Goal: Task Accomplishment & Management: Complete application form

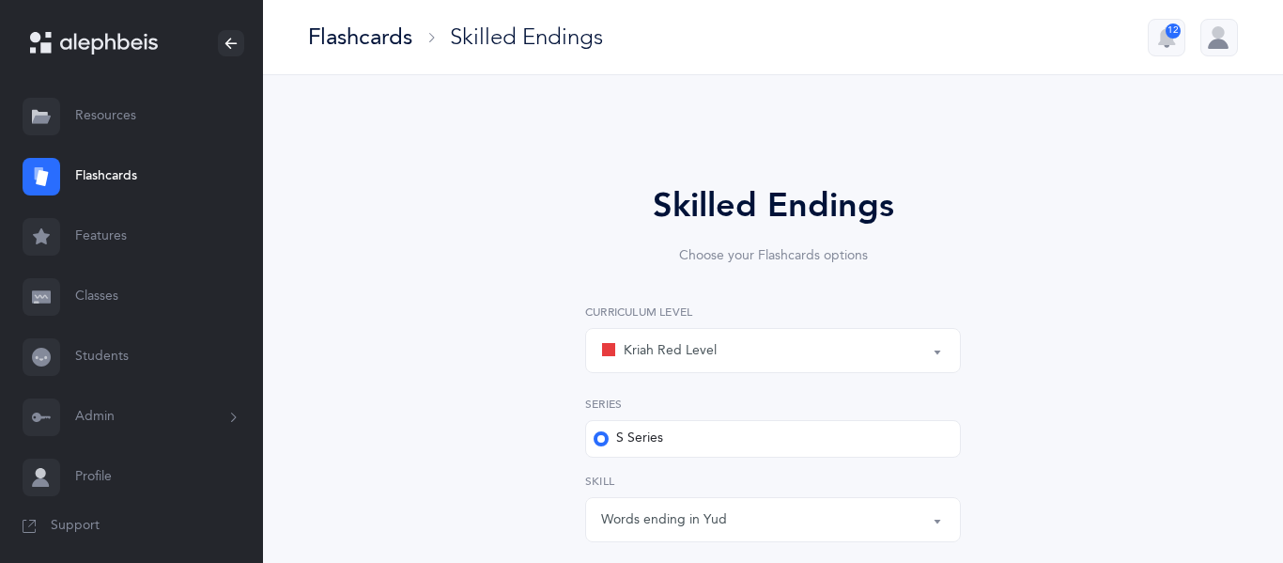
select select "1"
select select "28"
select select "single"
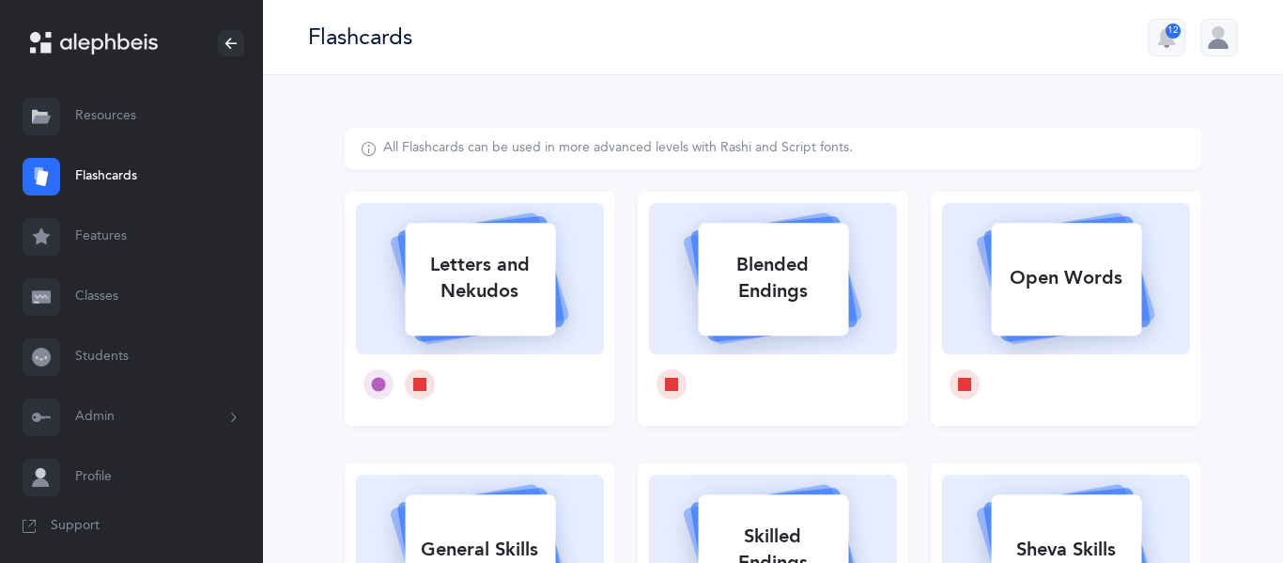
select select
select select "single"
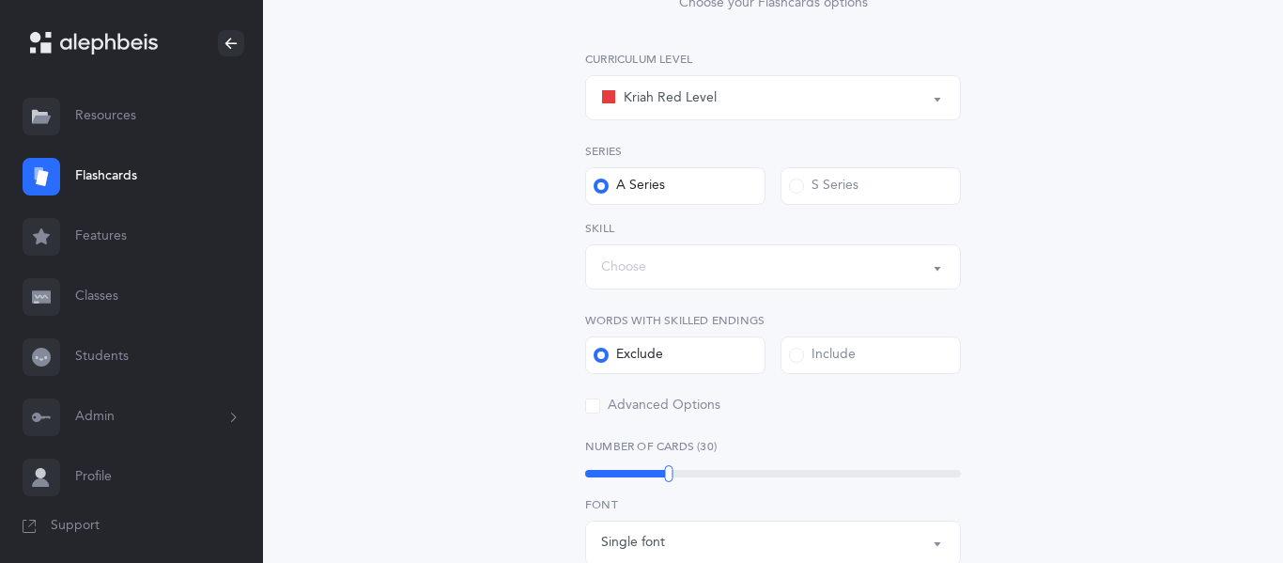
scroll to position [250, 0]
click at [94, 174] on link "Flashcards" at bounding box center [131, 177] width 263 height 60
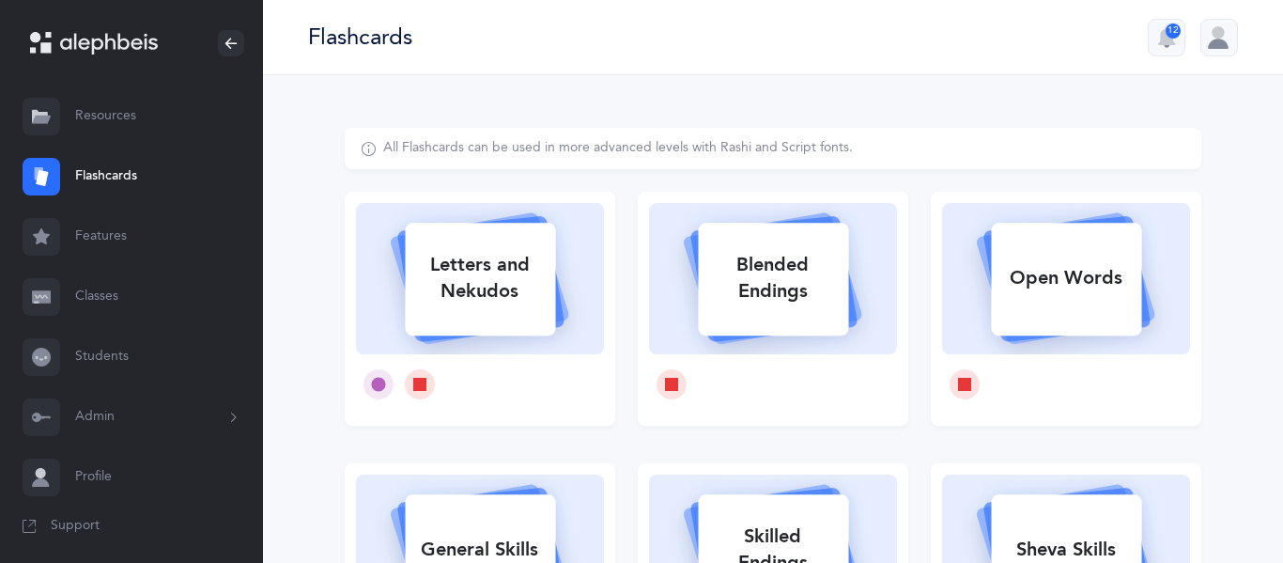
click at [496, 260] on div "Letters and Nekudos" at bounding box center [480, 277] width 150 height 75
select select
select select "single"
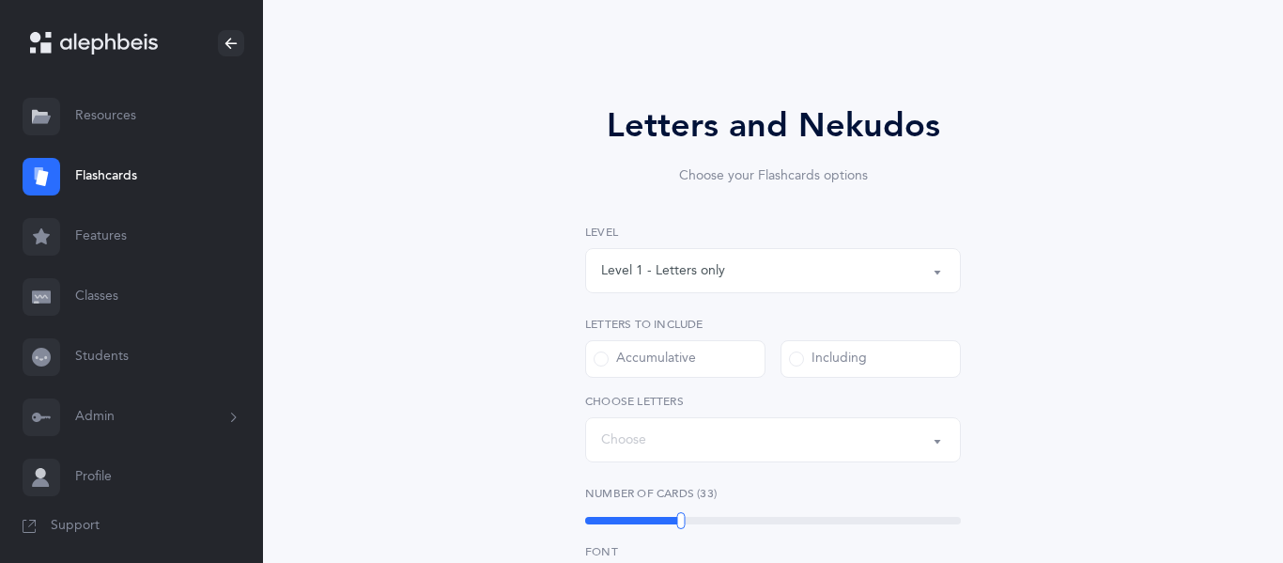
select select "27"
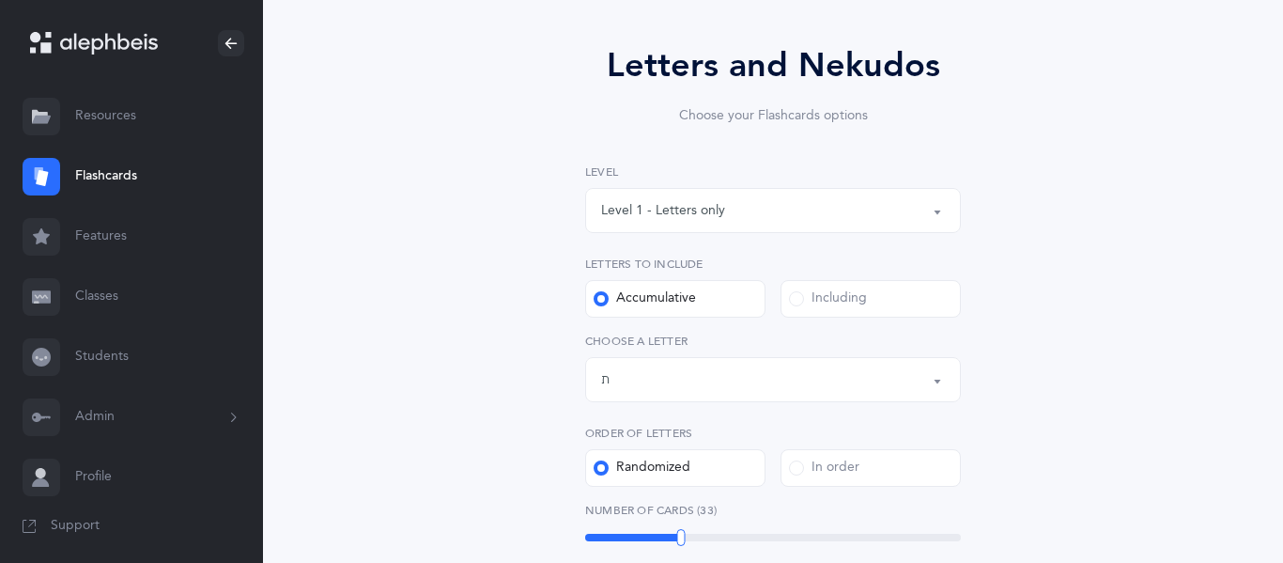
scroll to position [147, 0]
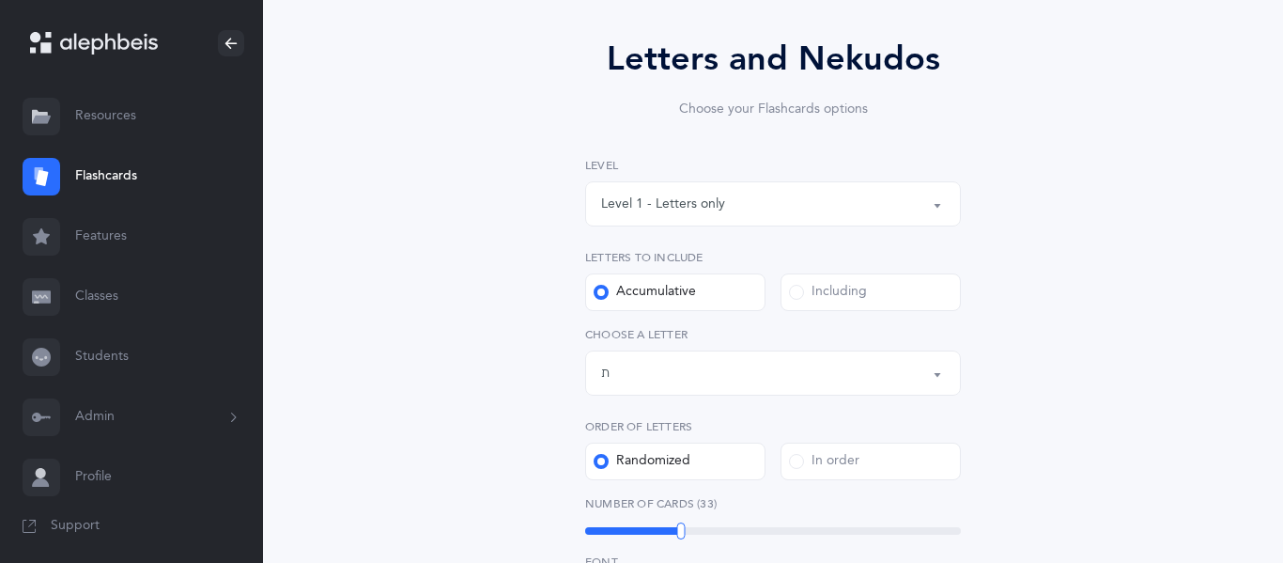
click at [720, 219] on div "Level 1 - Letters only" at bounding box center [773, 204] width 344 height 32
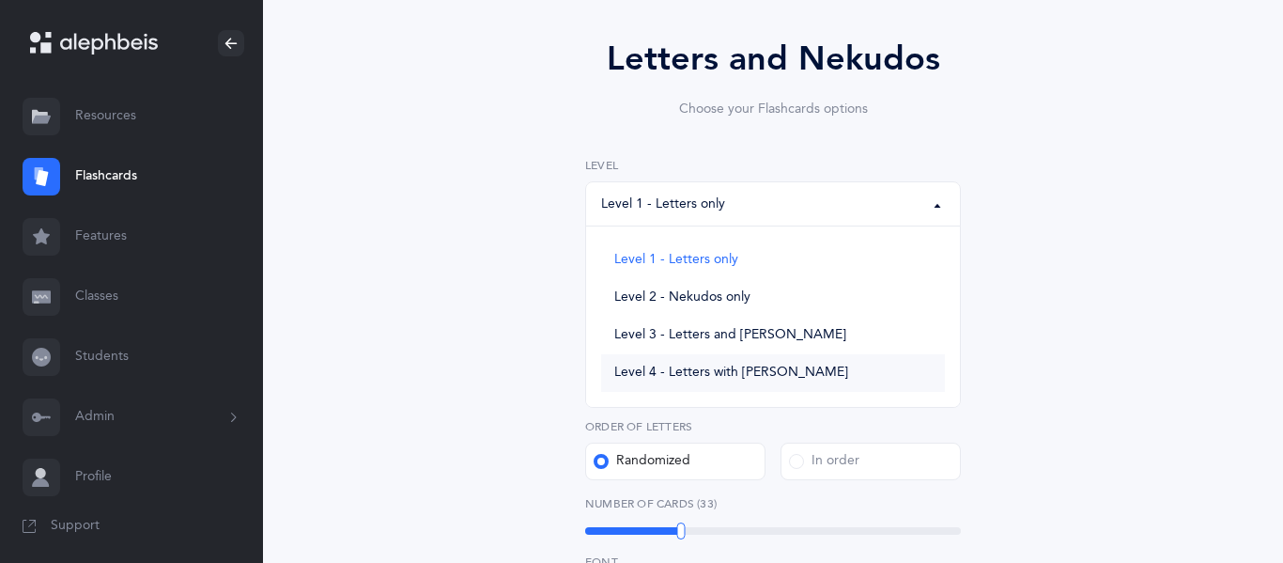
click at [707, 369] on span "Level 4 - Letters with [PERSON_NAME]" at bounding box center [731, 372] width 234 height 17
select select "4"
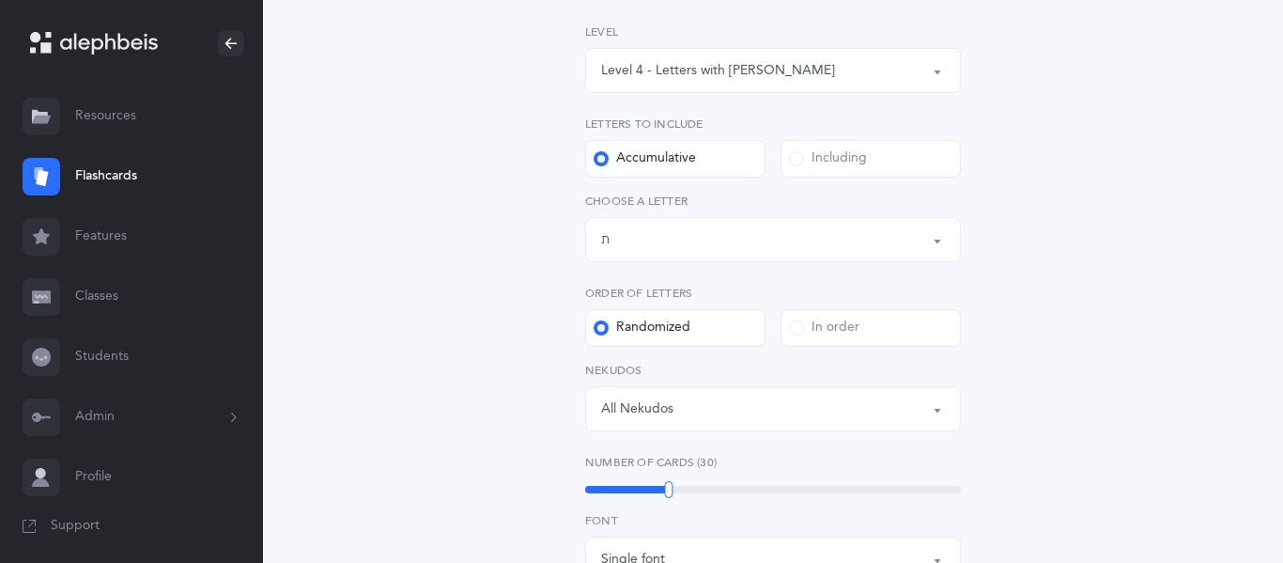
scroll to position [313, 0]
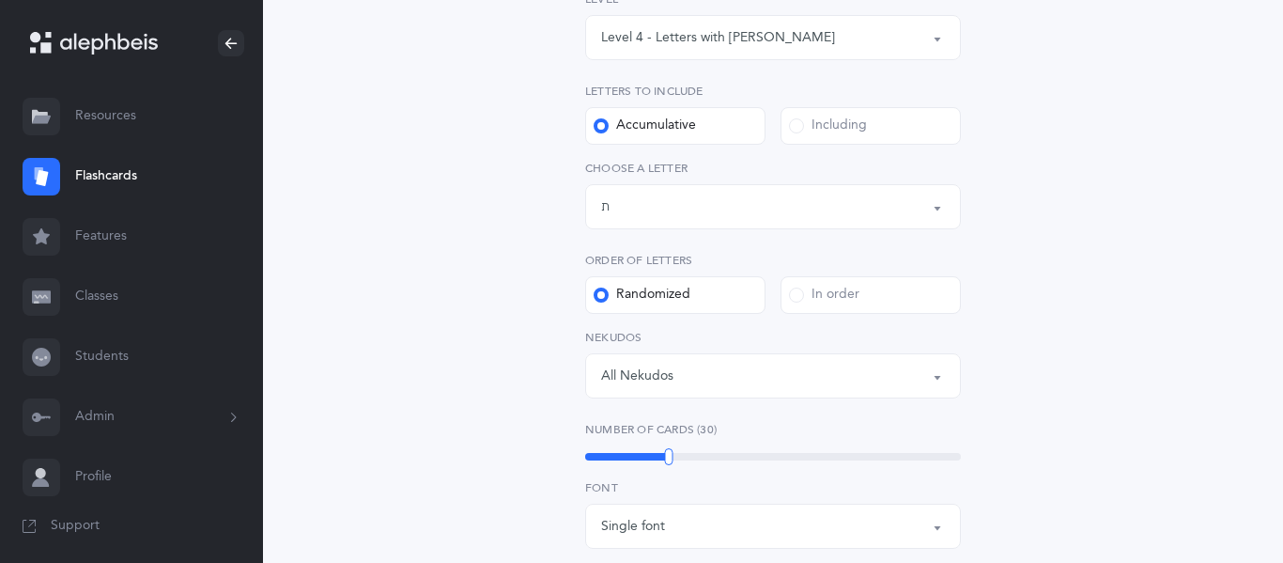
click at [798, 128] on span at bounding box center [796, 125] width 15 height 15
click at [0, 0] on input "Including" at bounding box center [0, 0] width 0 height 0
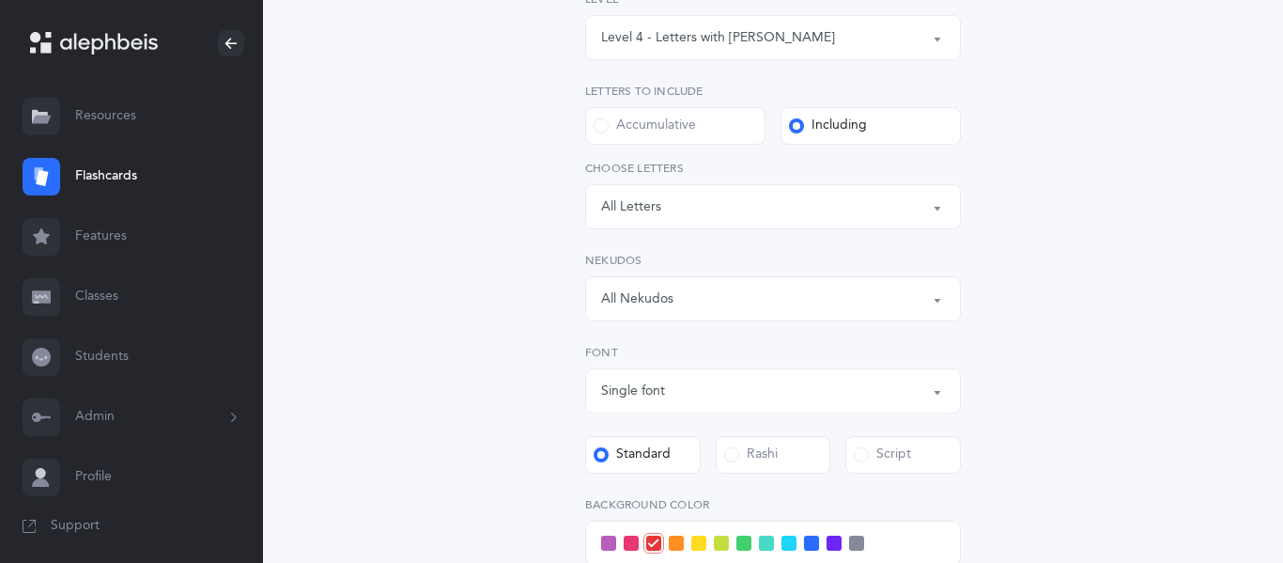
click at [594, 128] on span at bounding box center [601, 125] width 15 height 15
click at [0, 0] on input "Accumulative" at bounding box center [0, 0] width 0 height 0
select select "27"
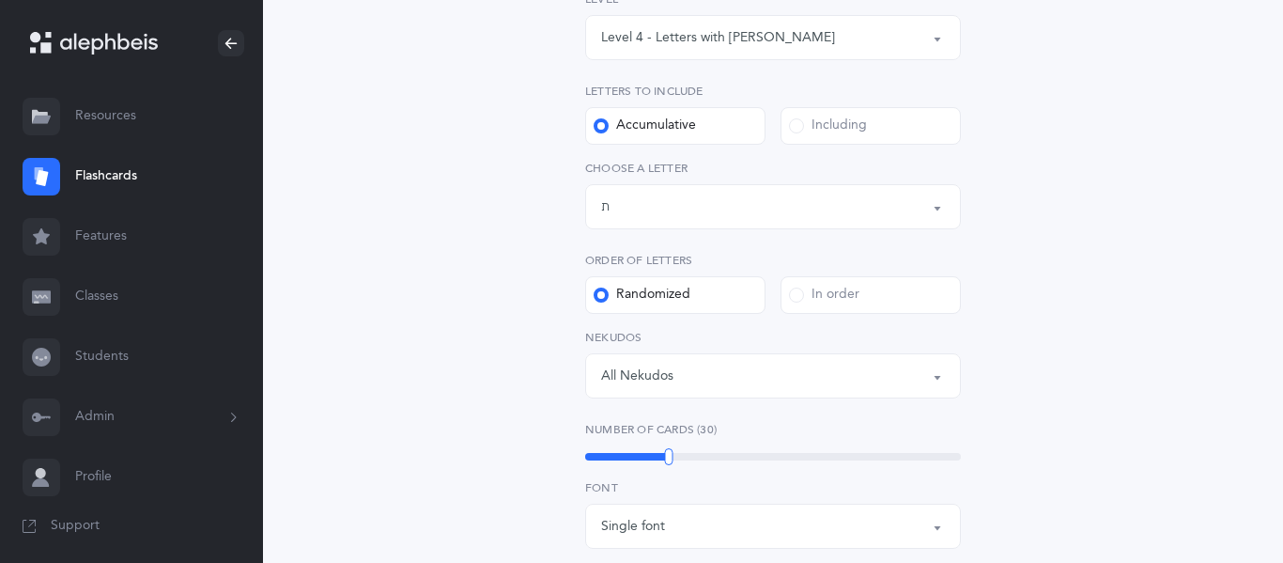
click at [803, 118] on div "Including" at bounding box center [828, 125] width 78 height 19
click at [0, 0] on input "Including" at bounding box center [0, 0] width 0 height 0
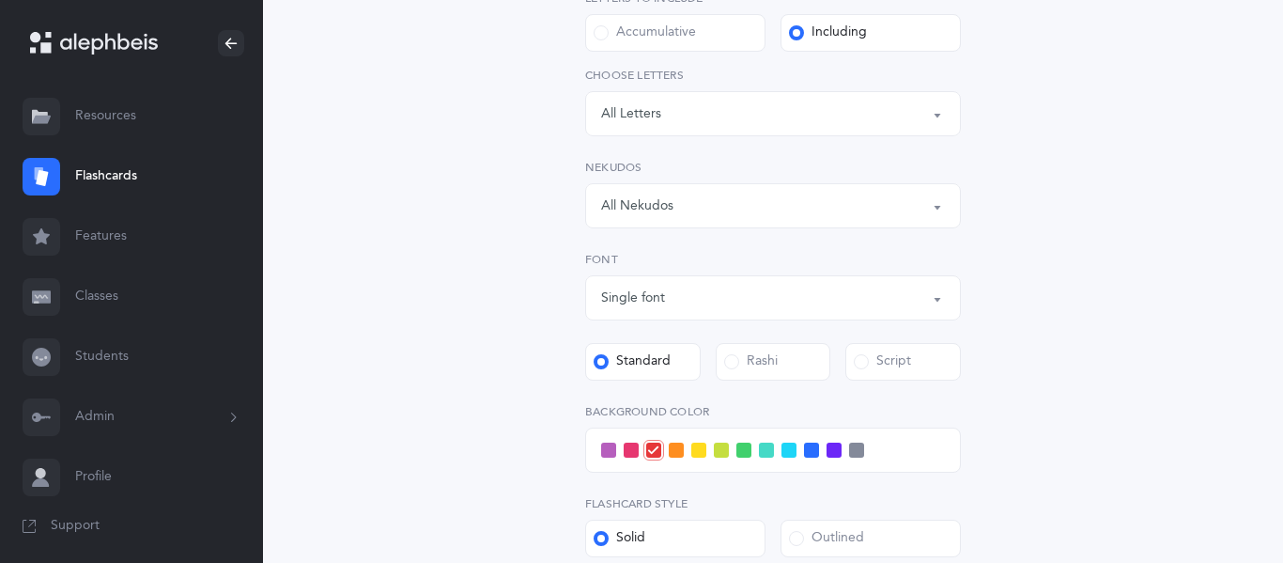
scroll to position [435, 0]
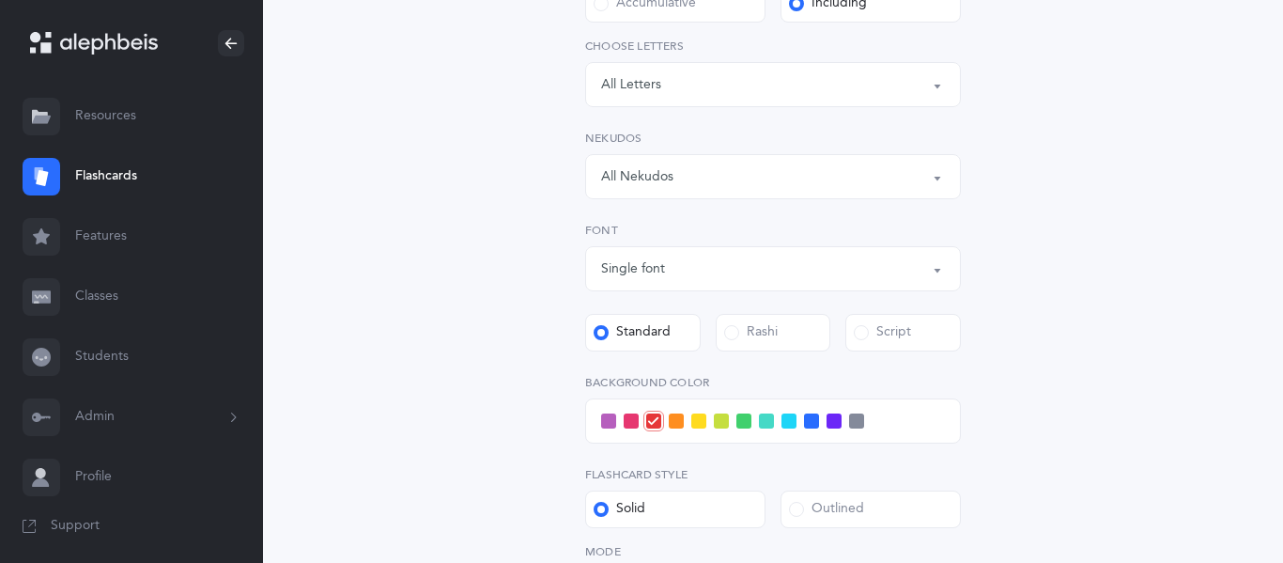
click at [729, 190] on div "All Nekudos" at bounding box center [773, 177] width 344 height 32
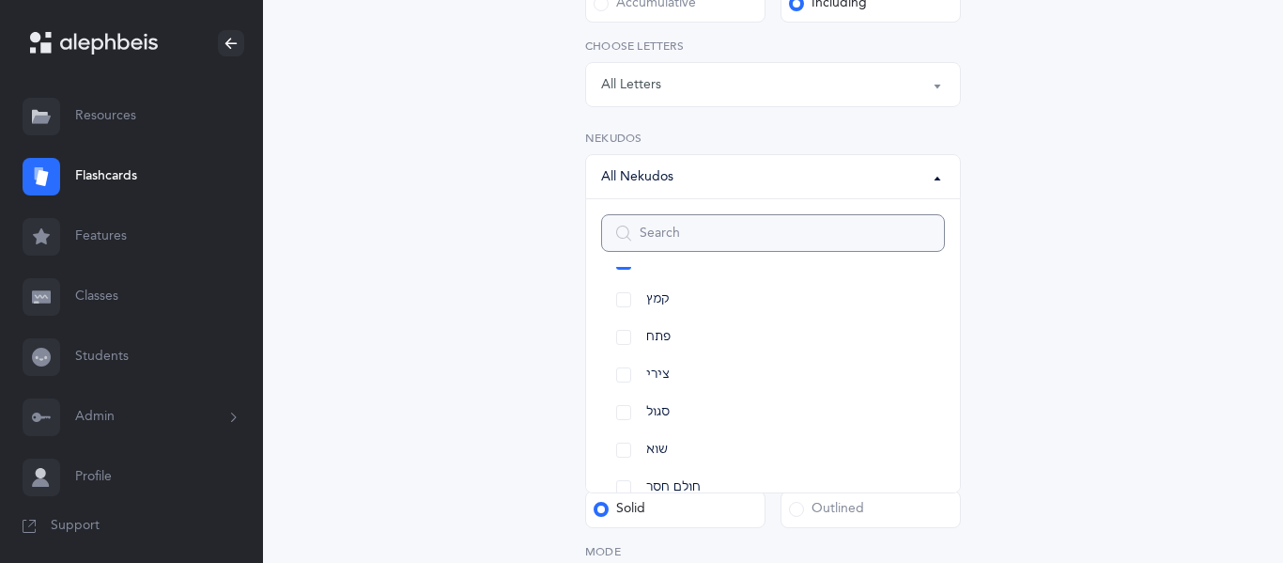
scroll to position [32, 0]
click at [618, 391] on link "צירי" at bounding box center [773, 382] width 344 height 38
select select "30"
click at [619, 357] on link "קובוץ" at bounding box center [773, 352] width 344 height 38
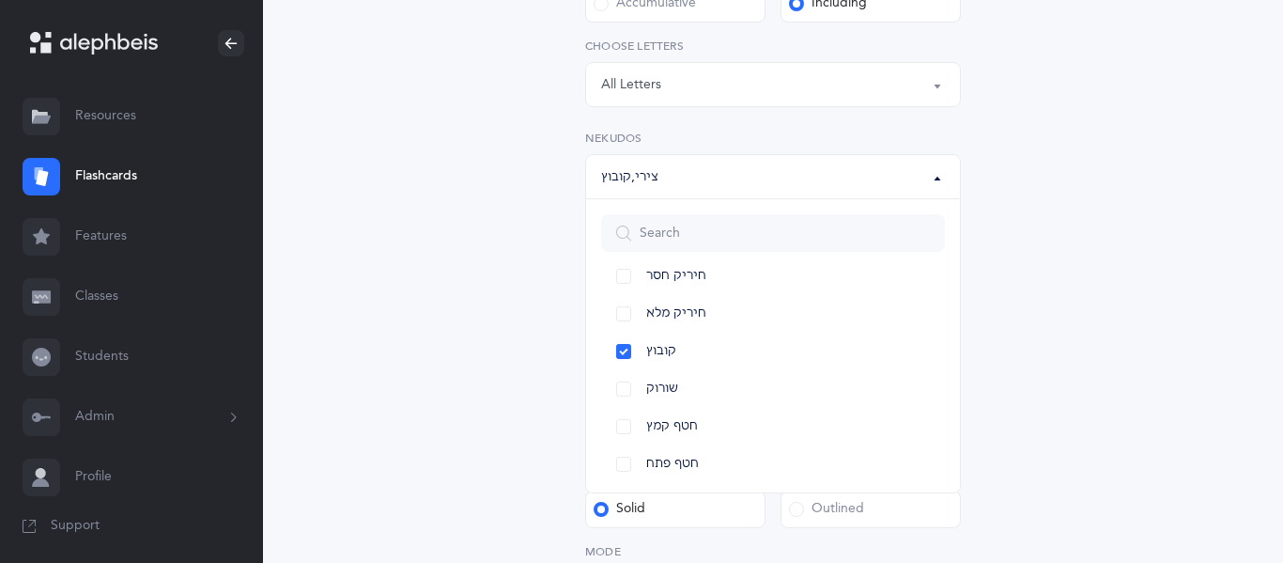
click at [541, 364] on div "Letters and Nekudos Choose your Flashcards options Level 1 - Letters only Level…" at bounding box center [773, 220] width 481 height 950
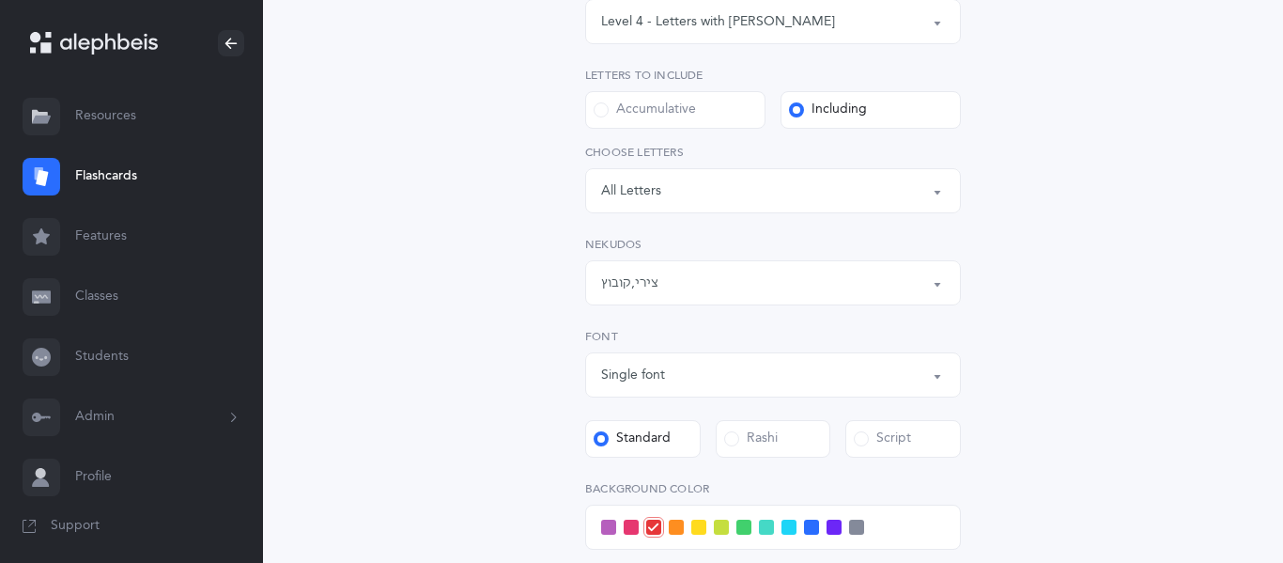
scroll to position [330, 0]
click at [739, 281] on div "צירי , קובוץ" at bounding box center [773, 282] width 344 height 32
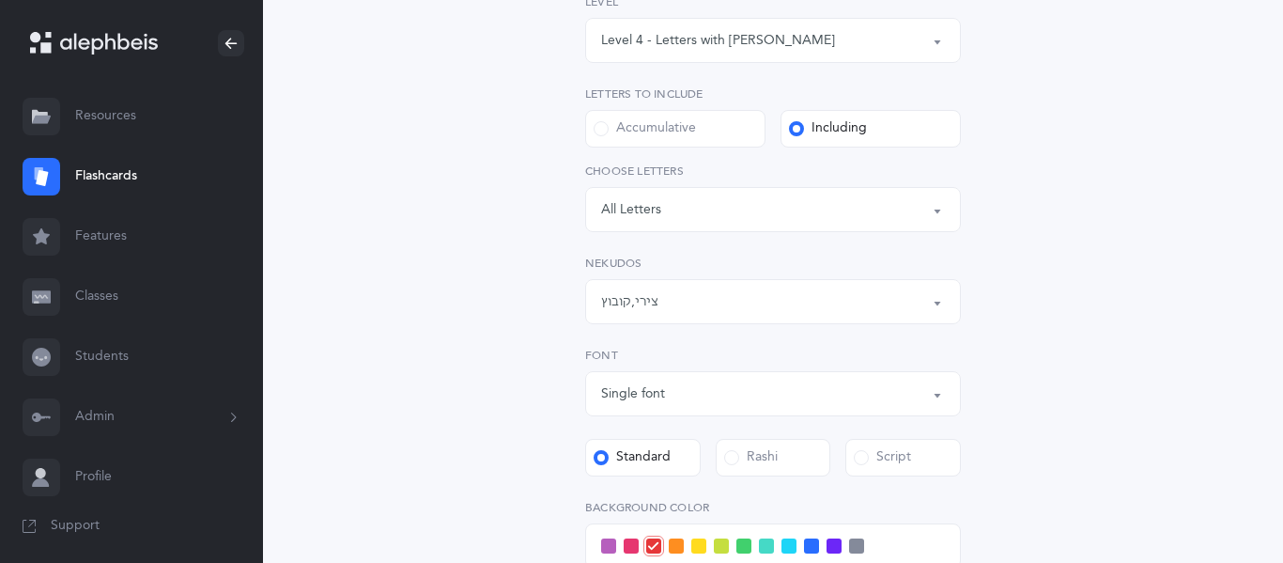
scroll to position [0, 0]
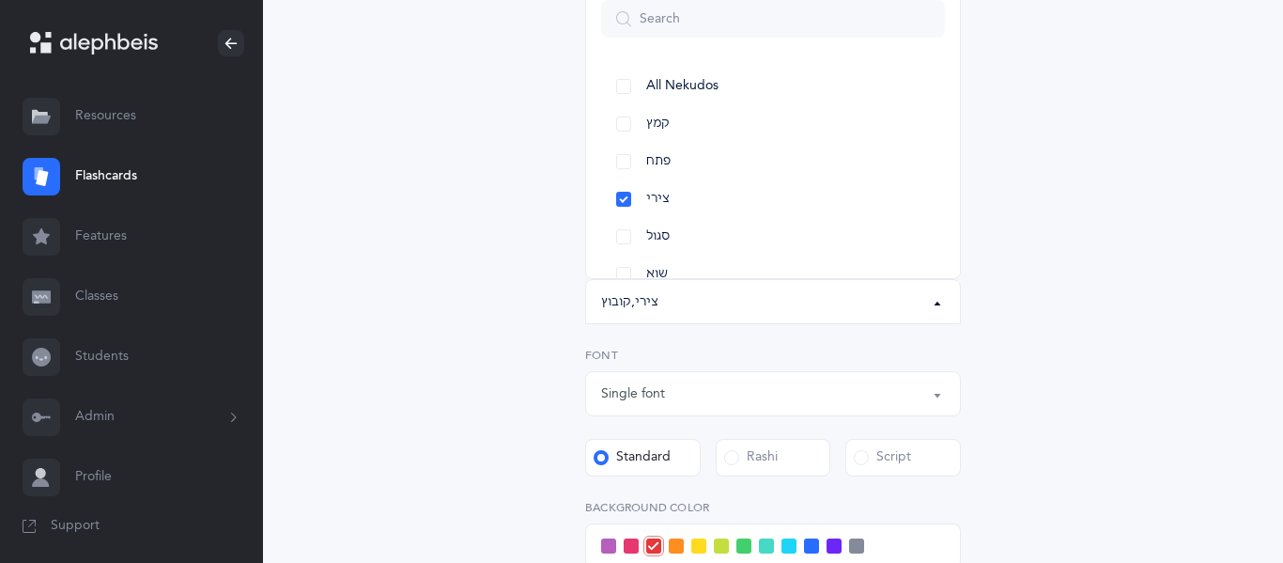
click at [1052, 258] on div "Letters and Nekudos Choose your Flashcards options Level 1 - Letters only Level…" at bounding box center [773, 356] width 857 height 1077
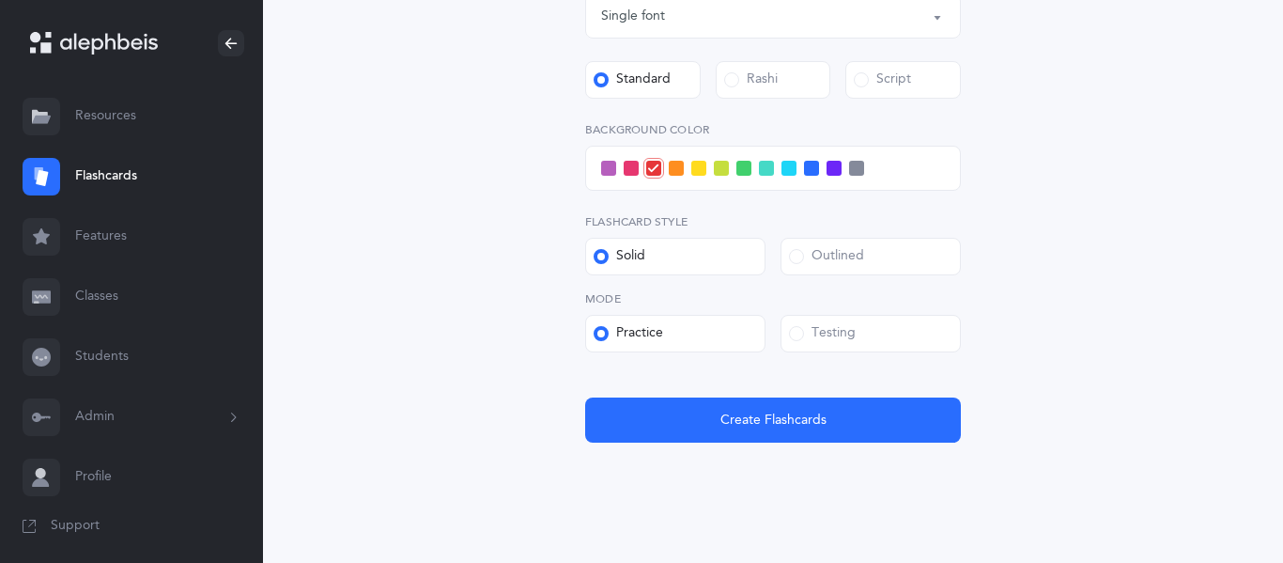
scroll to position [718, 0]
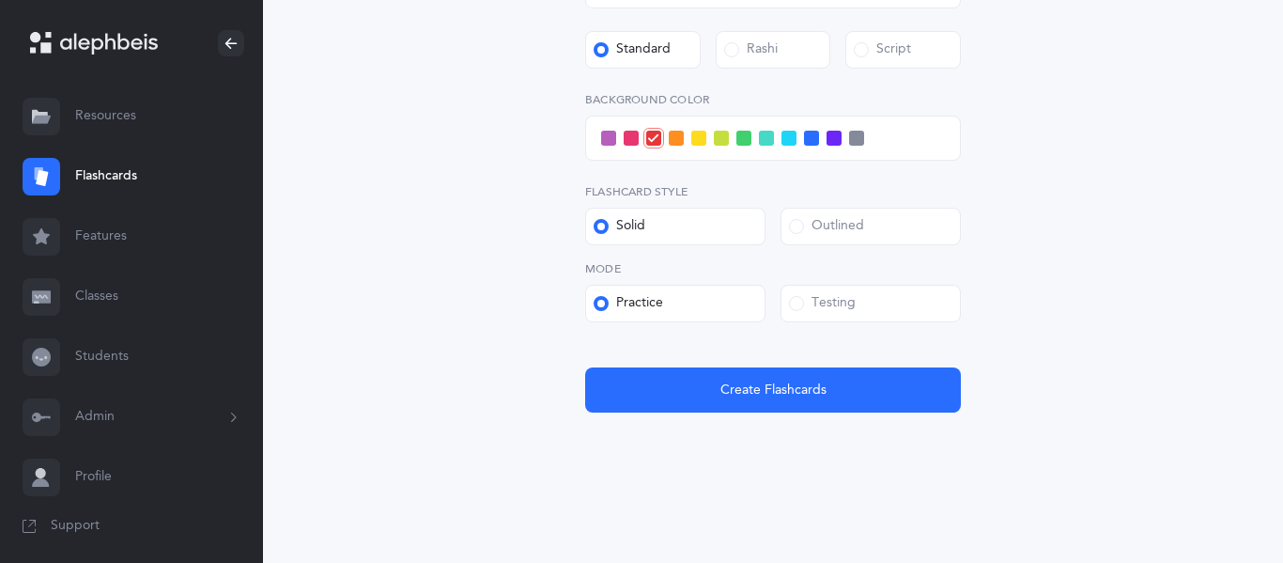
click at [797, 301] on span at bounding box center [796, 303] width 15 height 15
click at [0, 0] on input "Testing" at bounding box center [0, 0] width 0 height 0
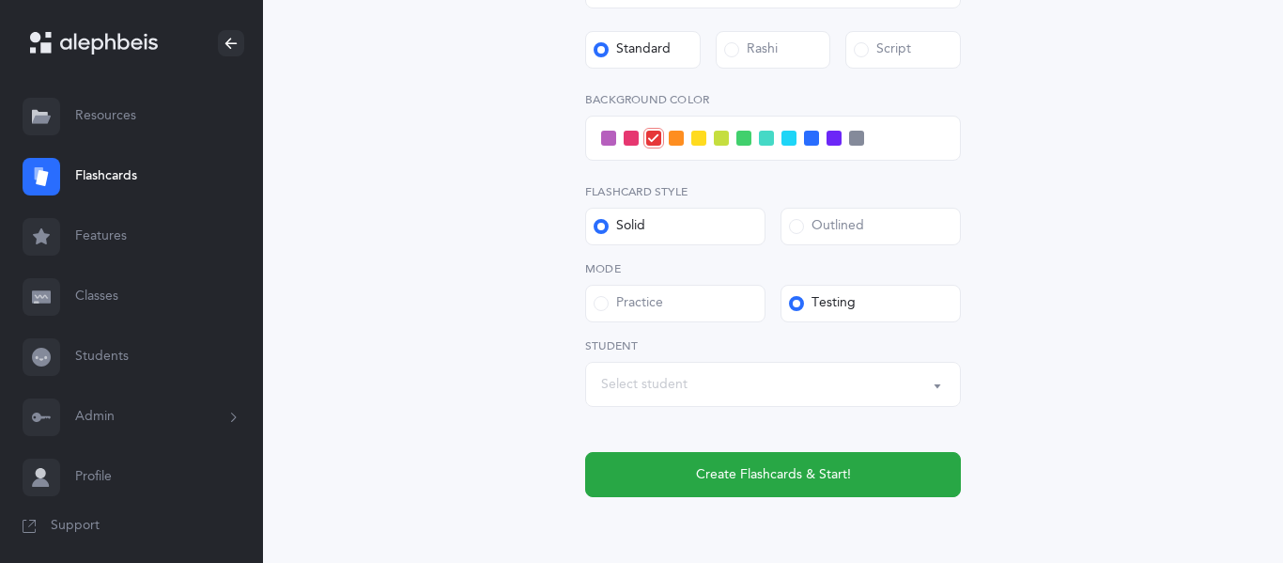
click at [722, 395] on div "Select student" at bounding box center [773, 384] width 344 height 32
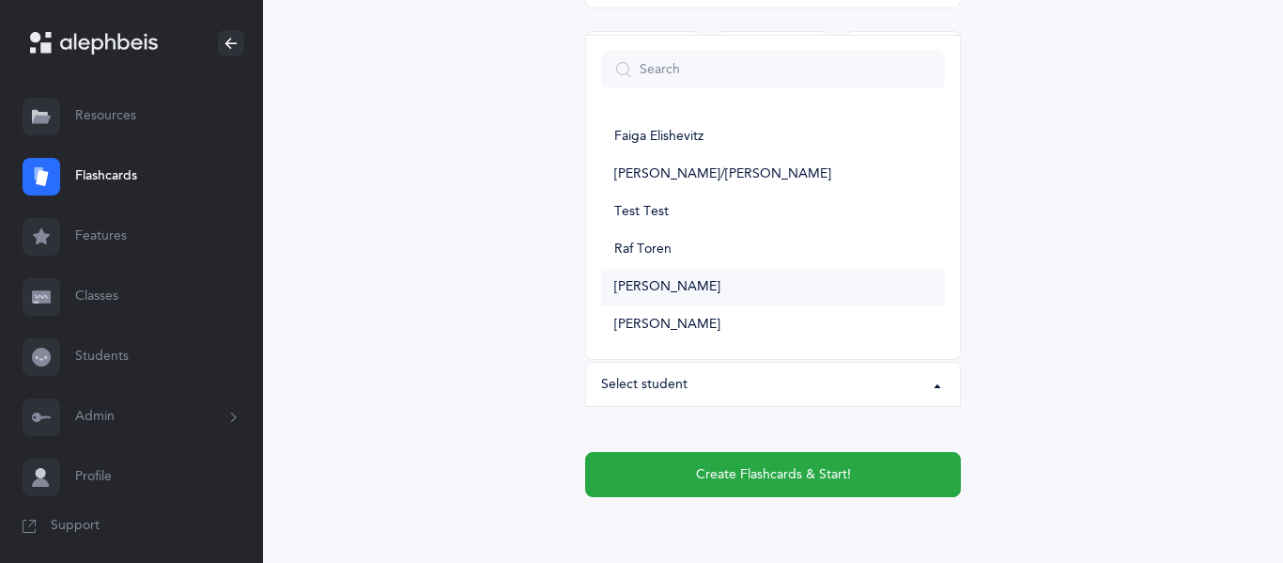
click at [658, 293] on span "Uriel White" at bounding box center [667, 287] width 106 height 17
select select "6002"
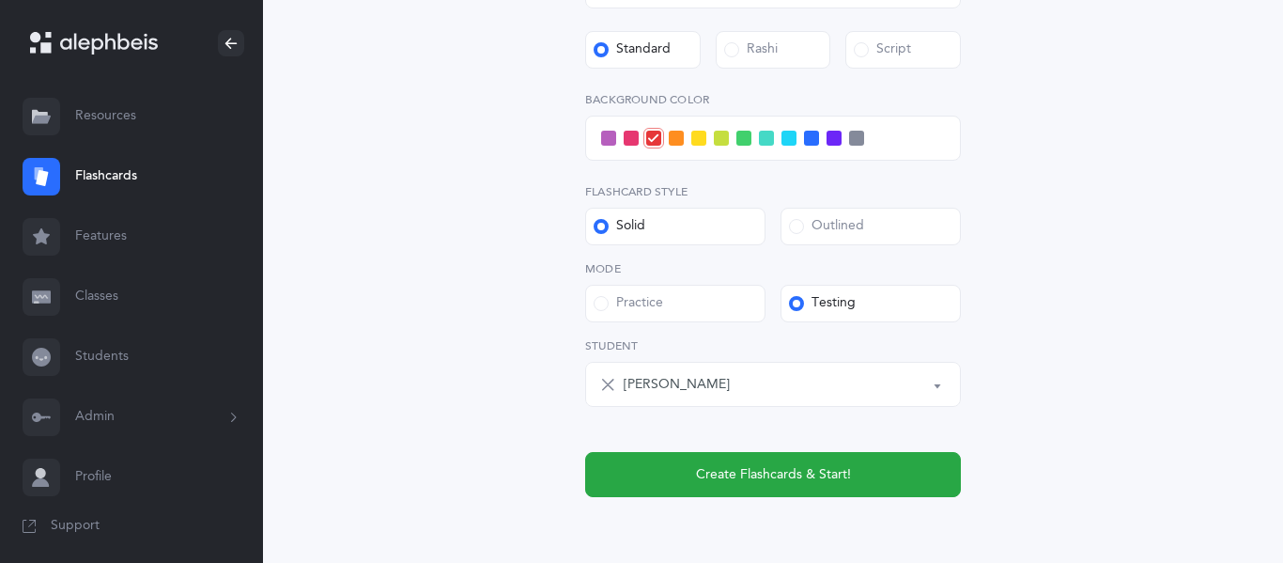
click at [627, 294] on div "Practice" at bounding box center [629, 303] width 70 height 19
click at [0, 0] on input "Practice" at bounding box center [0, 0] width 0 height 0
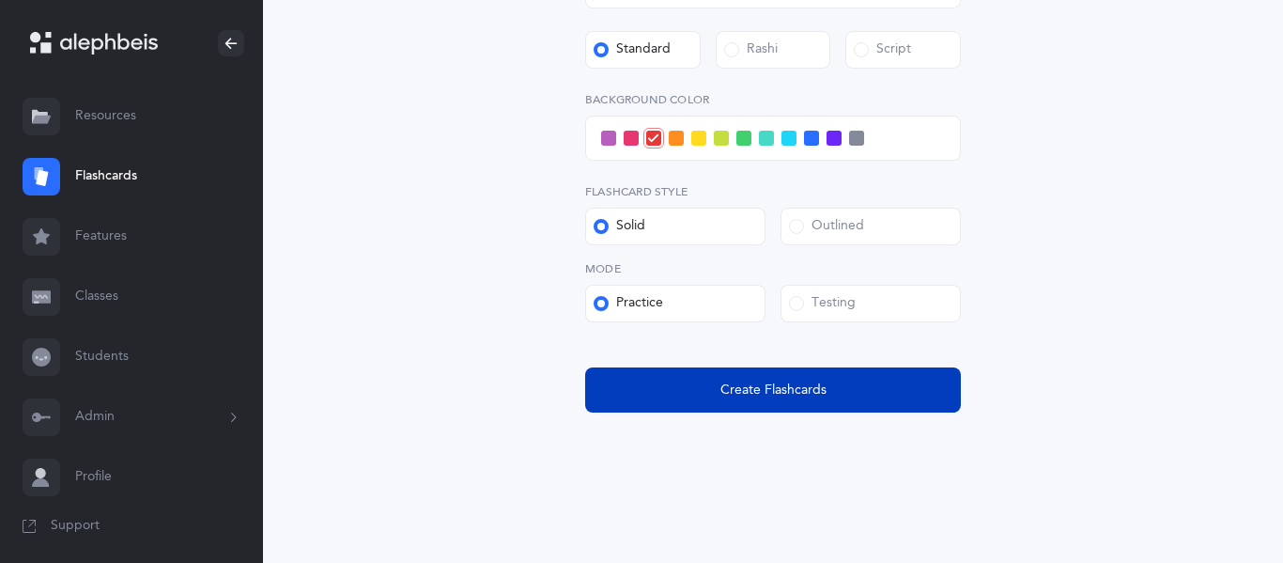
click at [711, 391] on button "Create Flashcards" at bounding box center [773, 389] width 376 height 45
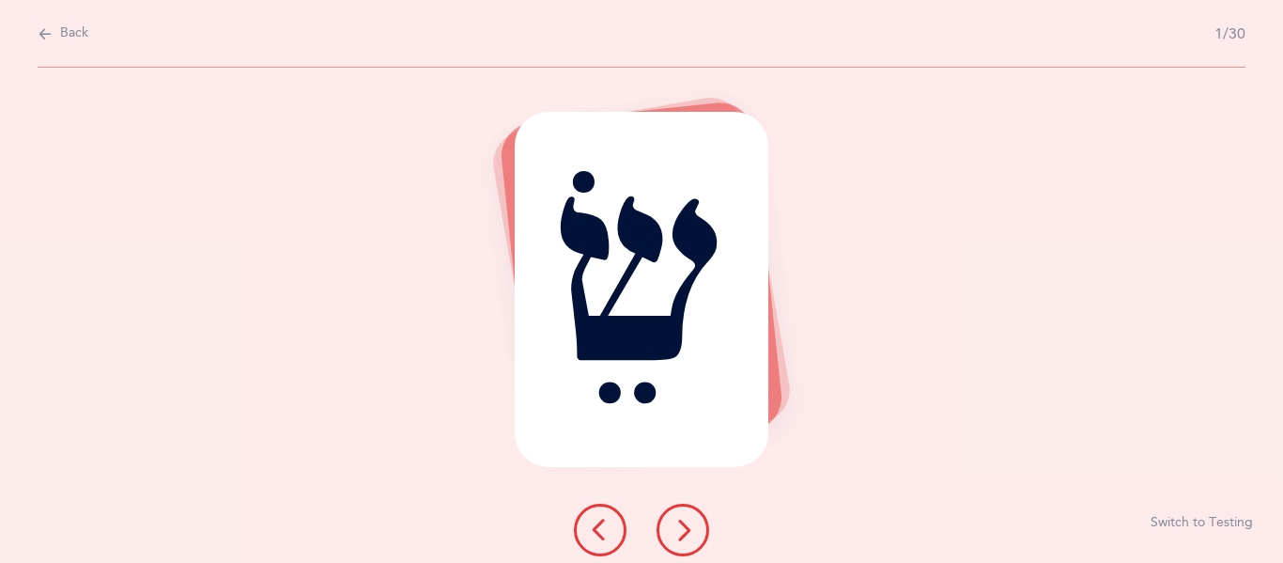
scroll to position [0, 0]
click at [694, 517] on button at bounding box center [683, 529] width 53 height 53
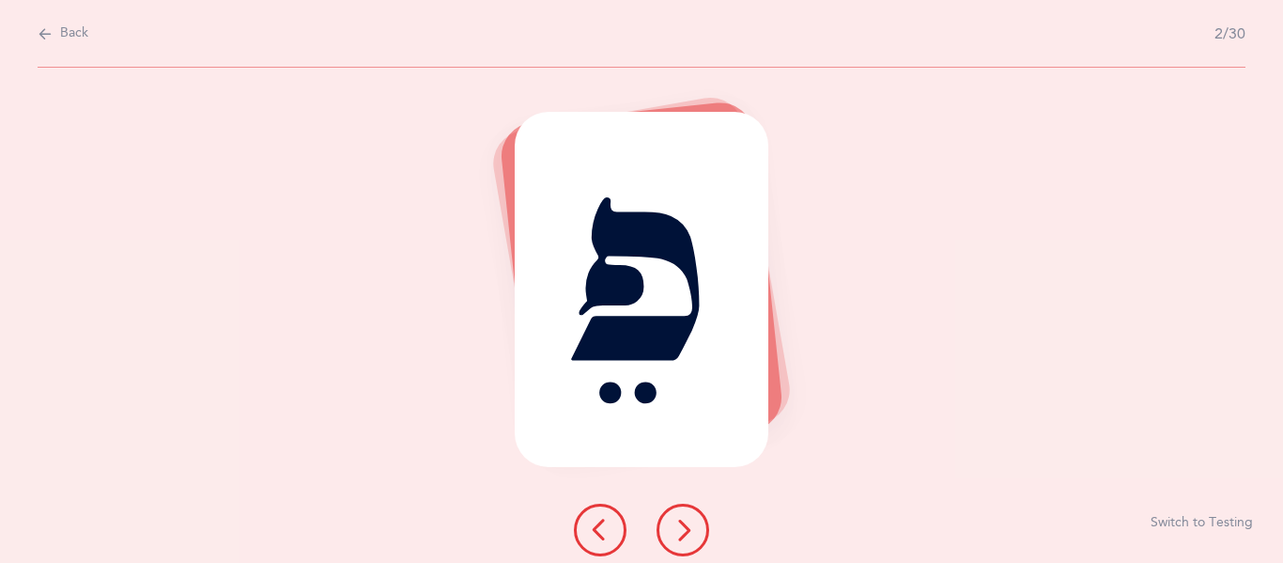
click at [670, 534] on button at bounding box center [683, 529] width 53 height 53
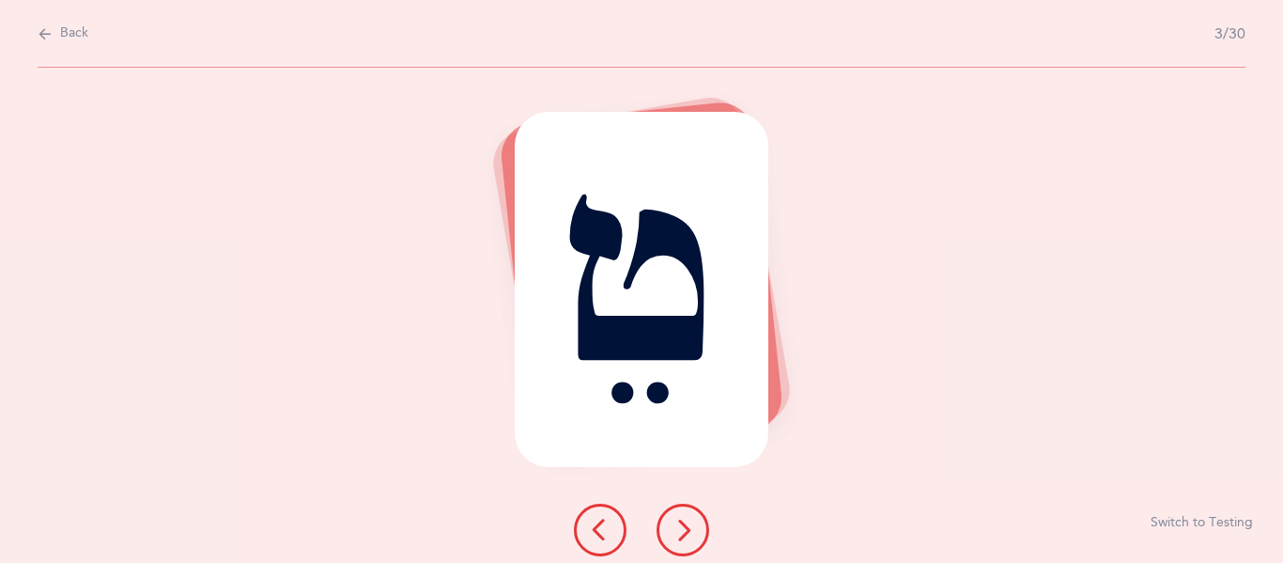
click at [670, 534] on button at bounding box center [683, 529] width 53 height 53
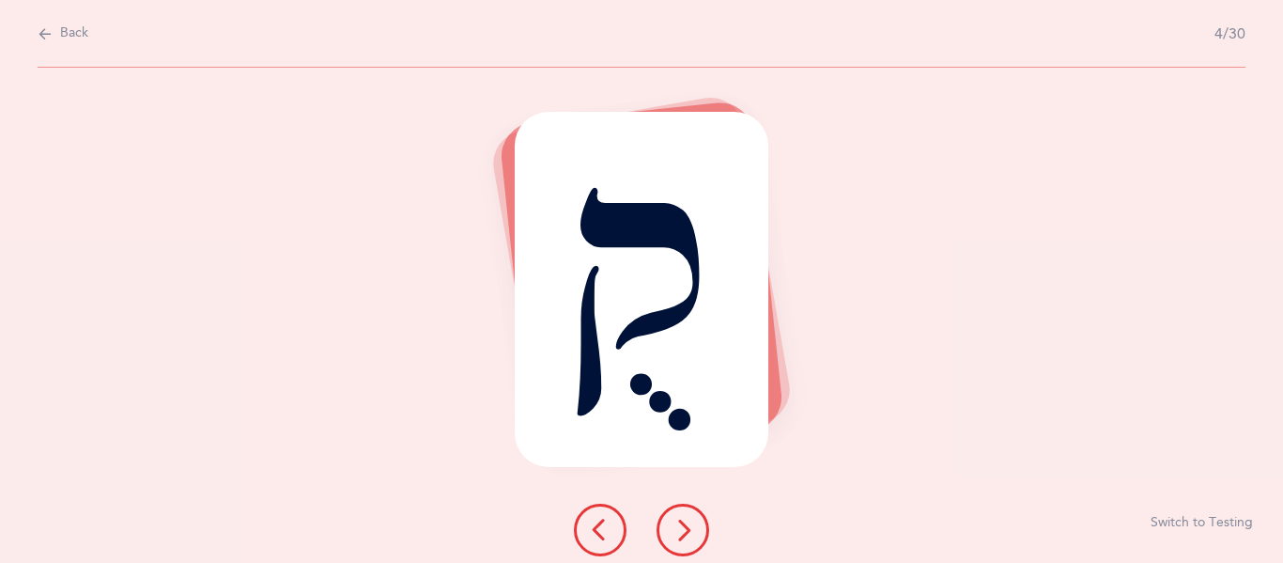
click at [693, 526] on icon at bounding box center [683, 529] width 23 height 23
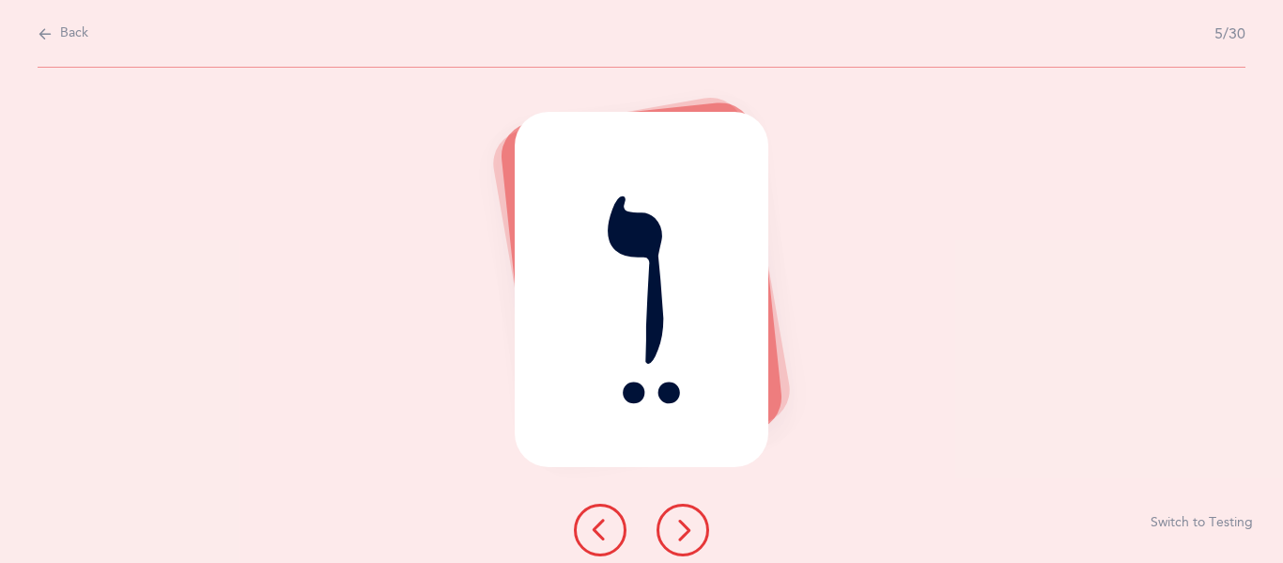
click at [693, 527] on icon at bounding box center [683, 529] width 23 height 23
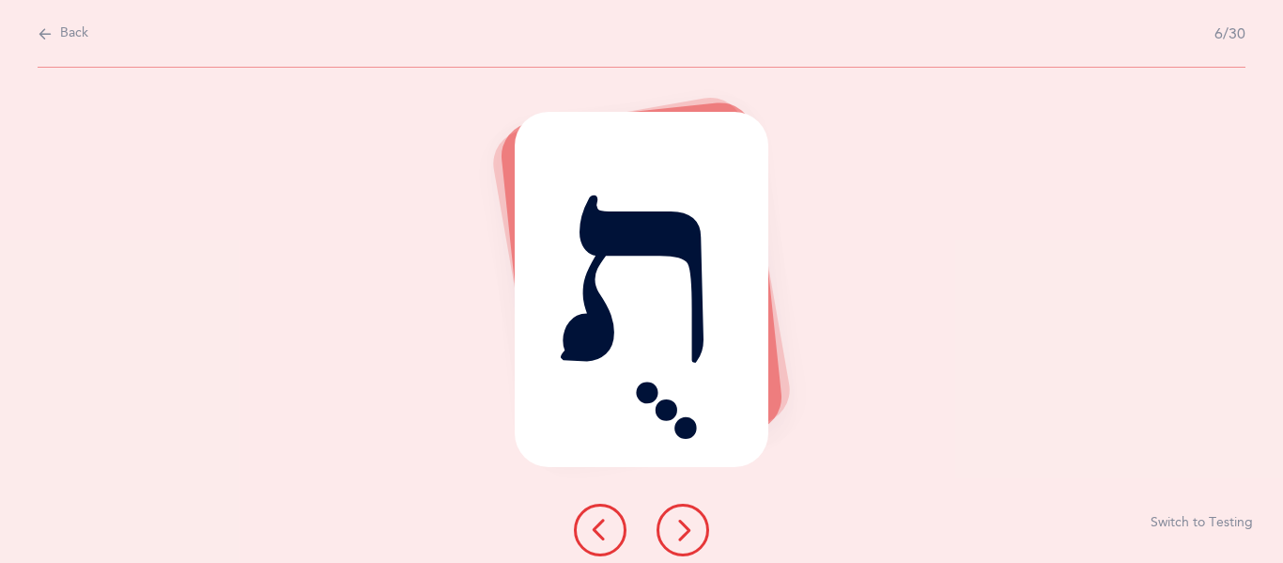
click at [679, 547] on button at bounding box center [683, 529] width 53 height 53
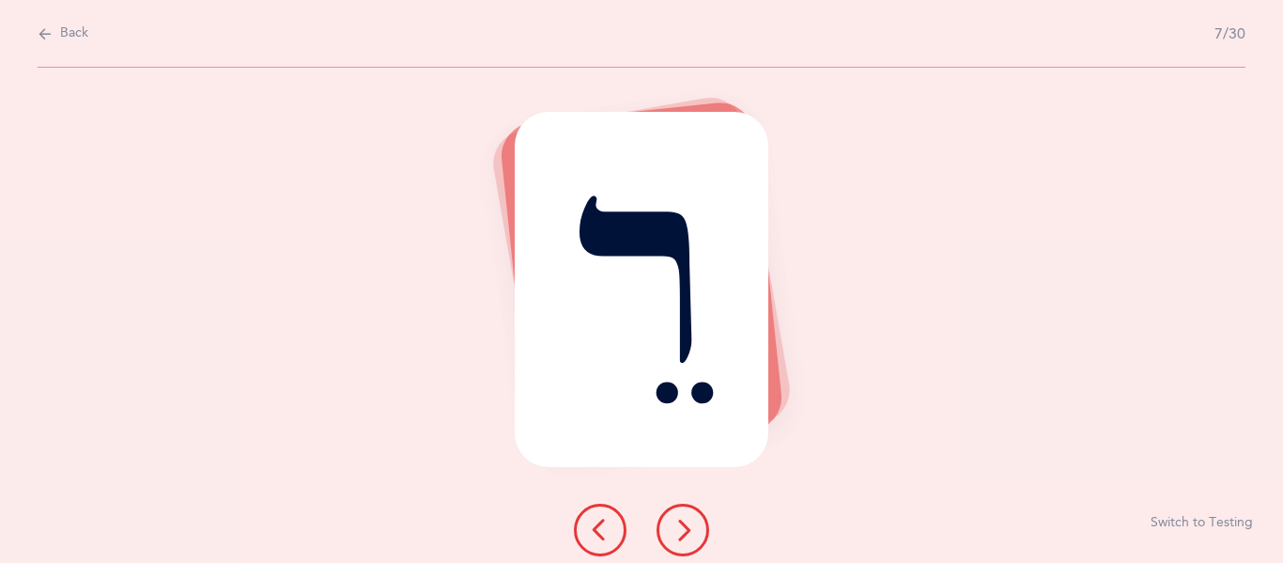
click at [684, 523] on icon at bounding box center [683, 529] width 23 height 23
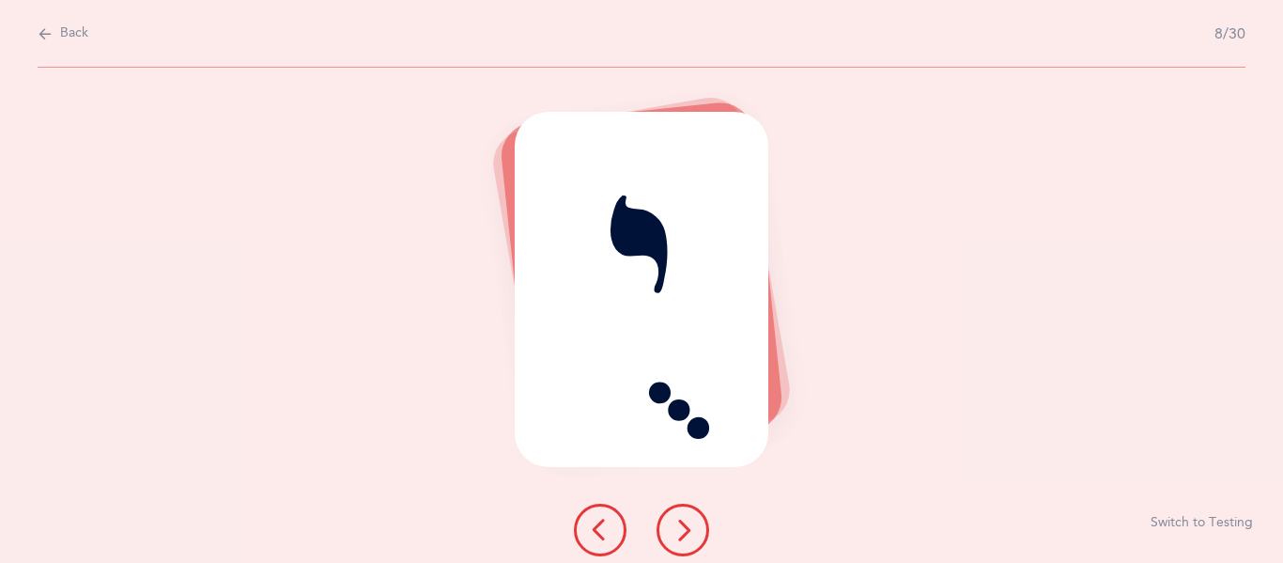
click at [689, 528] on icon at bounding box center [683, 529] width 23 height 23
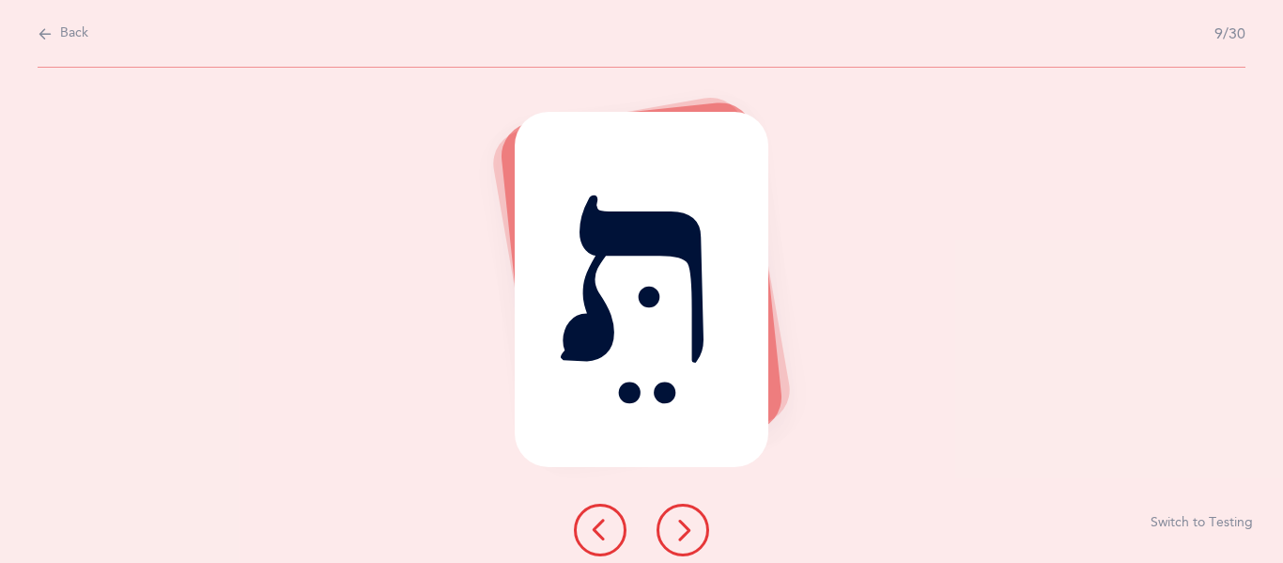
click at [689, 533] on icon at bounding box center [683, 529] width 23 height 23
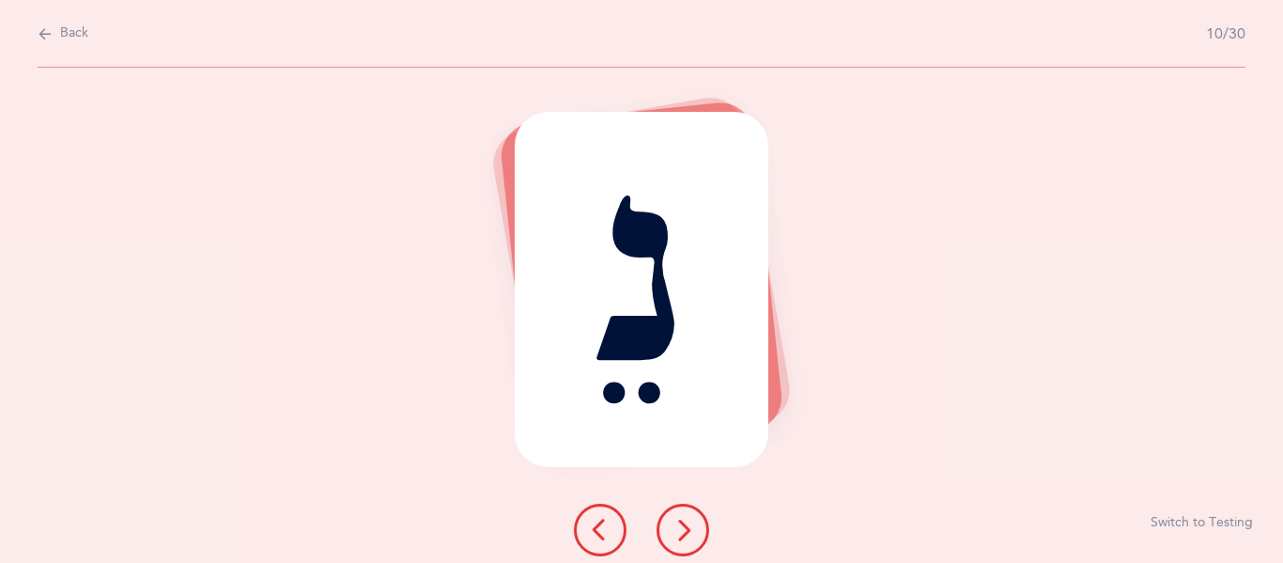
click at [689, 536] on icon at bounding box center [683, 529] width 23 height 23
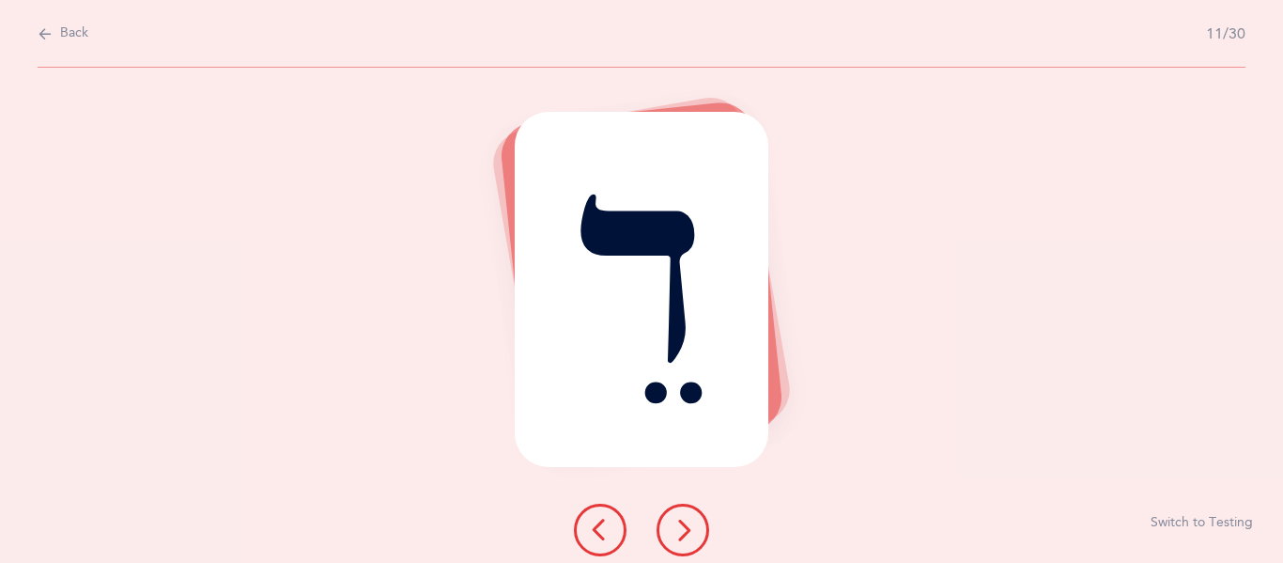
click at [689, 547] on button at bounding box center [683, 529] width 53 height 53
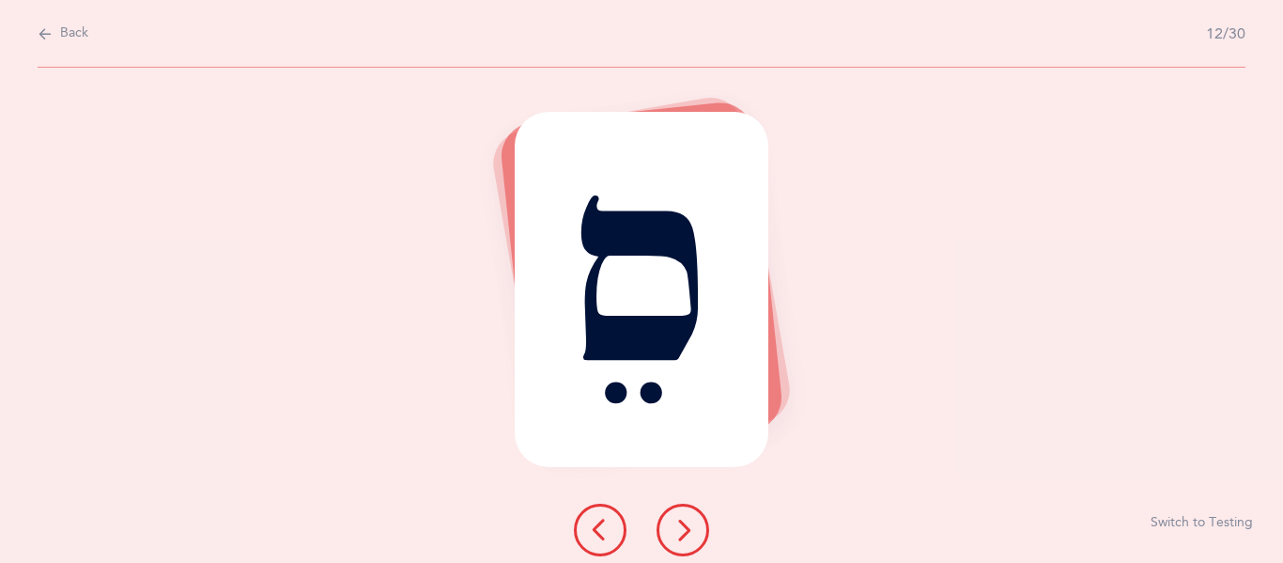
click at [689, 551] on button at bounding box center [683, 529] width 53 height 53
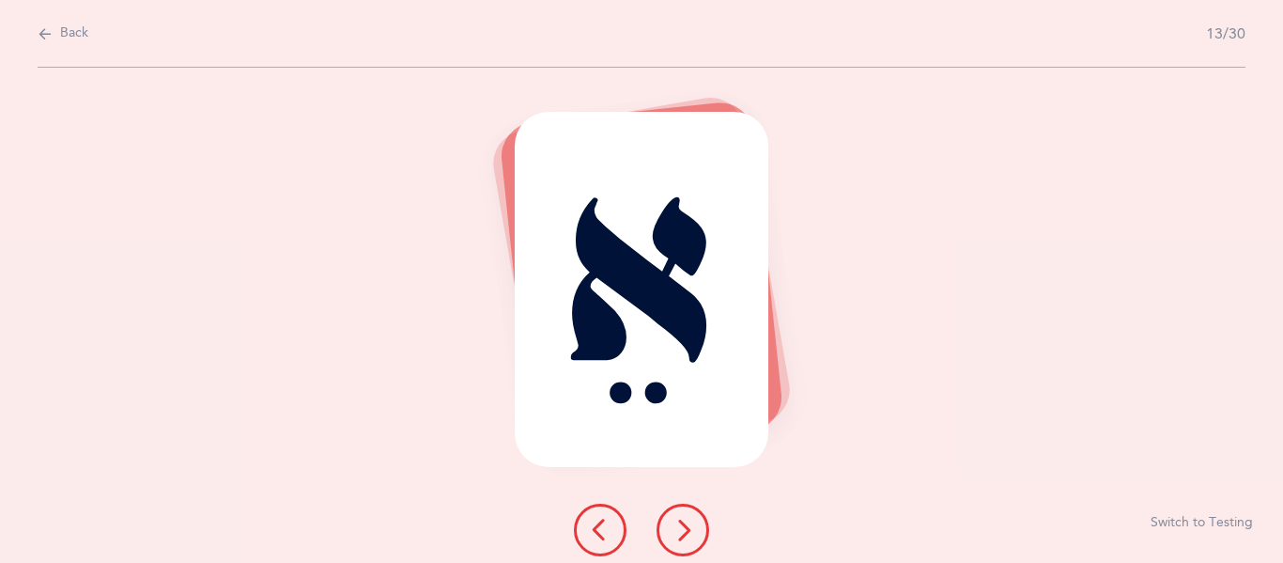
click at [689, 534] on icon at bounding box center [683, 529] width 23 height 23
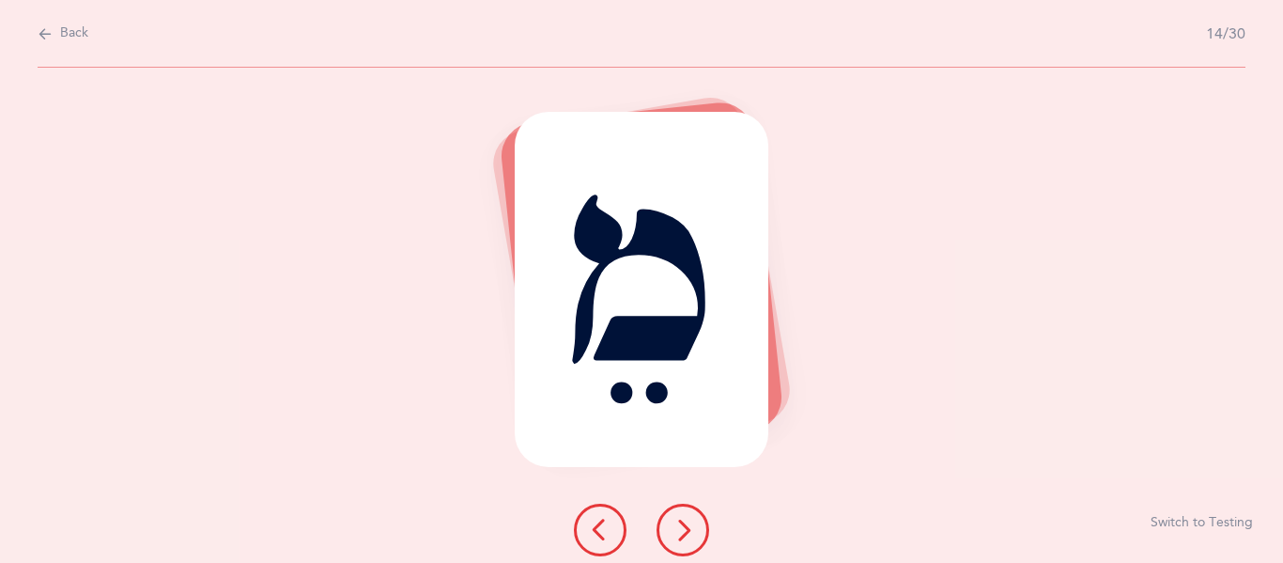
click at [689, 534] on icon at bounding box center [683, 529] width 23 height 23
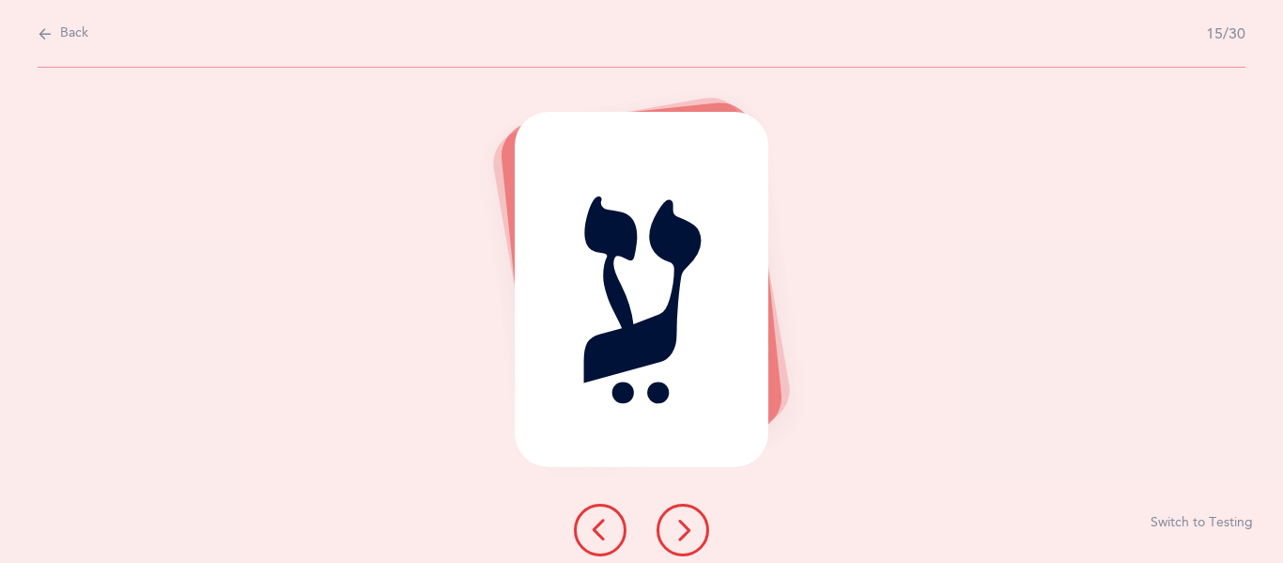
click at [689, 534] on icon at bounding box center [683, 529] width 23 height 23
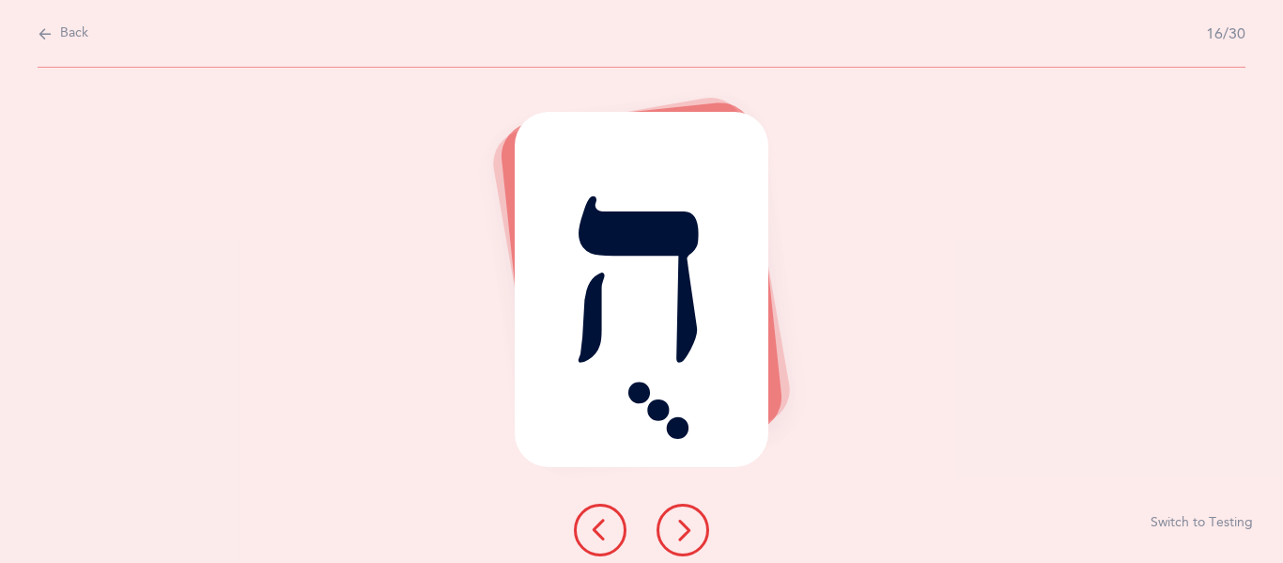
click at [689, 534] on icon at bounding box center [683, 529] width 23 height 23
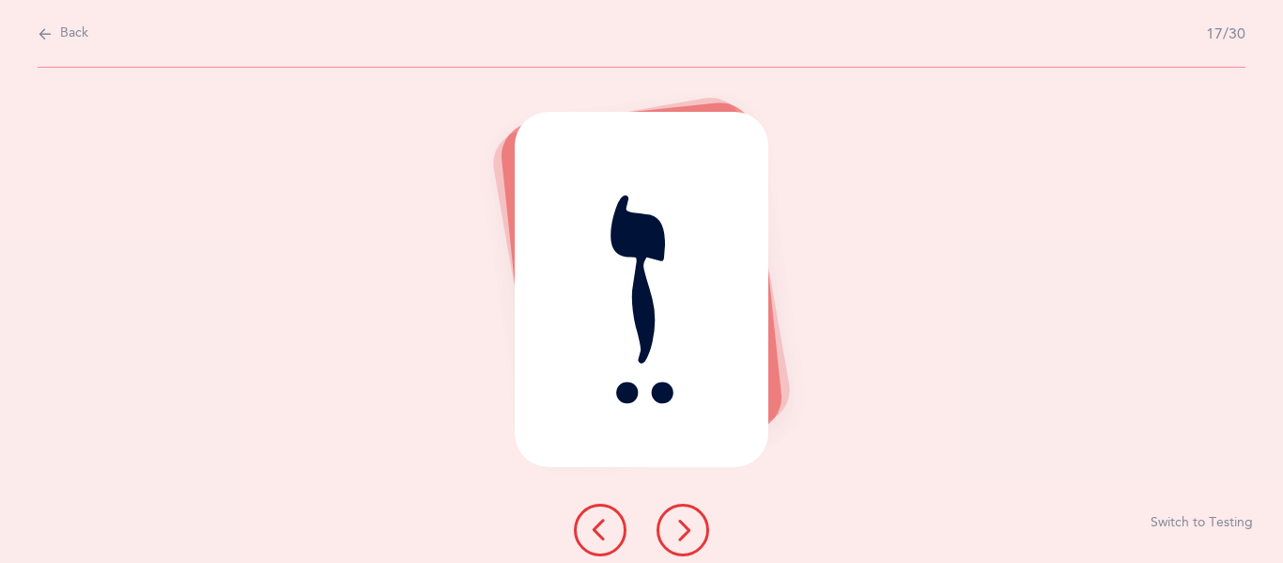
click at [684, 532] on icon at bounding box center [683, 529] width 23 height 23
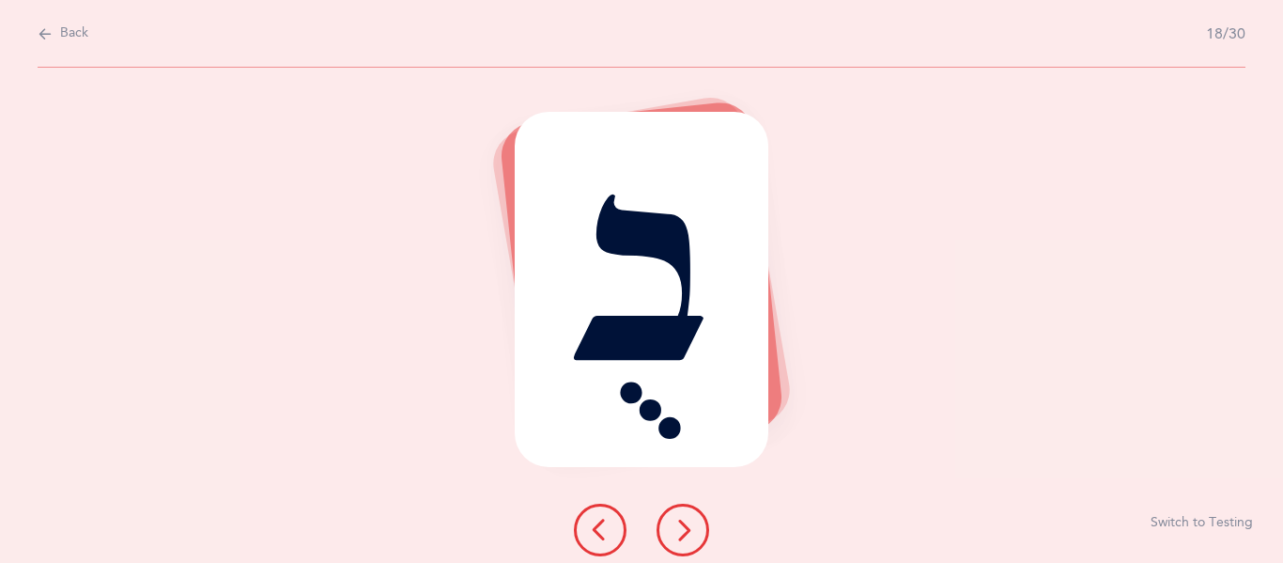
click at [684, 532] on icon at bounding box center [683, 529] width 23 height 23
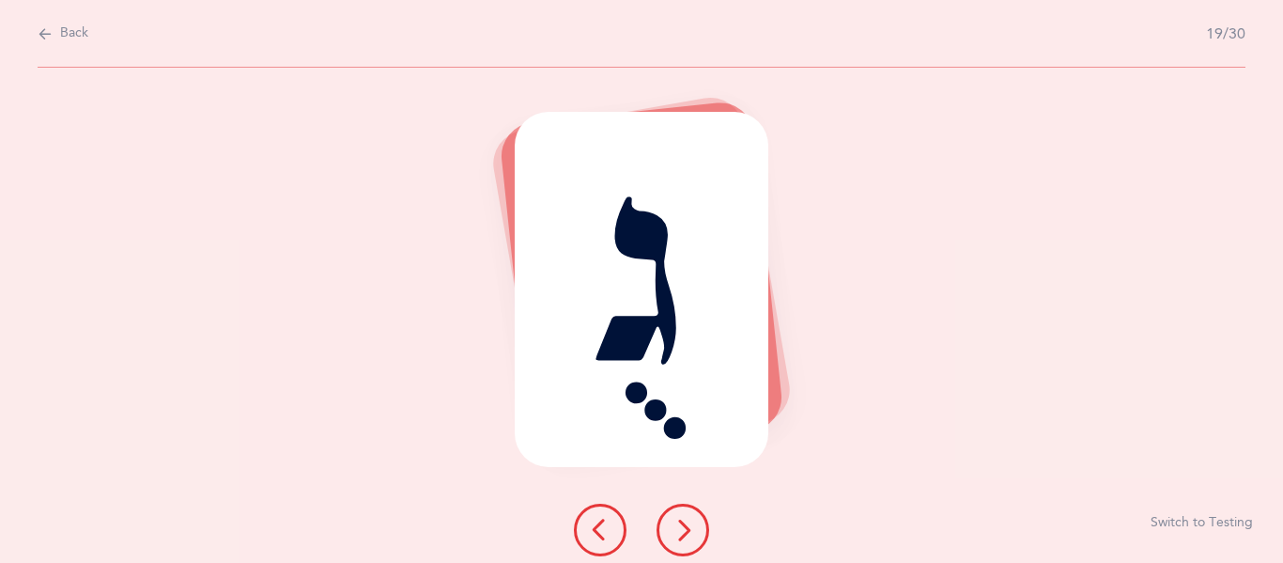
click at [676, 511] on button at bounding box center [683, 529] width 53 height 53
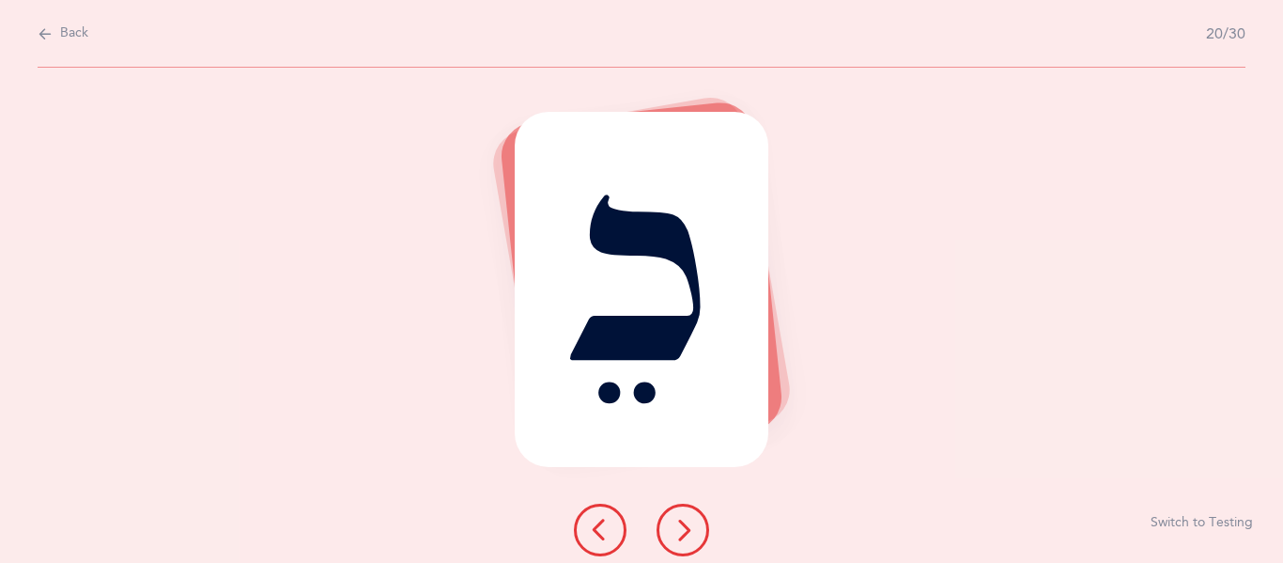
click at [684, 534] on icon at bounding box center [683, 529] width 23 height 23
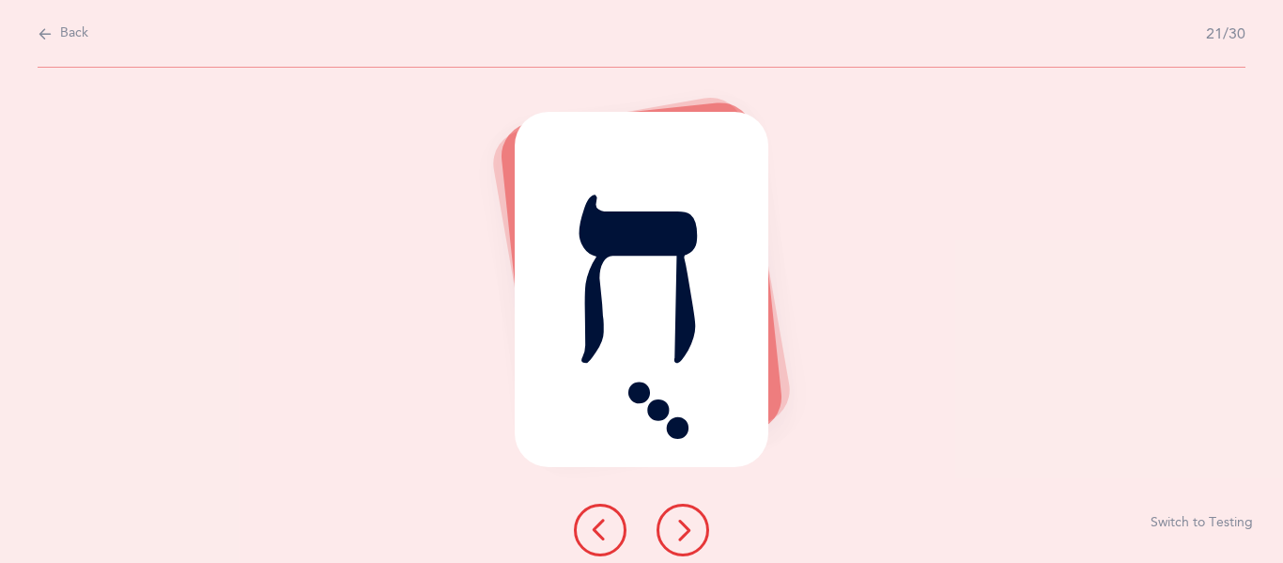
click at [689, 537] on icon at bounding box center [683, 529] width 23 height 23
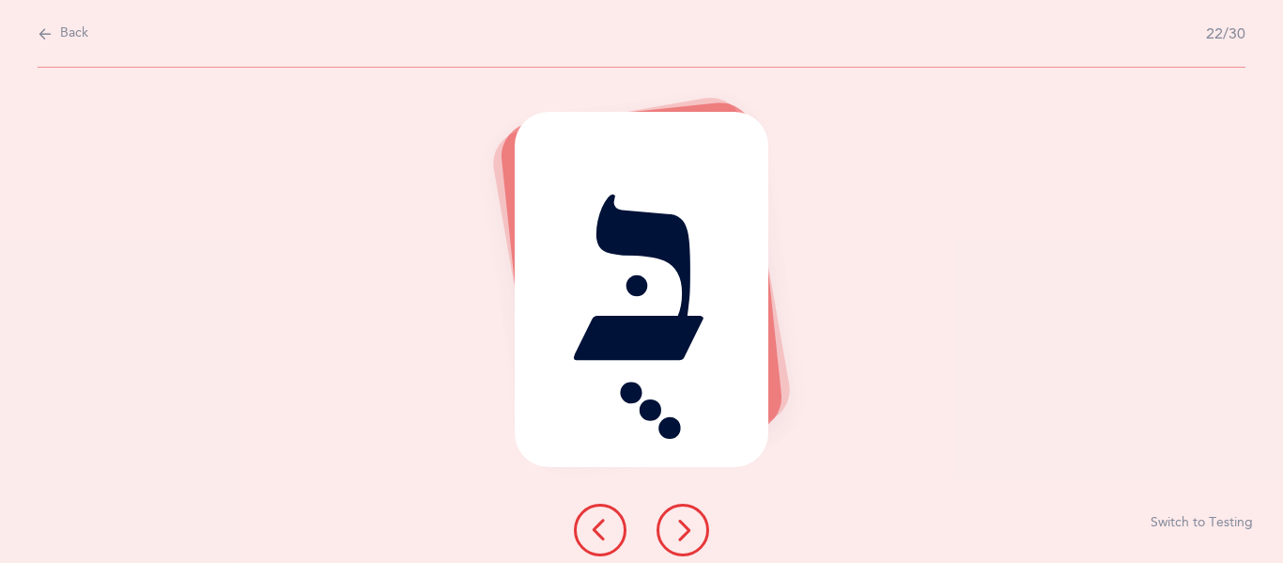
click at [677, 544] on button at bounding box center [683, 529] width 53 height 53
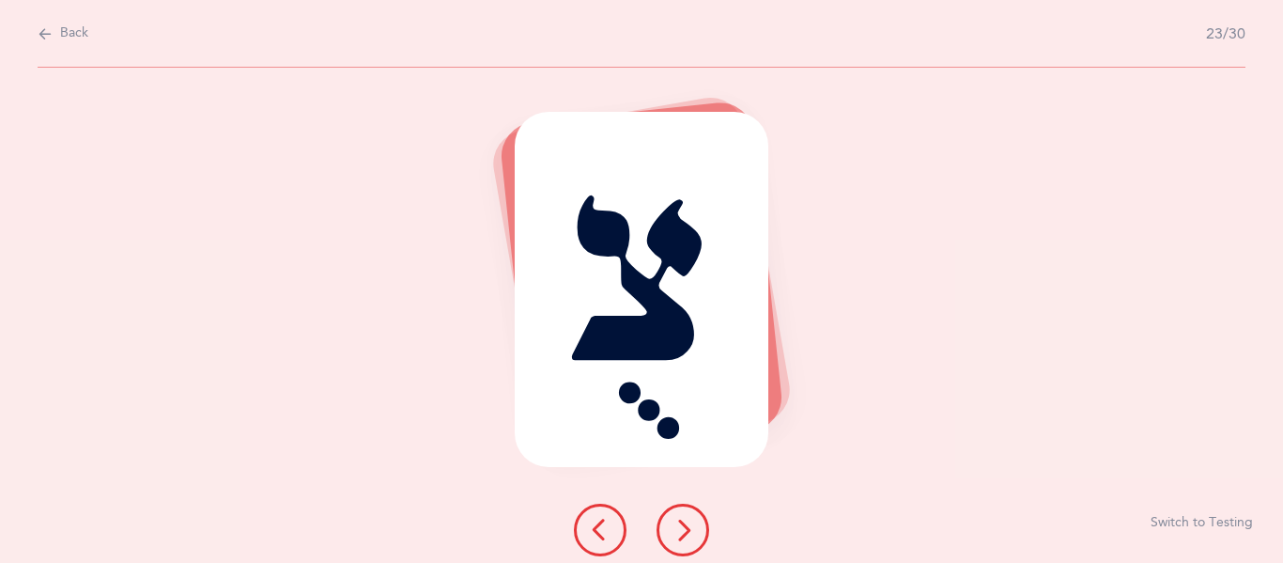
click at [685, 539] on icon at bounding box center [683, 529] width 23 height 23
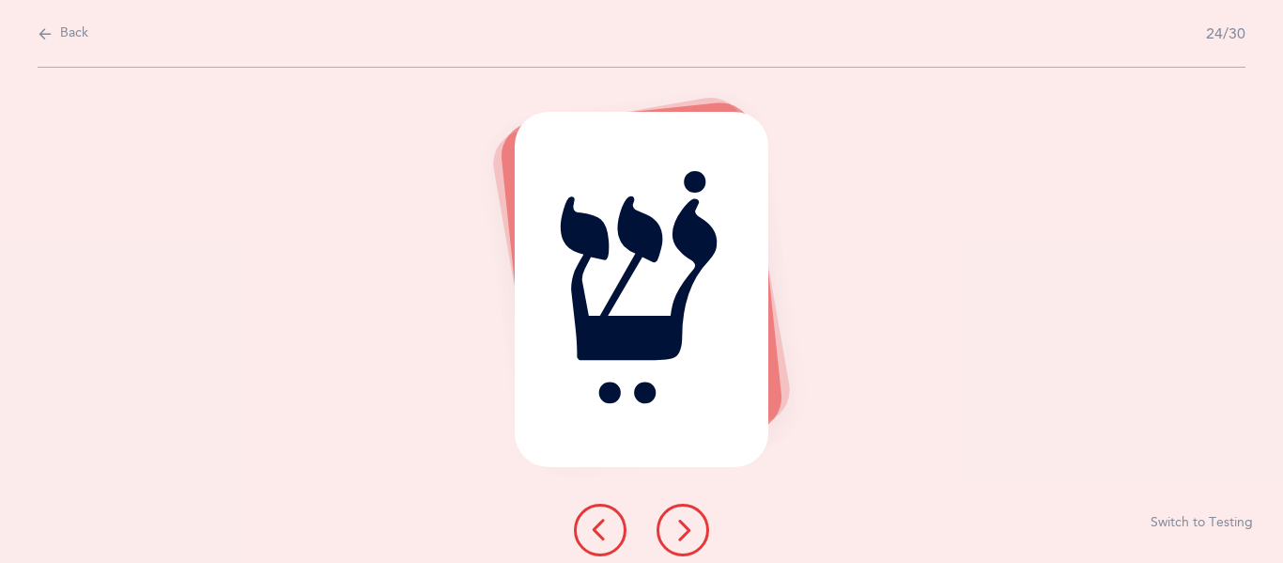
click at [685, 539] on icon at bounding box center [683, 529] width 23 height 23
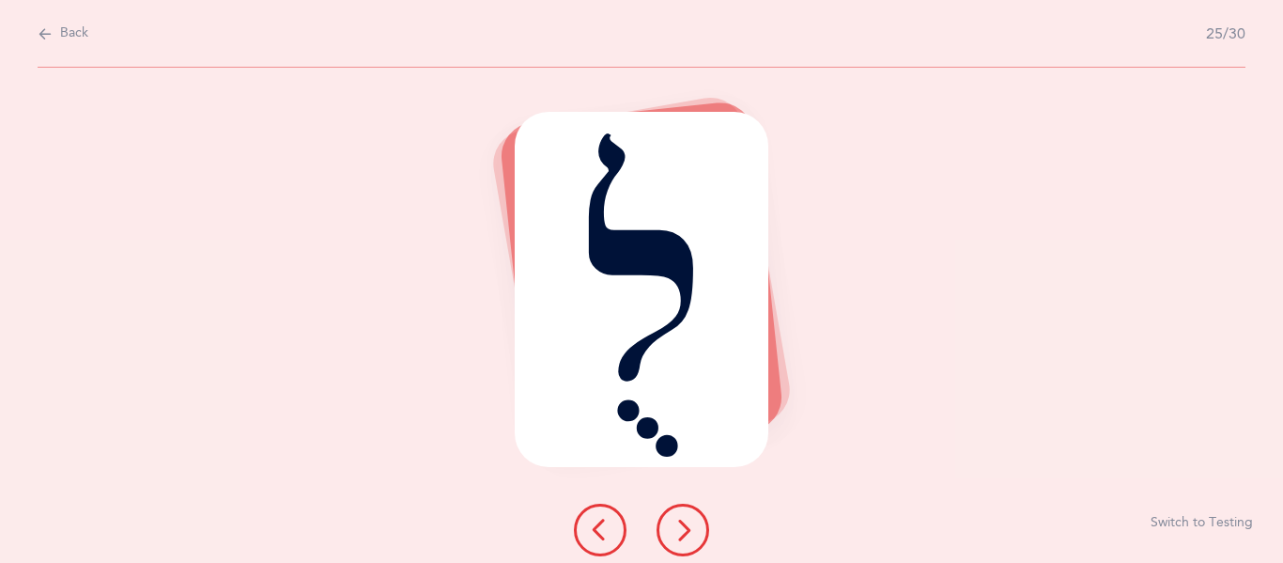
click at [685, 542] on button at bounding box center [683, 529] width 53 height 53
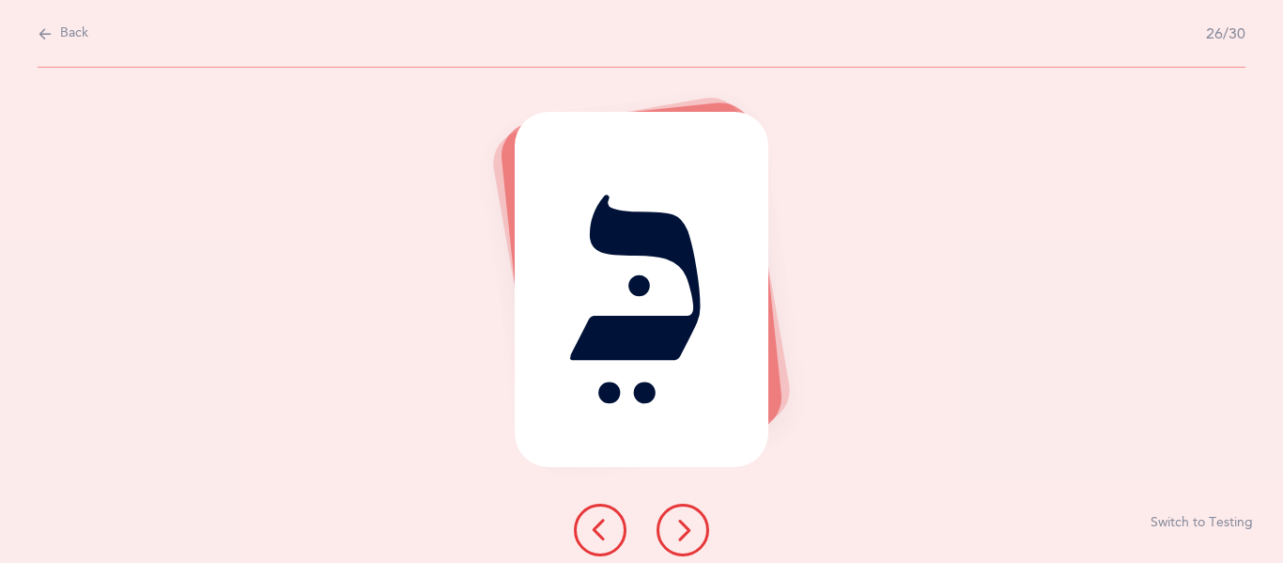
click at [685, 547] on button at bounding box center [683, 529] width 53 height 53
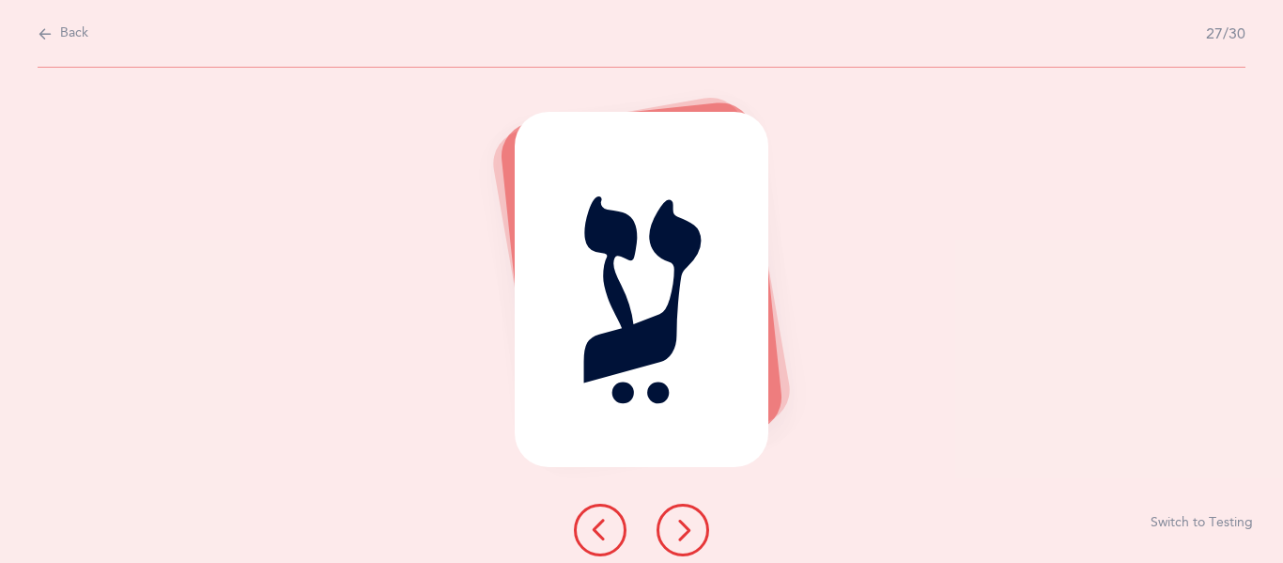
click at [680, 532] on icon at bounding box center [683, 529] width 23 height 23
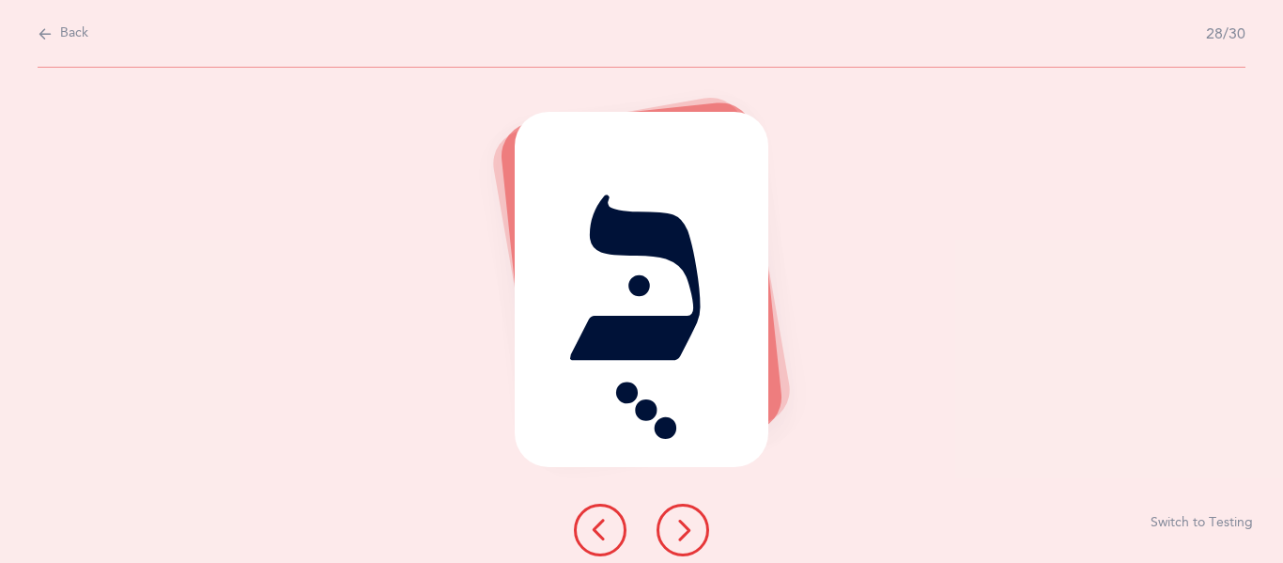
click at [680, 532] on icon at bounding box center [683, 529] width 23 height 23
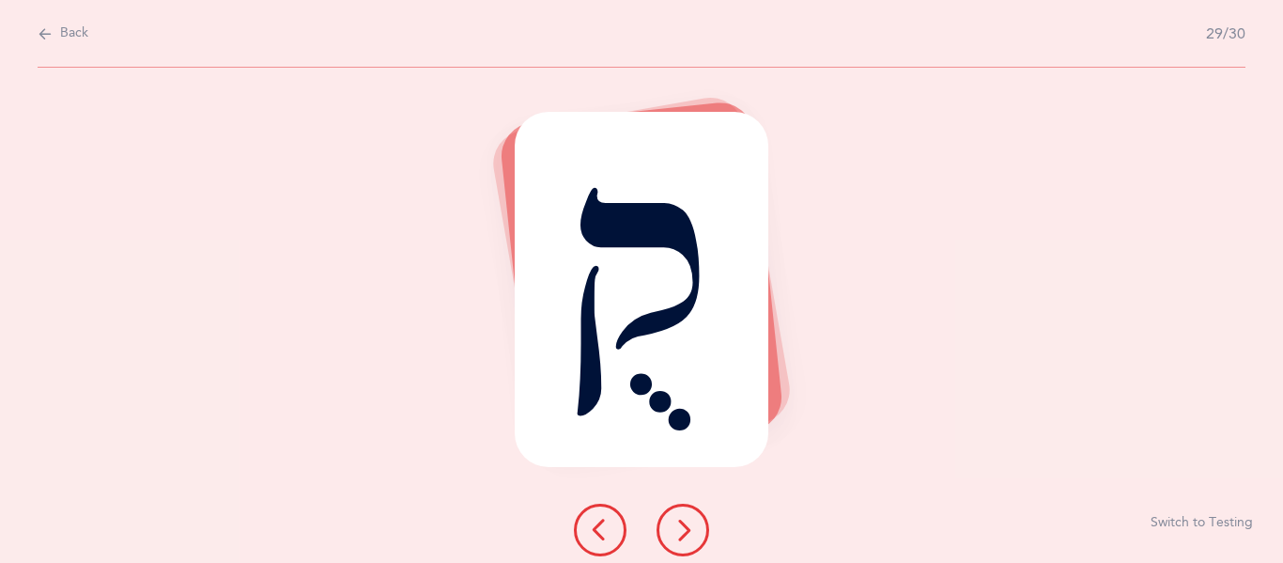
click at [679, 532] on icon at bounding box center [683, 529] width 23 height 23
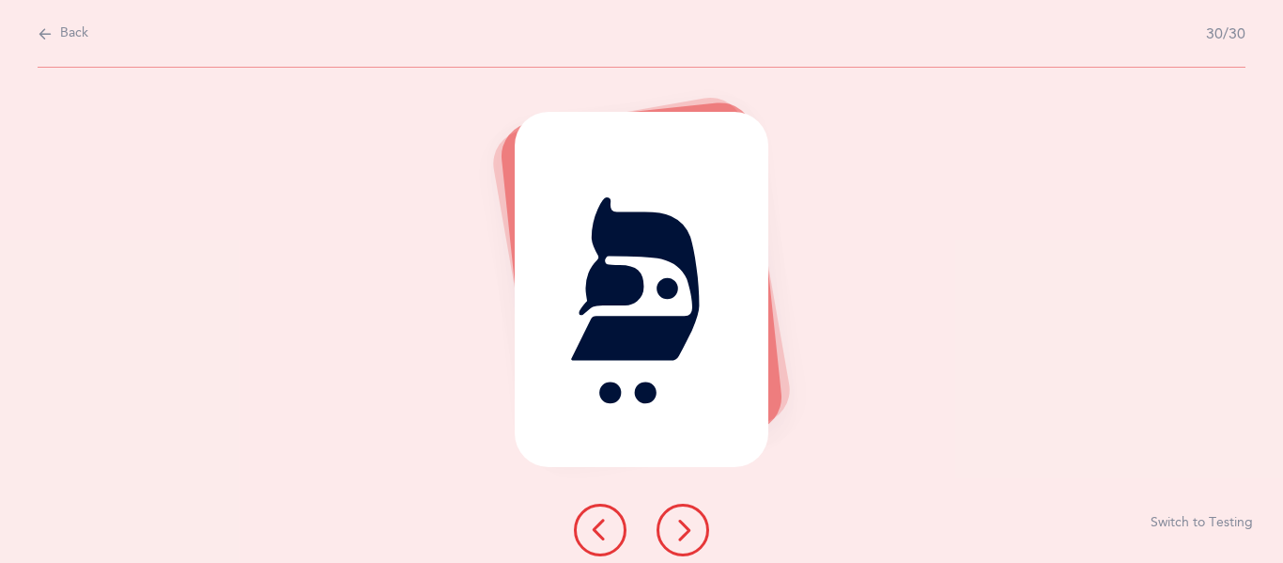
click at [679, 532] on icon at bounding box center [683, 529] width 23 height 23
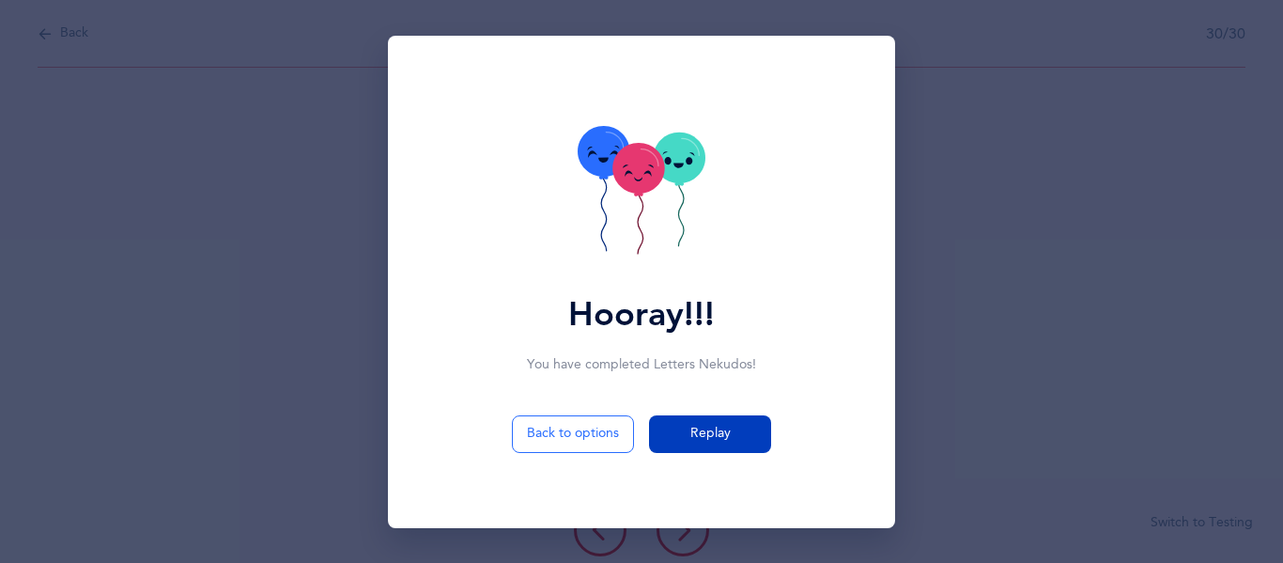
click at [683, 446] on button "Replay" at bounding box center [710, 434] width 122 height 38
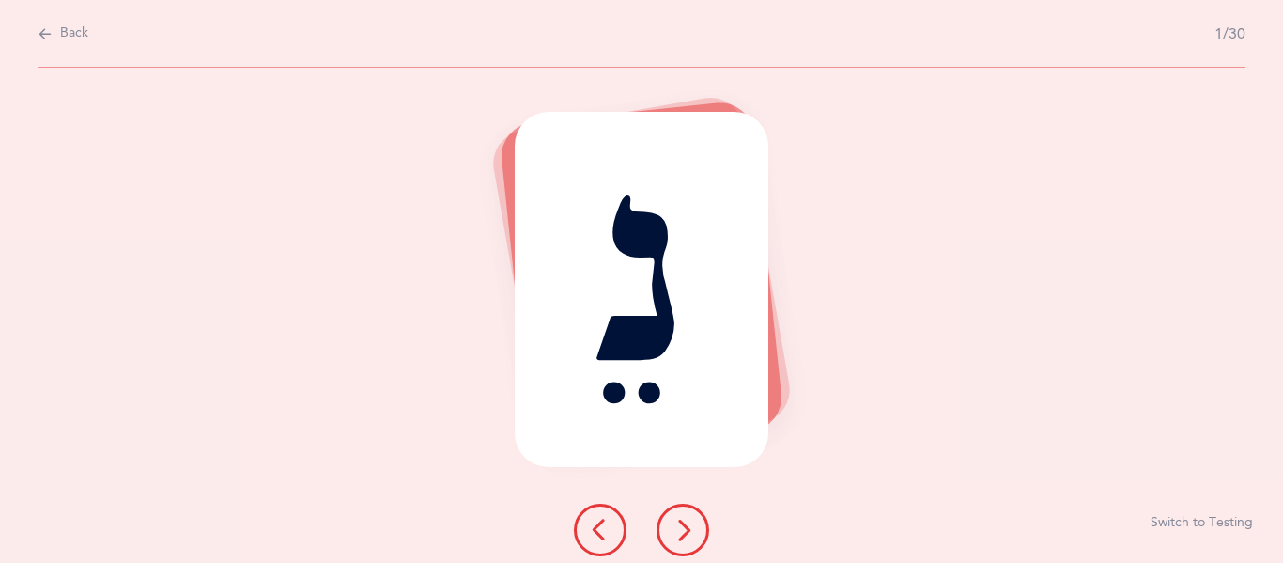
click at [683, 534] on icon at bounding box center [683, 529] width 23 height 23
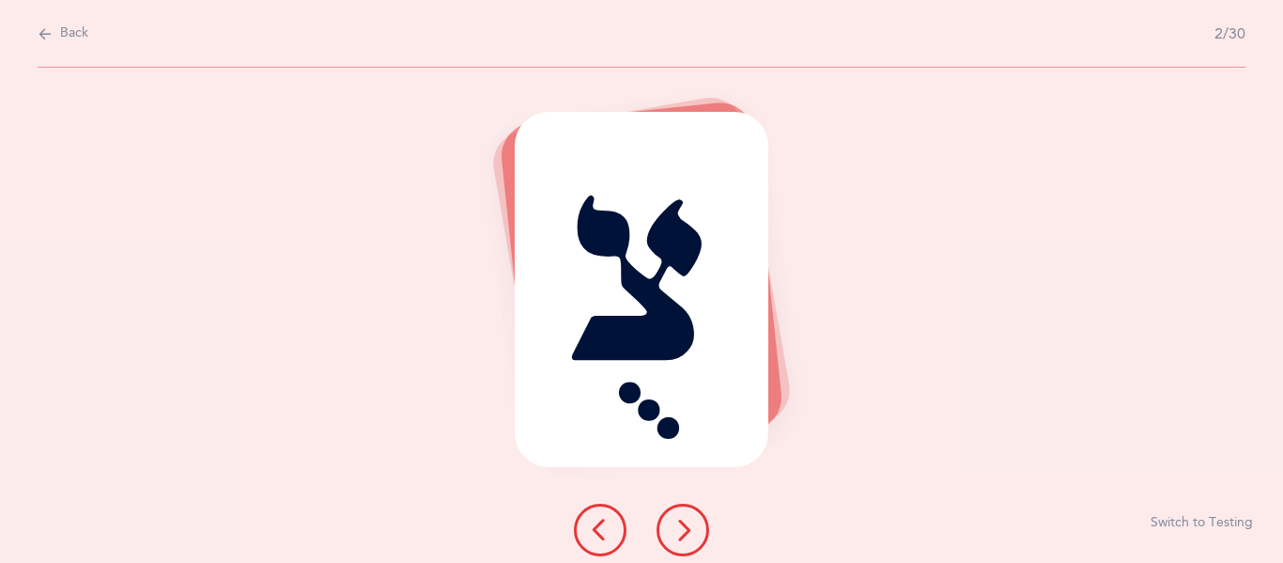
click at [672, 537] on icon at bounding box center [683, 529] width 23 height 23
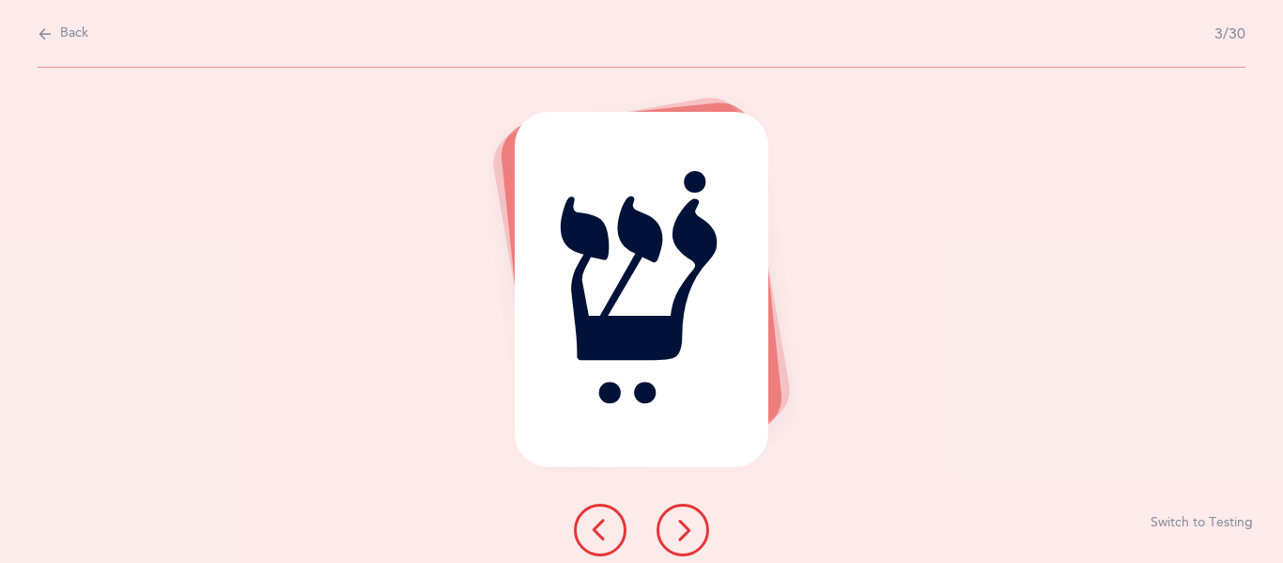
click at [672, 537] on icon at bounding box center [683, 529] width 23 height 23
click at [596, 539] on icon at bounding box center [600, 529] width 23 height 23
click at [663, 540] on button at bounding box center [683, 529] width 53 height 53
click at [674, 534] on icon at bounding box center [683, 529] width 23 height 23
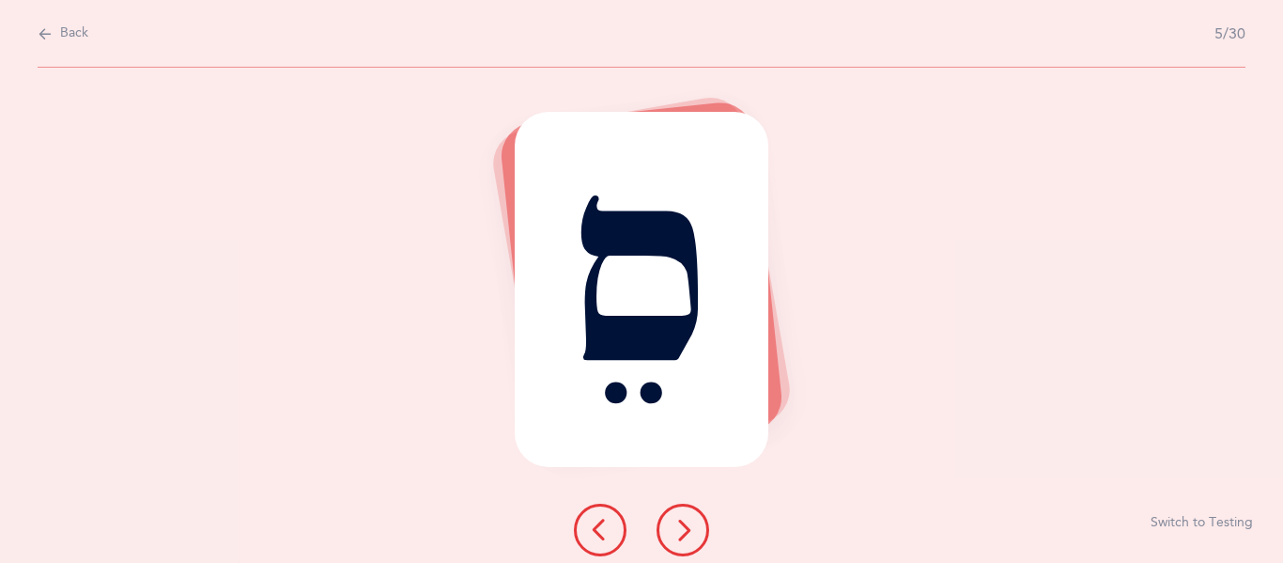
click at [685, 539] on icon at bounding box center [683, 529] width 23 height 23
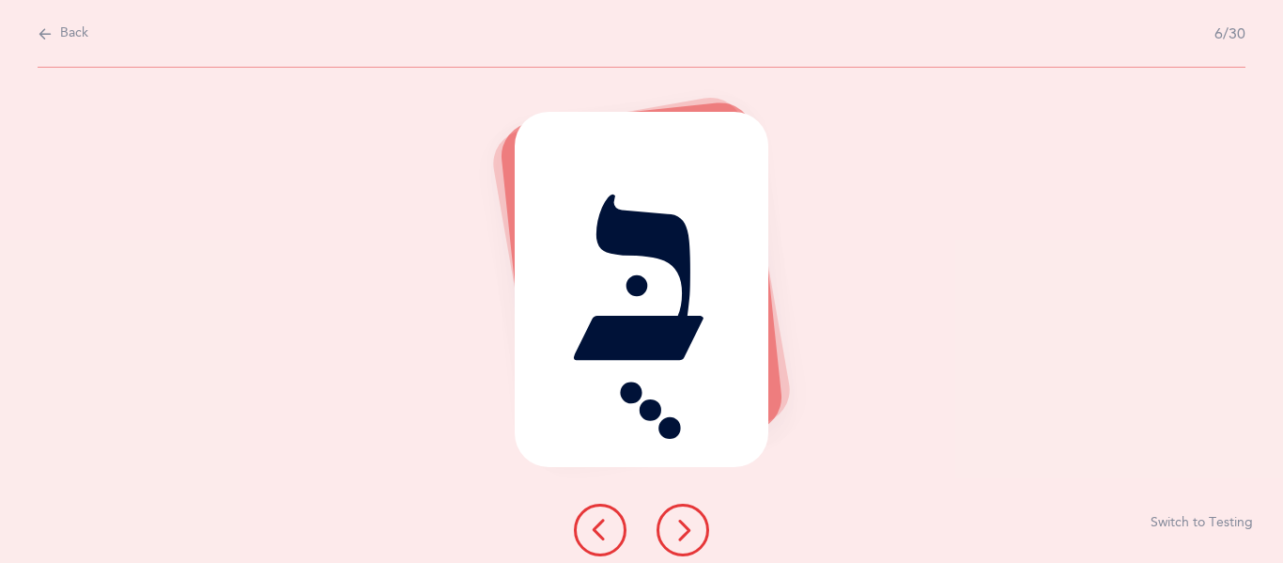
click at [687, 527] on icon at bounding box center [683, 529] width 23 height 23
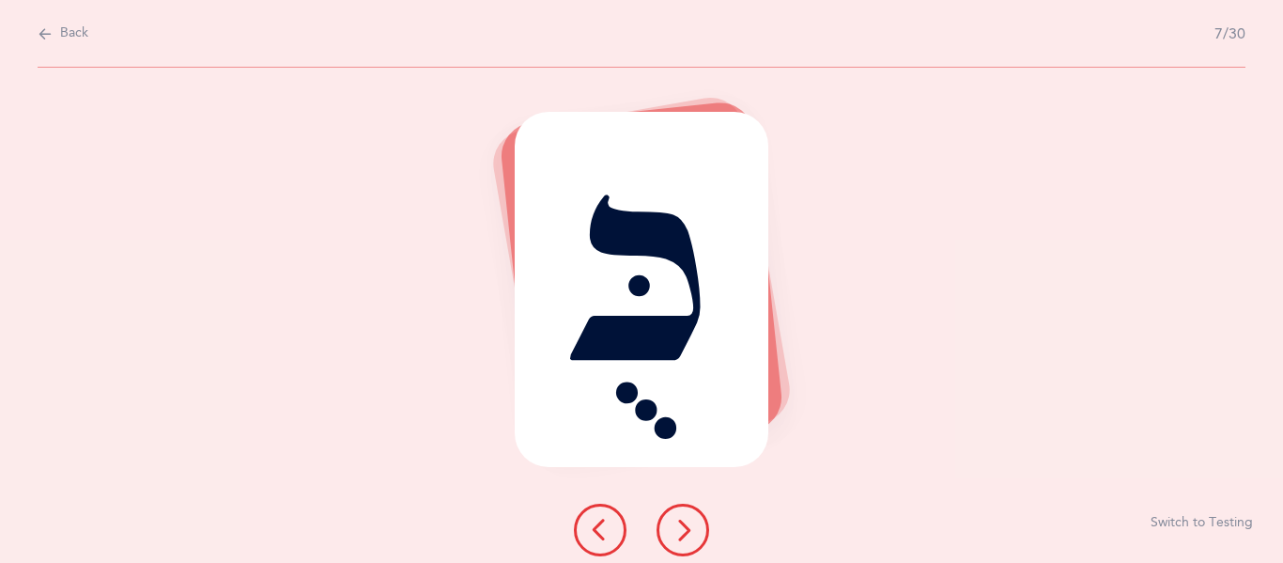
click at [687, 527] on icon at bounding box center [683, 529] width 23 height 23
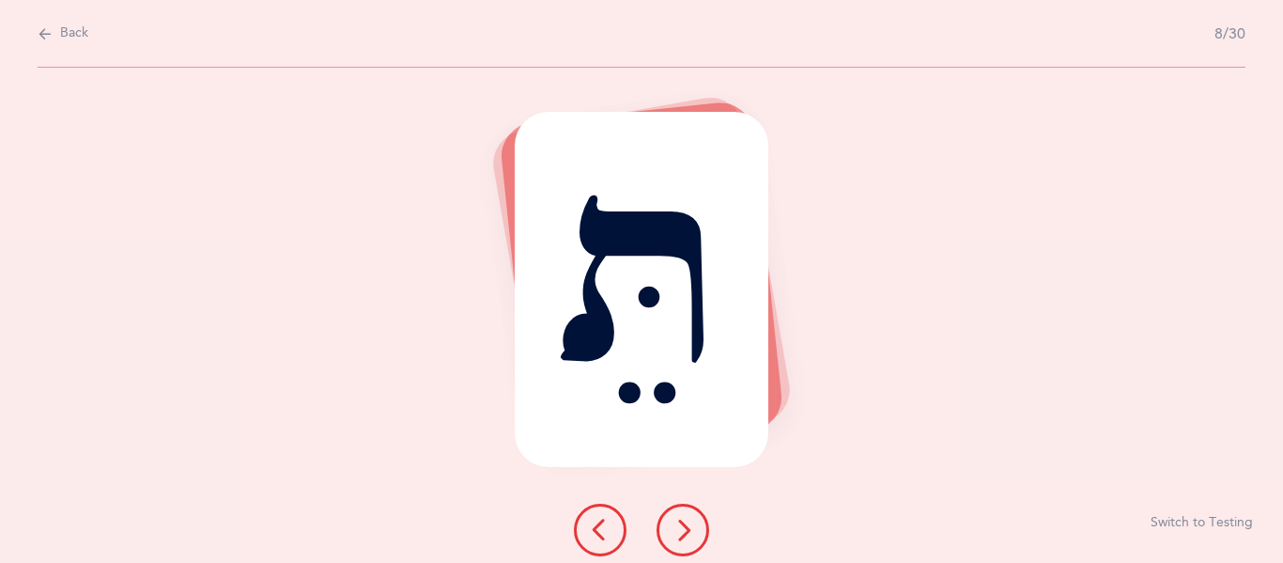
click at [688, 529] on icon at bounding box center [683, 529] width 23 height 23
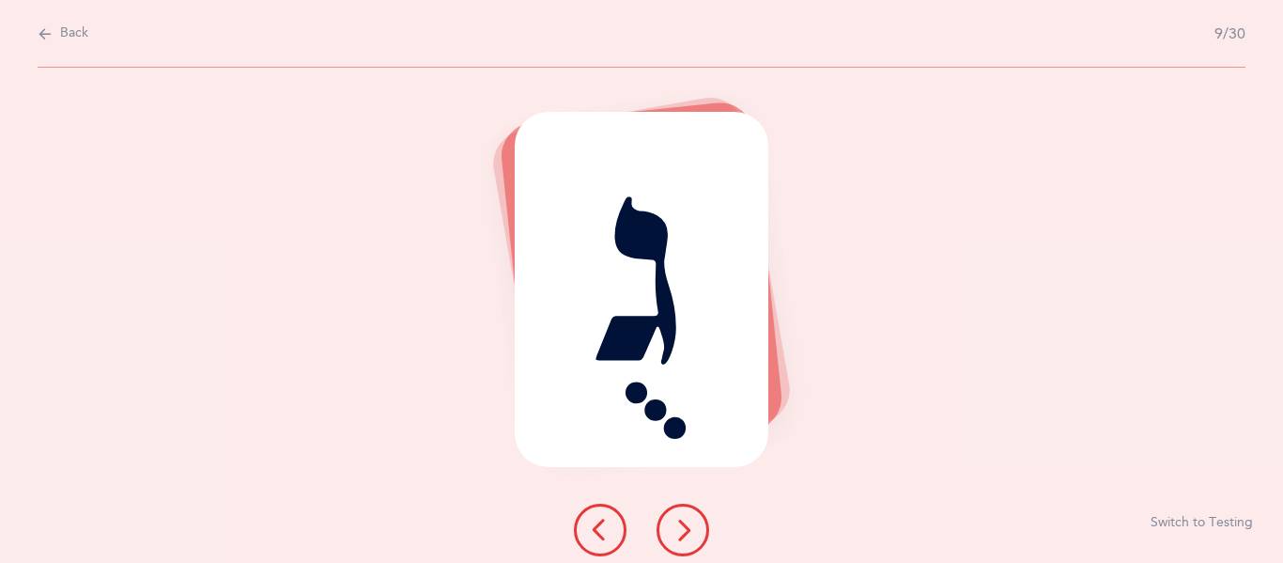
click at [688, 532] on icon at bounding box center [683, 529] width 23 height 23
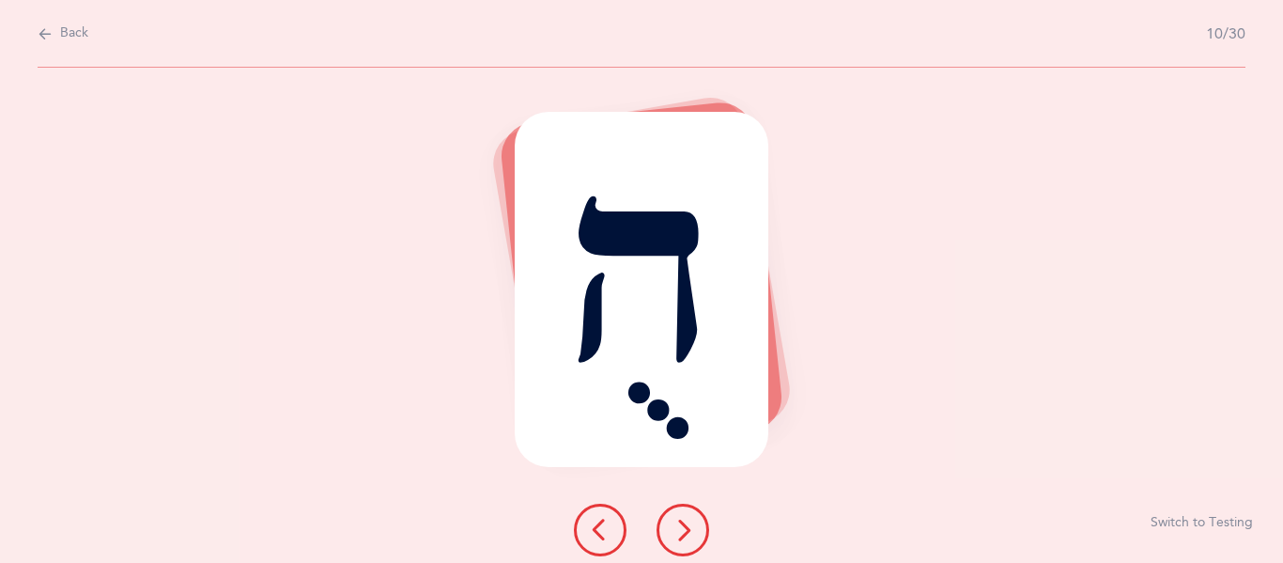
click at [684, 535] on icon at bounding box center [683, 529] width 23 height 23
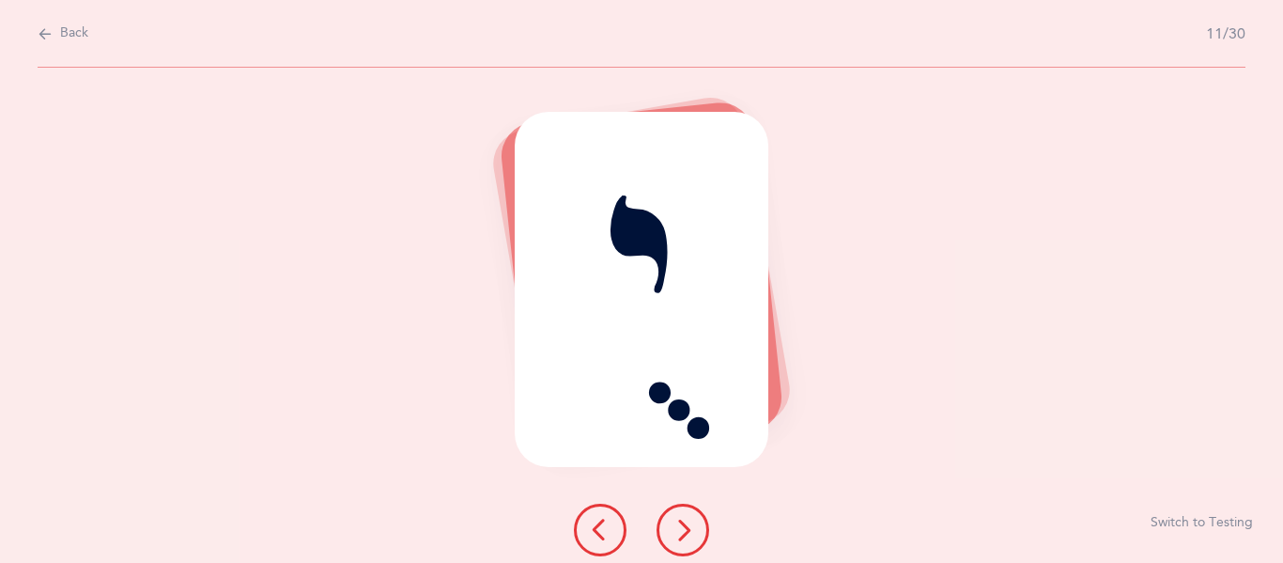
click at [601, 534] on icon at bounding box center [600, 529] width 23 height 23
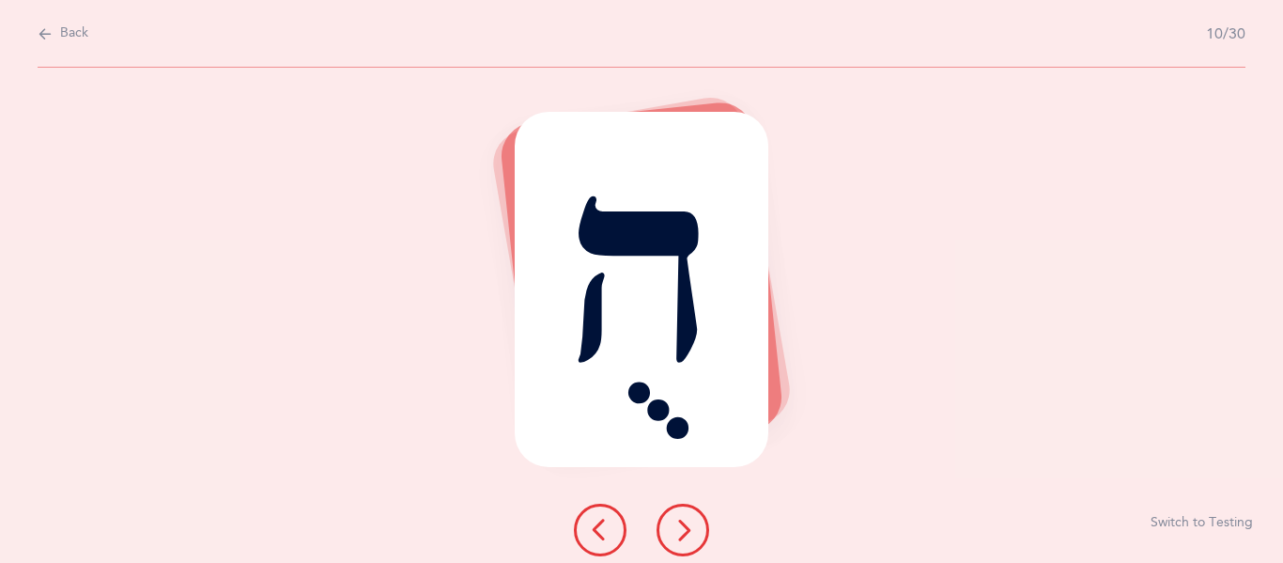
click at [686, 527] on icon at bounding box center [683, 529] width 23 height 23
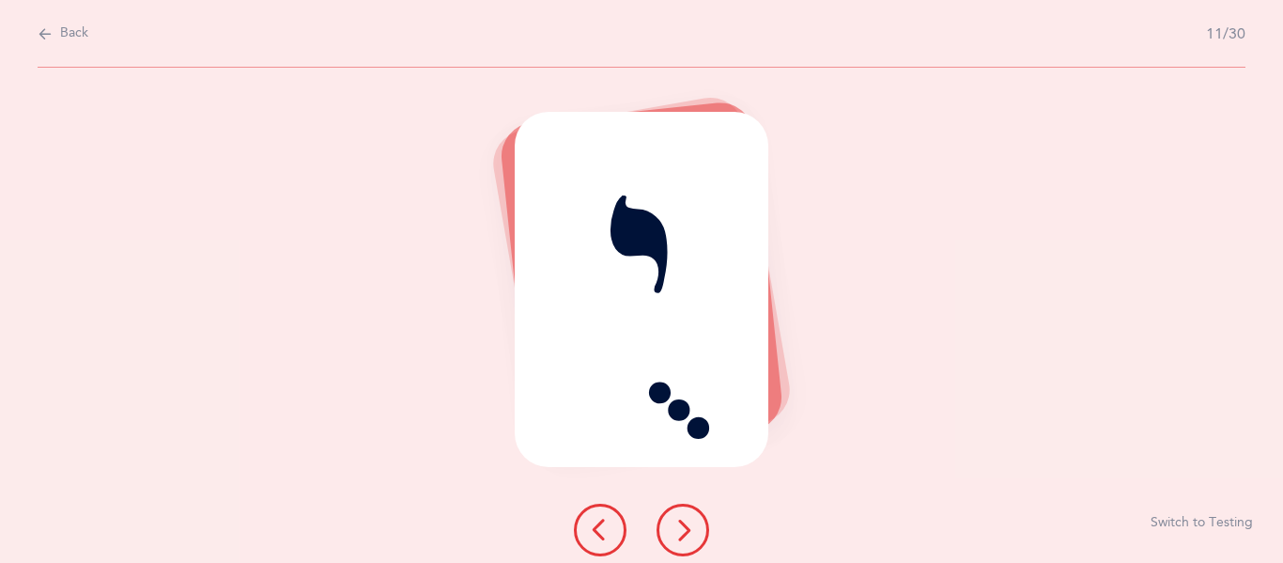
click at [686, 527] on icon at bounding box center [683, 529] width 23 height 23
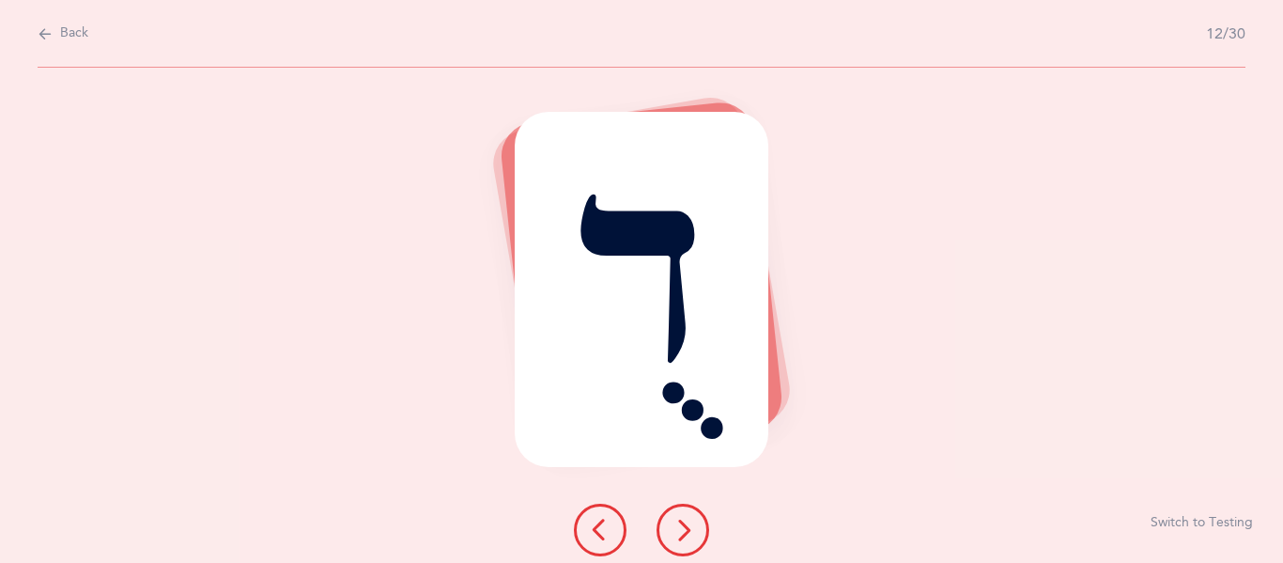
click at [688, 527] on icon at bounding box center [683, 529] width 23 height 23
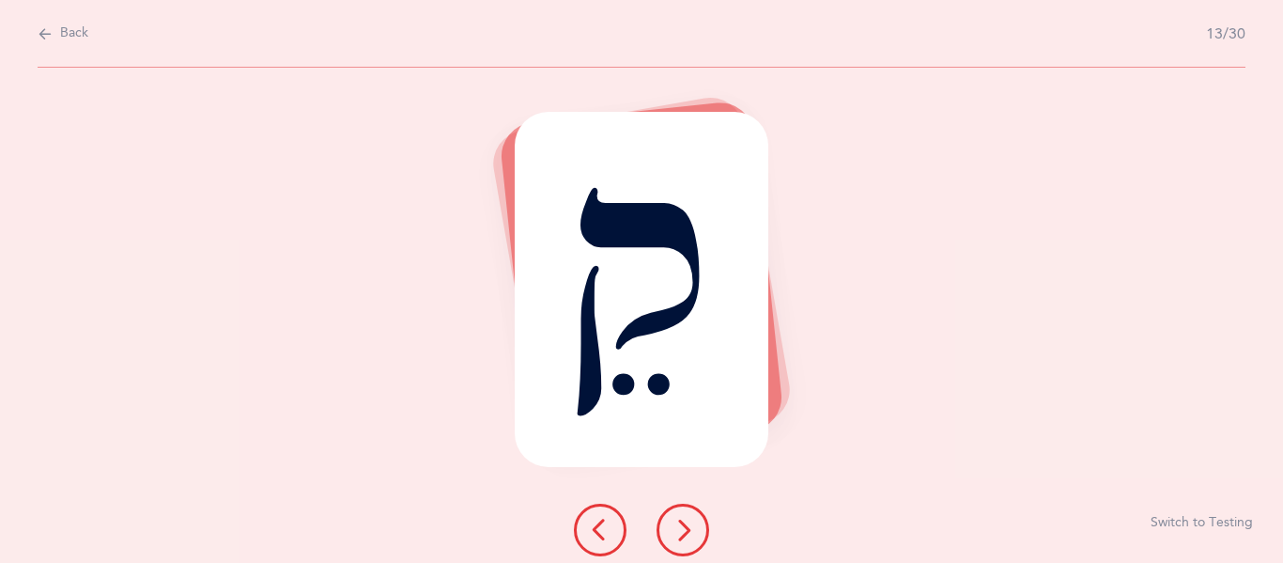
click at [688, 527] on icon at bounding box center [683, 529] width 23 height 23
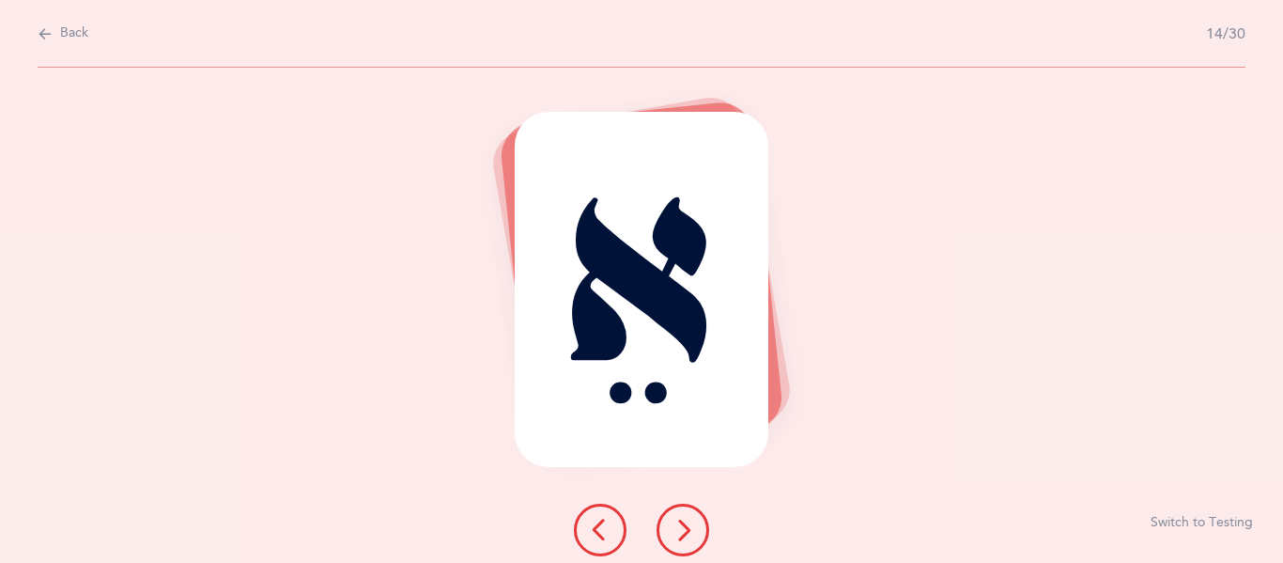
click at [689, 524] on icon at bounding box center [683, 529] width 23 height 23
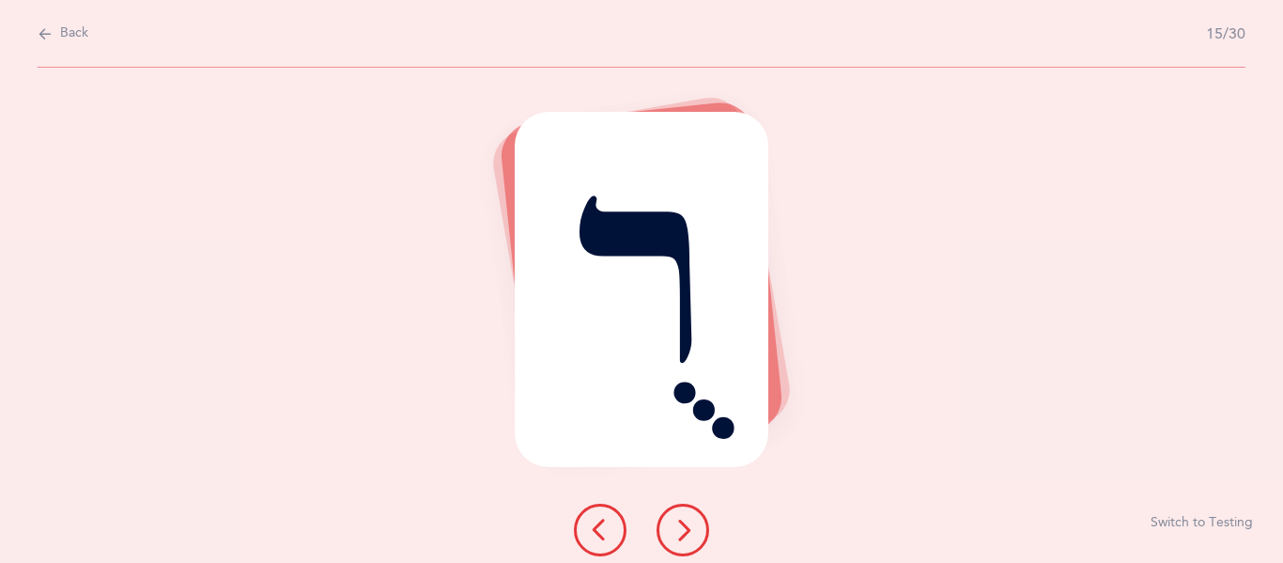
drag, startPoint x: 689, startPoint y: 524, endPoint x: 680, endPoint y: 462, distance: 62.7
click at [680, 462] on div "רֻ Switch to Testing" at bounding box center [641, 315] width 1283 height 495
click at [677, 517] on button at bounding box center [683, 529] width 53 height 53
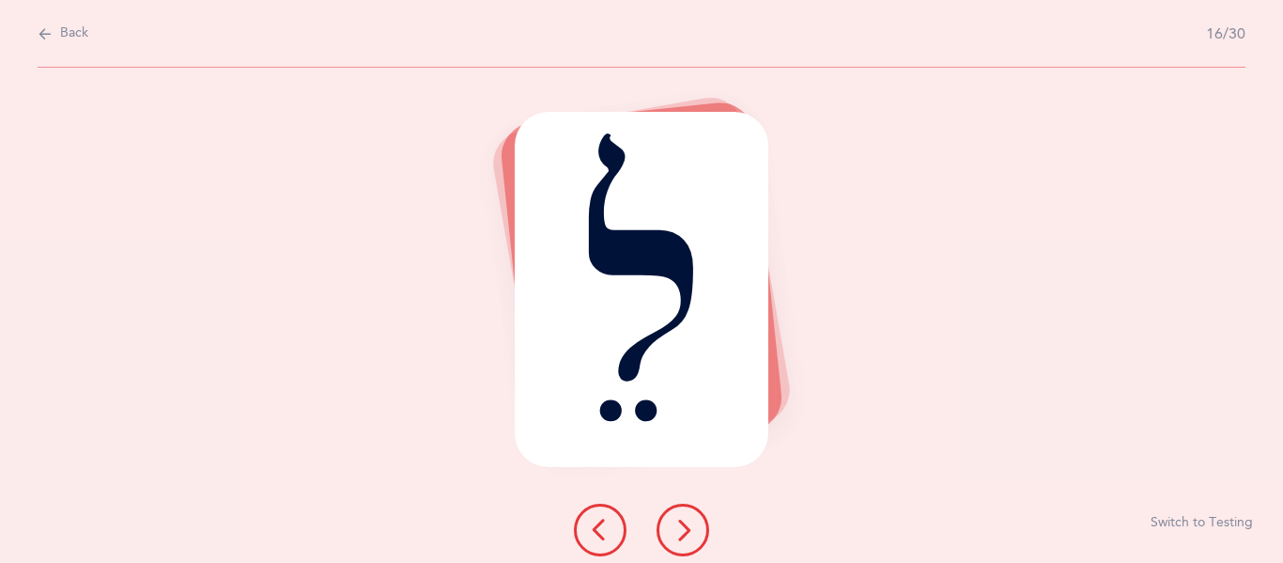
click at [677, 522] on icon at bounding box center [683, 529] width 23 height 23
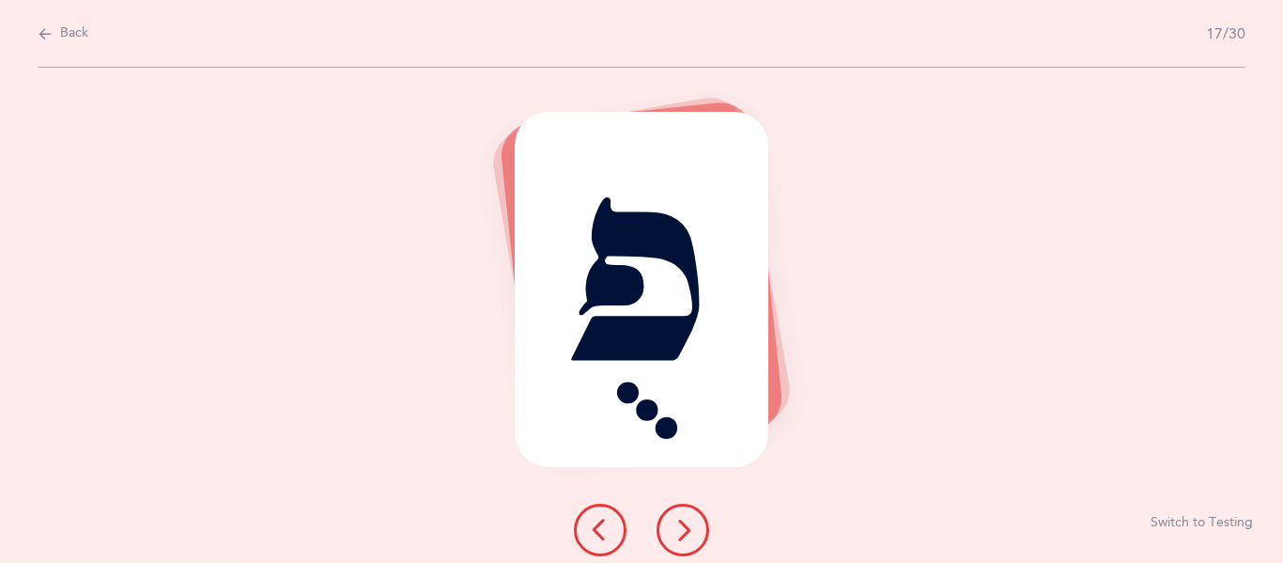
click at [679, 528] on icon at bounding box center [683, 529] width 23 height 23
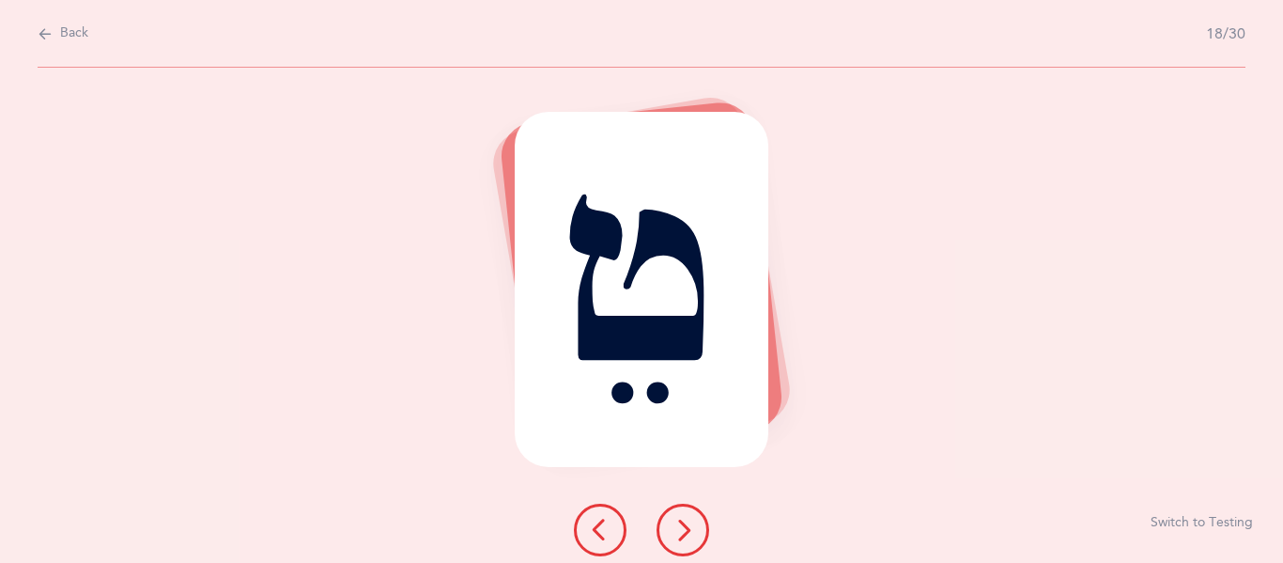
click at [679, 534] on icon at bounding box center [683, 529] width 23 height 23
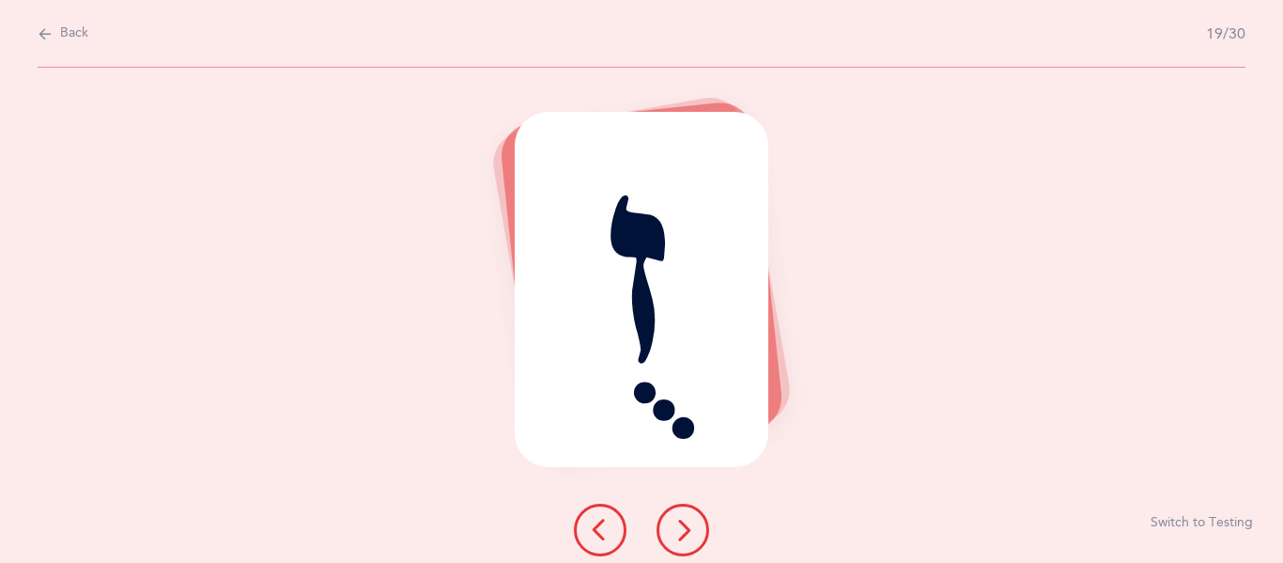
click at [679, 538] on icon at bounding box center [683, 529] width 23 height 23
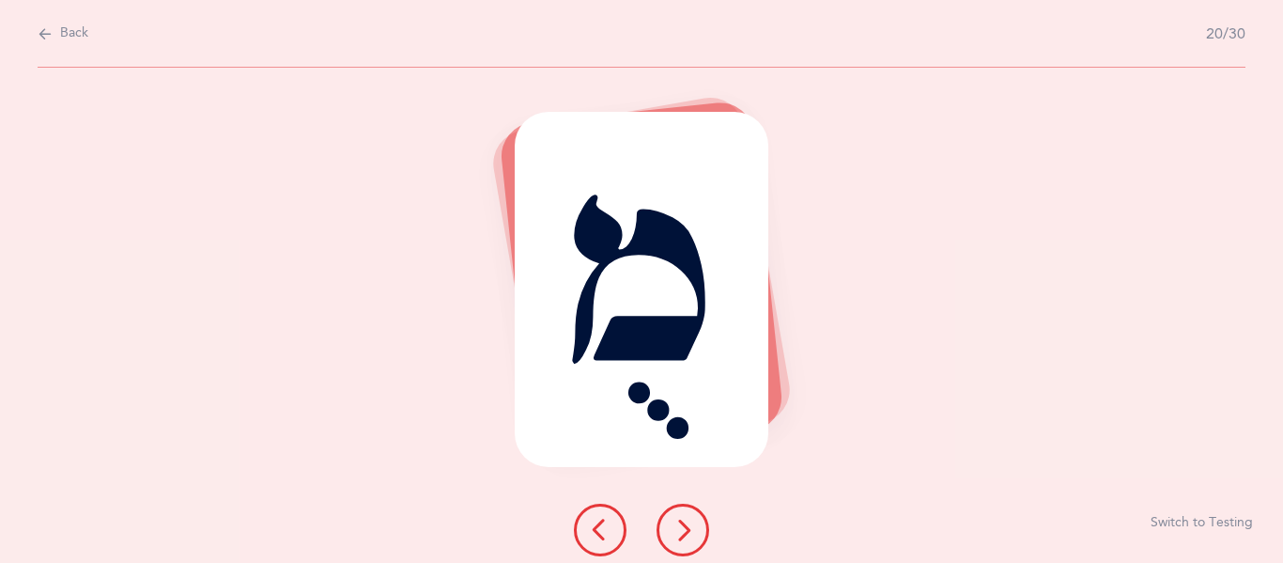
click at [678, 539] on icon at bounding box center [683, 529] width 23 height 23
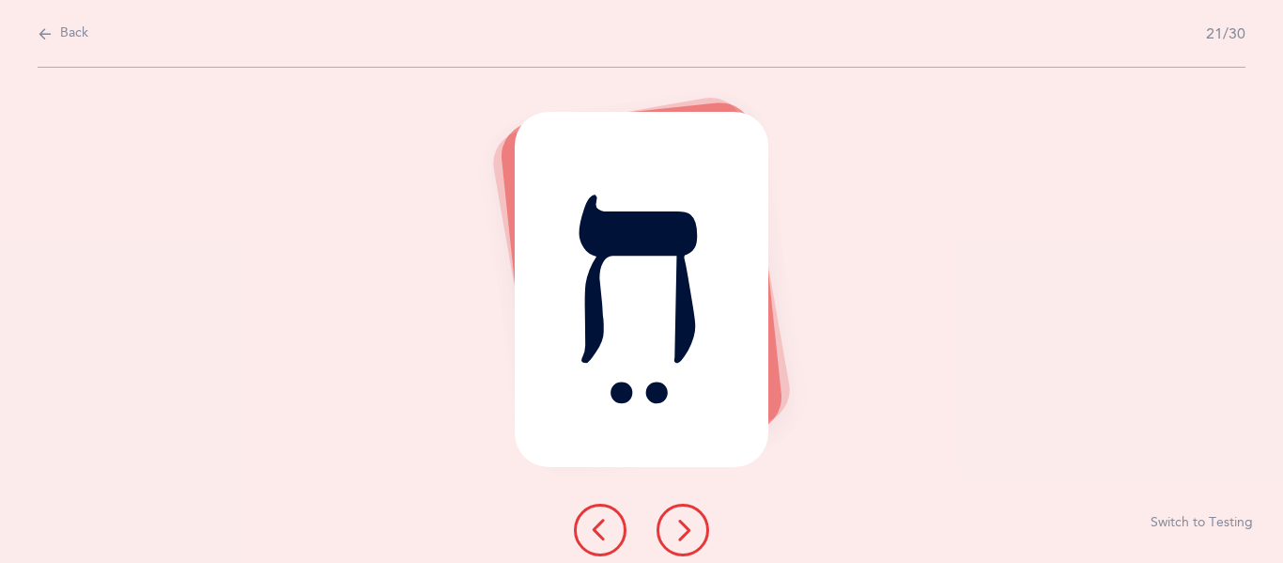
click at [678, 539] on icon at bounding box center [683, 529] width 23 height 23
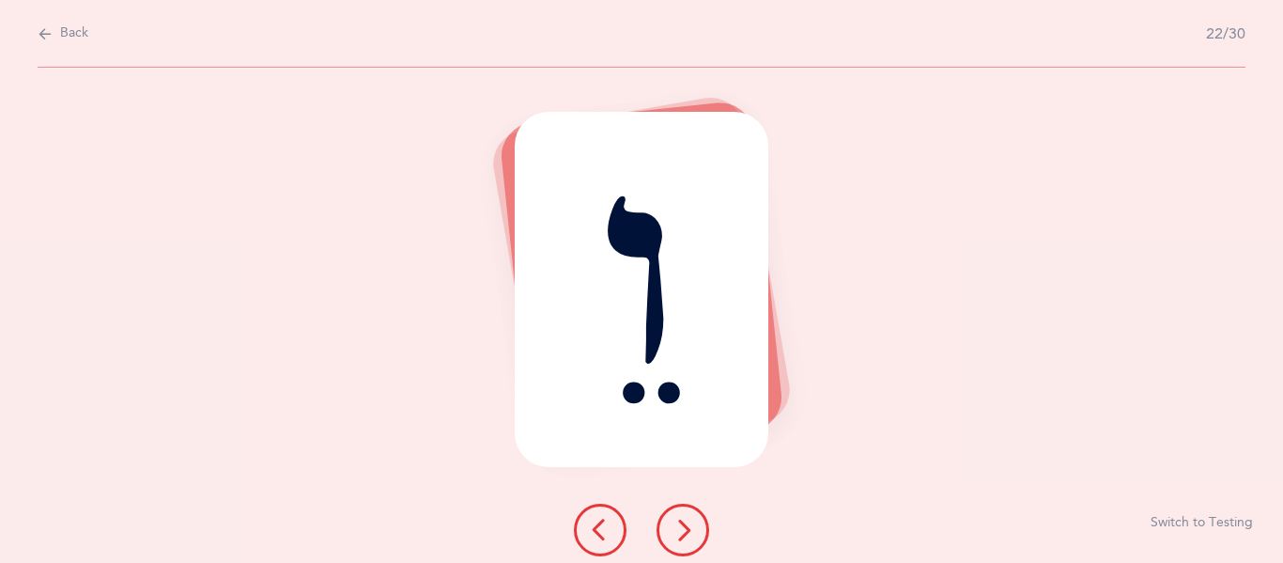
click at [673, 544] on button at bounding box center [683, 529] width 53 height 53
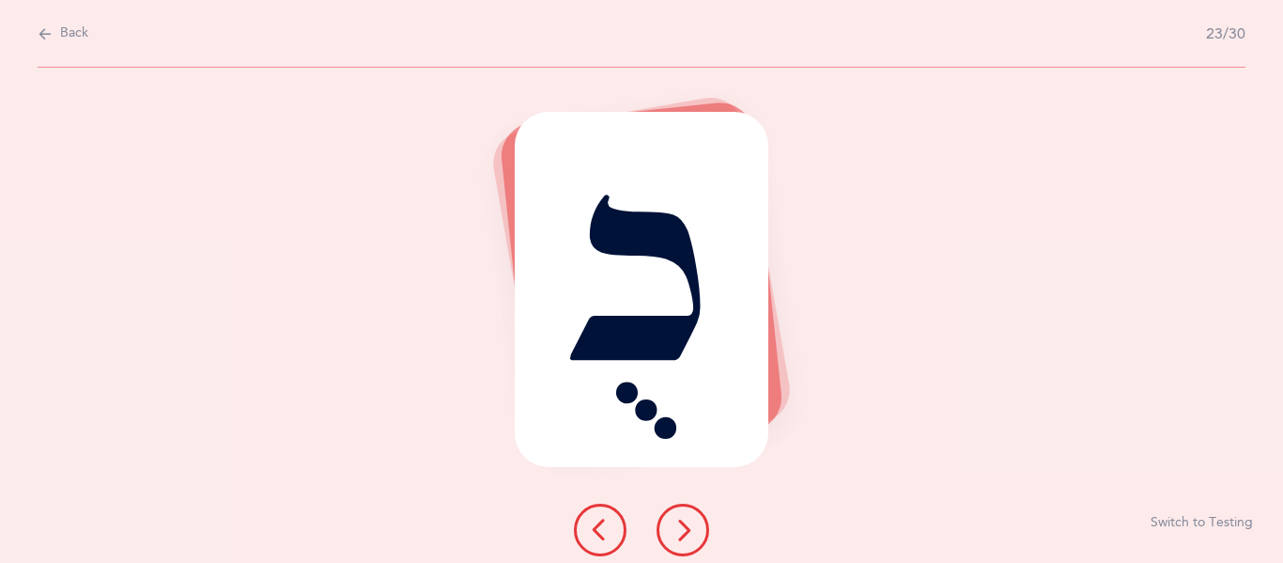
click at [673, 544] on button at bounding box center [683, 529] width 53 height 53
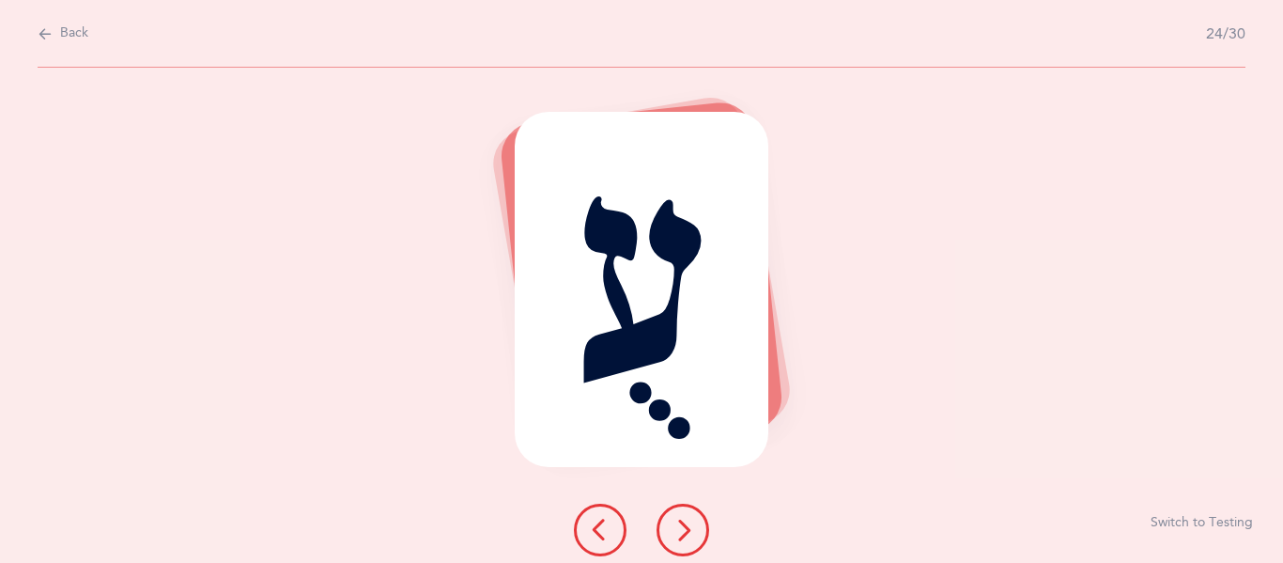
click at [689, 535] on icon at bounding box center [683, 529] width 23 height 23
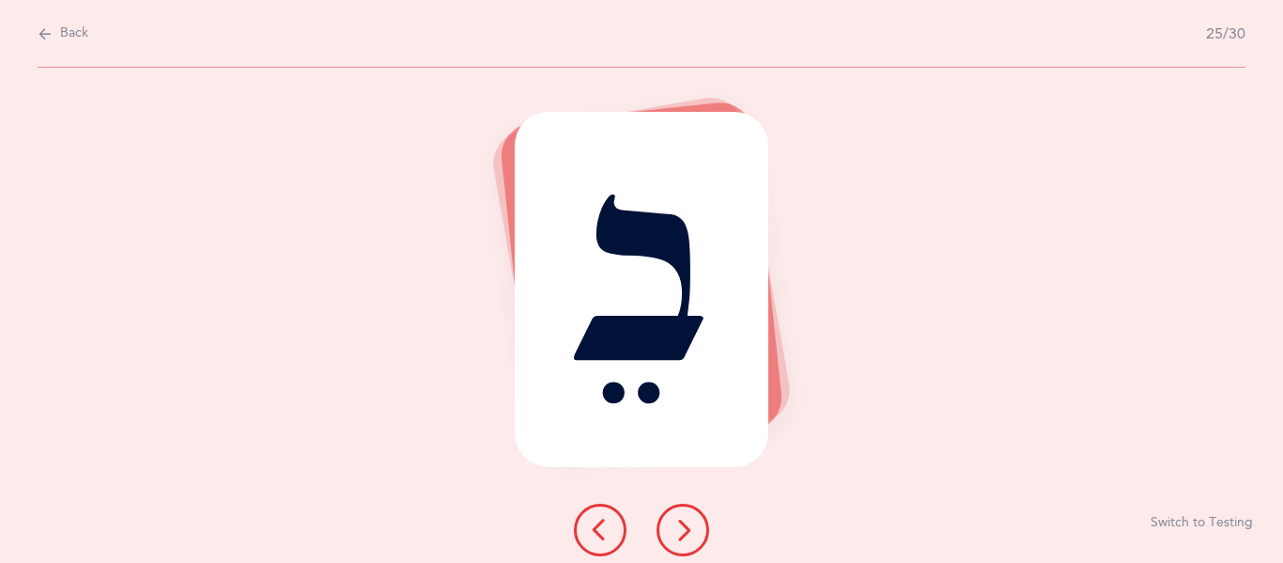
click at [689, 539] on icon at bounding box center [683, 529] width 23 height 23
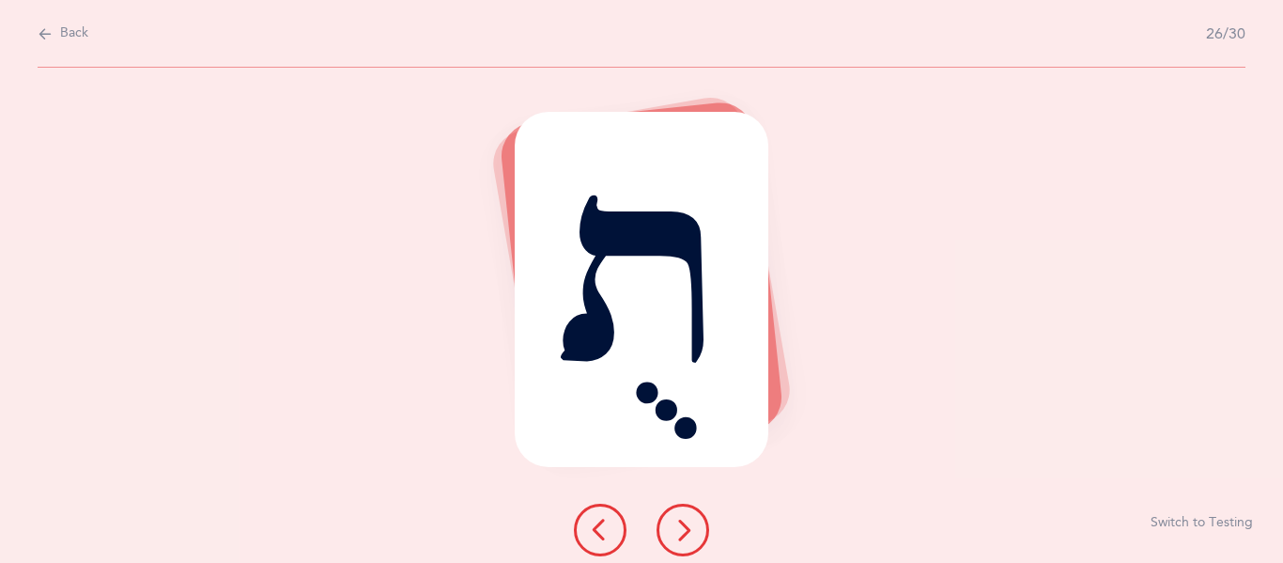
click at [689, 543] on button at bounding box center [683, 529] width 53 height 53
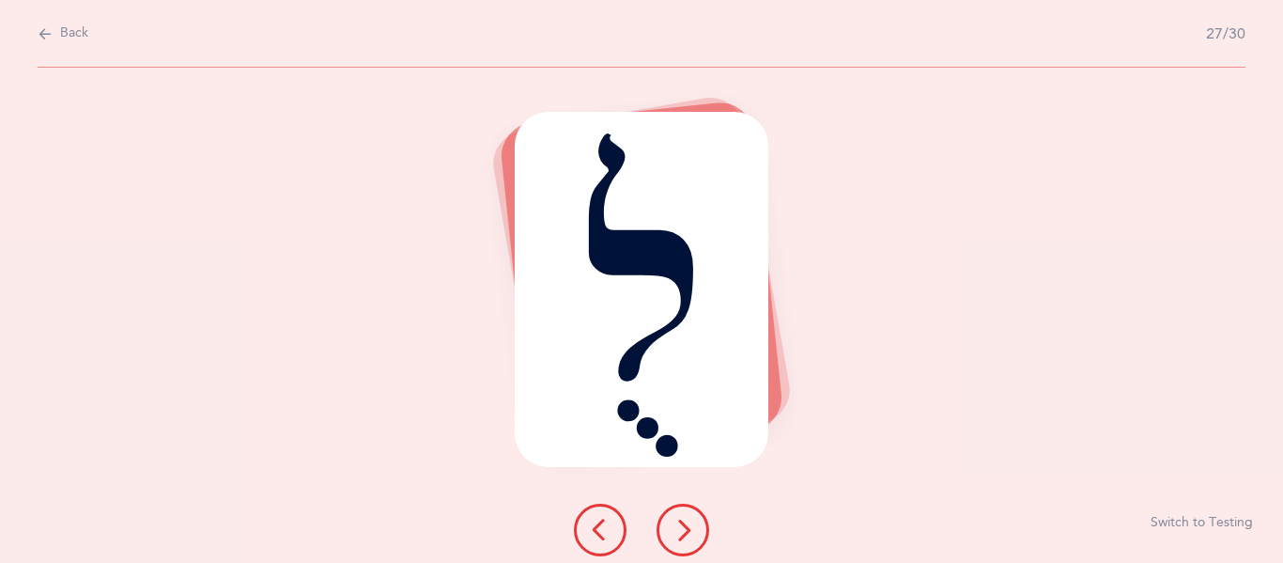
click at [689, 543] on button at bounding box center [683, 529] width 53 height 53
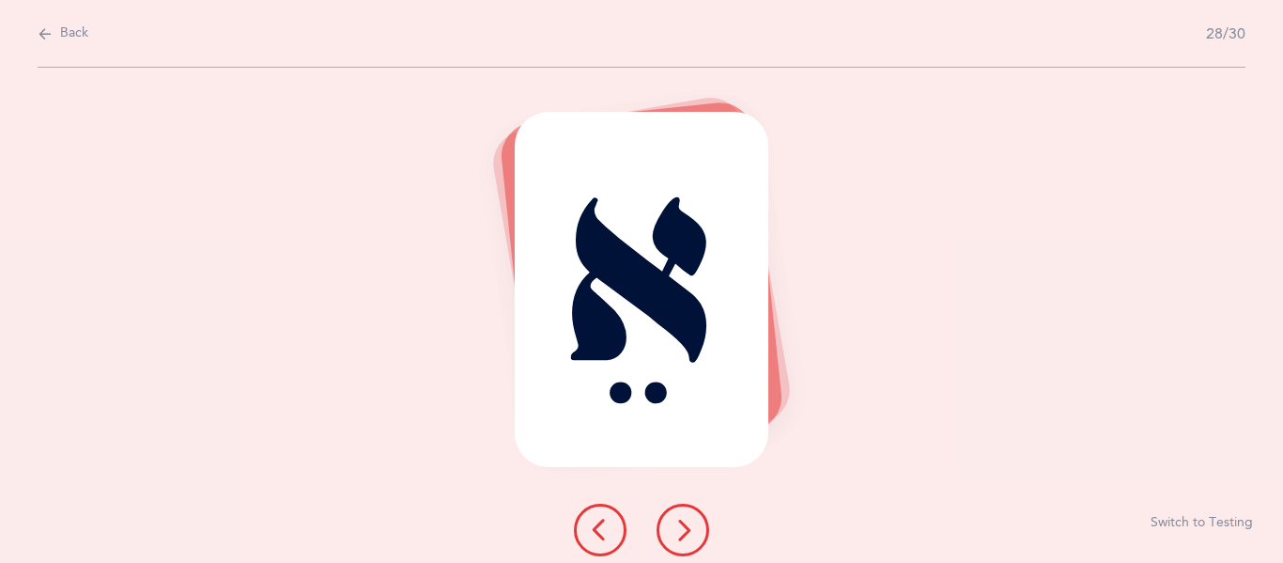
click at [689, 543] on button at bounding box center [683, 529] width 53 height 53
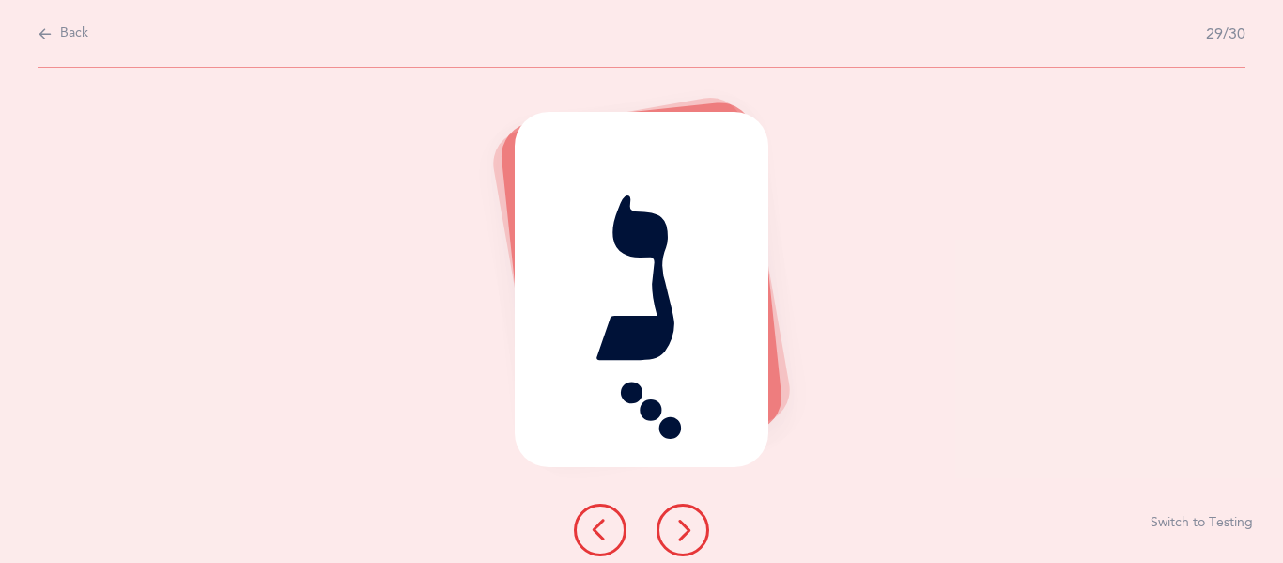
click at [689, 543] on button at bounding box center [683, 529] width 53 height 53
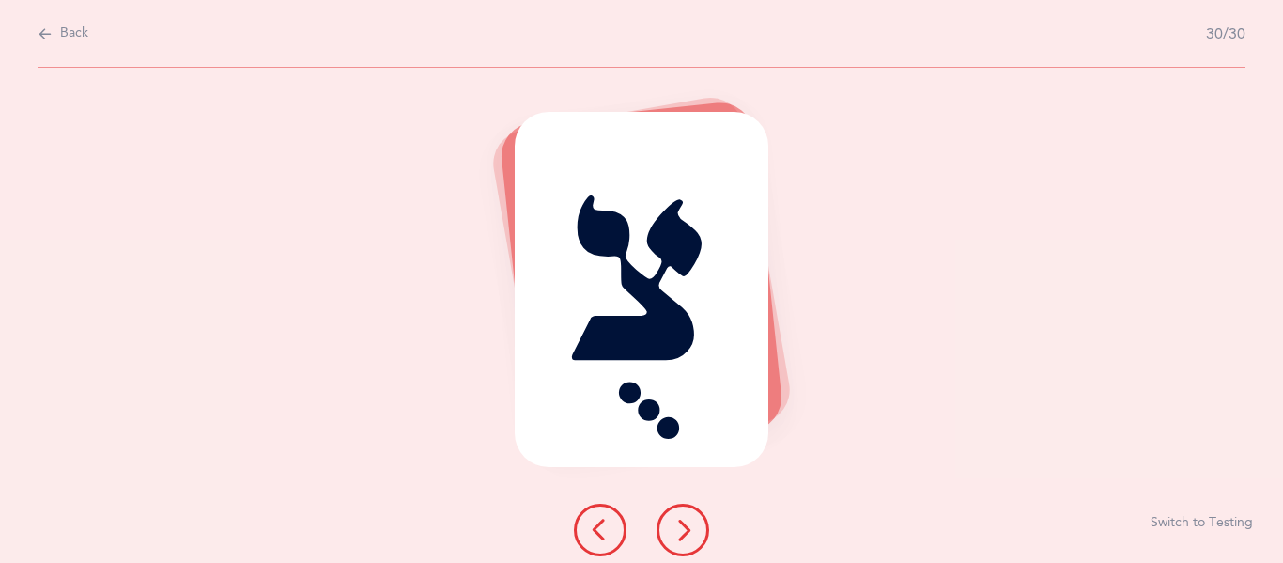
click at [686, 534] on icon at bounding box center [683, 529] width 23 height 23
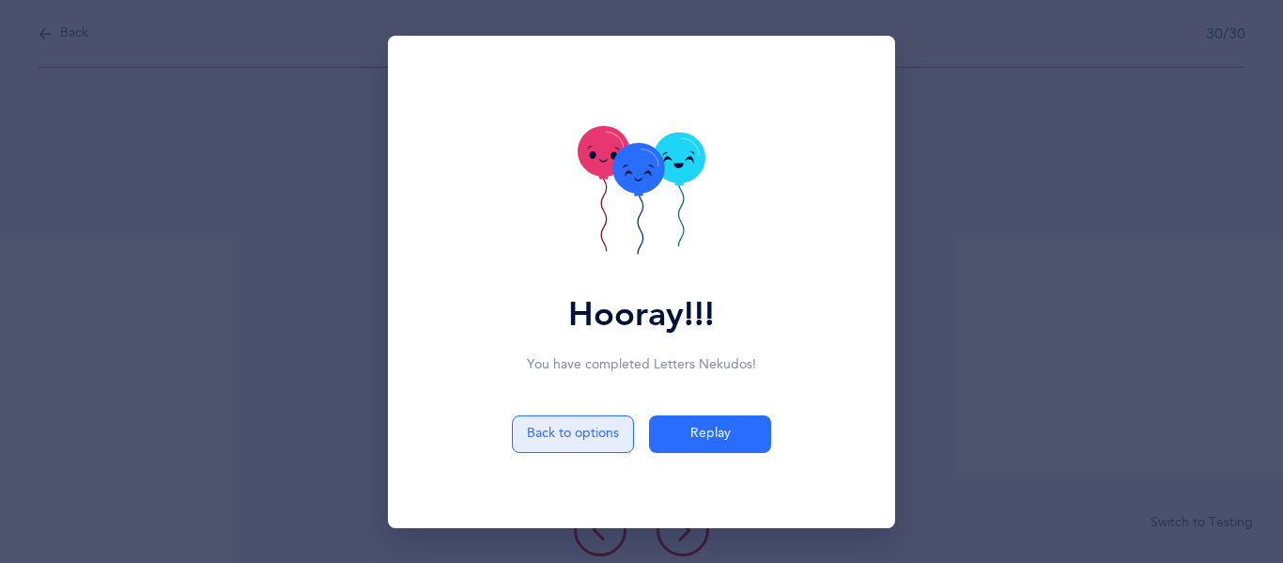
click at [586, 430] on button "Back to options" at bounding box center [573, 434] width 122 height 38
select select "4"
select select "30"
select select "single"
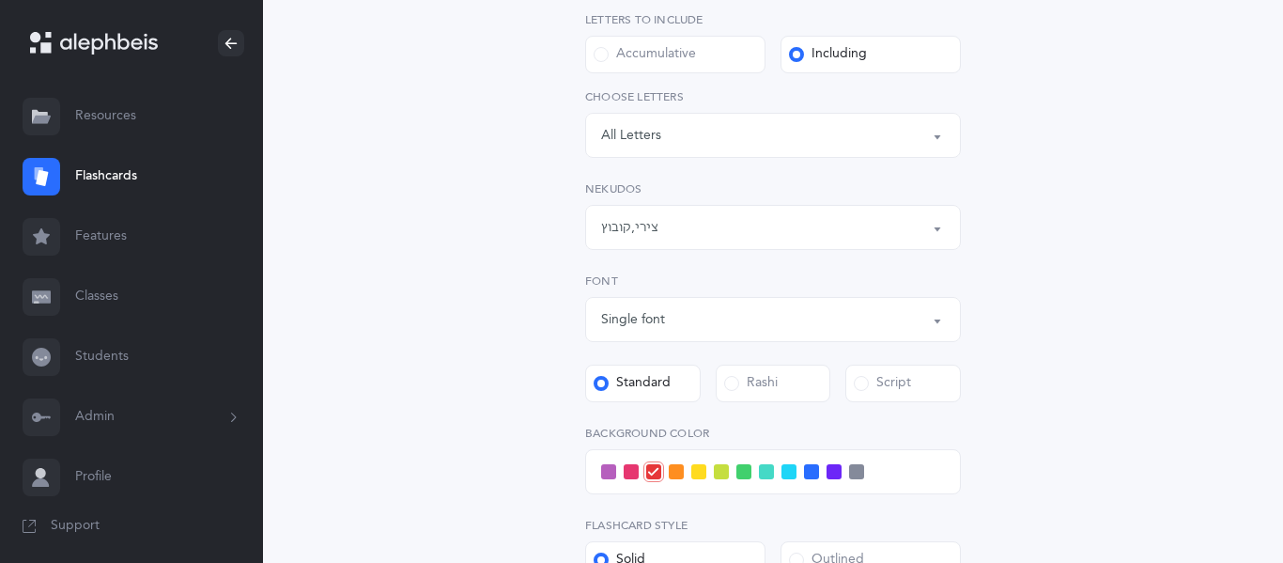
scroll to position [718, 0]
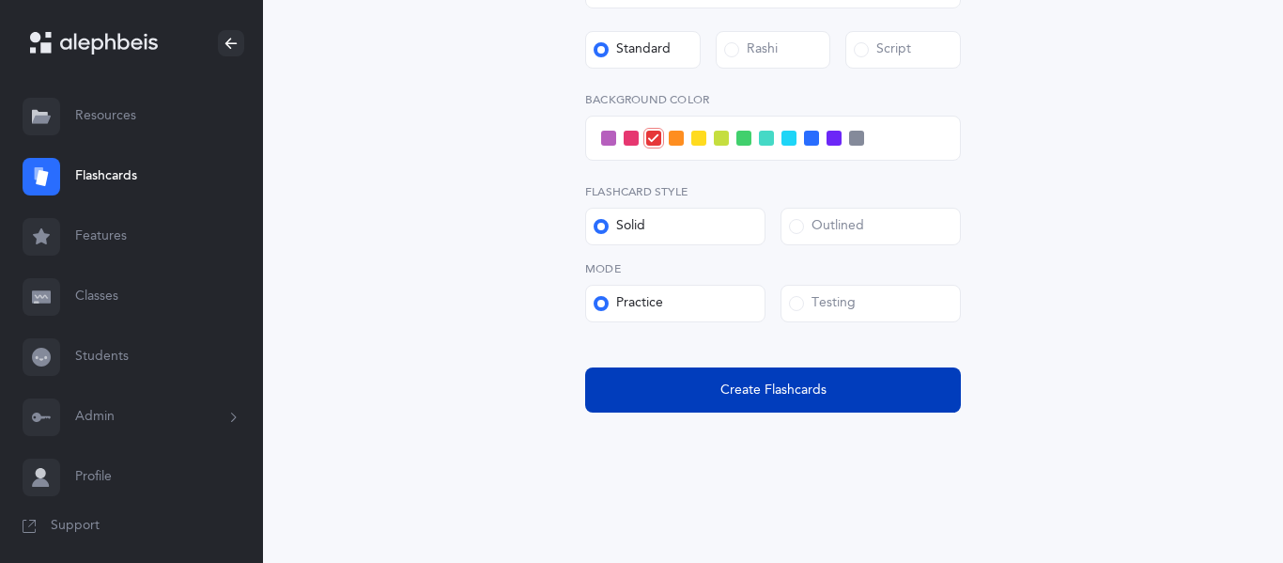
click at [717, 395] on button "Create Flashcards" at bounding box center [773, 389] width 376 height 45
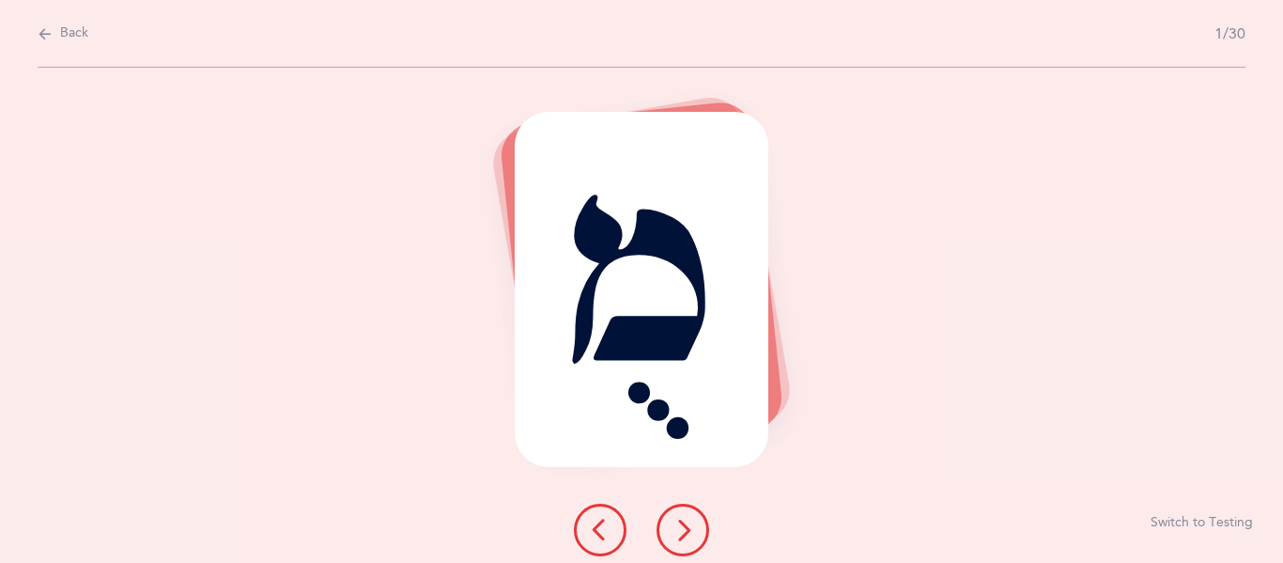
scroll to position [0, 0]
click at [680, 540] on icon at bounding box center [683, 529] width 23 height 23
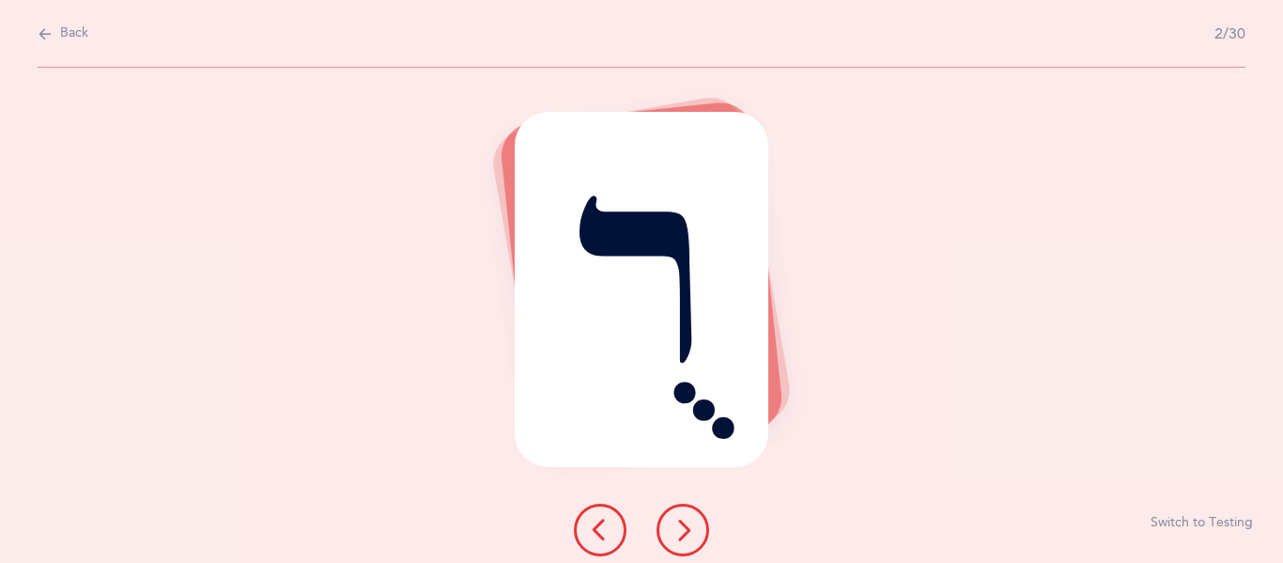
click at [680, 540] on icon at bounding box center [683, 529] width 23 height 23
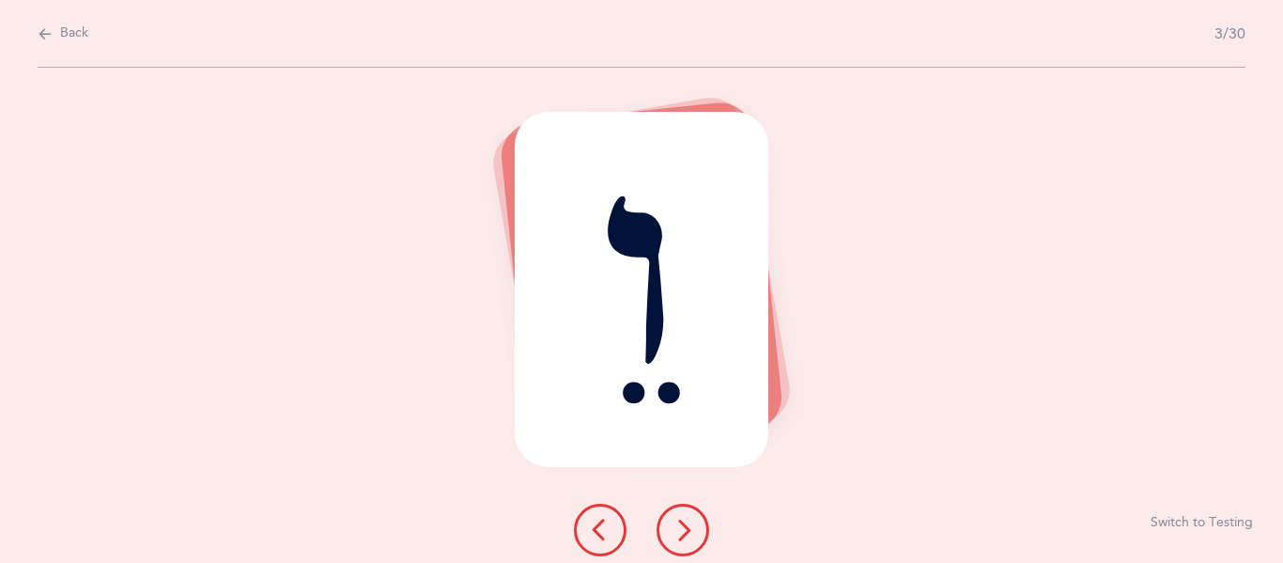
click at [587, 531] on button at bounding box center [600, 529] width 53 height 53
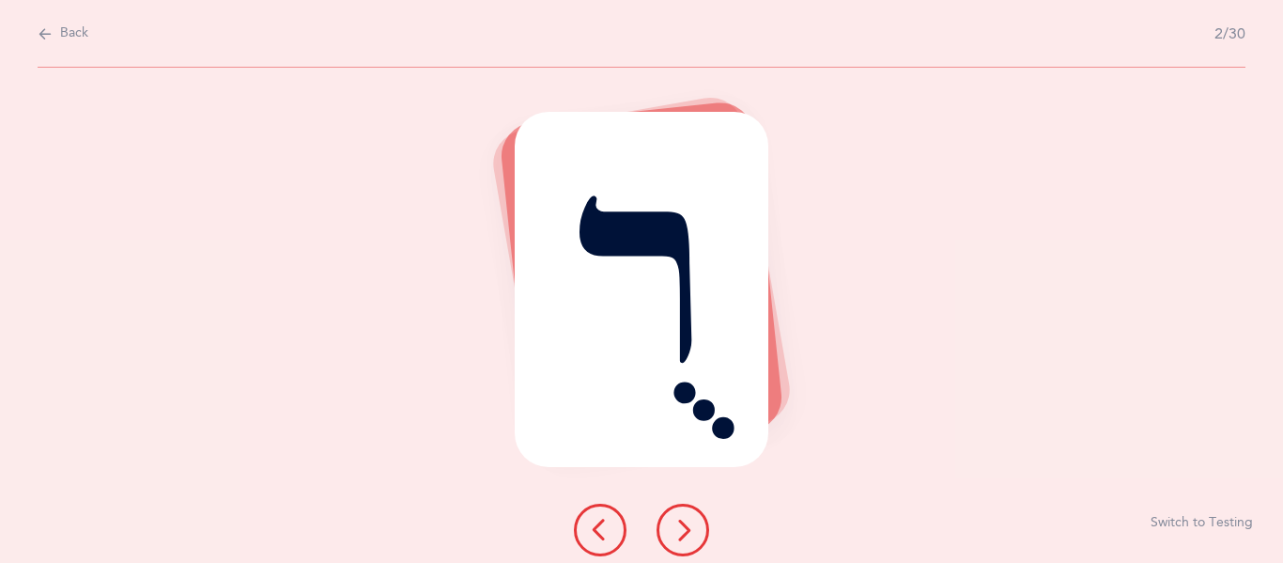
click at [685, 524] on icon at bounding box center [683, 529] width 23 height 23
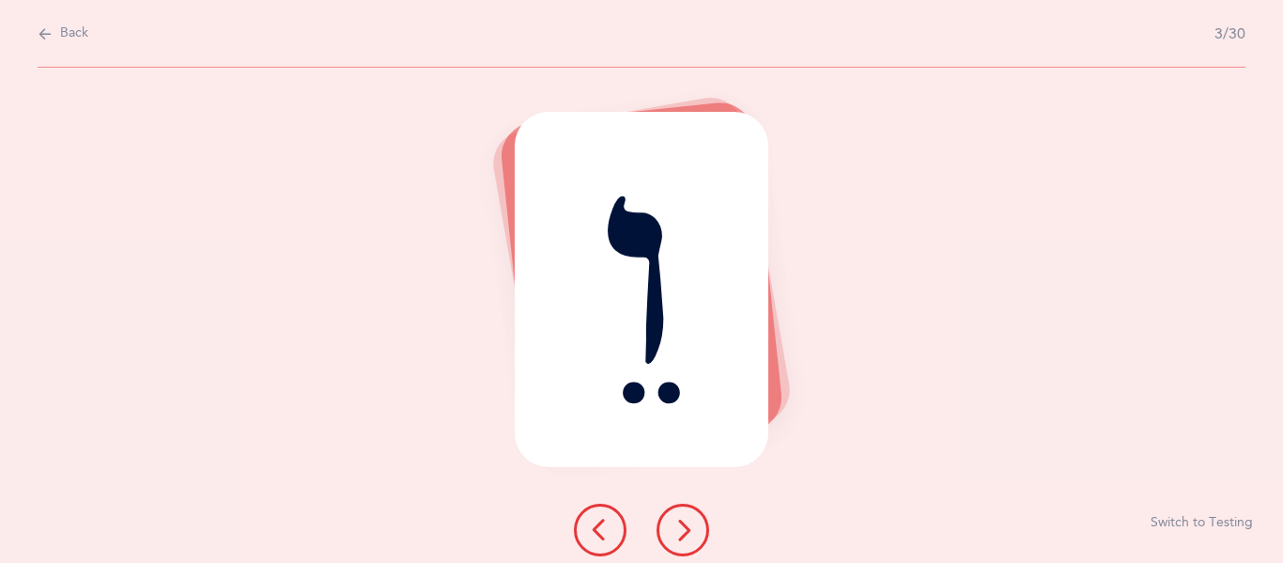
click at [691, 517] on button at bounding box center [683, 529] width 53 height 53
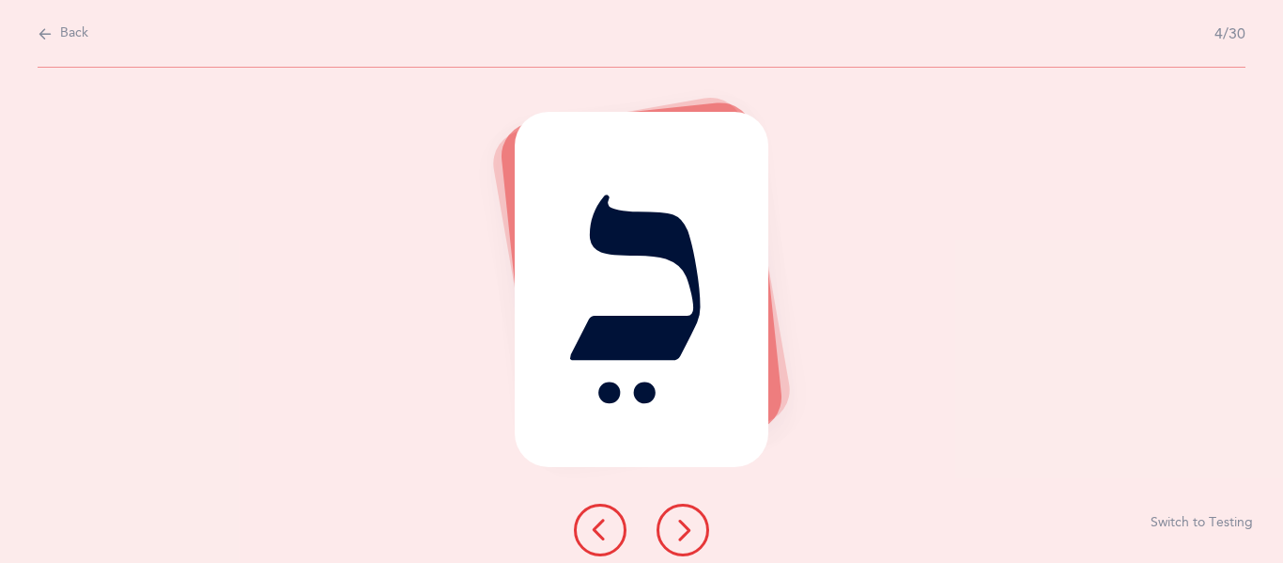
click at [691, 518] on icon at bounding box center [683, 529] width 23 height 23
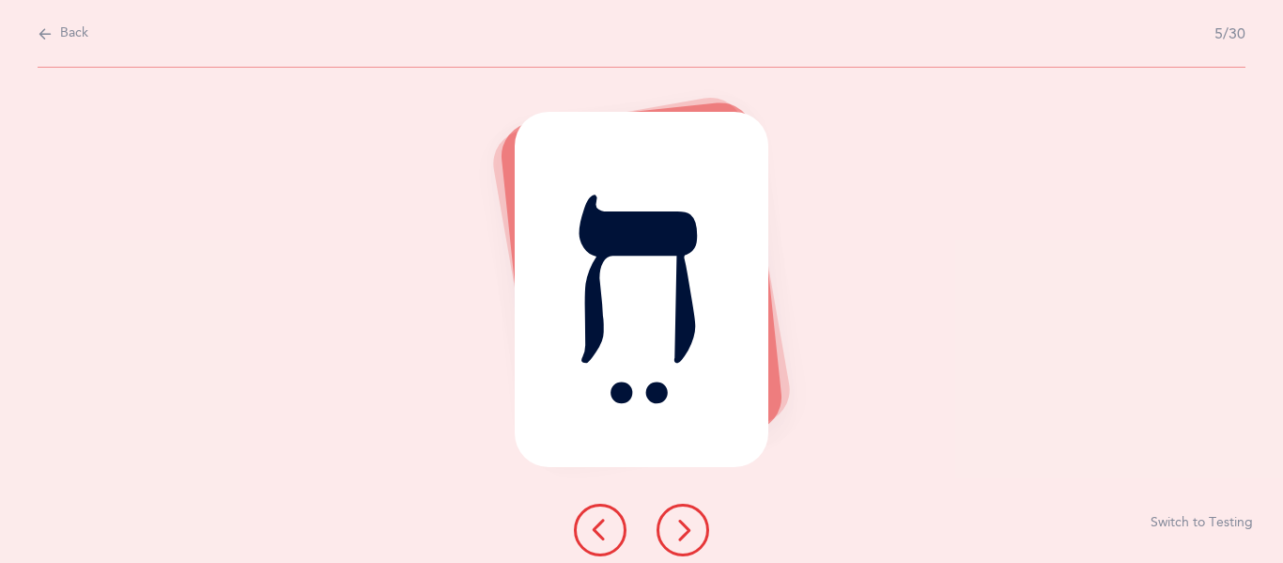
click at [677, 530] on icon at bounding box center [683, 529] width 23 height 23
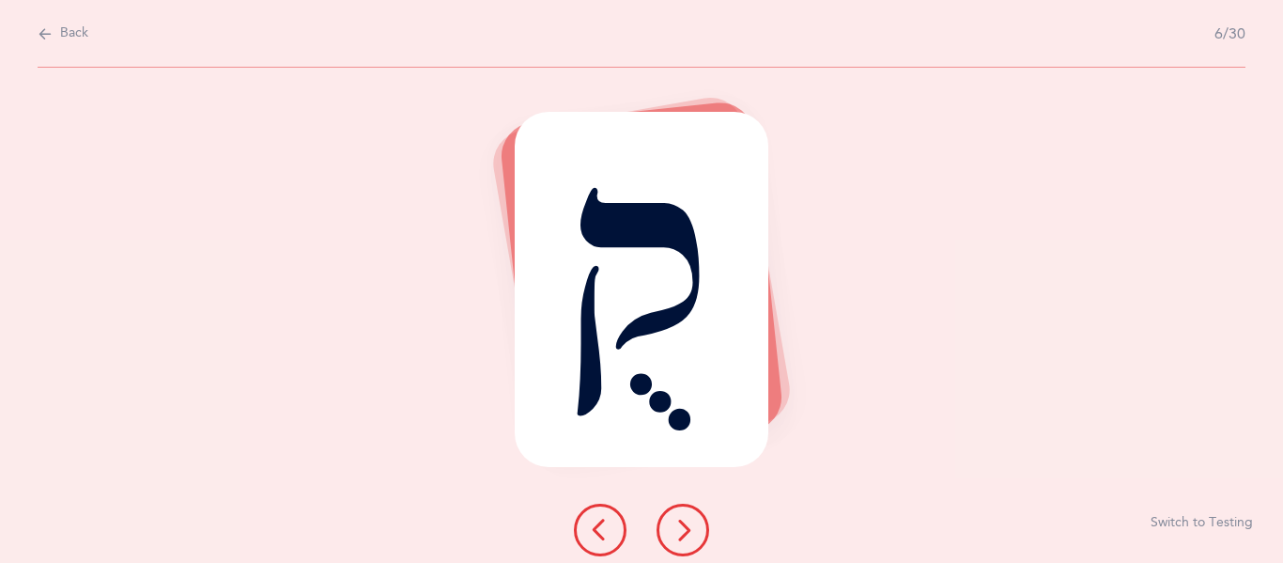
click at [677, 530] on icon at bounding box center [683, 529] width 23 height 23
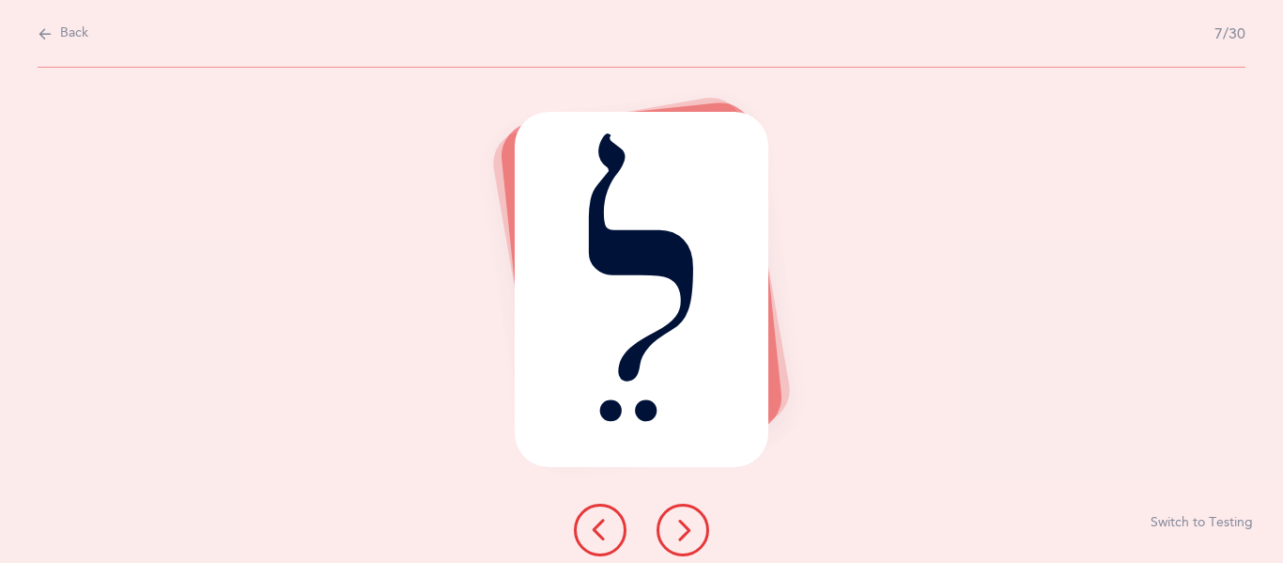
click at [677, 530] on icon at bounding box center [683, 529] width 23 height 23
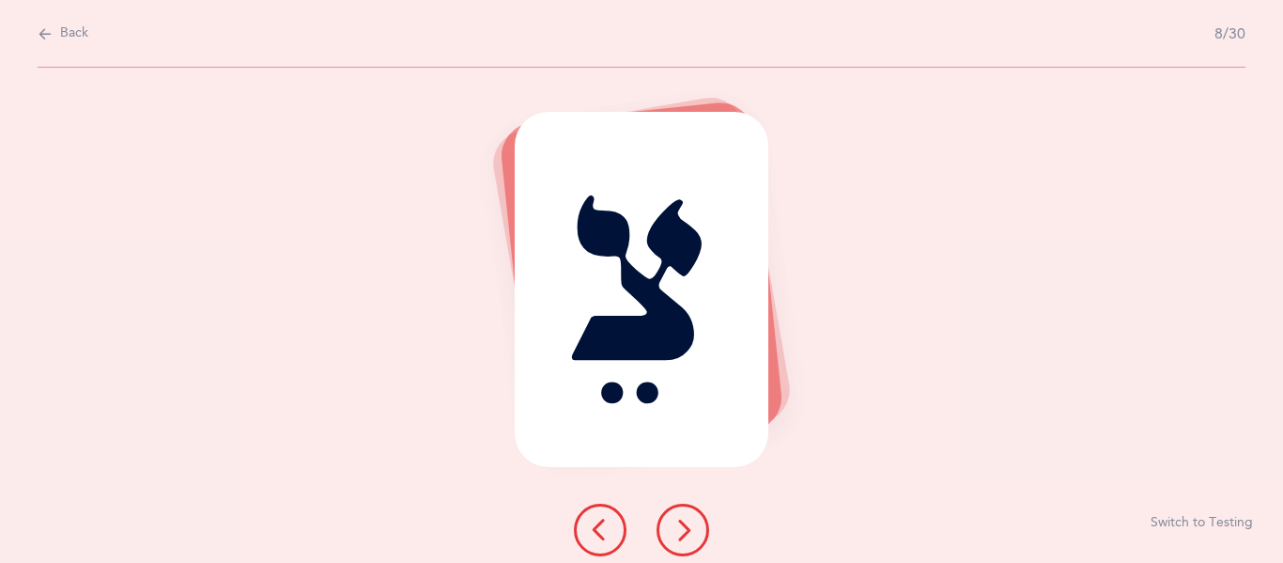
click at [677, 530] on icon at bounding box center [683, 529] width 23 height 23
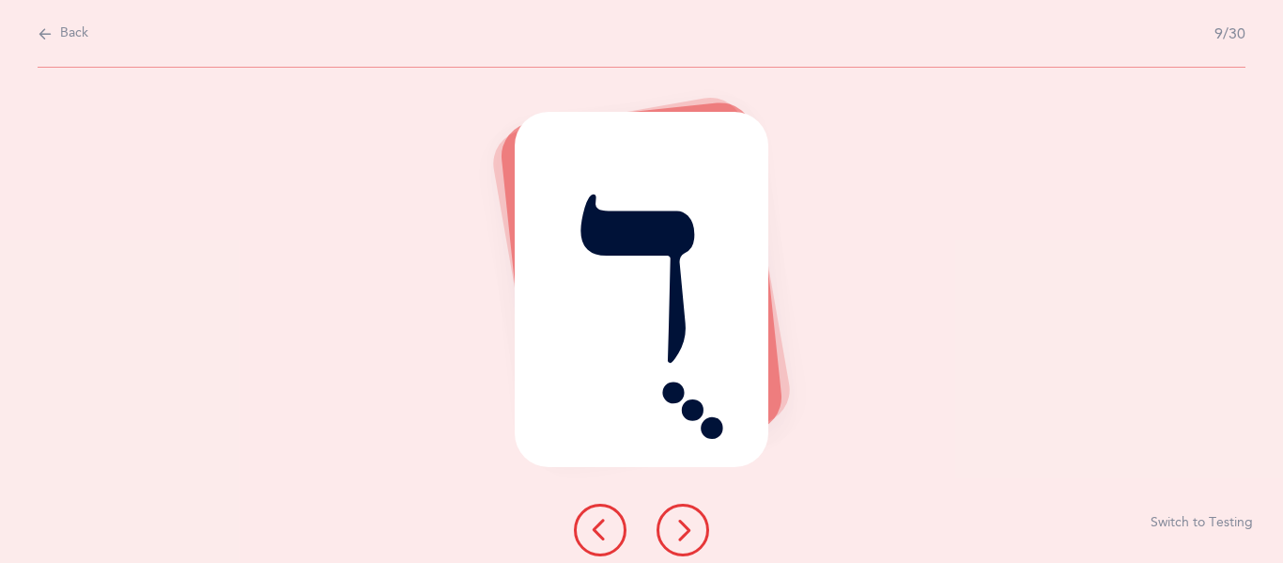
click at [677, 530] on icon at bounding box center [683, 529] width 23 height 23
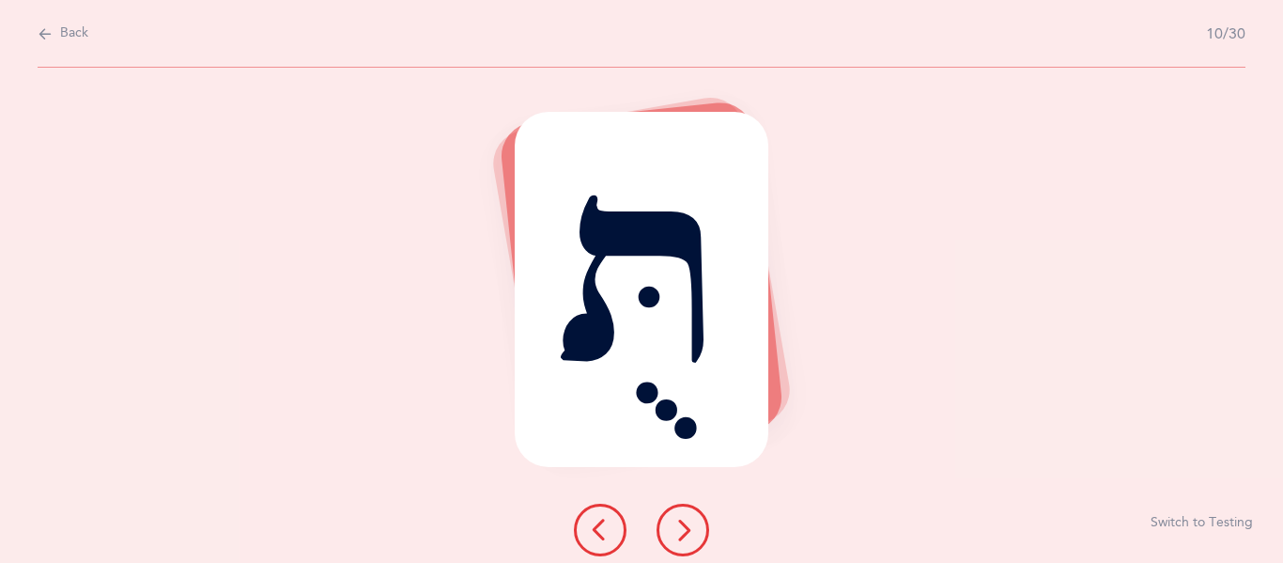
click at [677, 530] on icon at bounding box center [683, 529] width 23 height 23
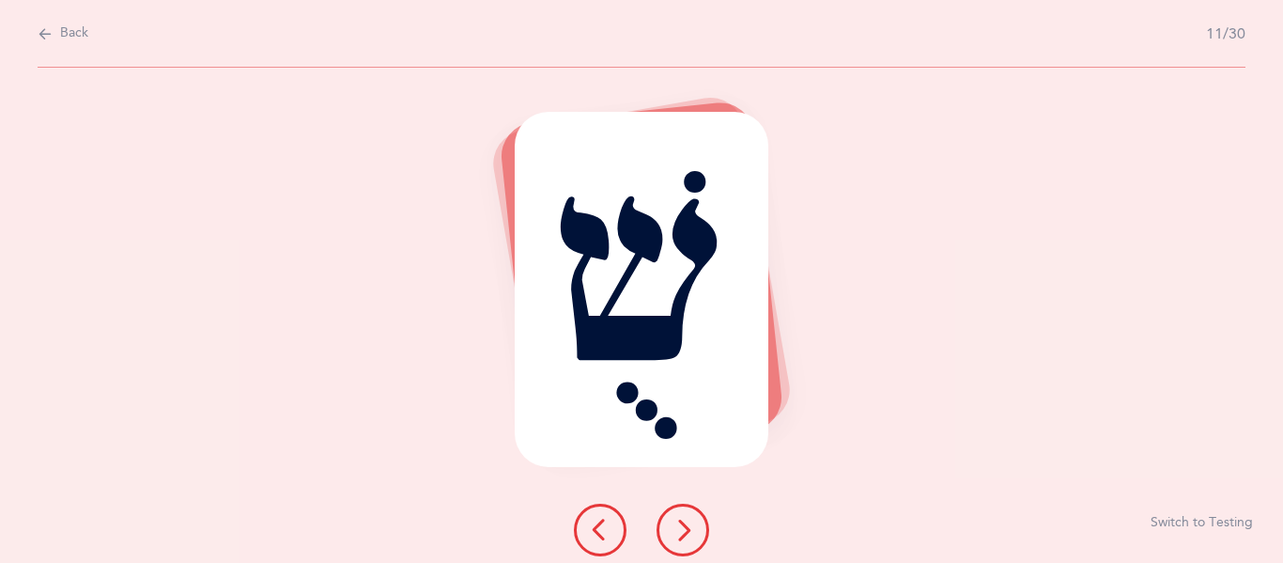
click at [677, 530] on icon at bounding box center [683, 529] width 23 height 23
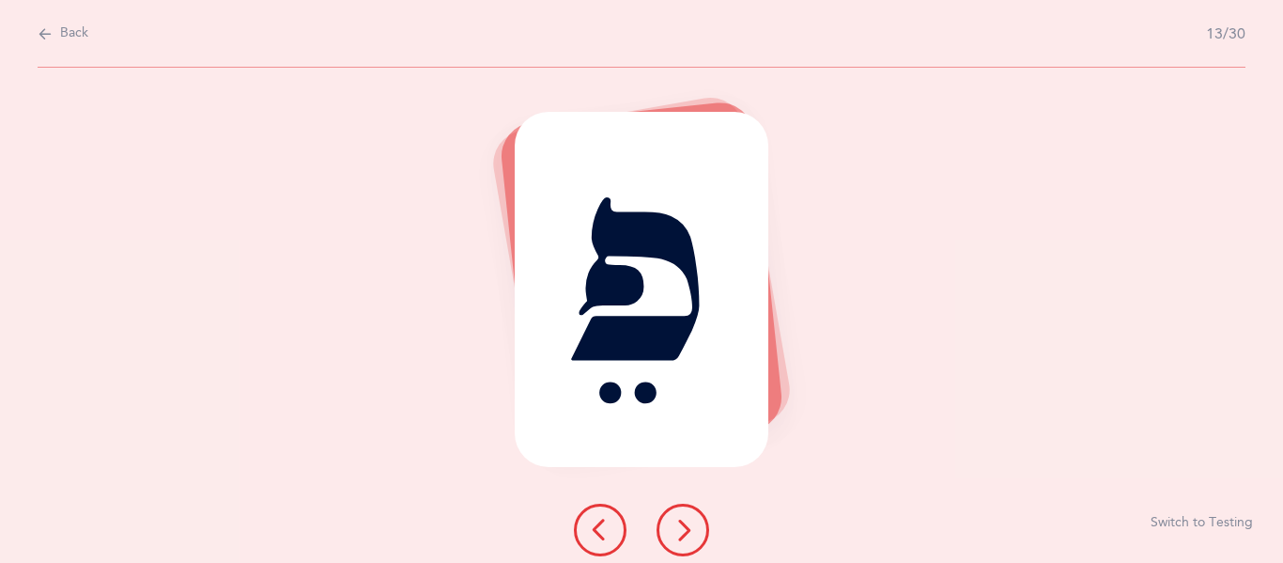
click at [677, 530] on icon at bounding box center [683, 529] width 23 height 23
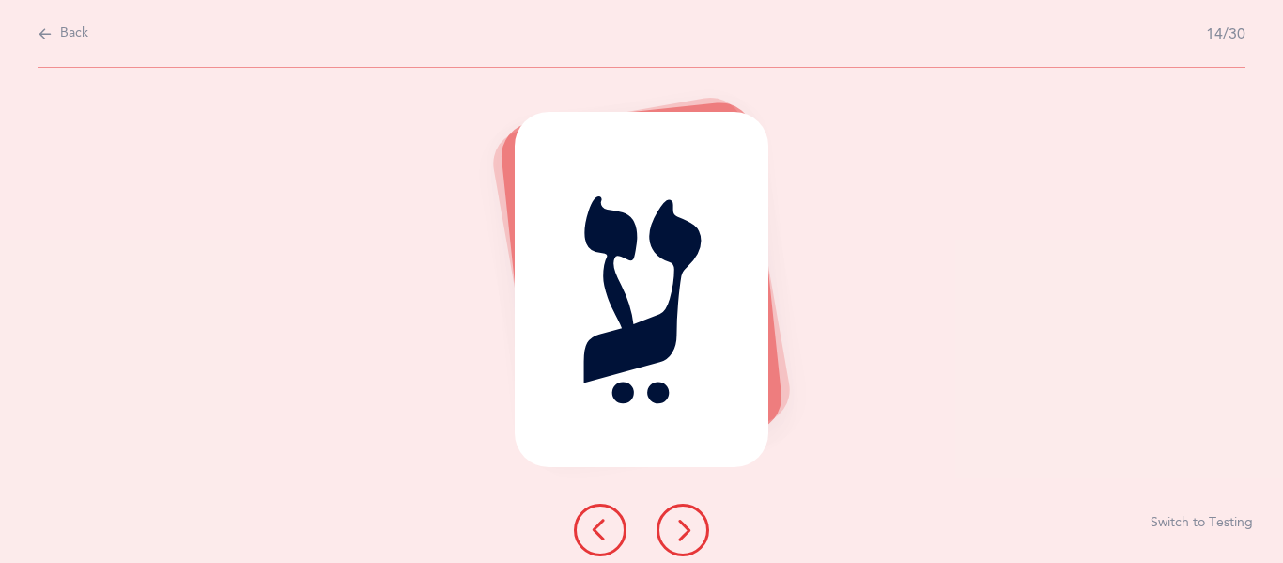
click at [677, 530] on icon at bounding box center [683, 529] width 23 height 23
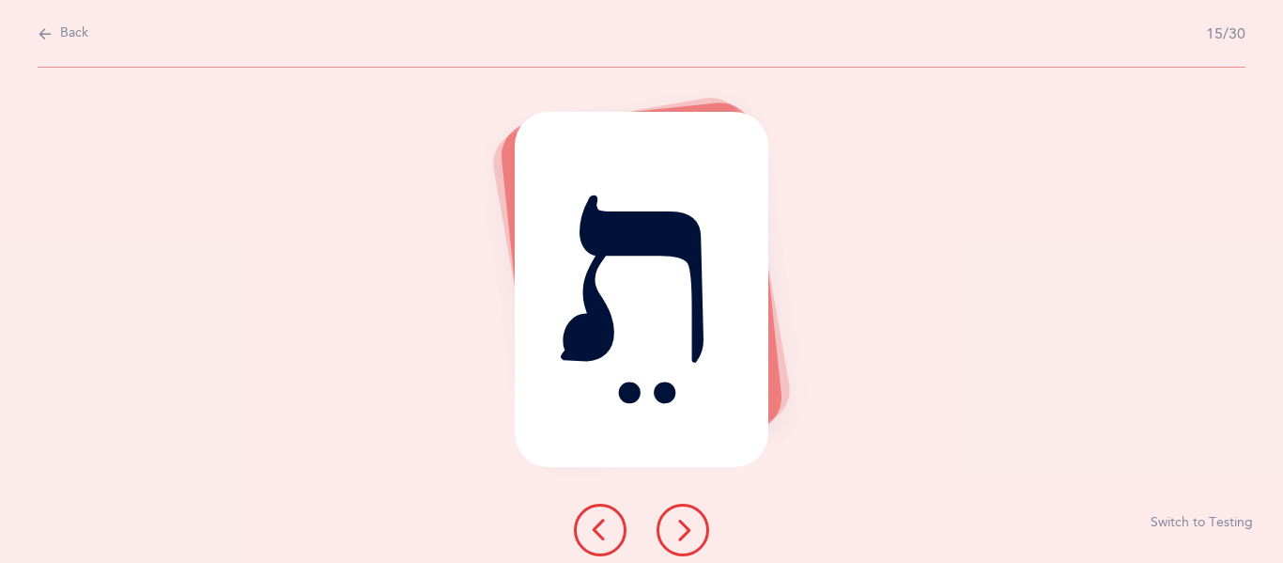
click at [677, 530] on icon at bounding box center [683, 529] width 23 height 23
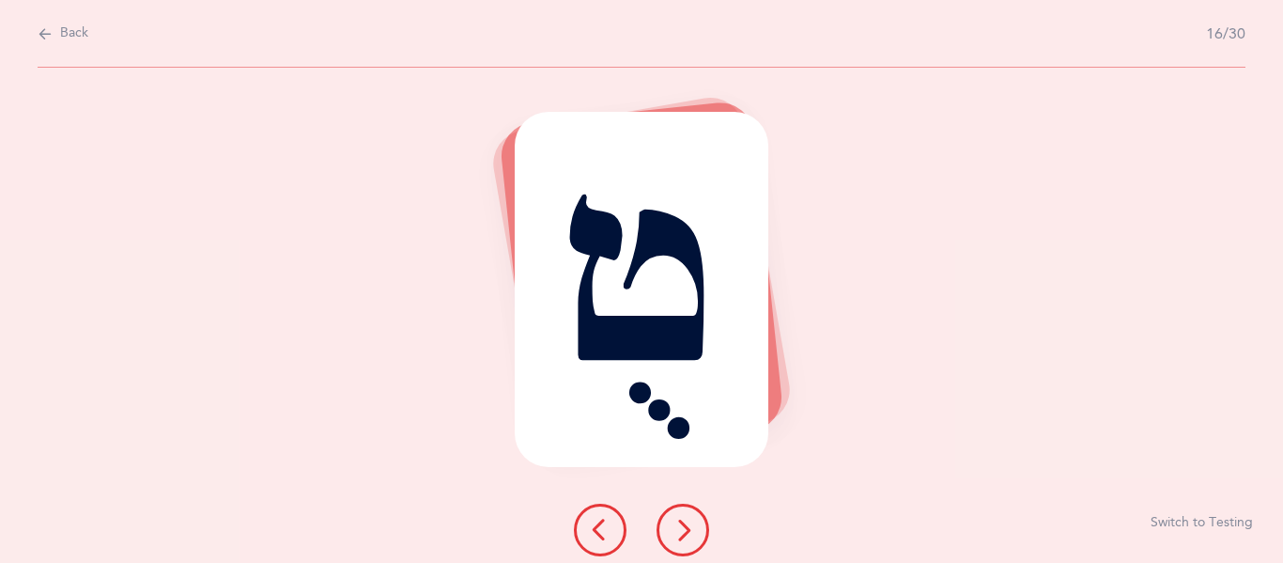
click at [677, 530] on icon at bounding box center [683, 529] width 23 height 23
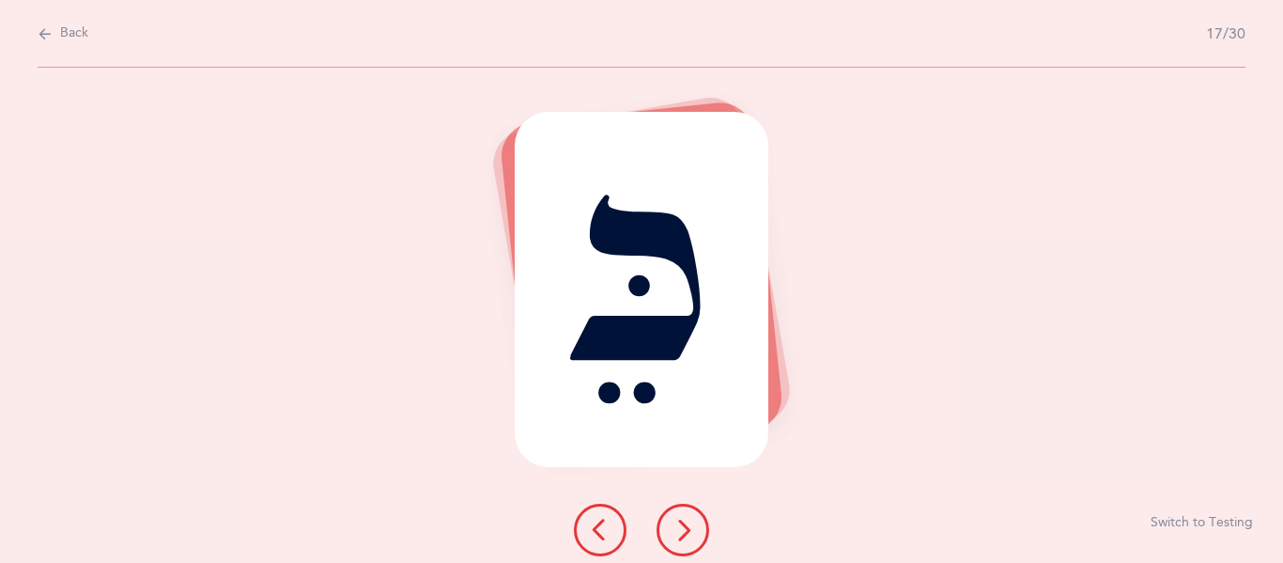
click at [677, 530] on icon at bounding box center [683, 529] width 23 height 23
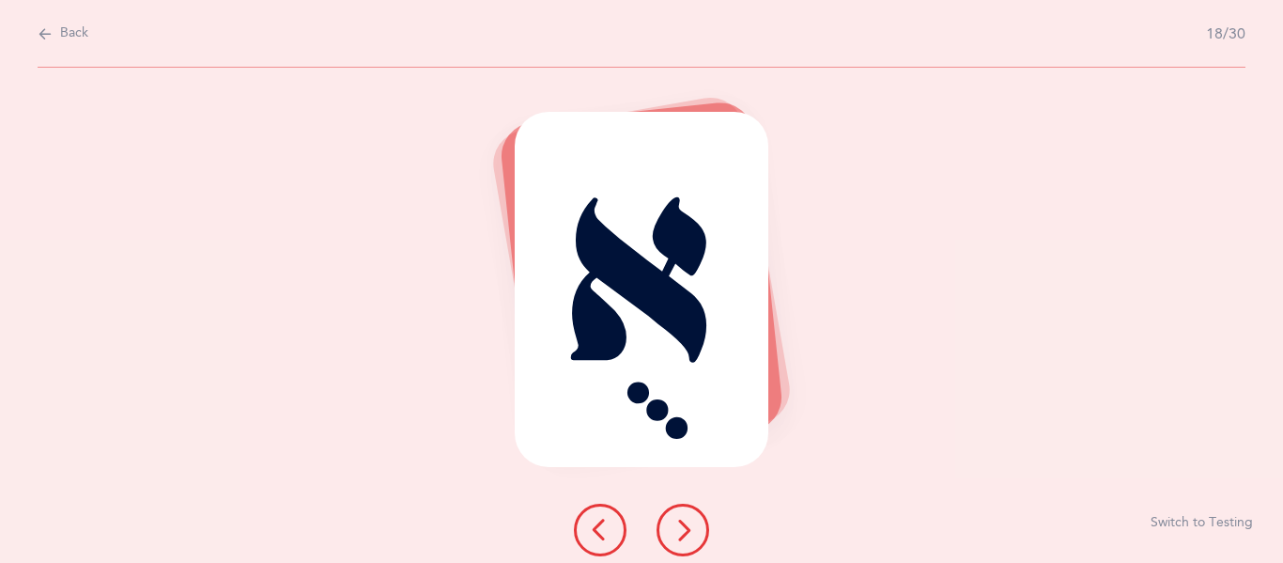
click at [677, 530] on icon at bounding box center [683, 529] width 23 height 23
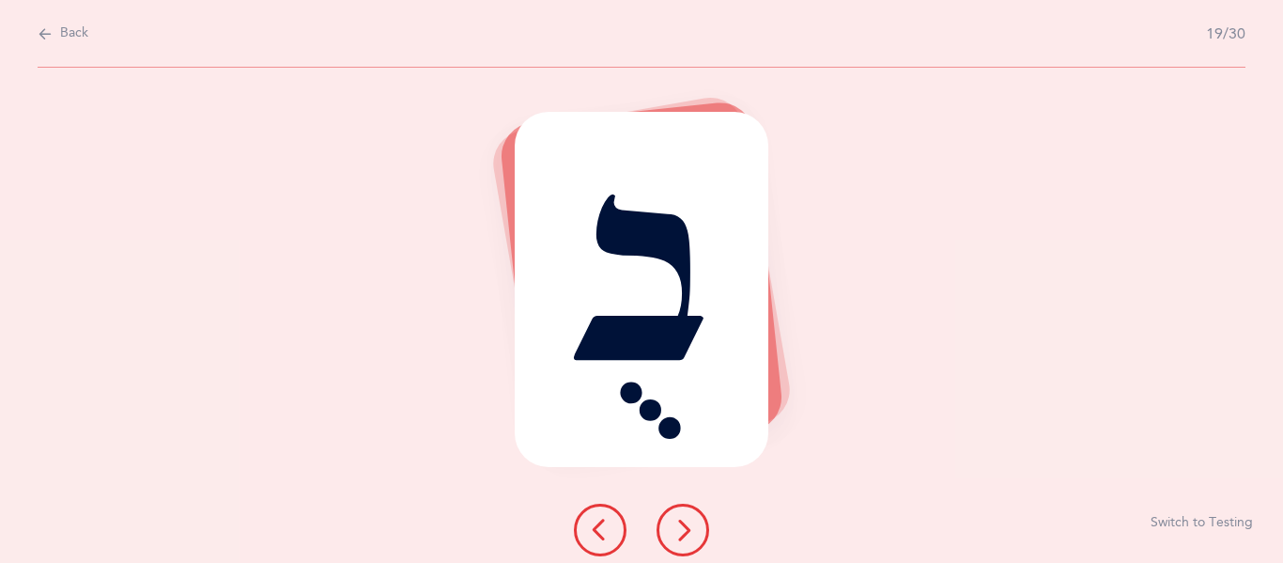
click at [677, 530] on icon at bounding box center [683, 529] width 23 height 23
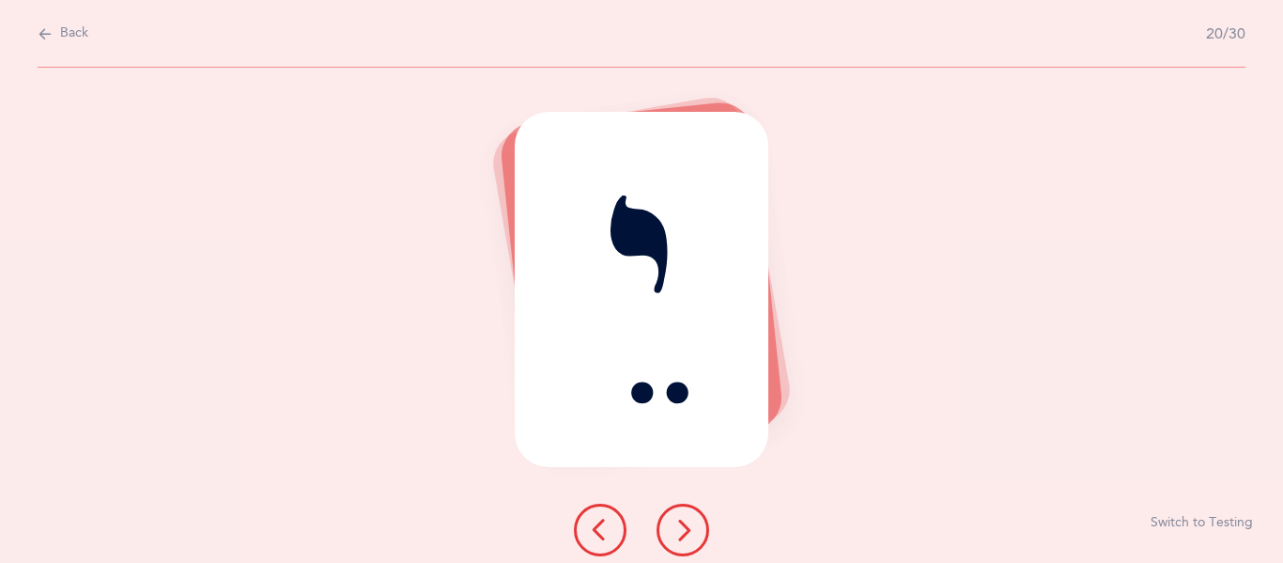
click at [677, 530] on icon at bounding box center [683, 529] width 23 height 23
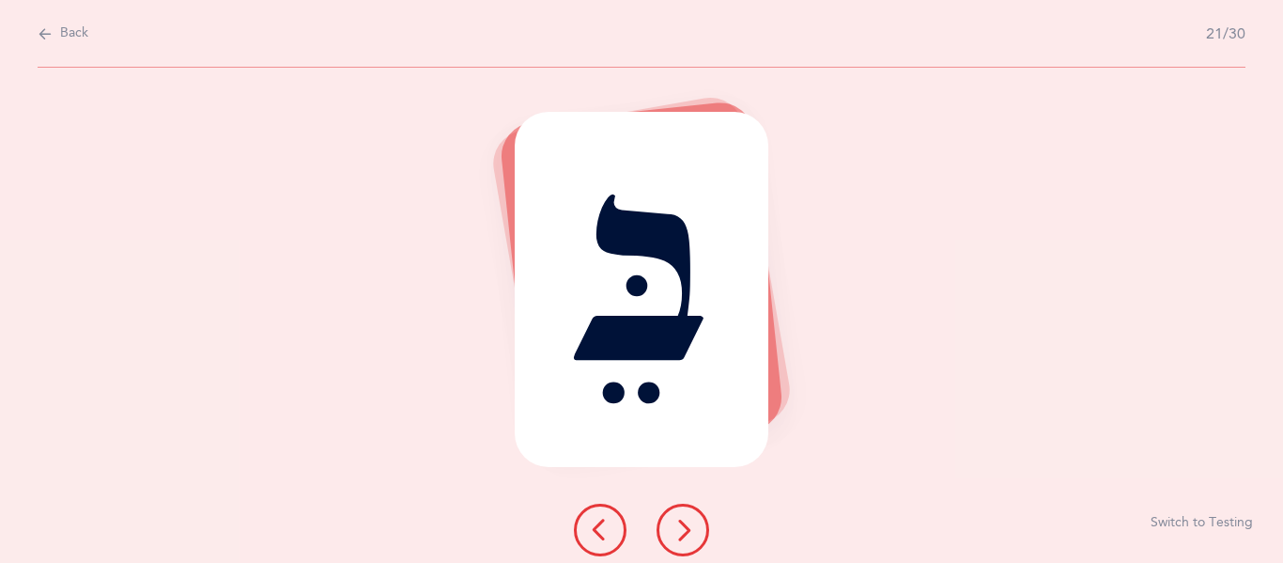
click at [677, 530] on icon at bounding box center [683, 529] width 23 height 23
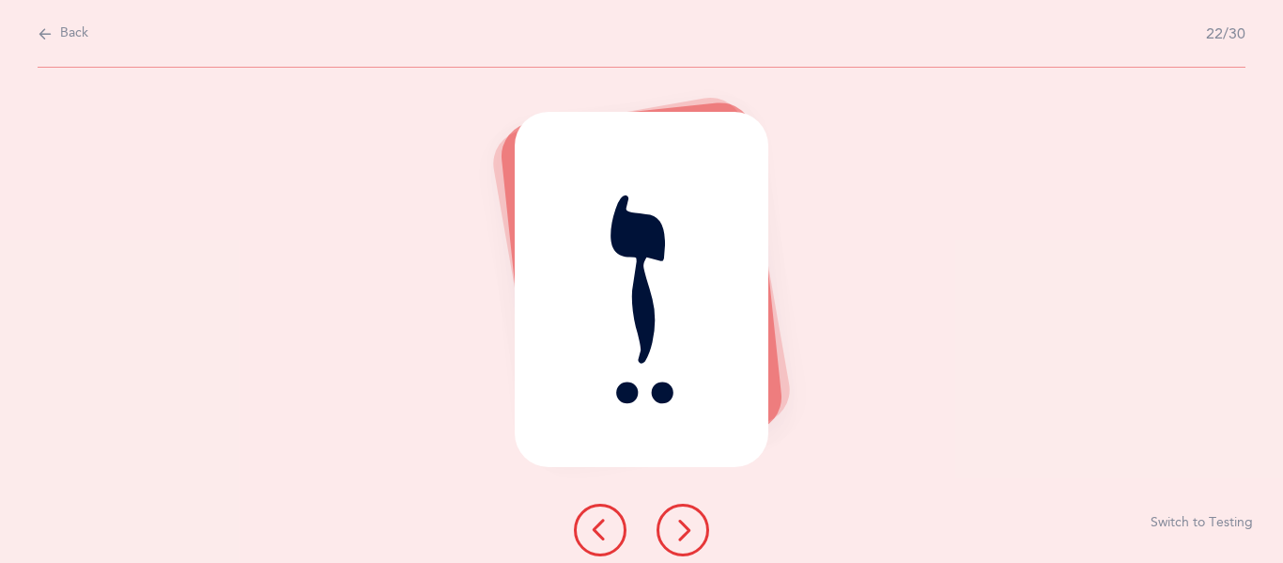
click at [677, 530] on icon at bounding box center [683, 529] width 23 height 23
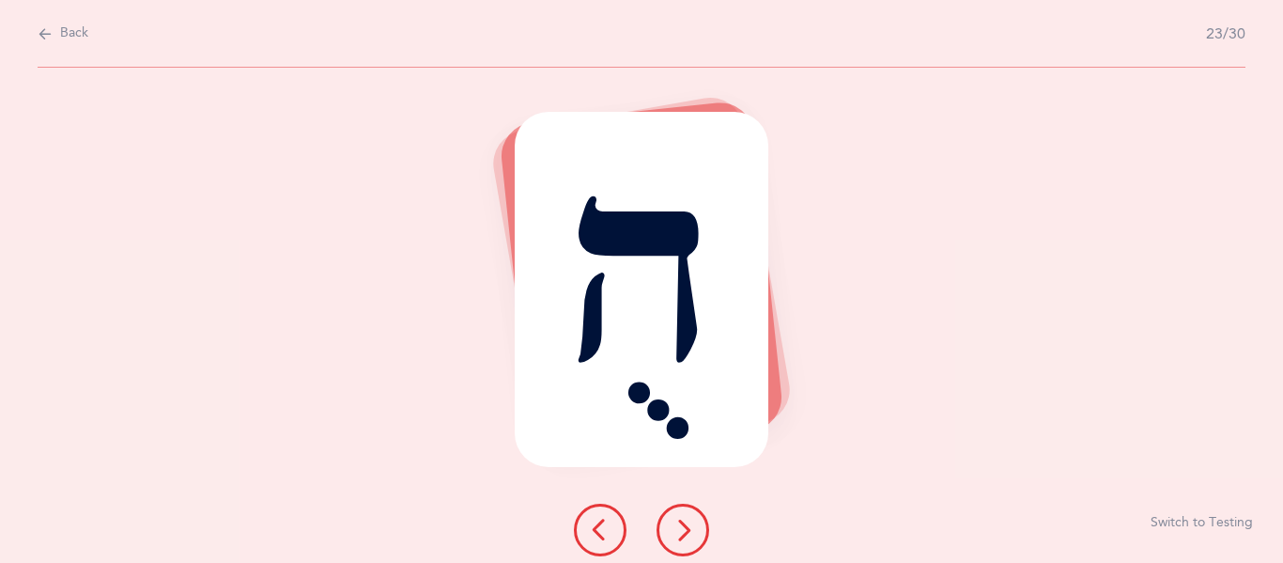
click at [677, 530] on icon at bounding box center [683, 529] width 23 height 23
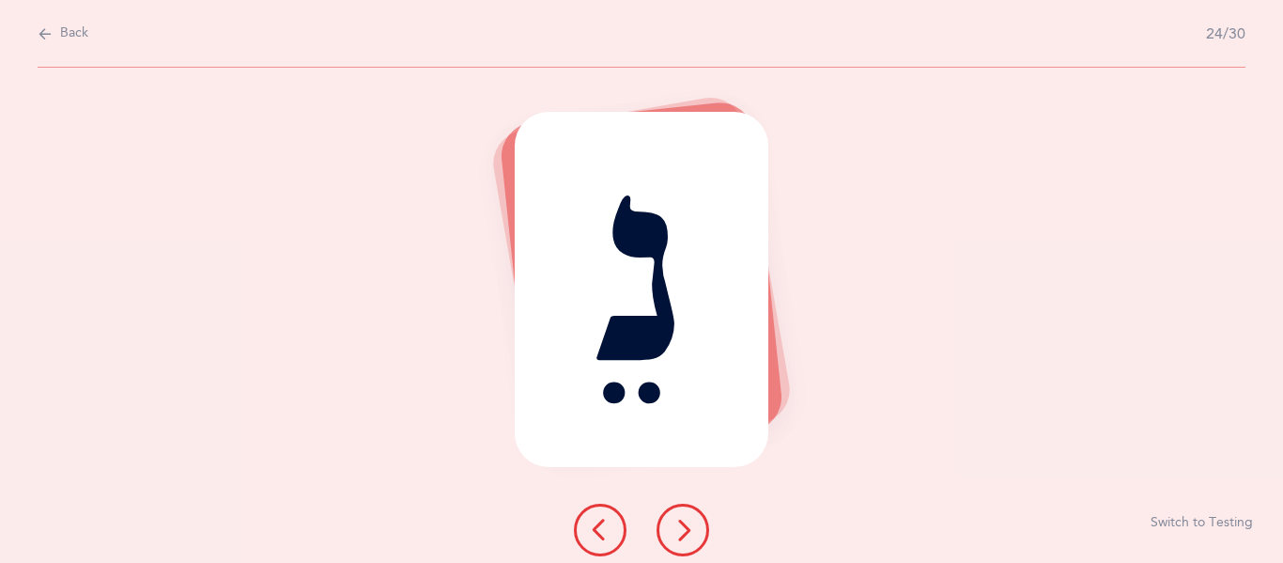
click at [677, 530] on icon at bounding box center [683, 529] width 23 height 23
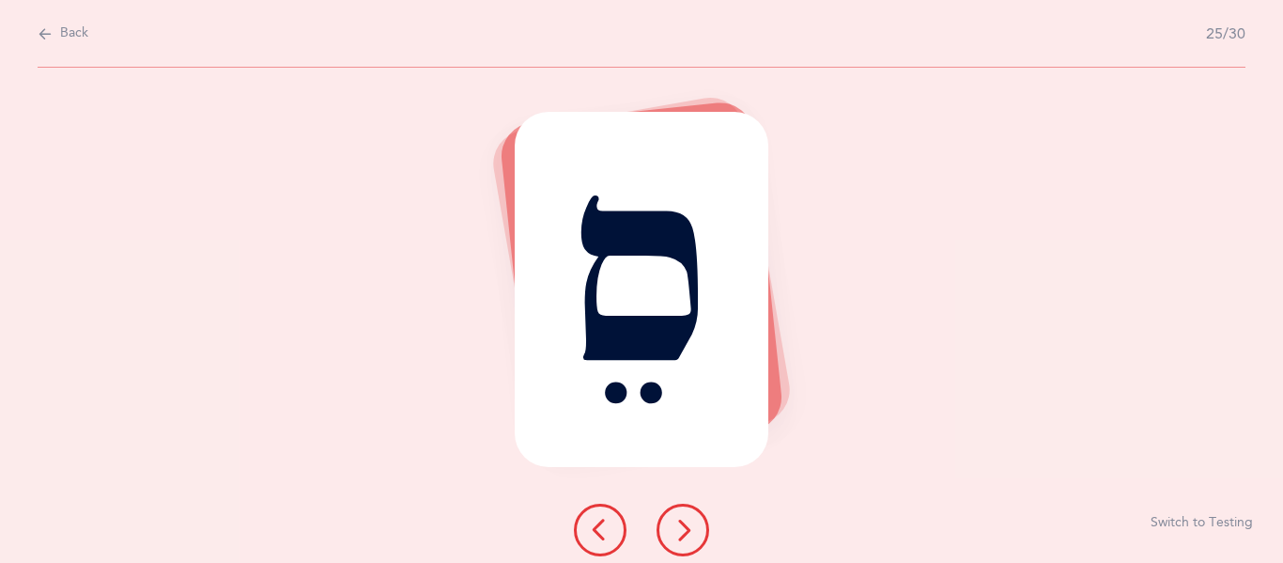
click at [677, 530] on icon at bounding box center [683, 529] width 23 height 23
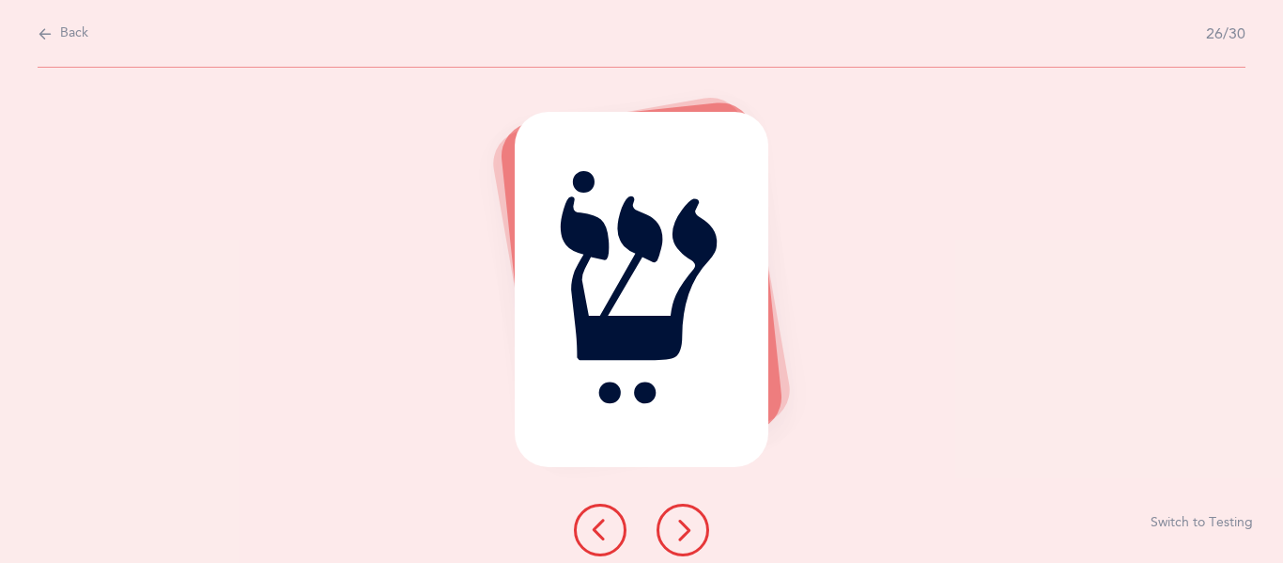
click at [677, 530] on icon at bounding box center [683, 529] width 23 height 23
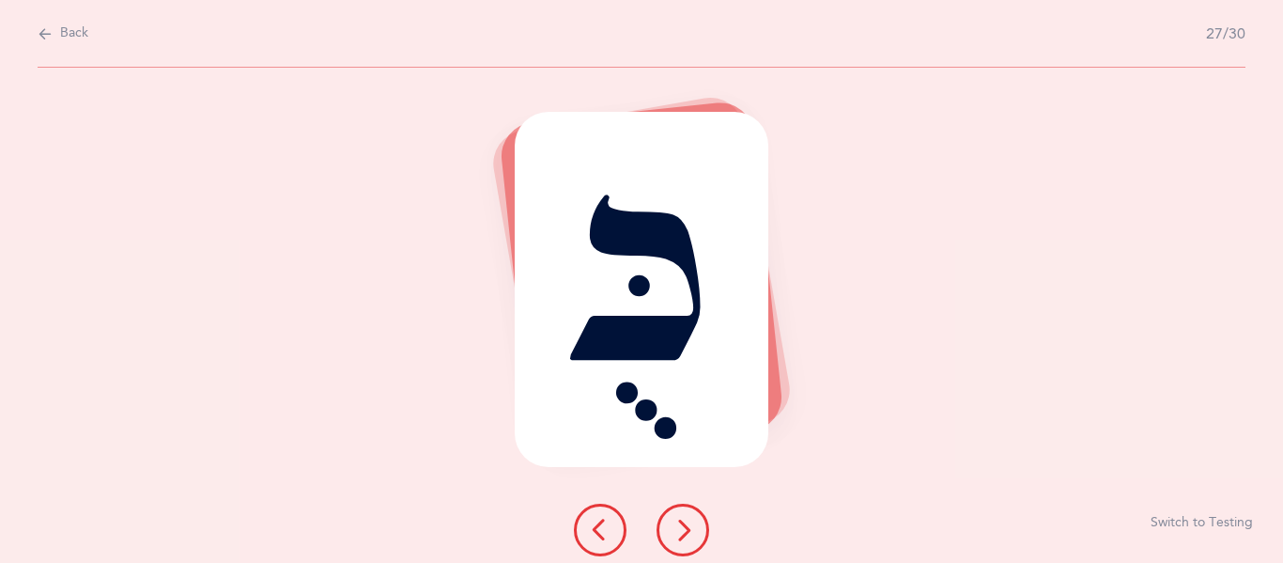
click at [677, 530] on icon at bounding box center [683, 529] width 23 height 23
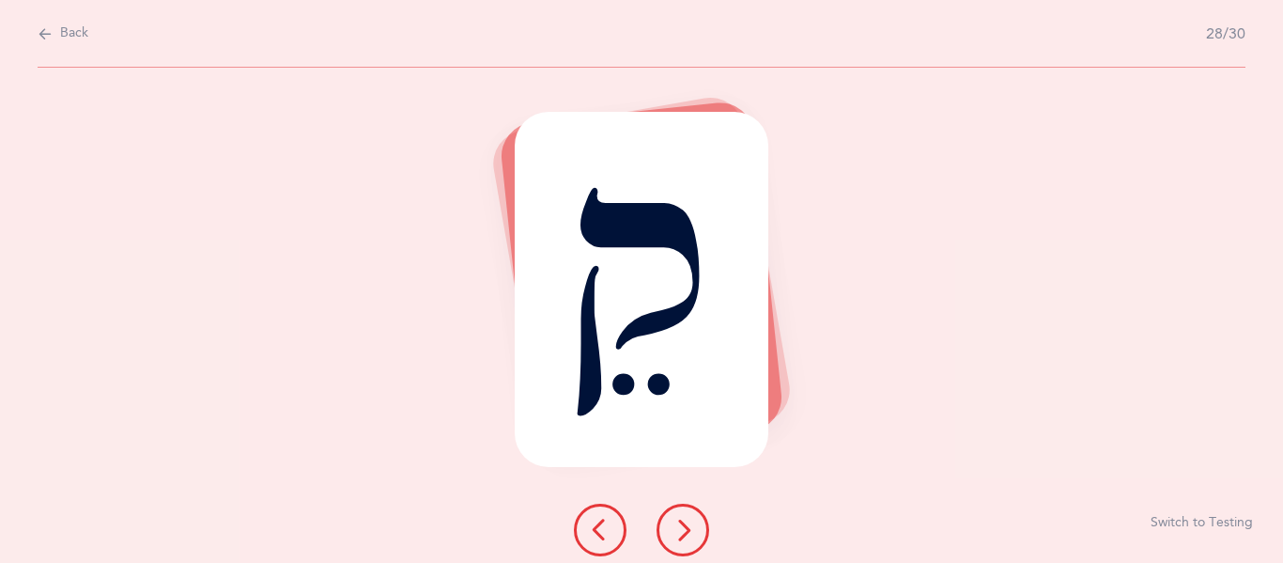
click at [677, 530] on icon at bounding box center [683, 529] width 23 height 23
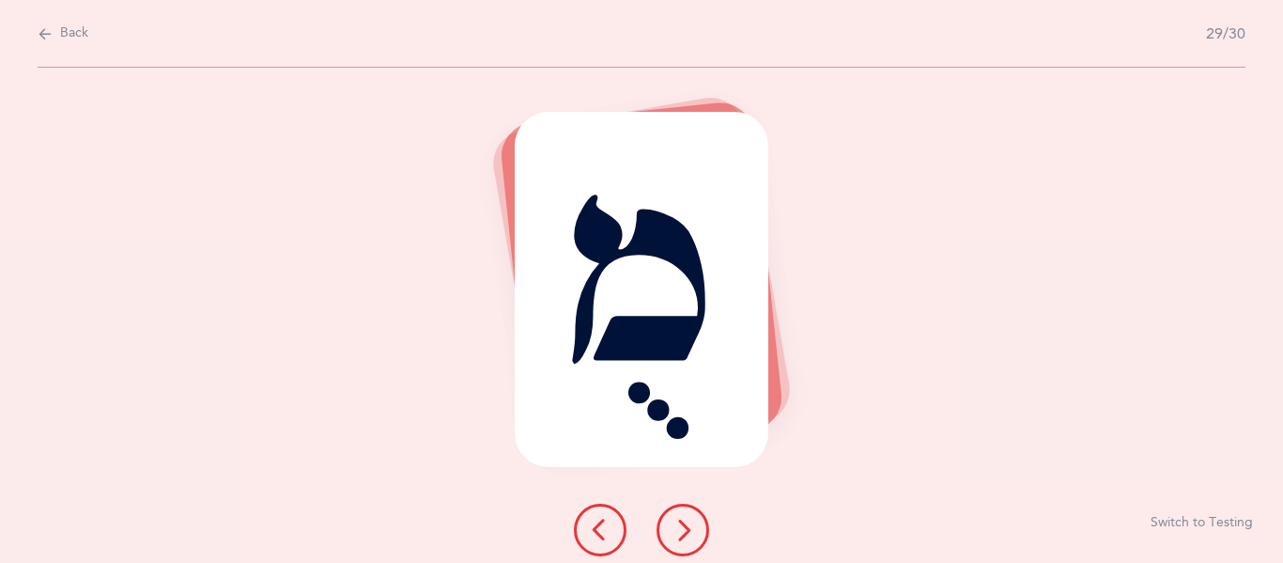
click at [677, 530] on icon at bounding box center [683, 529] width 23 height 23
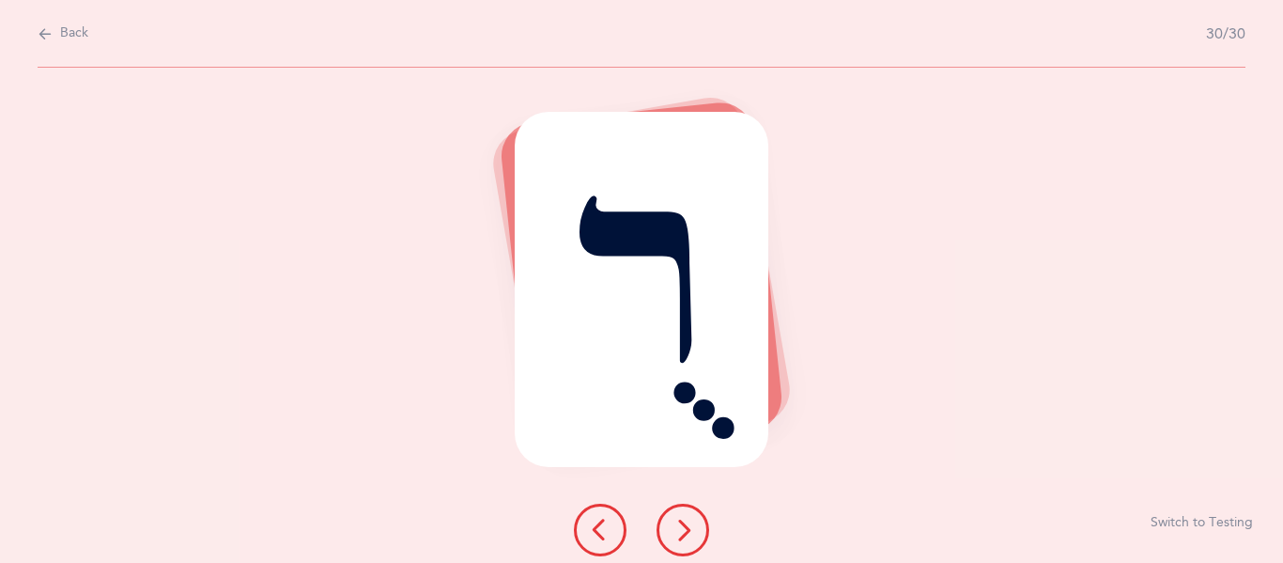
click at [677, 530] on icon at bounding box center [683, 529] width 23 height 23
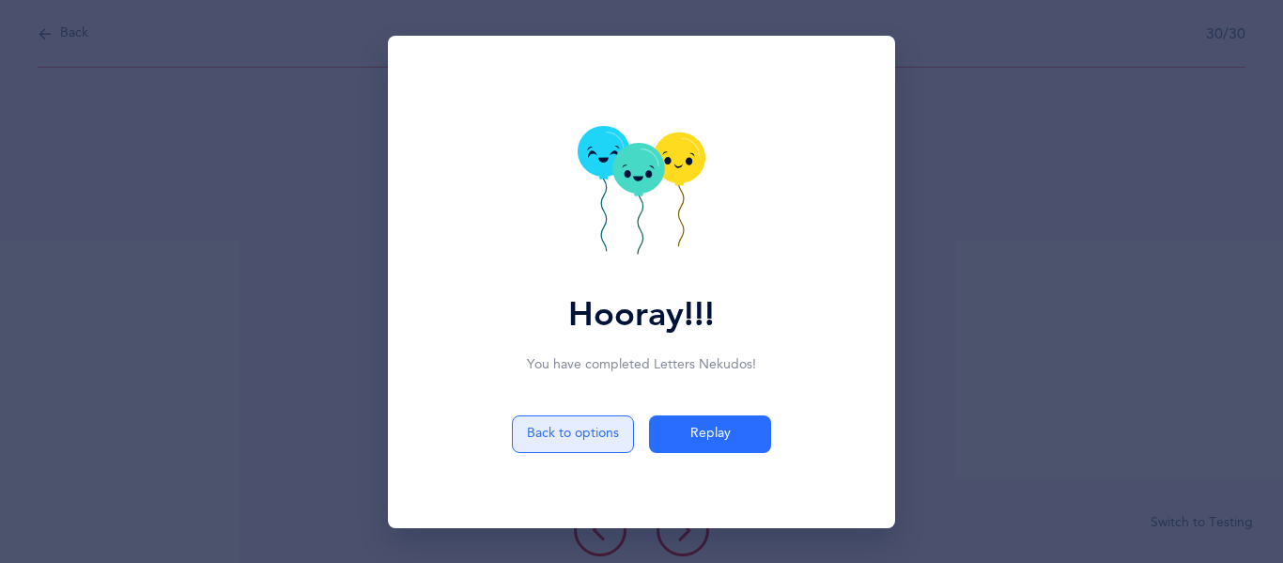
click at [557, 441] on button "Back to options" at bounding box center [573, 434] width 122 height 38
select select "4"
select select "30"
select select "single"
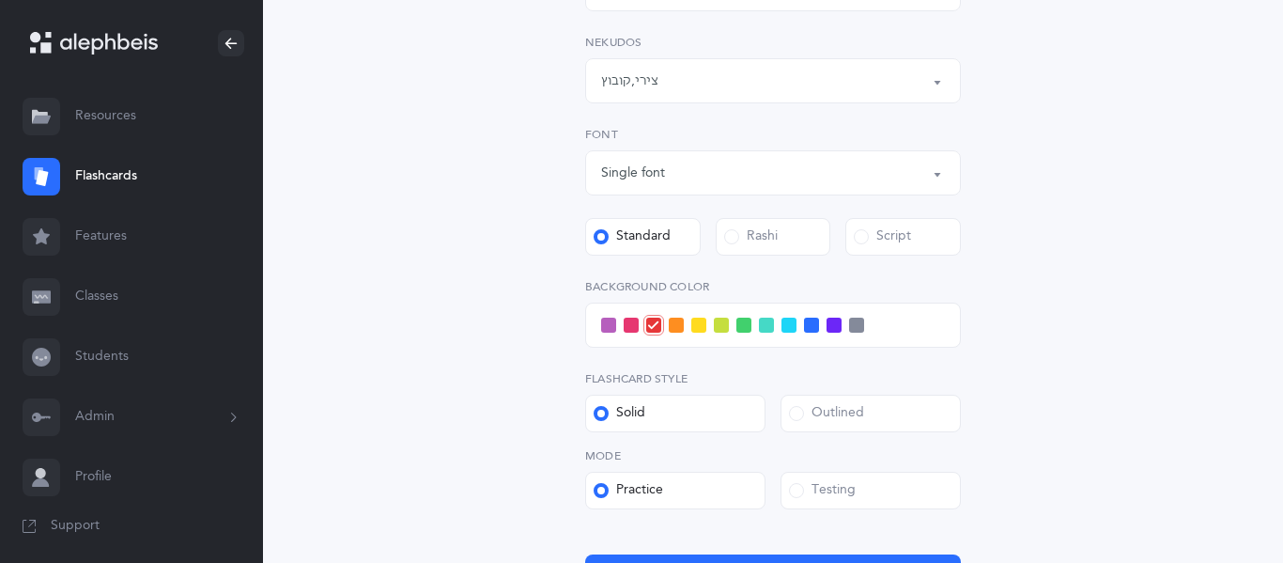
scroll to position [718, 0]
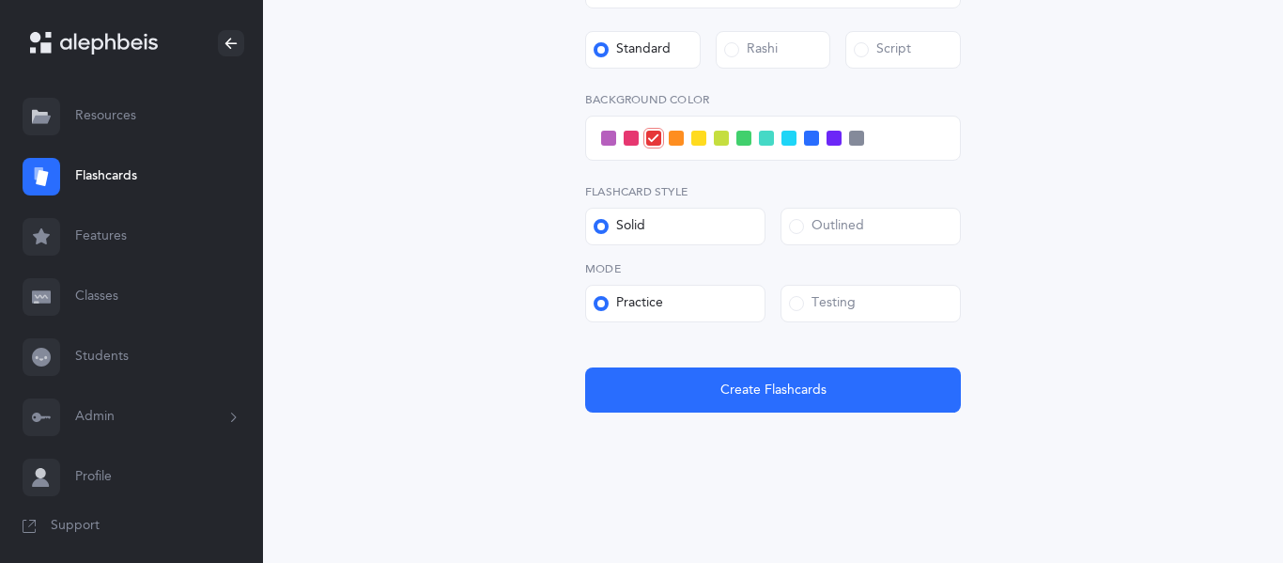
click at [816, 310] on div "Testing" at bounding box center [822, 303] width 67 height 19
click at [0, 0] on input "Testing" at bounding box center [0, 0] width 0 height 0
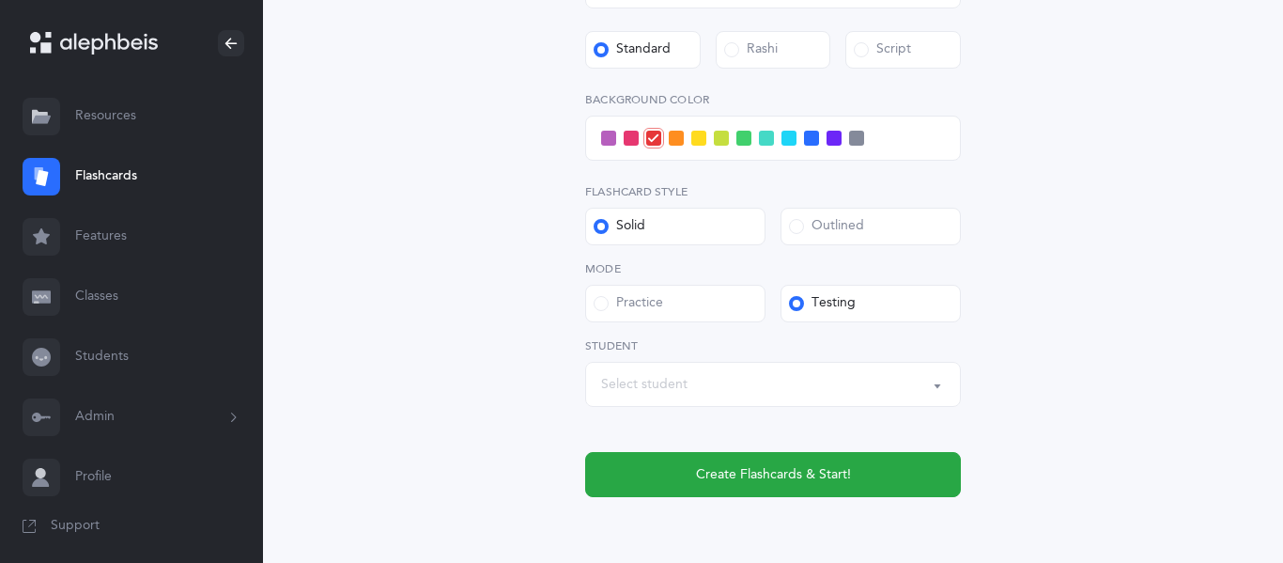
click at [717, 382] on div "Select student" at bounding box center [773, 384] width 344 height 32
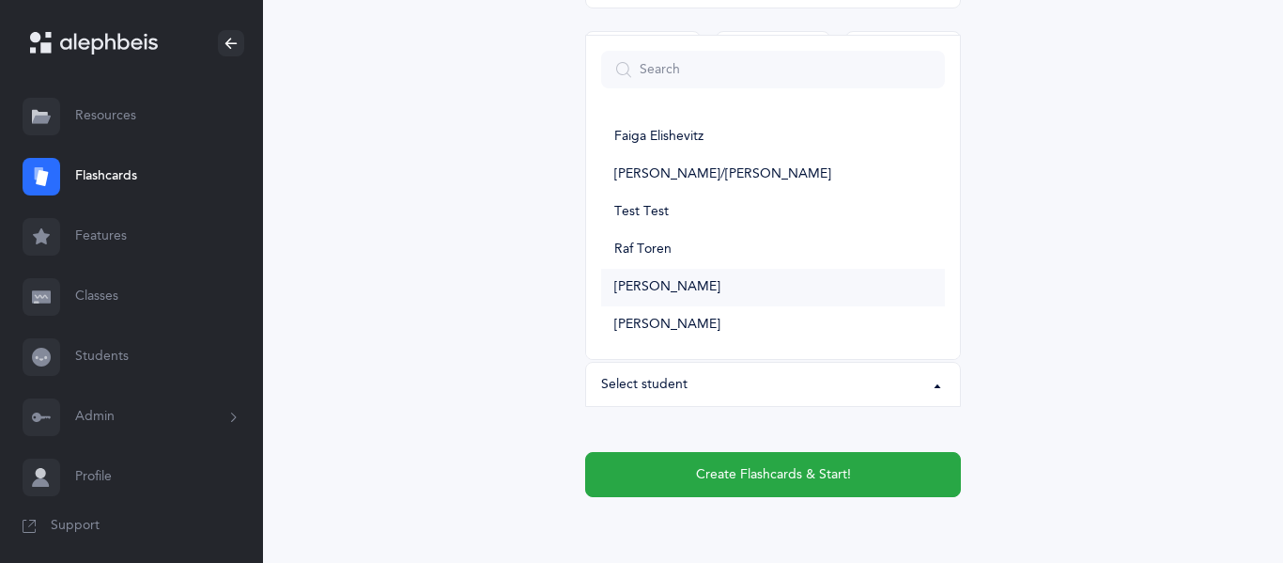
click at [646, 283] on span "Uriel White" at bounding box center [667, 287] width 106 height 17
select select "6002"
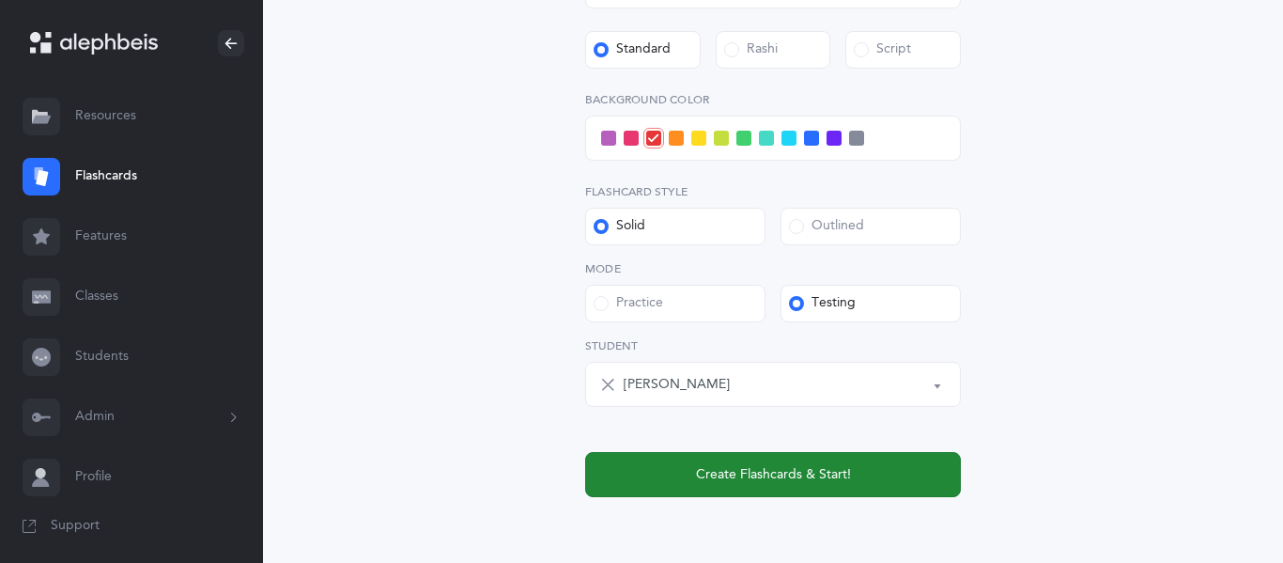
click at [728, 471] on span "Create Flashcards & Start!" at bounding box center [773, 475] width 155 height 20
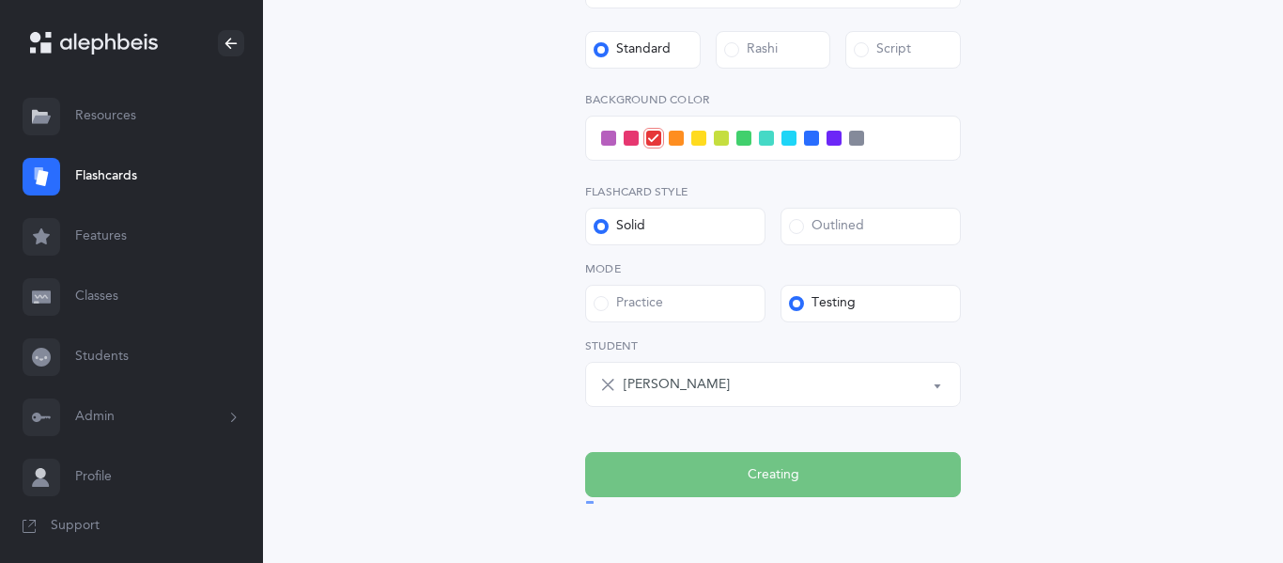
scroll to position [0, 0]
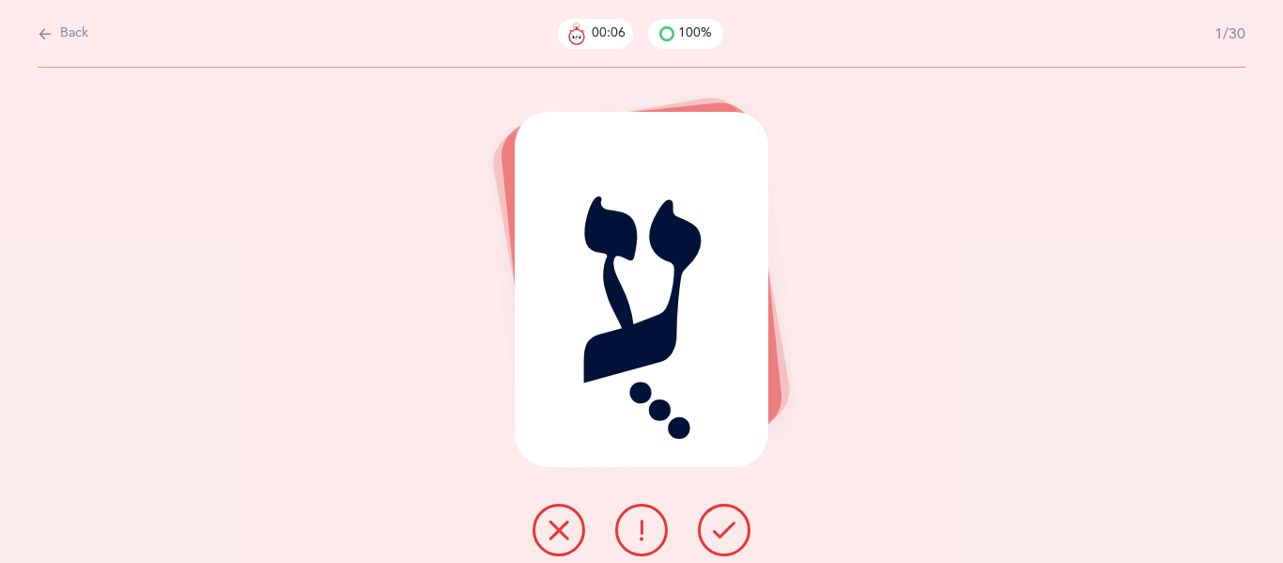
click at [714, 528] on icon at bounding box center [724, 529] width 23 height 23
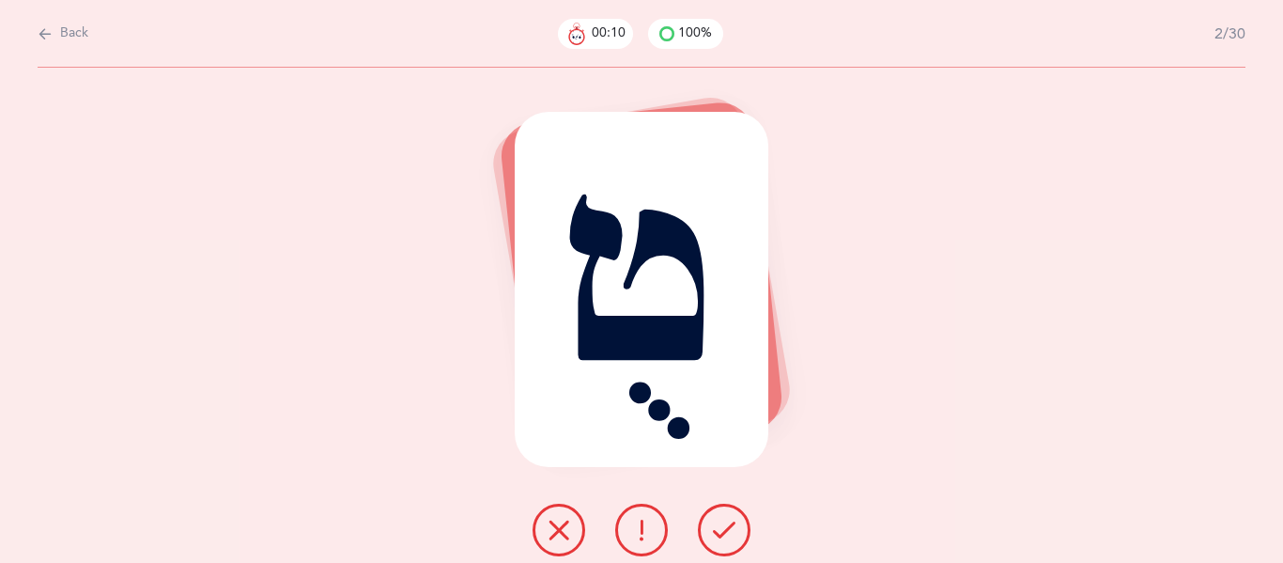
click at [721, 526] on icon at bounding box center [724, 529] width 23 height 23
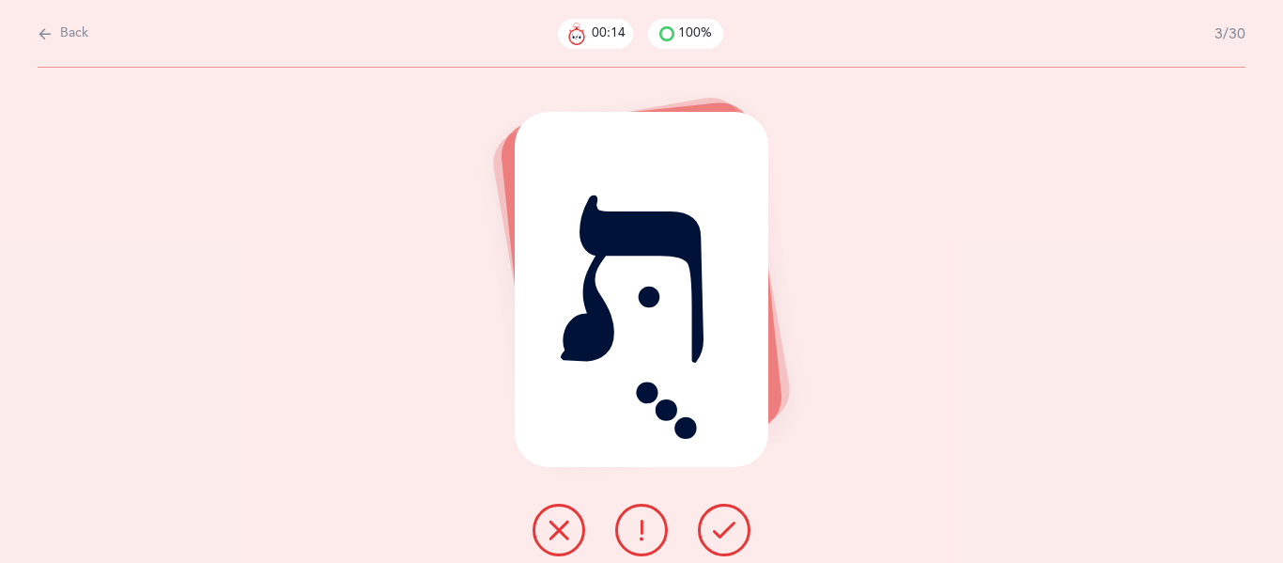
click at [721, 526] on icon at bounding box center [724, 529] width 23 height 23
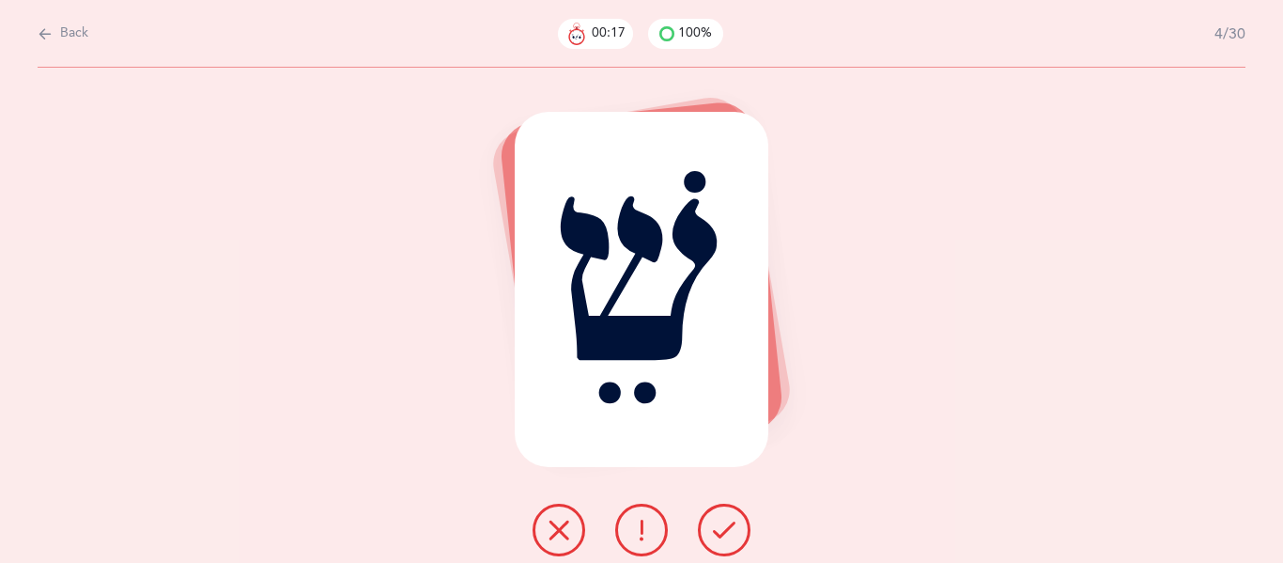
click at [721, 526] on icon at bounding box center [724, 529] width 23 height 23
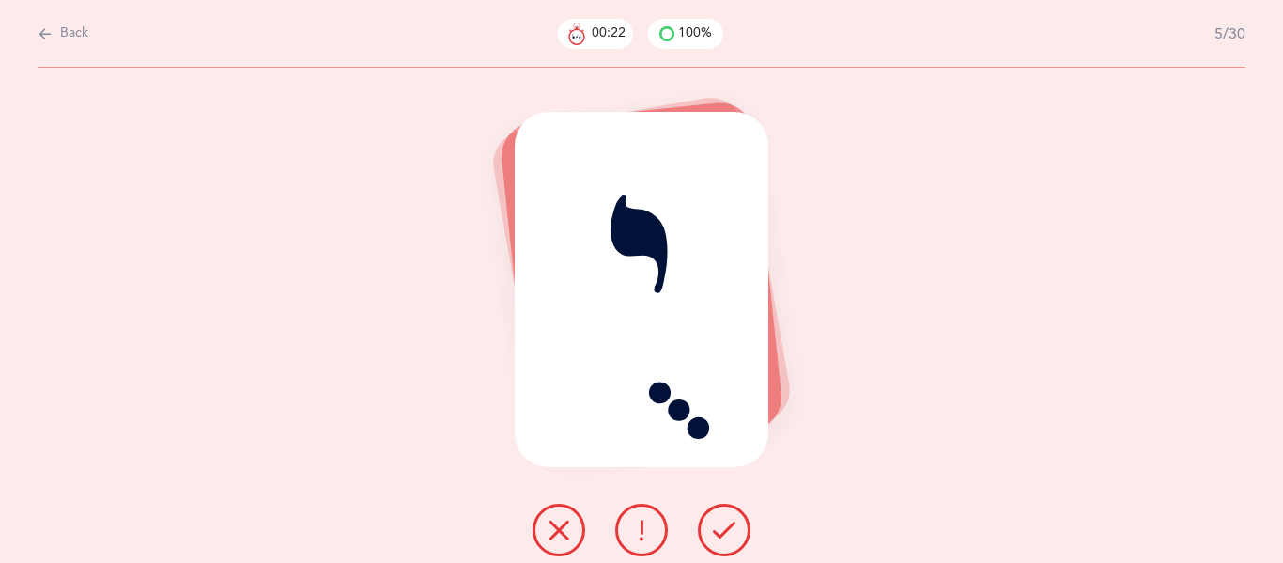
click at [721, 526] on icon at bounding box center [724, 529] width 23 height 23
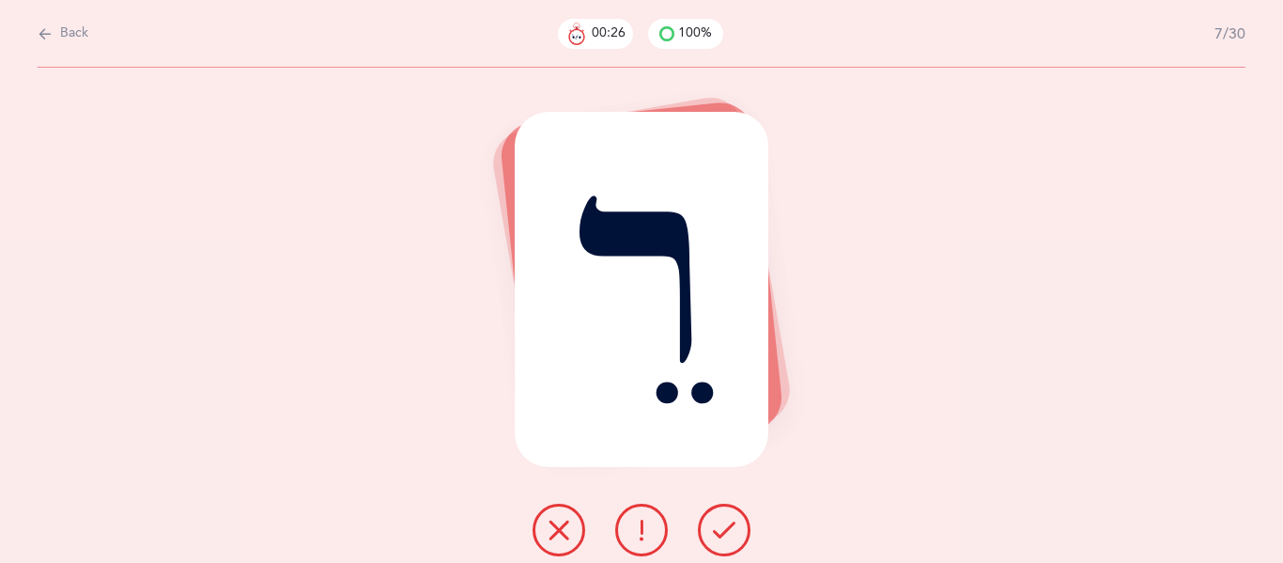
click at [721, 526] on icon at bounding box center [724, 529] width 23 height 23
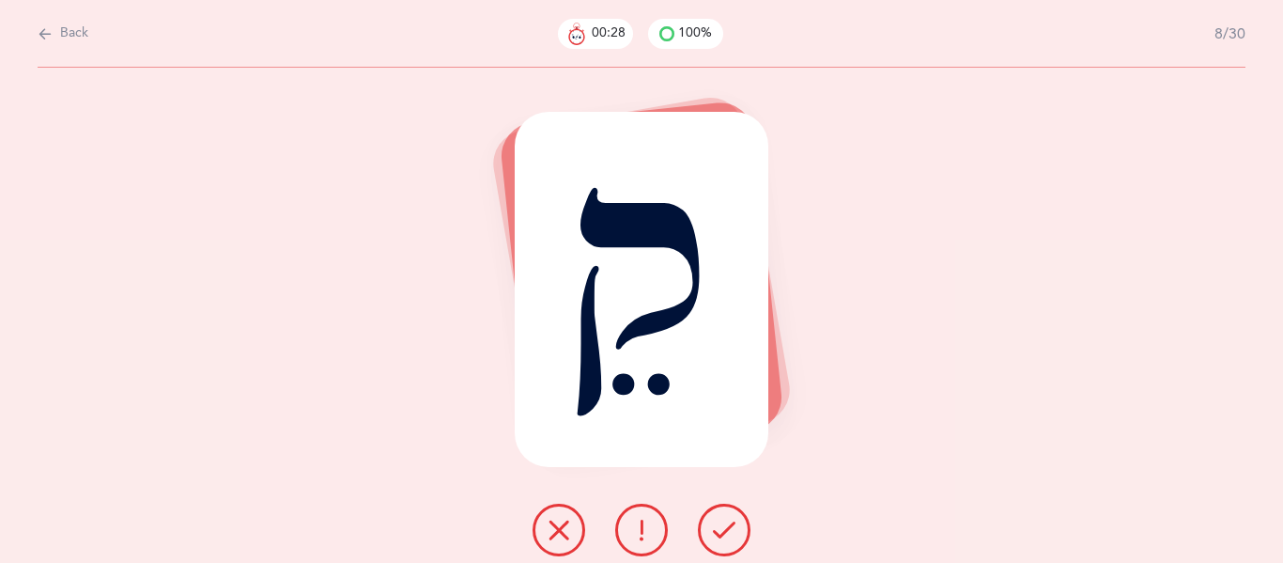
click at [721, 526] on icon at bounding box center [724, 529] width 23 height 23
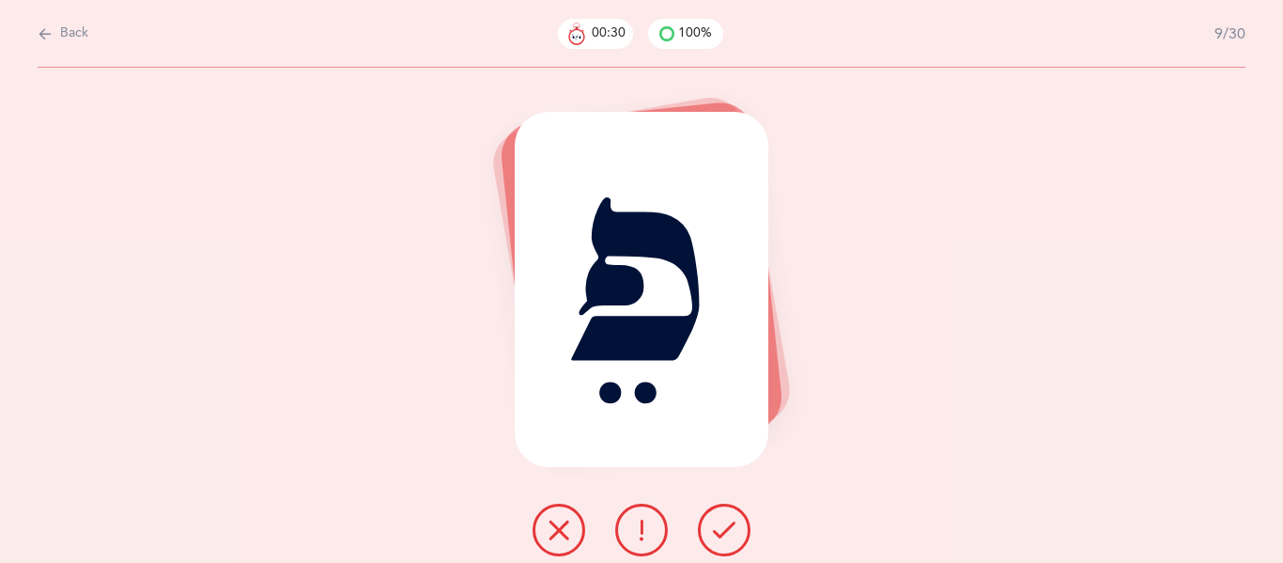
click at [721, 526] on icon at bounding box center [724, 529] width 23 height 23
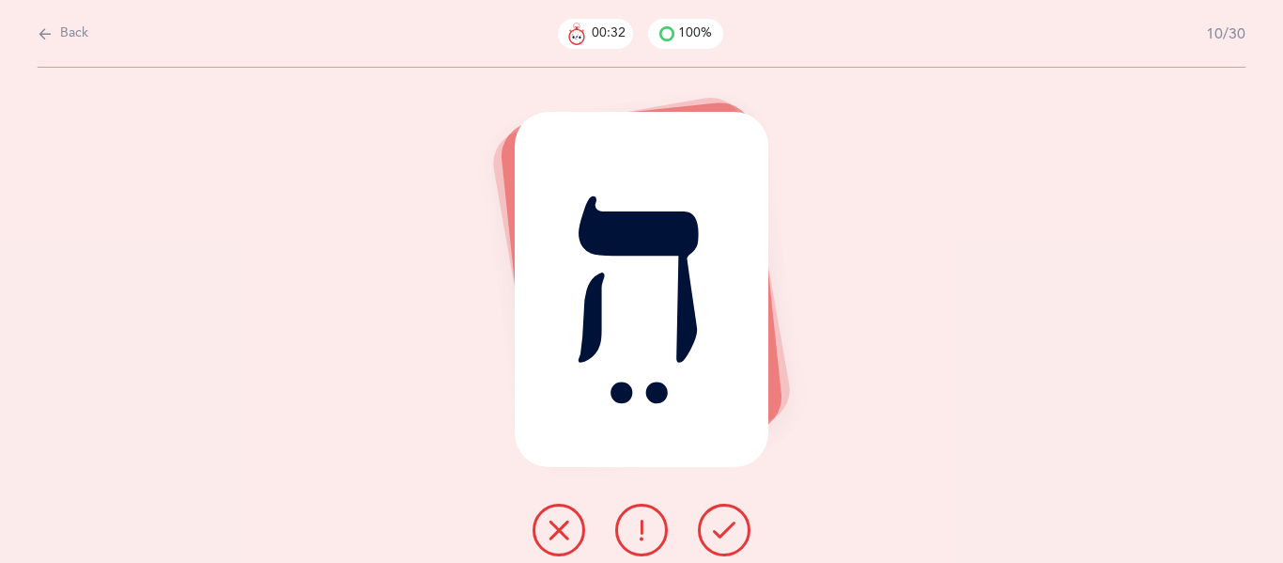
click at [721, 526] on icon at bounding box center [724, 529] width 23 height 23
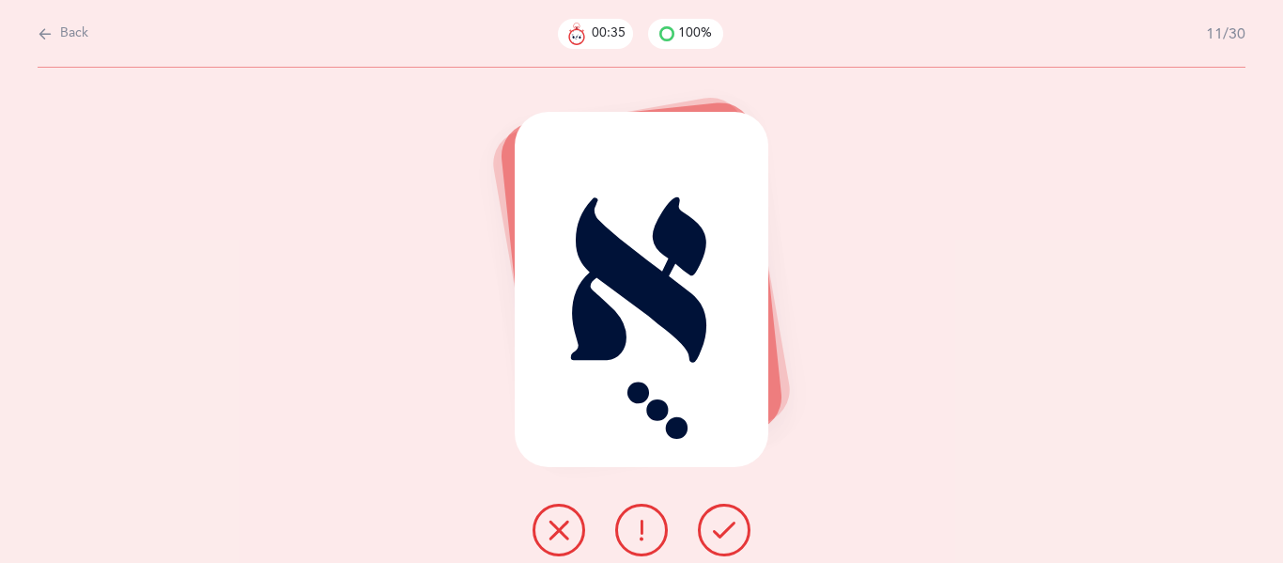
click at [721, 526] on icon at bounding box center [724, 529] width 23 height 23
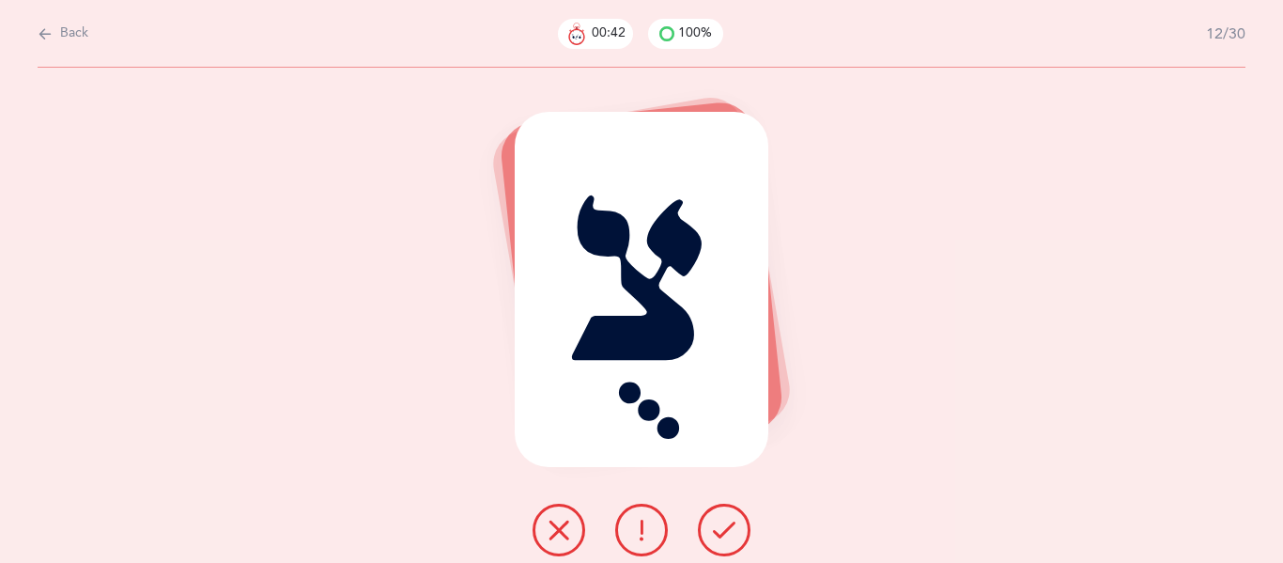
click at [721, 526] on icon at bounding box center [724, 529] width 23 height 23
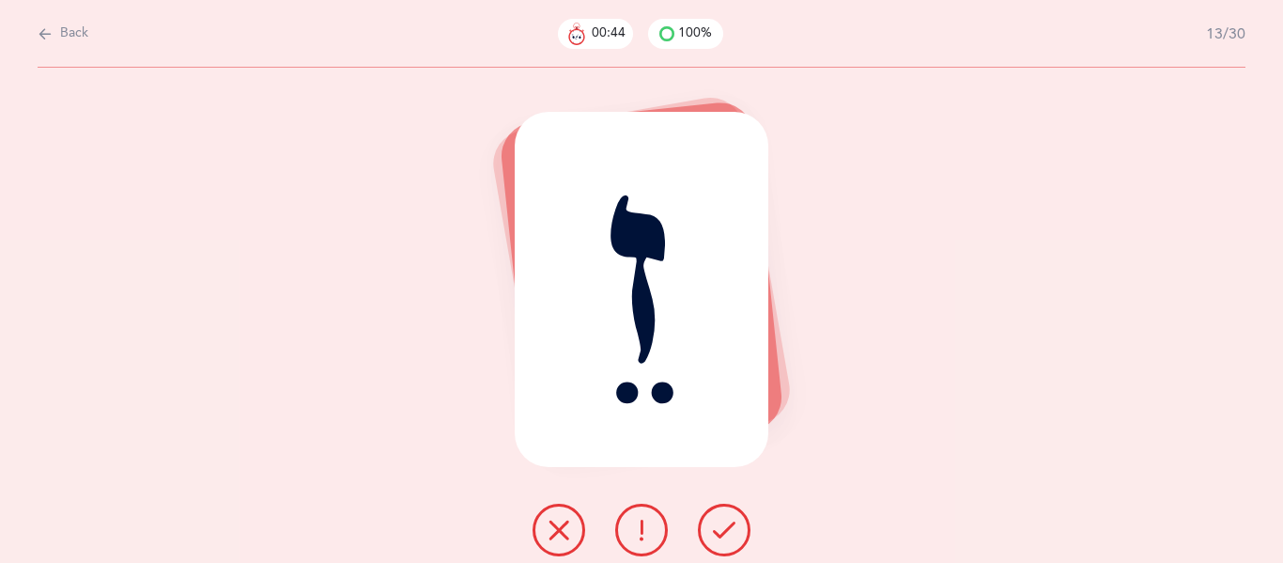
click at [721, 526] on icon at bounding box center [724, 529] width 23 height 23
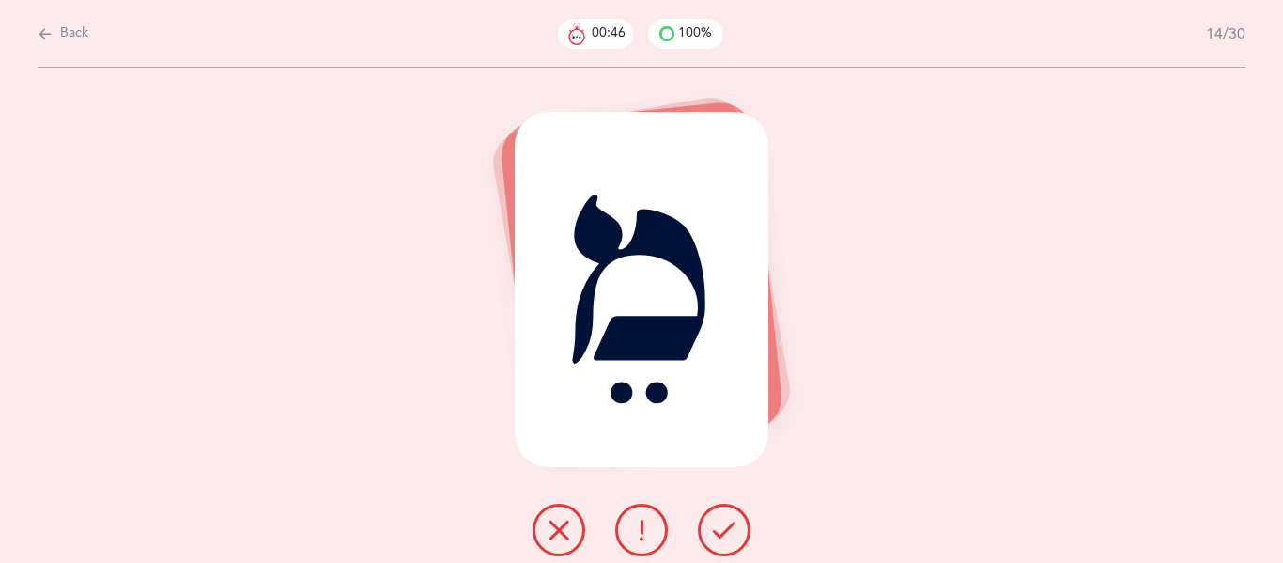
click at [721, 526] on icon at bounding box center [724, 529] width 23 height 23
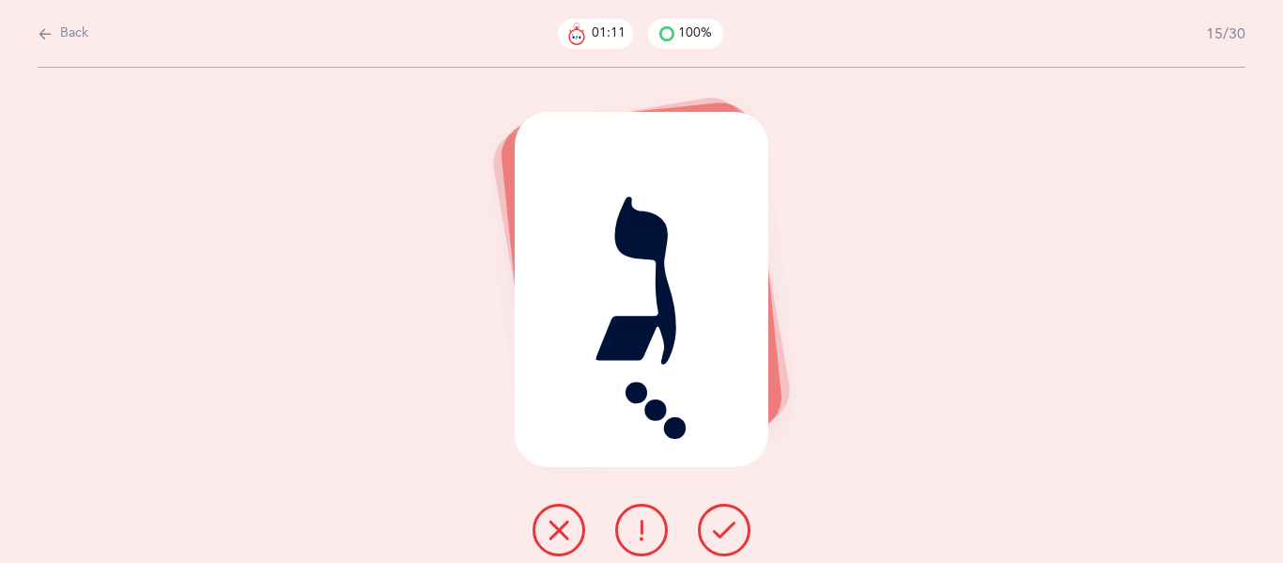
click at [709, 541] on button at bounding box center [724, 529] width 53 height 53
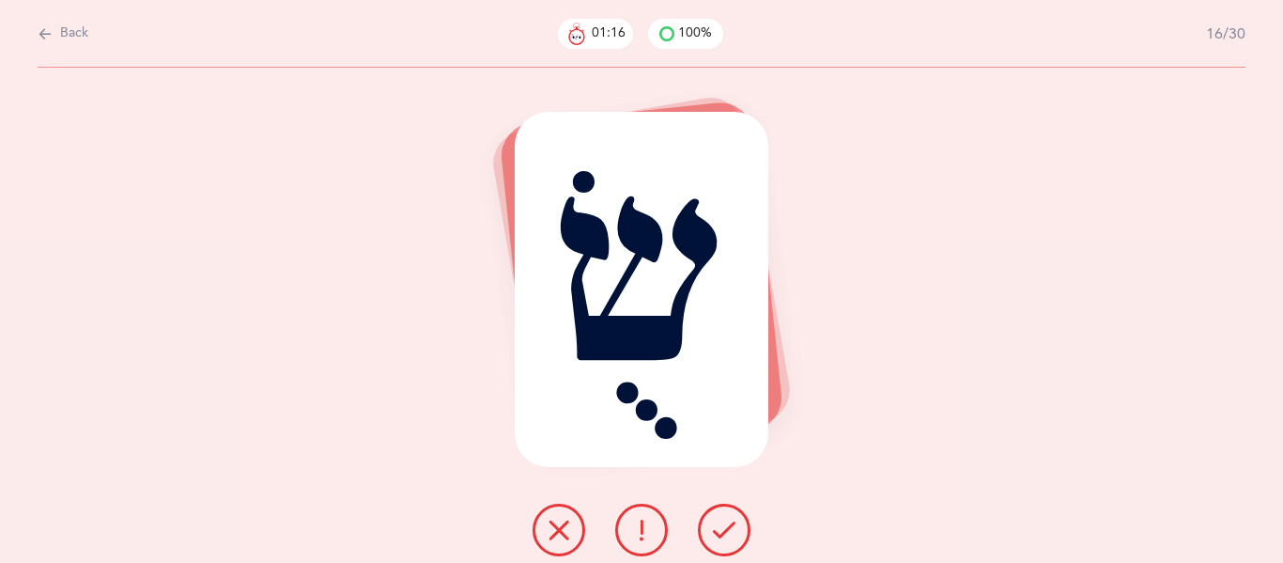
click at [709, 541] on button at bounding box center [724, 529] width 53 height 53
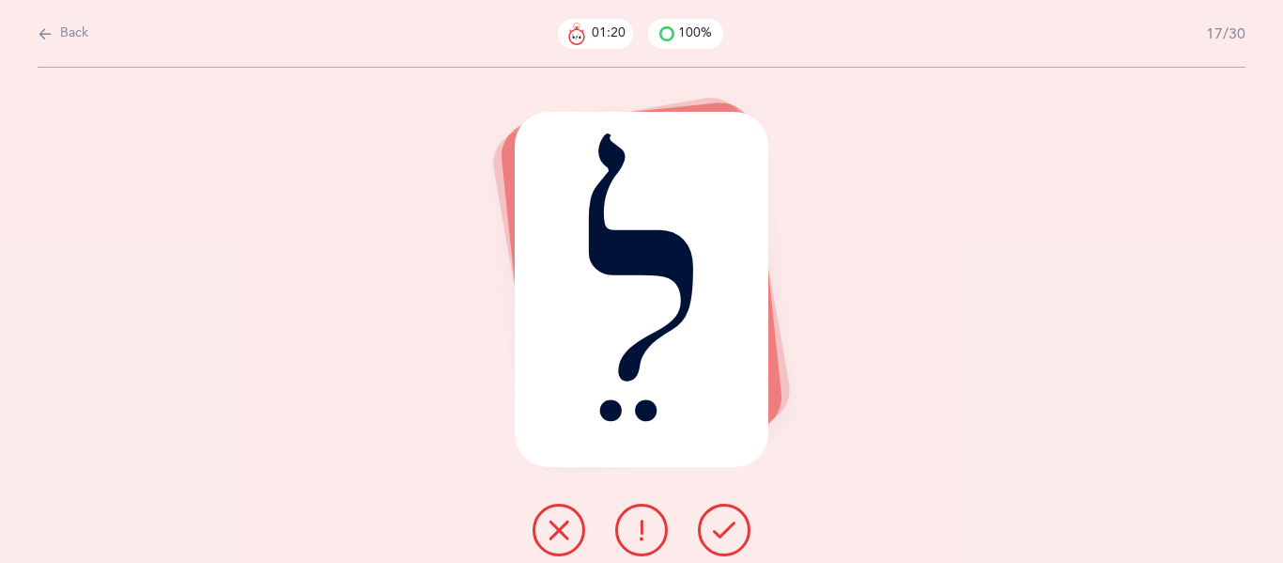
click at [709, 541] on button at bounding box center [724, 529] width 53 height 53
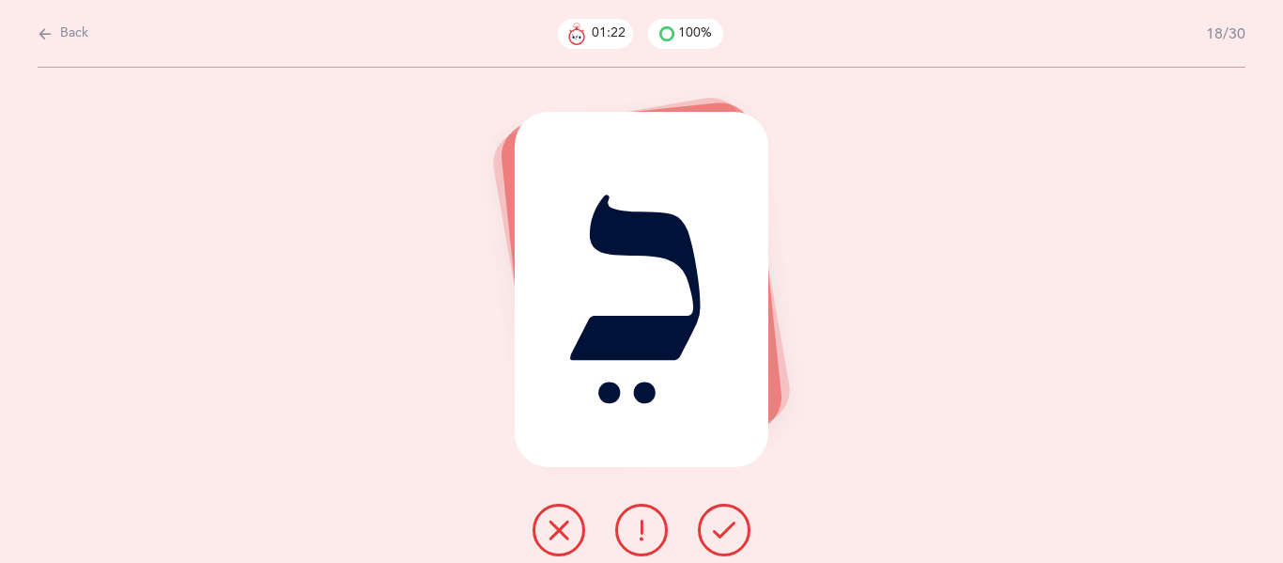
click at [709, 541] on button at bounding box center [724, 529] width 53 height 53
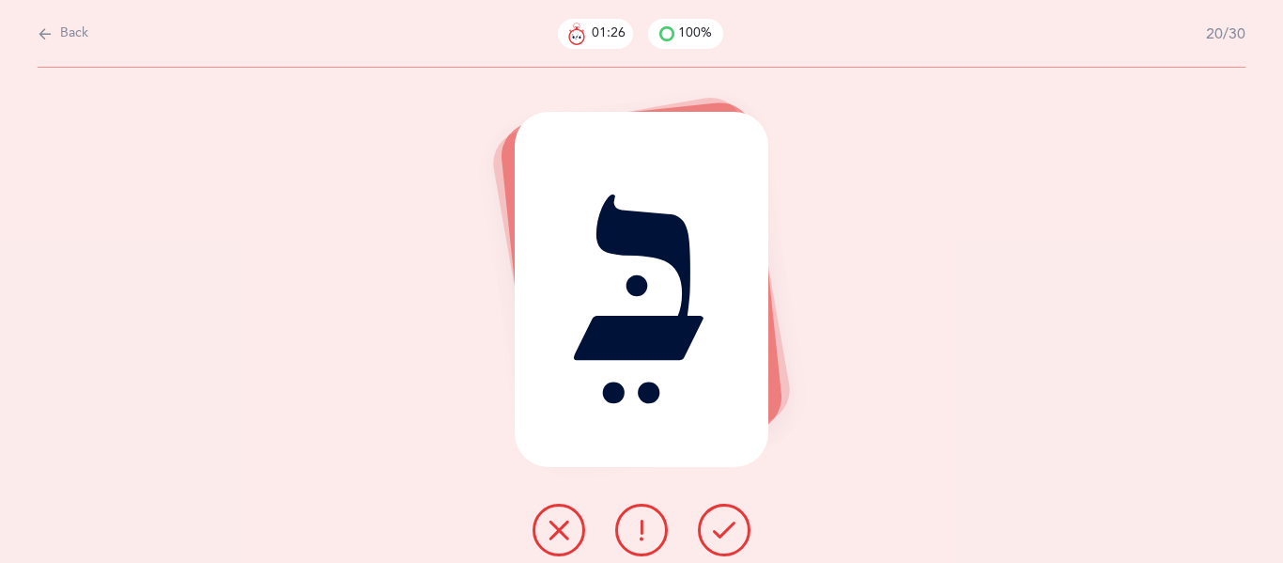
click at [709, 541] on button at bounding box center [724, 529] width 53 height 53
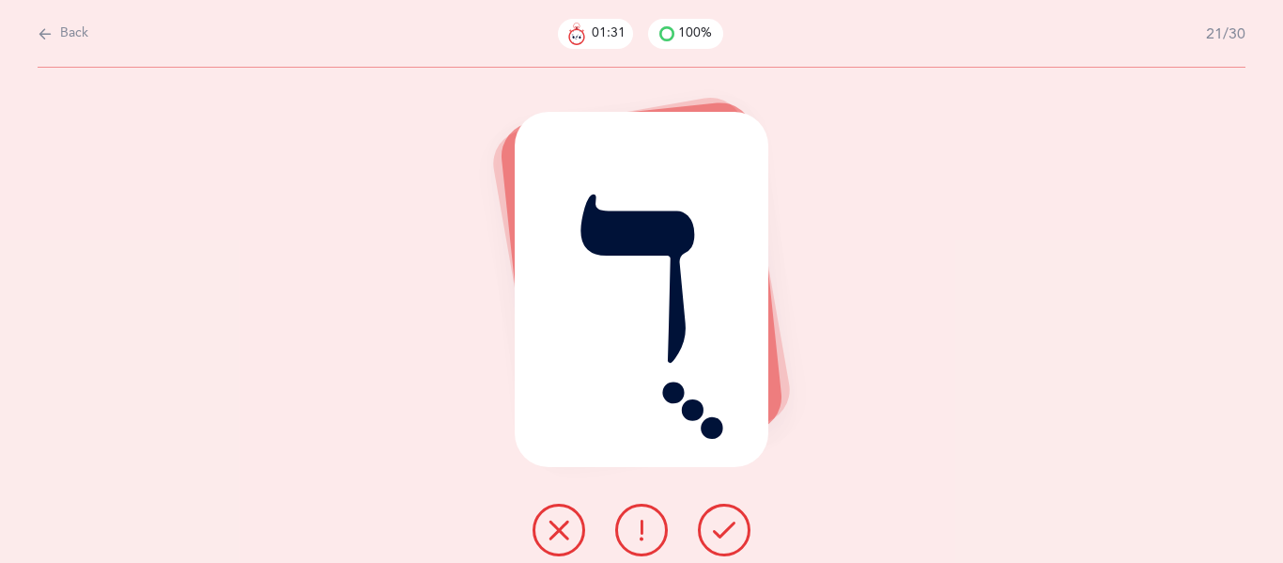
click at [709, 541] on button at bounding box center [724, 529] width 53 height 53
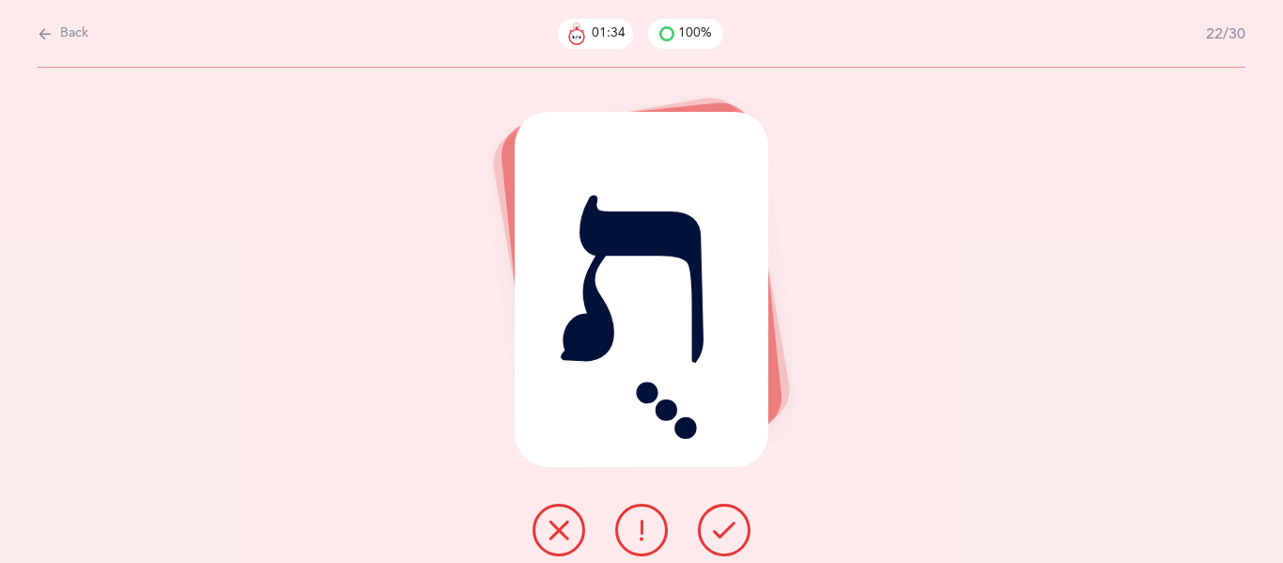
click at [709, 541] on button at bounding box center [724, 529] width 53 height 53
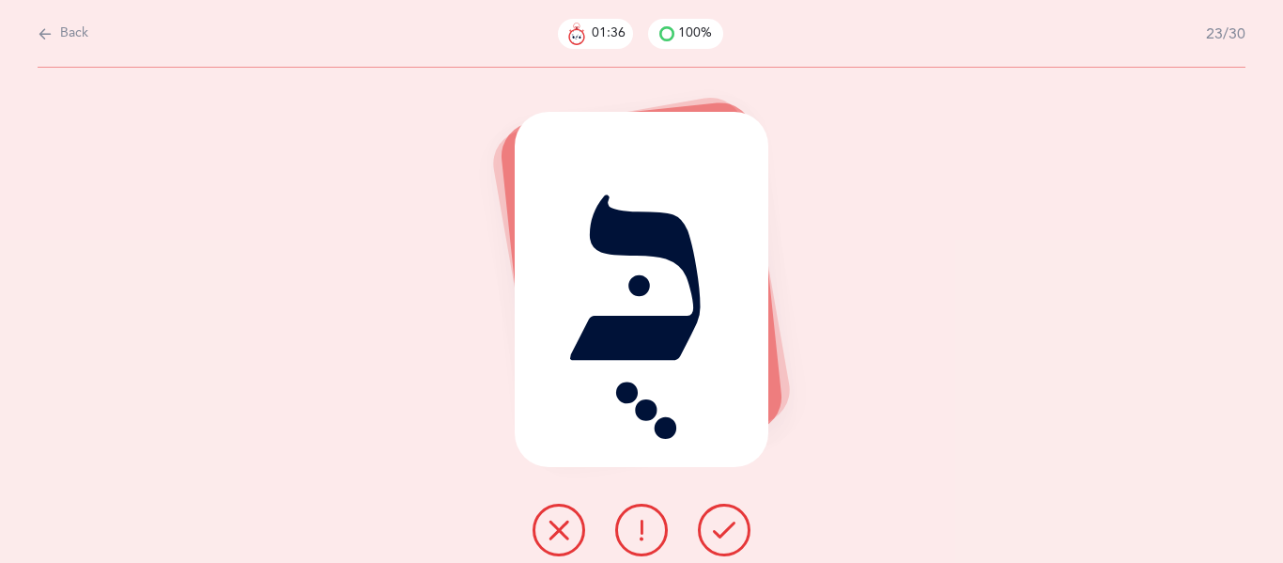
click at [709, 541] on button at bounding box center [724, 529] width 53 height 53
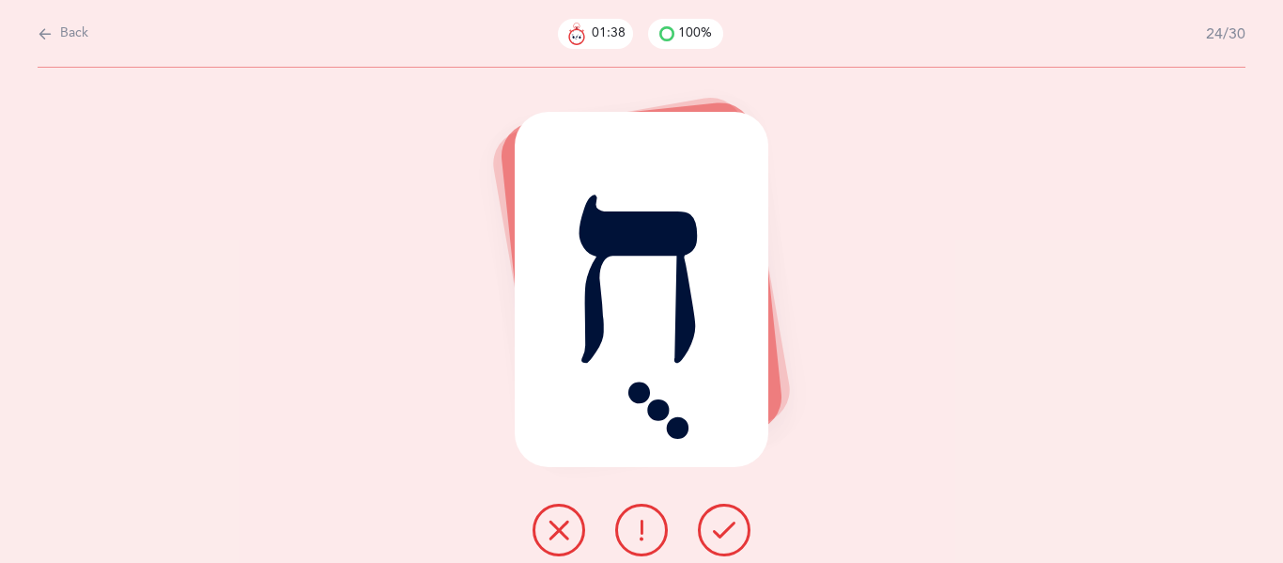
click at [709, 541] on button at bounding box center [724, 529] width 53 height 53
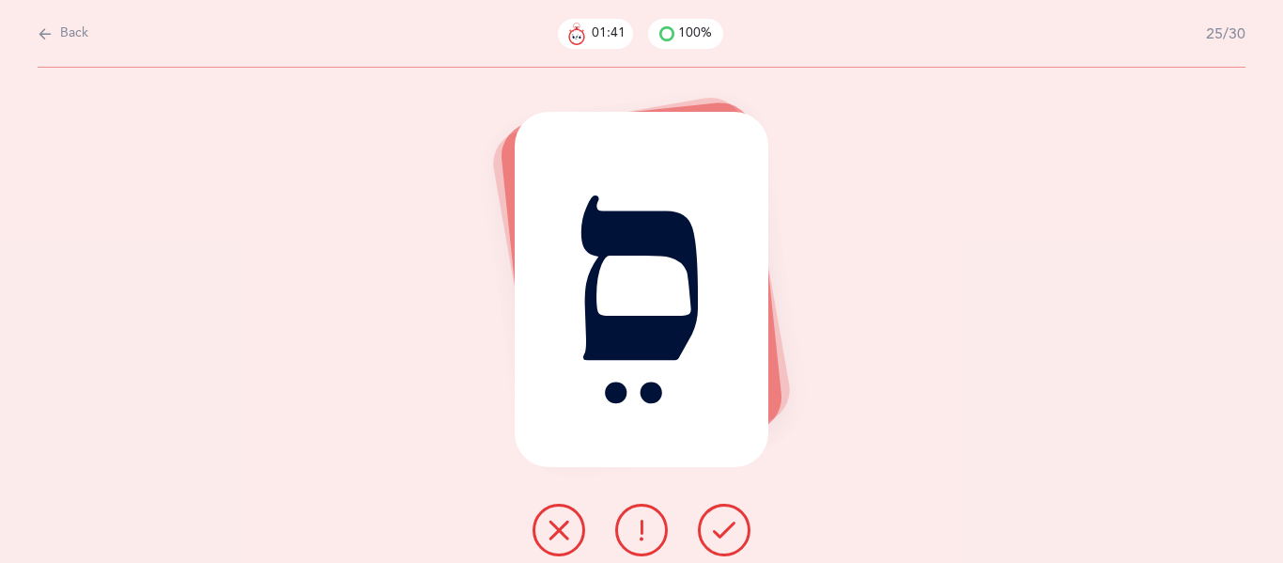
click at [709, 541] on button at bounding box center [724, 529] width 53 height 53
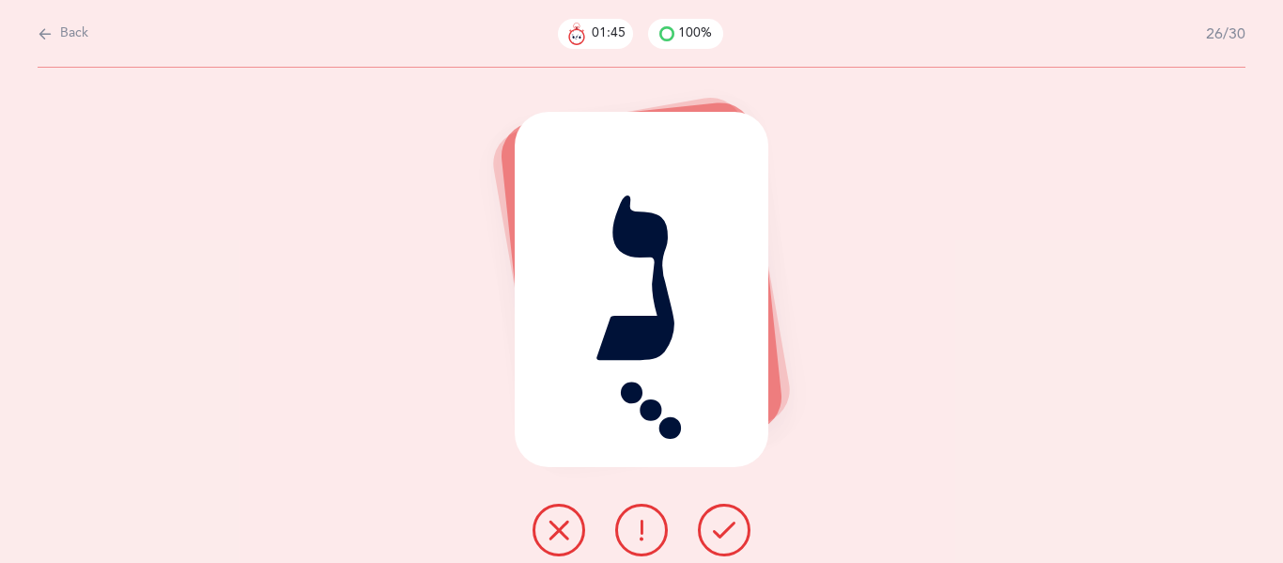
click at [720, 537] on icon at bounding box center [724, 529] width 23 height 23
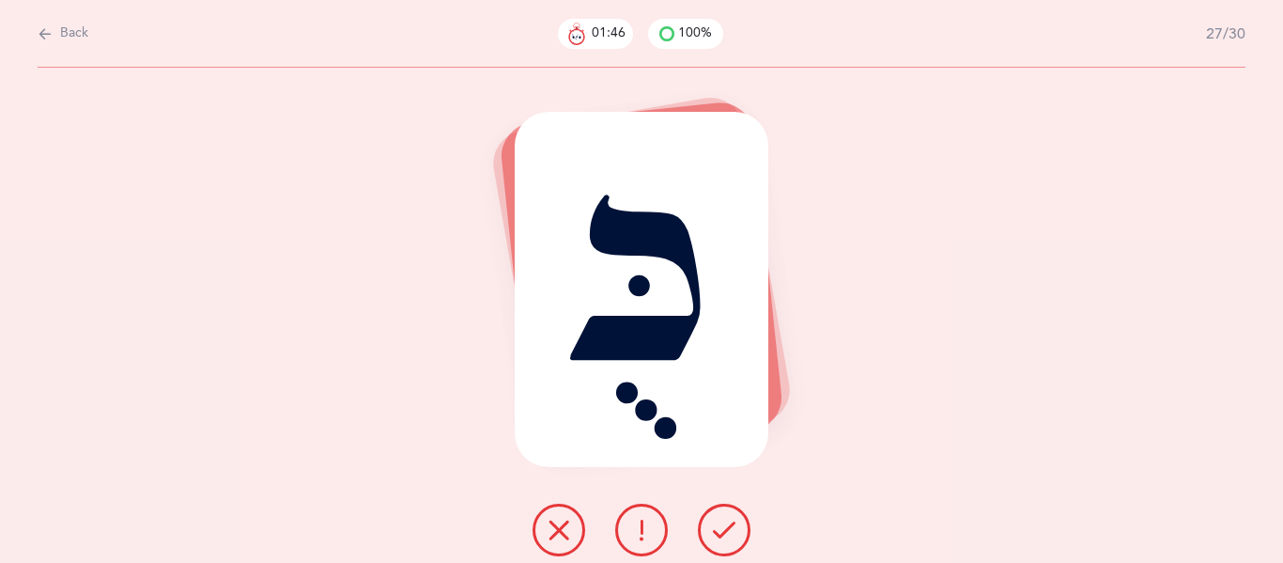
click at [720, 537] on icon at bounding box center [724, 529] width 23 height 23
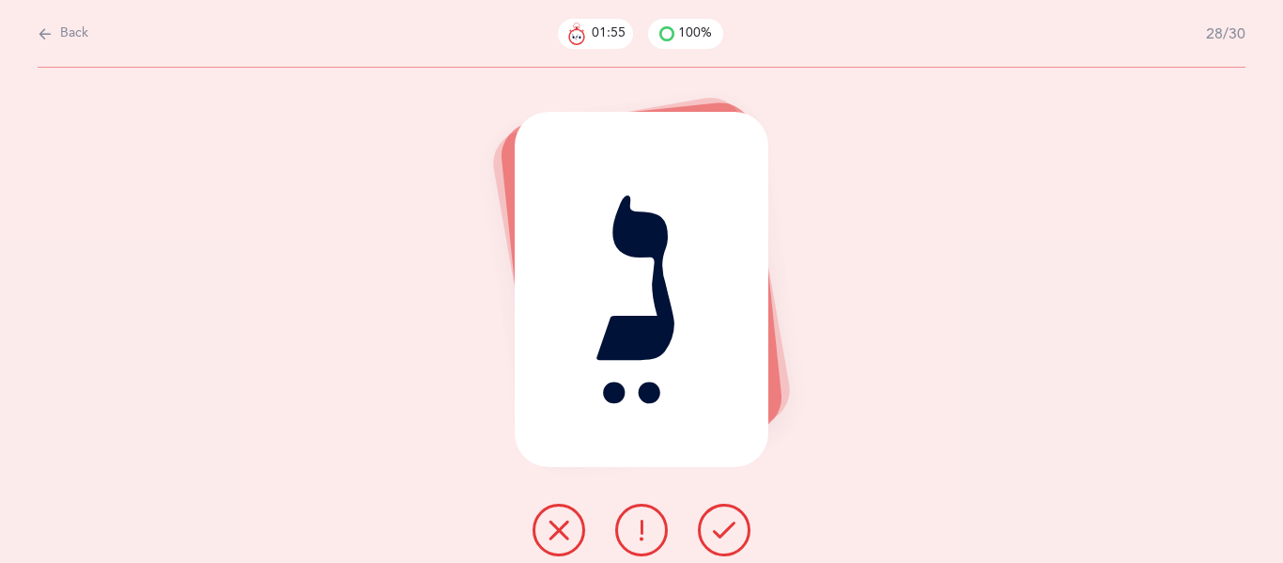
click at [720, 537] on icon at bounding box center [724, 529] width 23 height 23
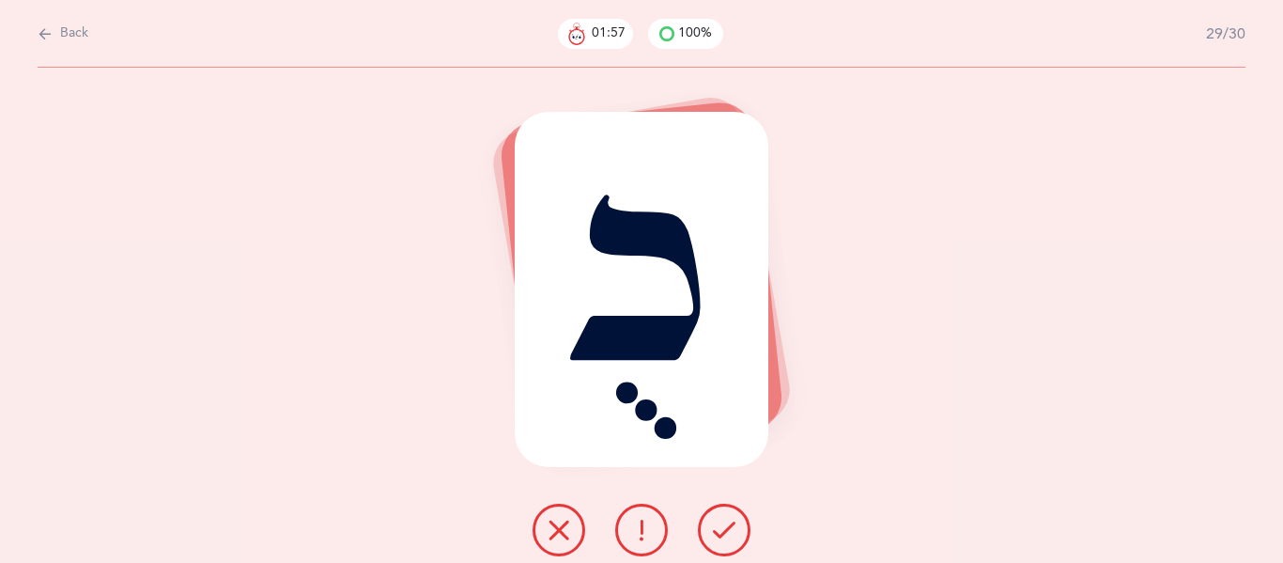
click at [720, 537] on icon at bounding box center [724, 529] width 23 height 23
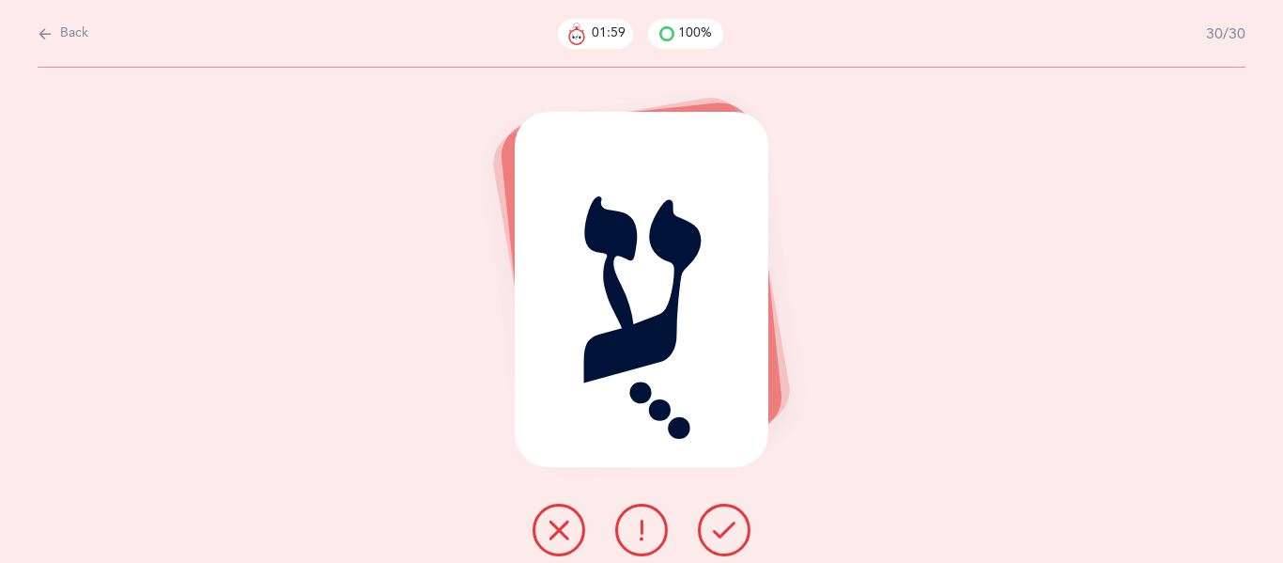
click at [720, 537] on icon at bounding box center [724, 529] width 23 height 23
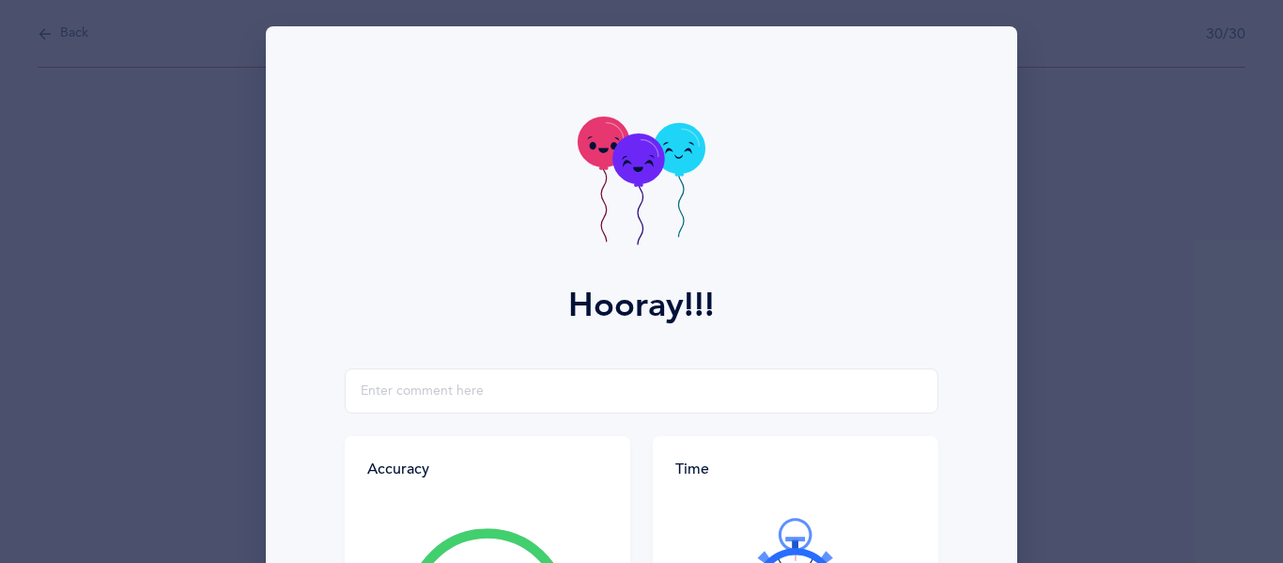
scroll to position [332, 0]
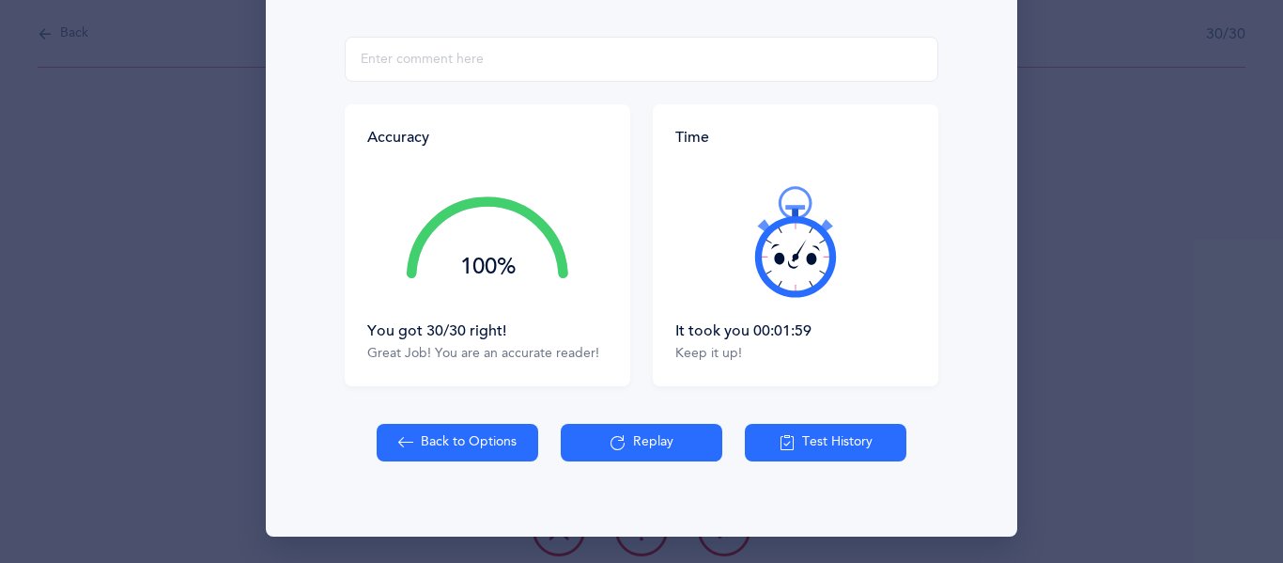
click at [471, 449] on button "Back to Options" at bounding box center [458, 443] width 162 height 38
select select "4"
select select "30"
select select "single"
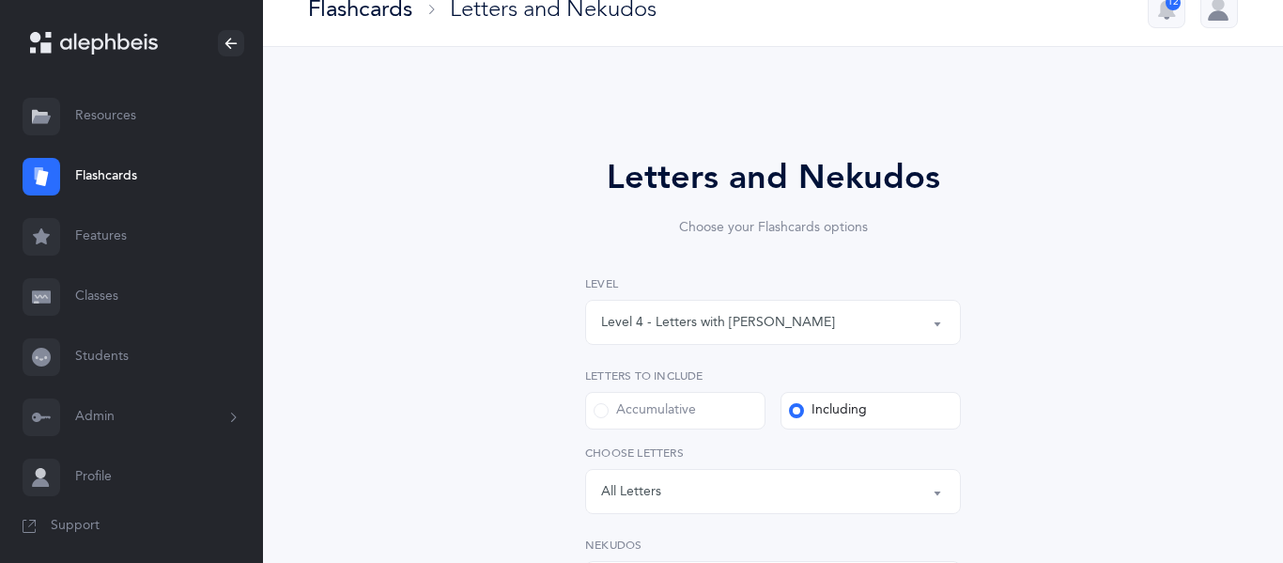
scroll to position [0, 0]
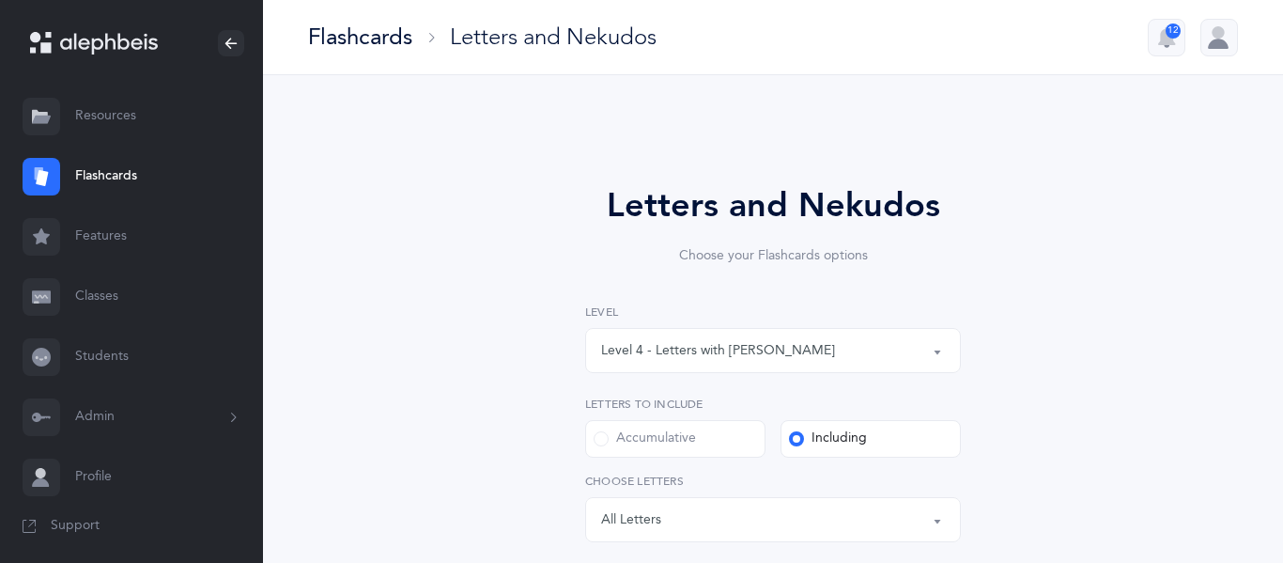
click at [82, 248] on link "Features" at bounding box center [131, 237] width 263 height 60
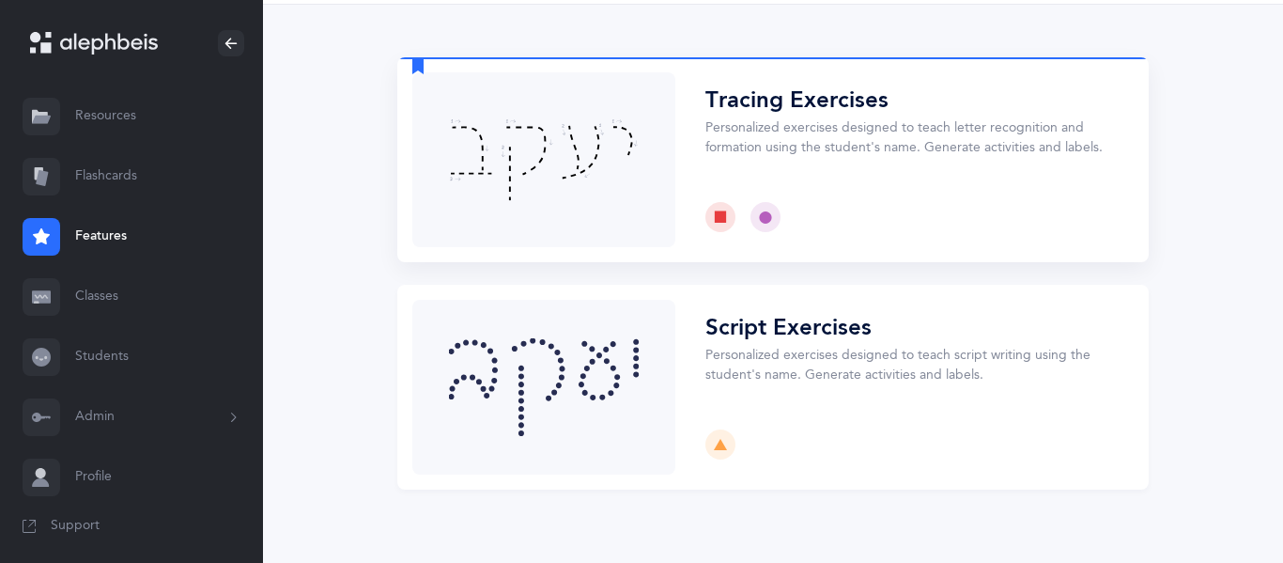
scroll to position [95, 0]
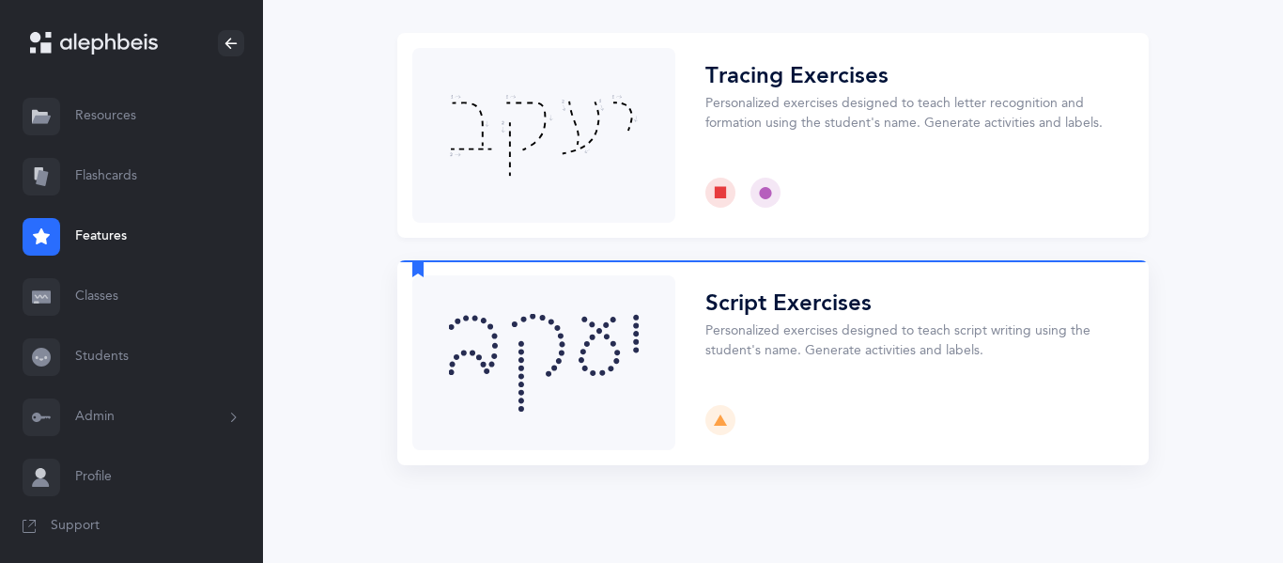
click at [573, 345] on button "Choose" at bounding box center [772, 362] width 751 height 205
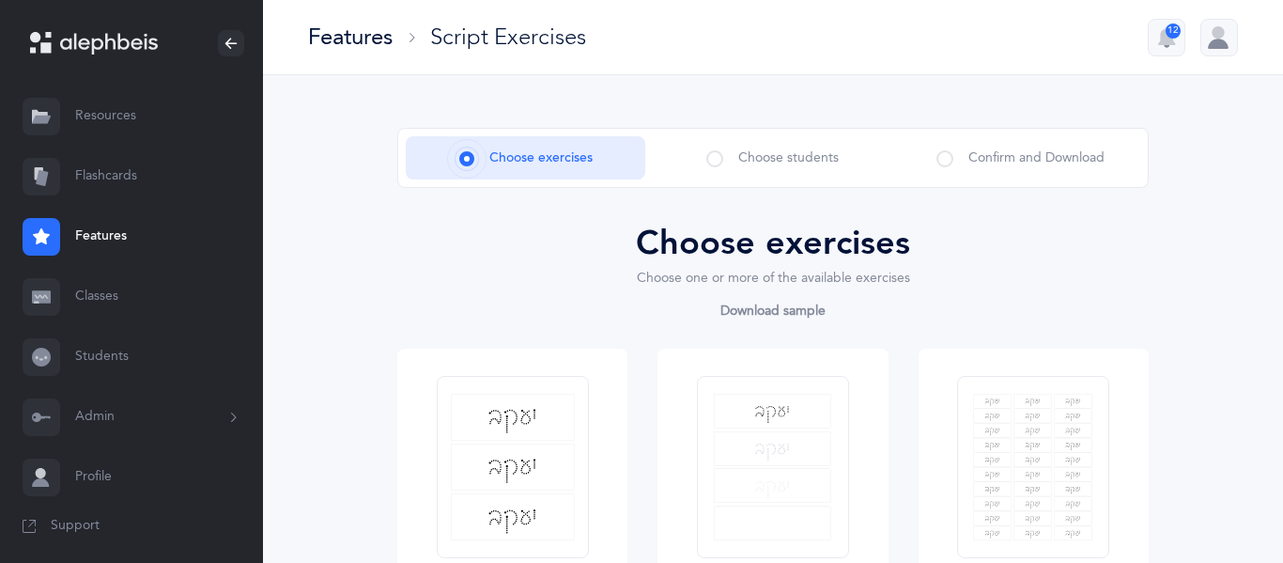
click at [720, 163] on span at bounding box center [714, 158] width 17 height 17
click at [715, 163] on span at bounding box center [714, 158] width 17 height 17
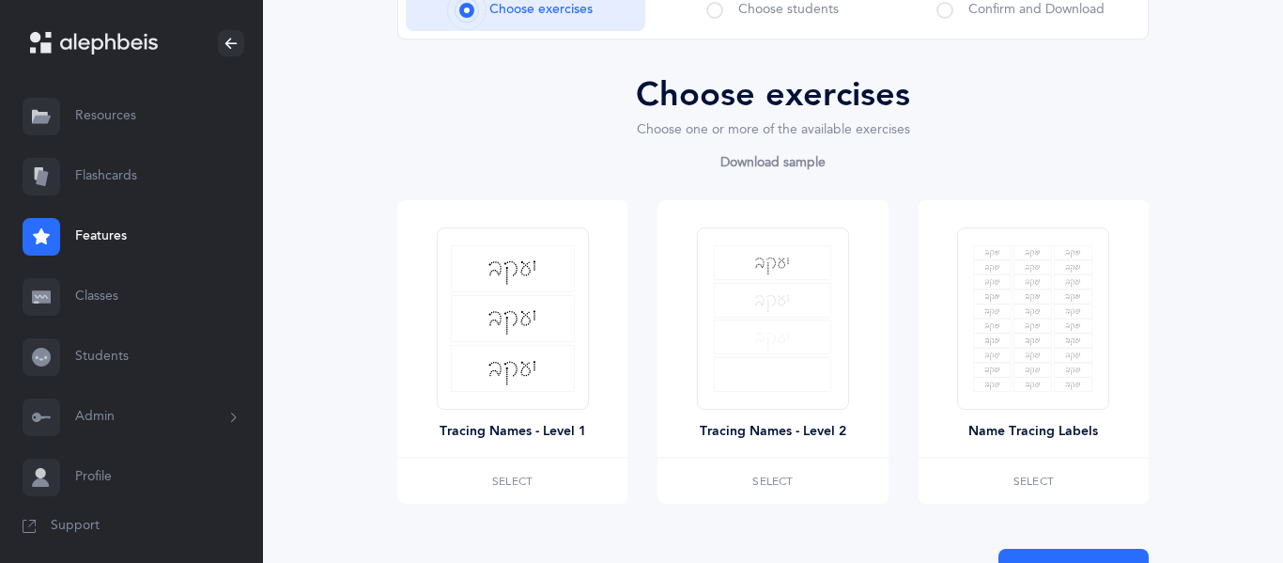
scroll to position [146, 0]
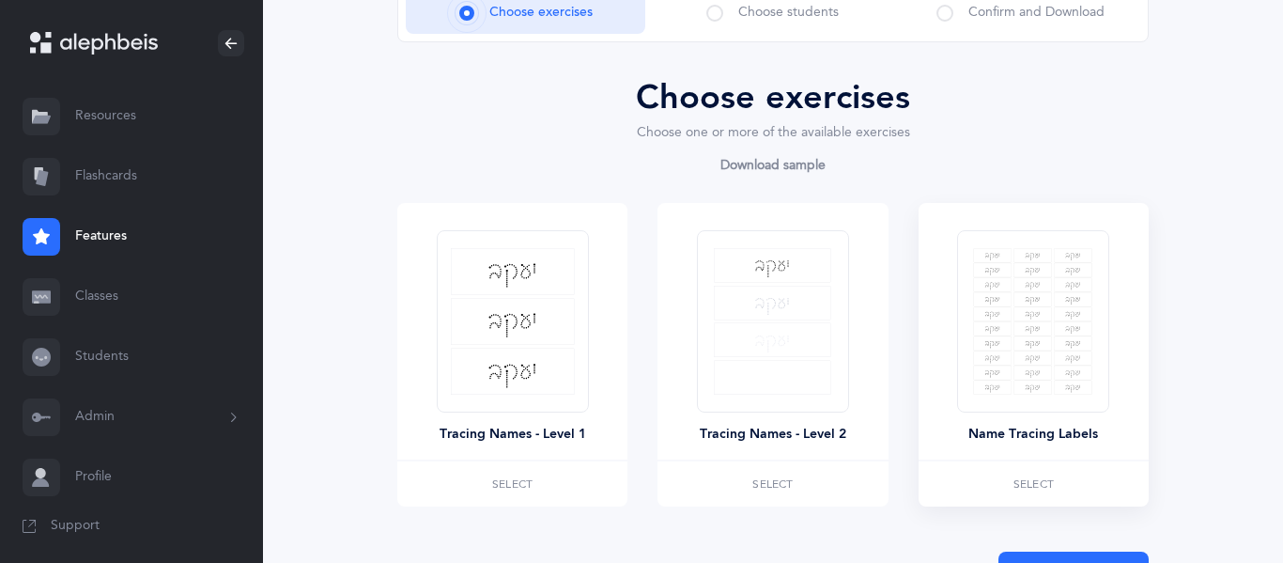
click at [1004, 337] on img at bounding box center [1033, 321] width 120 height 147
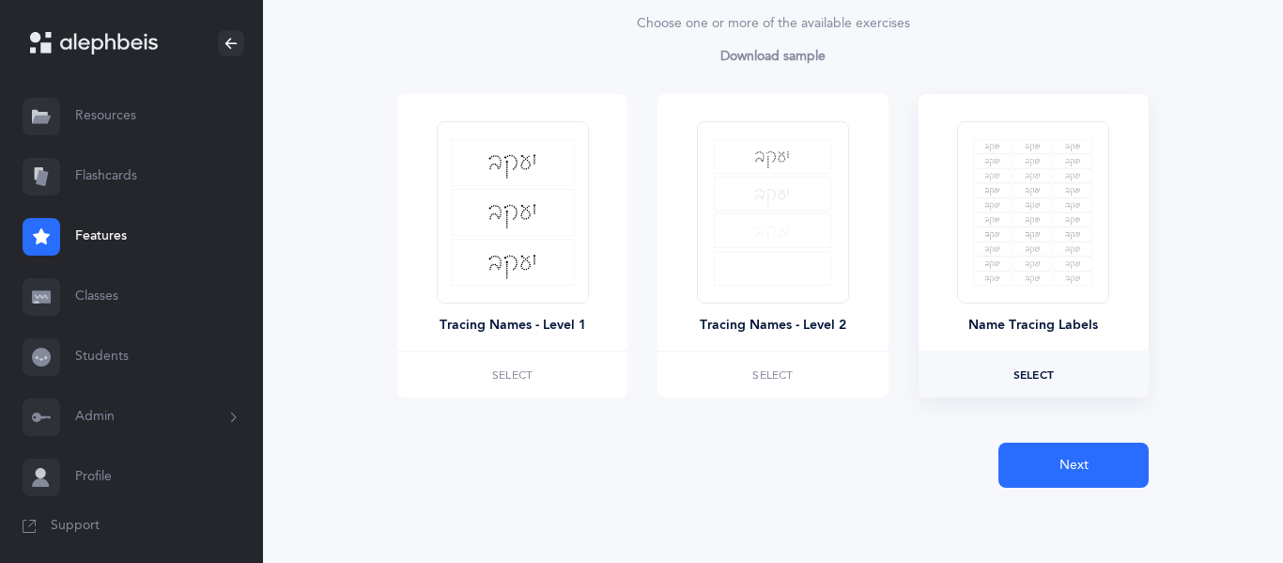
click at [1037, 375] on span "Select" at bounding box center [1034, 374] width 40 height 11
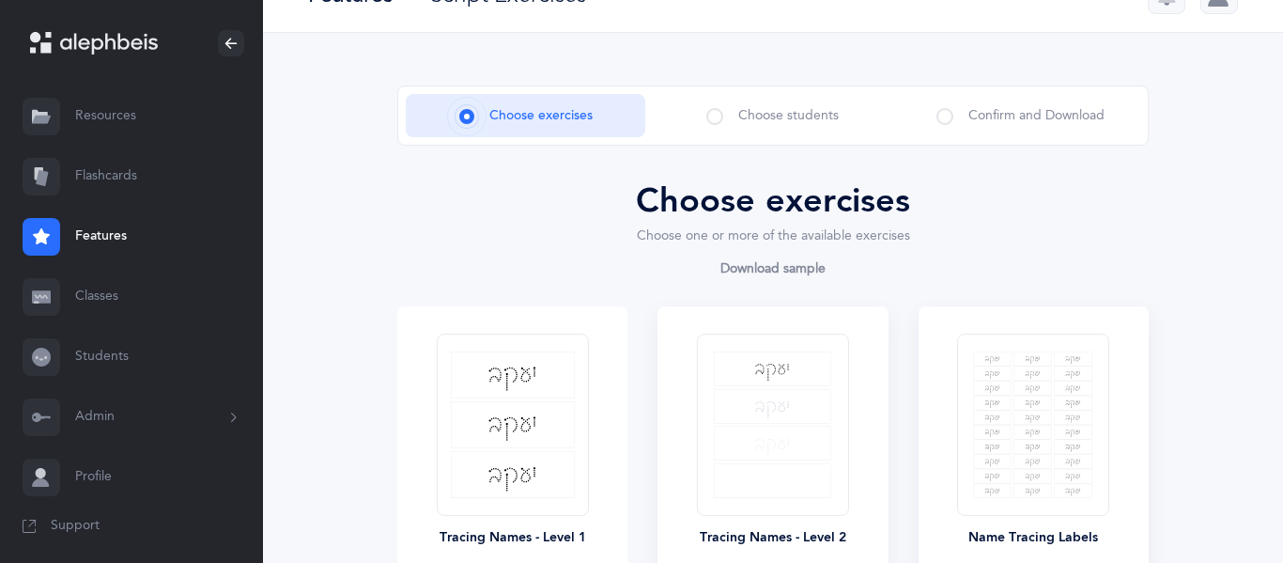
scroll to position [0, 0]
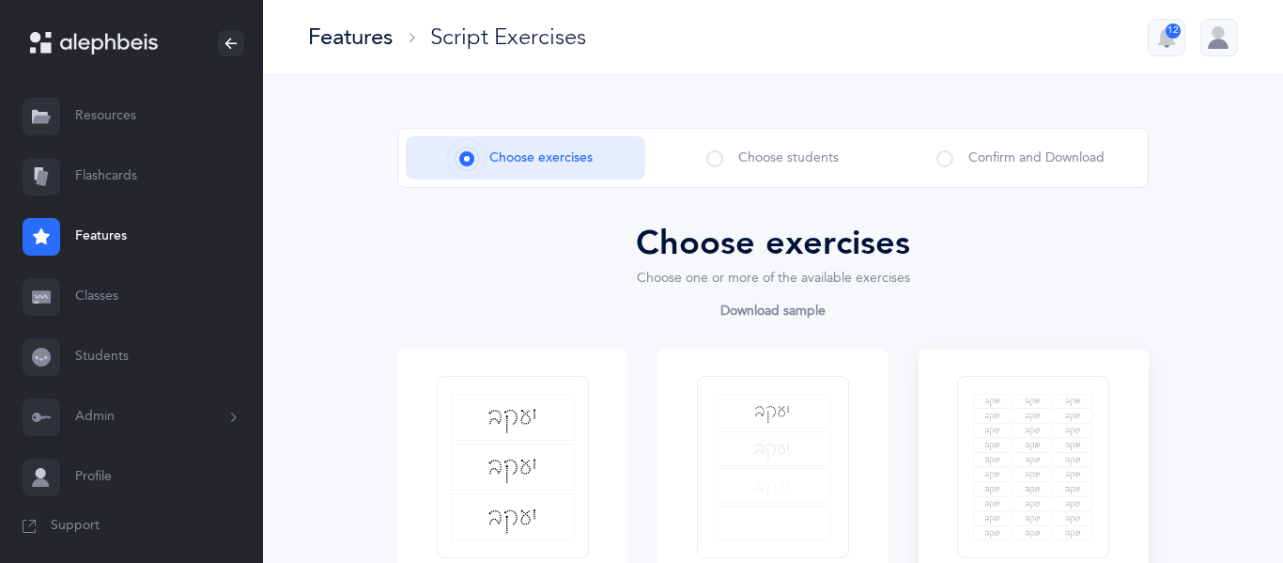
click at [715, 162] on span at bounding box center [714, 158] width 17 height 17
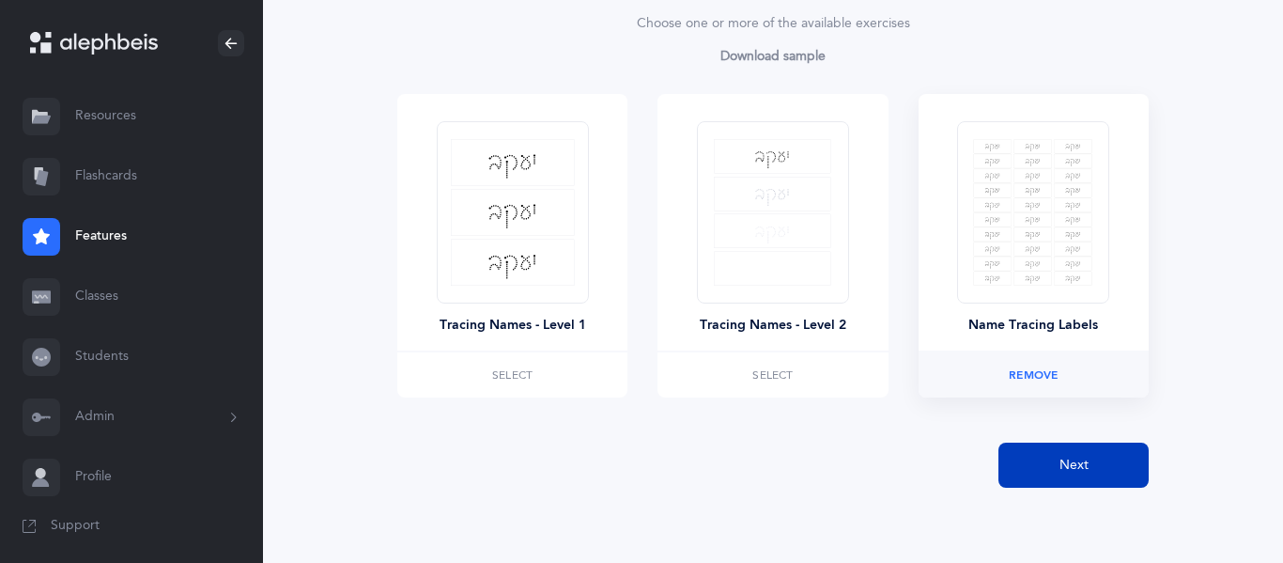
click at [1058, 472] on button "Next" at bounding box center [1073, 464] width 150 height 45
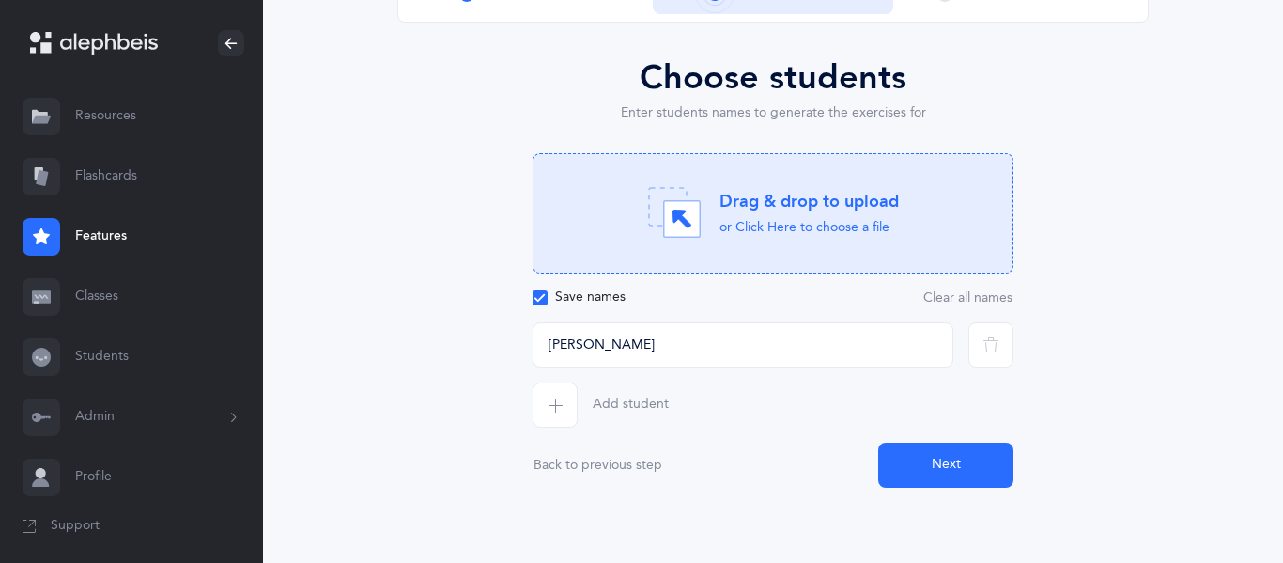
scroll to position [165, 0]
click at [776, 354] on input "דניאל פפיאשבילי" at bounding box center [743, 344] width 421 height 45
type input "n"
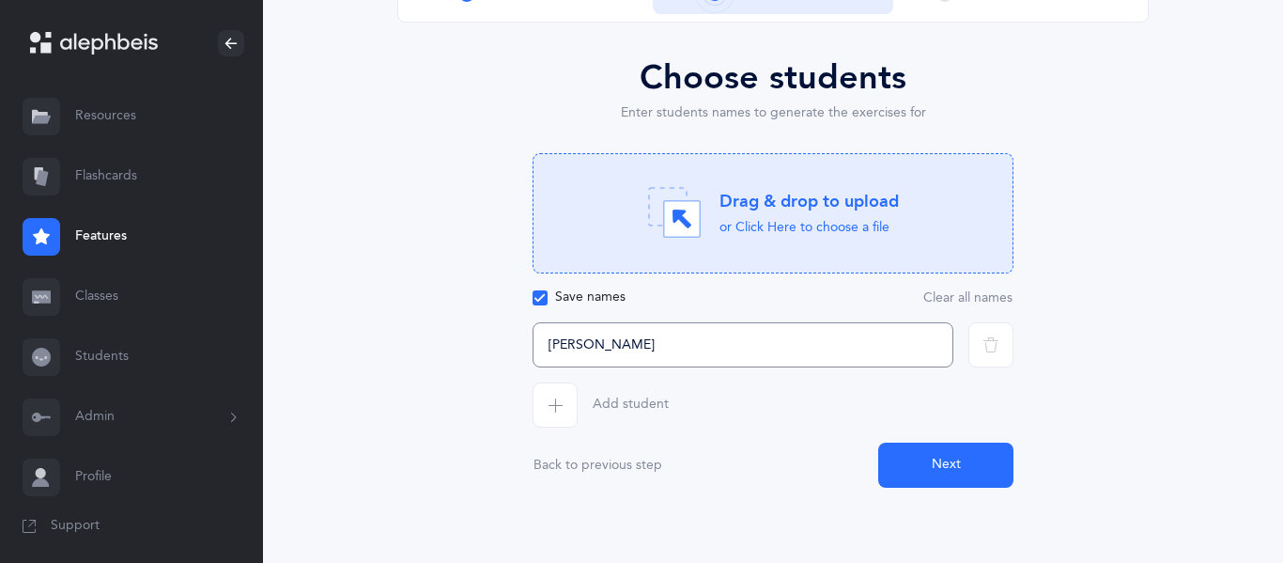
type input "מענדל ריבקין"
click at [567, 409] on span "button" at bounding box center [555, 404] width 45 height 45
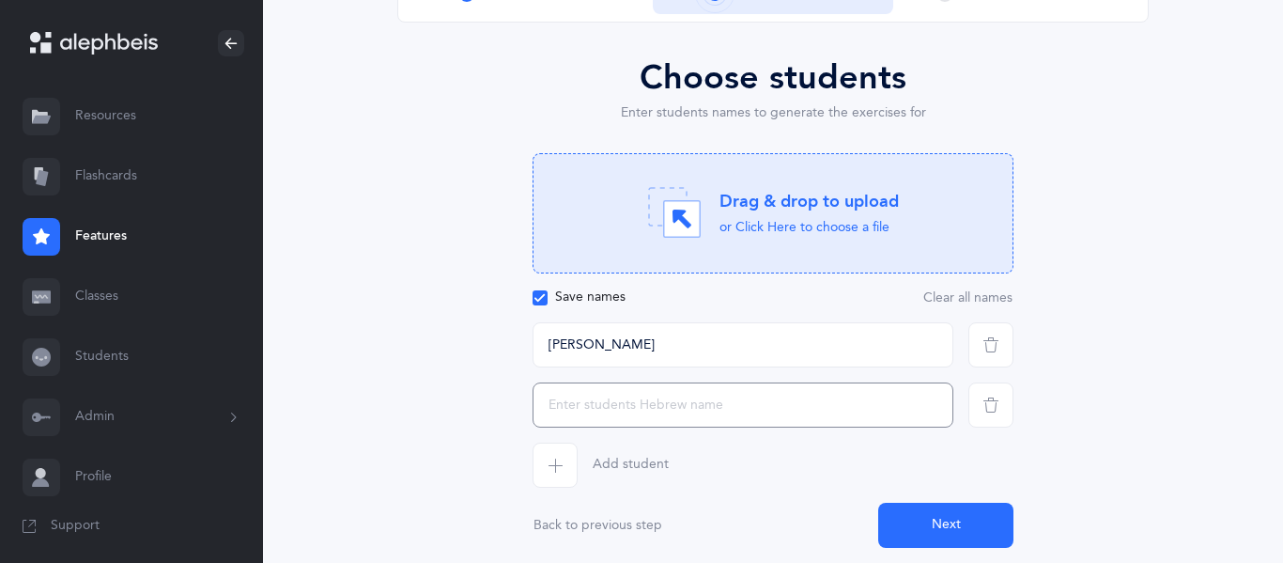
click at [594, 406] on input "text" at bounding box center [743, 404] width 421 height 45
type input "ו"
type input "אוריאל ווייט"
click at [548, 463] on icon "button" at bounding box center [555, 464] width 15 height 15
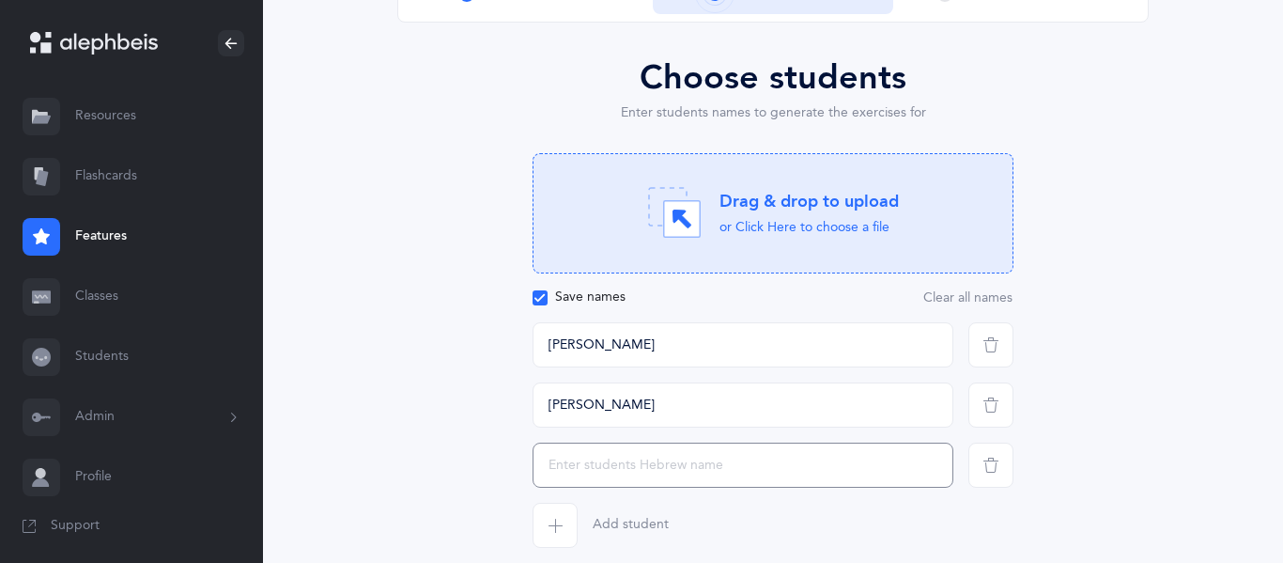
click at [558, 467] on input "text" at bounding box center [743, 464] width 421 height 45
type input "ארי בלום"
click at [562, 527] on icon "button" at bounding box center [555, 525] width 15 height 15
click at [563, 527] on input "text" at bounding box center [743, 525] width 421 height 45
type input "י"
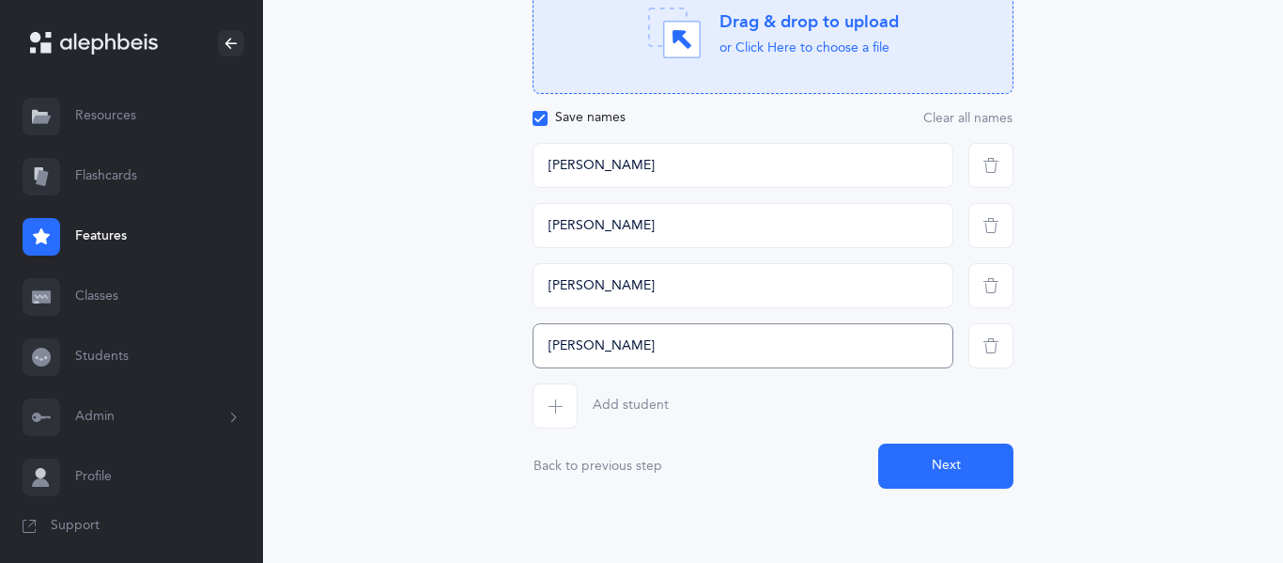
scroll to position [346, 0]
type input "יהושוע לוטין"
click at [557, 393] on span "button" at bounding box center [555, 404] width 45 height 45
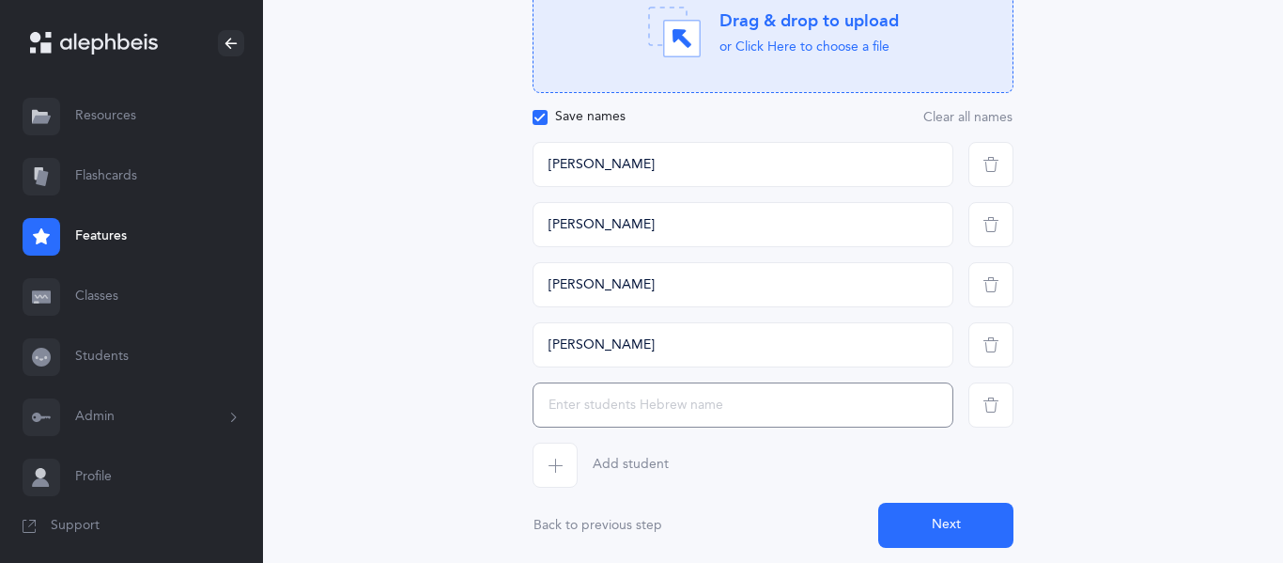
click at [589, 406] on input "text" at bounding box center [743, 404] width 421 height 45
type input "שרה קסלמן"
click at [549, 469] on icon "button" at bounding box center [555, 464] width 15 height 15
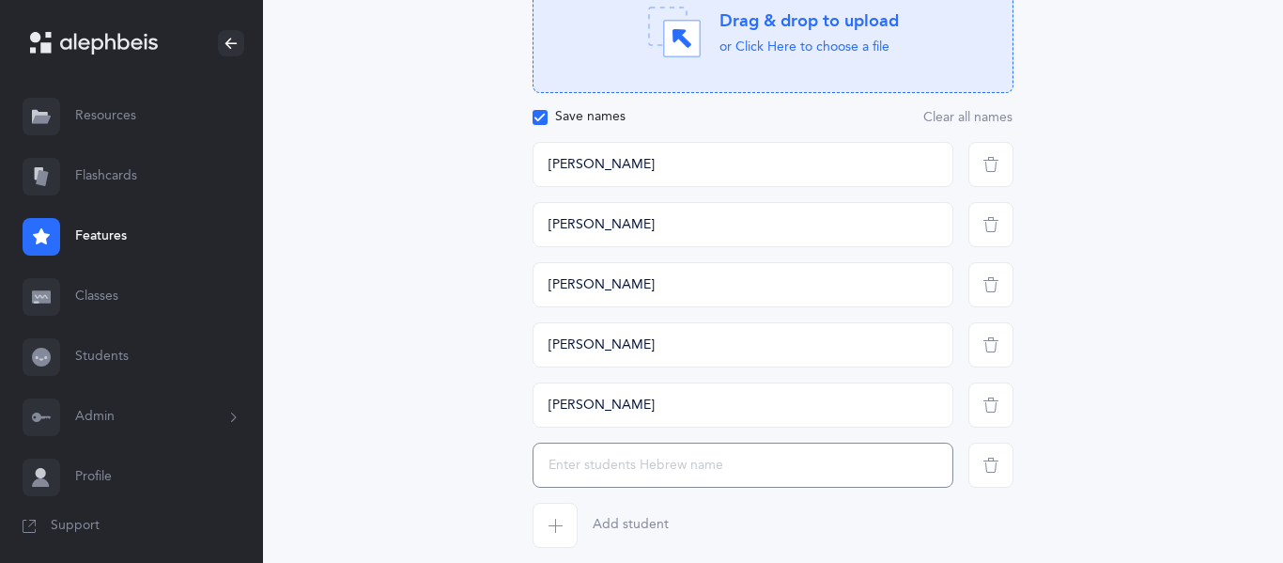
click at [577, 461] on input "text" at bounding box center [743, 464] width 421 height 45
type input "י"
type input "ישיעה קארנפעלד"
click at [562, 527] on icon "button" at bounding box center [555, 525] width 15 height 15
click at [591, 518] on input "text" at bounding box center [743, 525] width 421 height 45
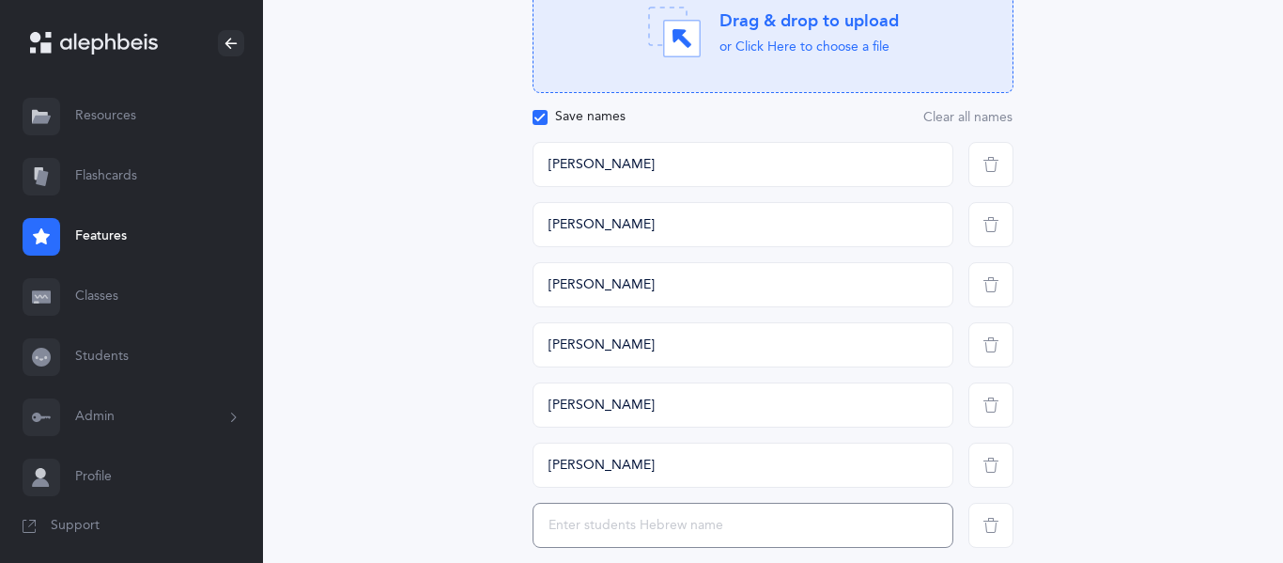
type input "ש"
type input "ב"
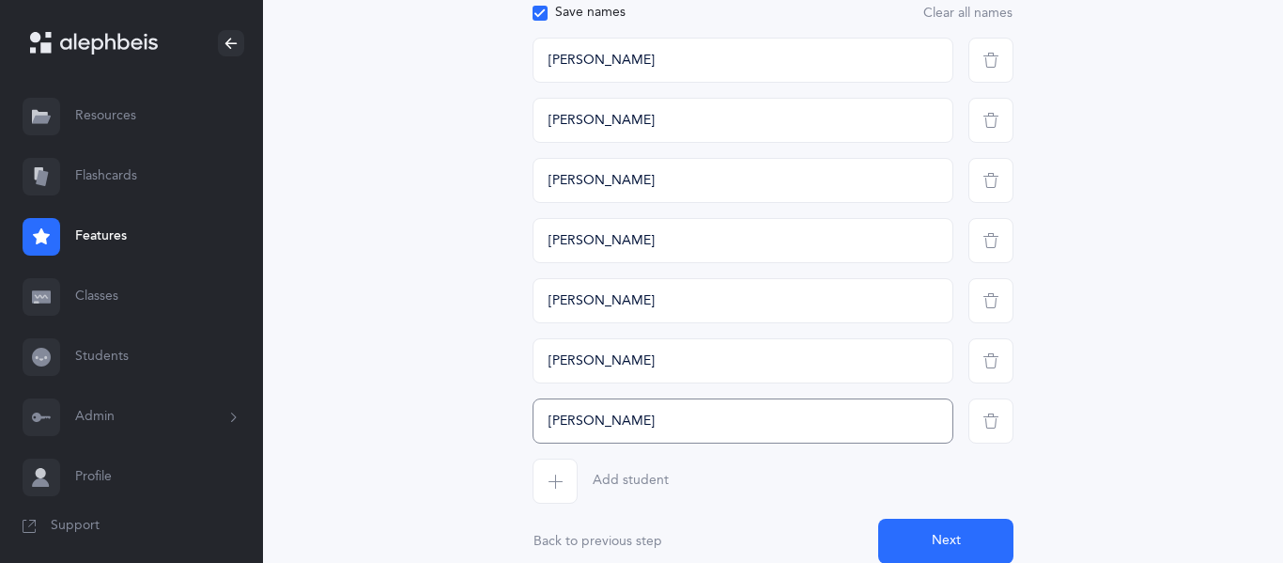
scroll to position [452, 0]
type input "אברהם וויינגארטען"
click at [553, 472] on icon "button" at bounding box center [555, 479] width 15 height 15
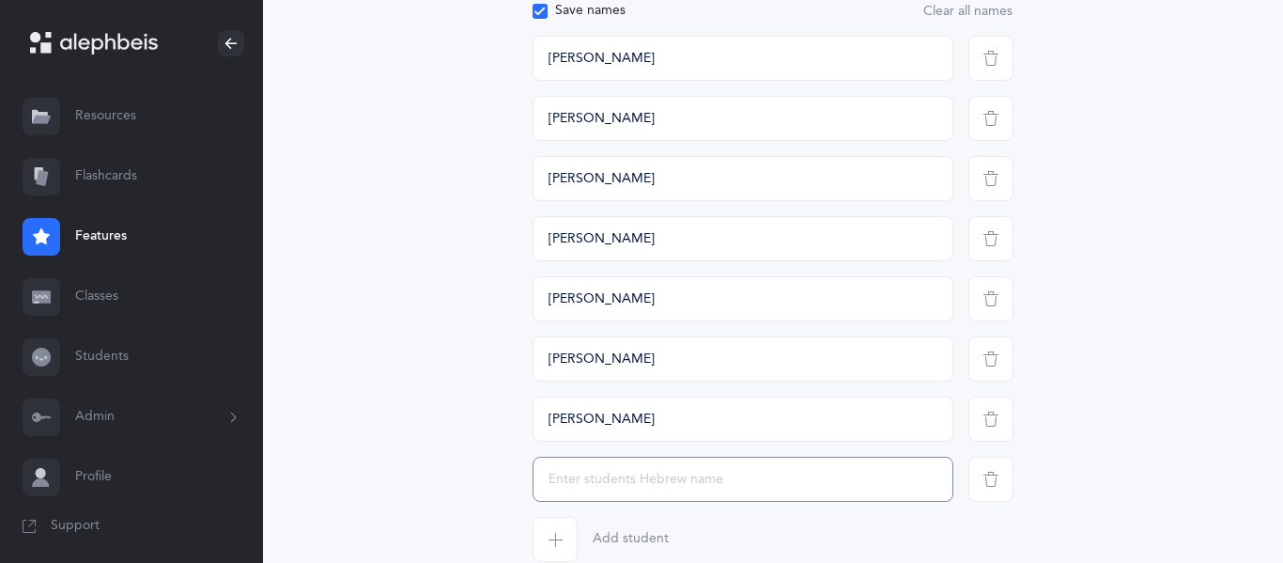
click at [579, 477] on input "text" at bounding box center [743, 479] width 421 height 45
type input "יעל פפיאשבילי"
click at [543, 544] on span "button" at bounding box center [555, 539] width 45 height 45
click at [543, 544] on input "text" at bounding box center [743, 539] width 421 height 45
type input "י"
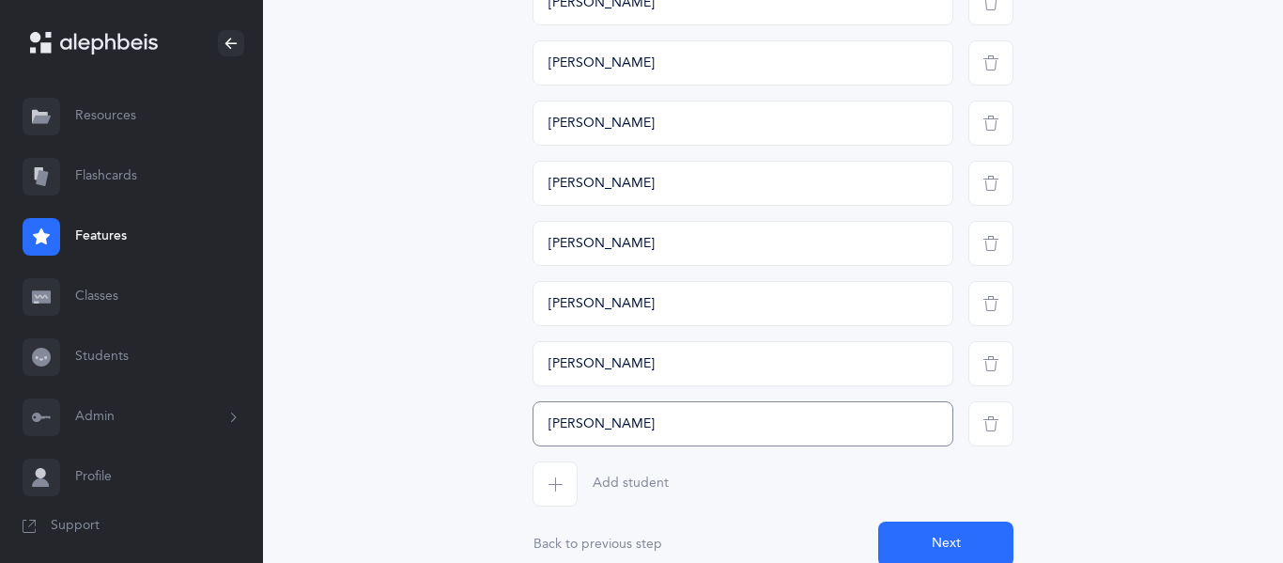
scroll to position [585, 0]
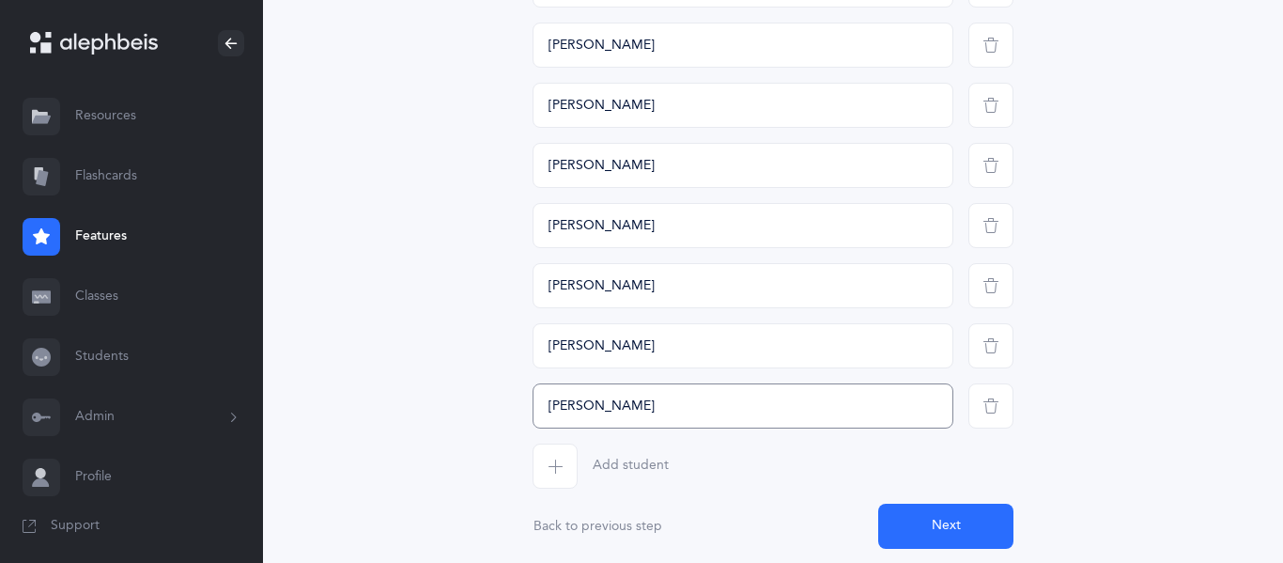
type input "ישראל פנחס הערבסטמאן"
click at [561, 458] on icon "button" at bounding box center [555, 465] width 15 height 15
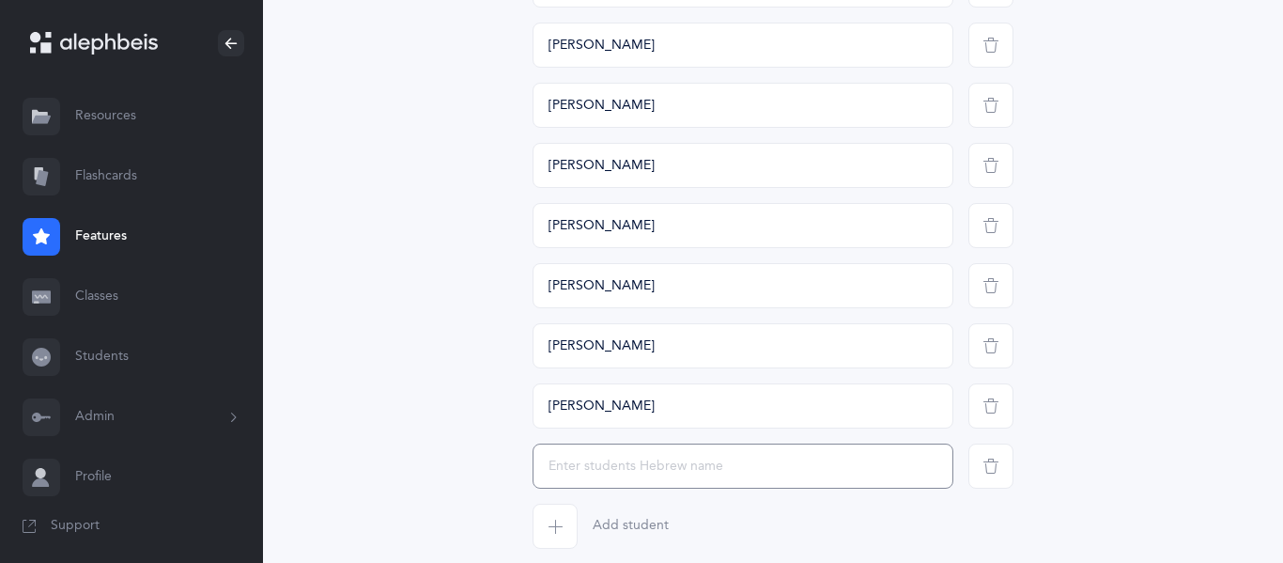
click at [588, 462] on input "text" at bounding box center [743, 465] width 421 height 45
type input "רפי"
click at [557, 521] on icon "button" at bounding box center [555, 525] width 15 height 15
click at [580, 522] on input "text" at bounding box center [743, 525] width 421 height 45
click at [564, 530] on input "מענדל לעווטין" at bounding box center [743, 525] width 421 height 45
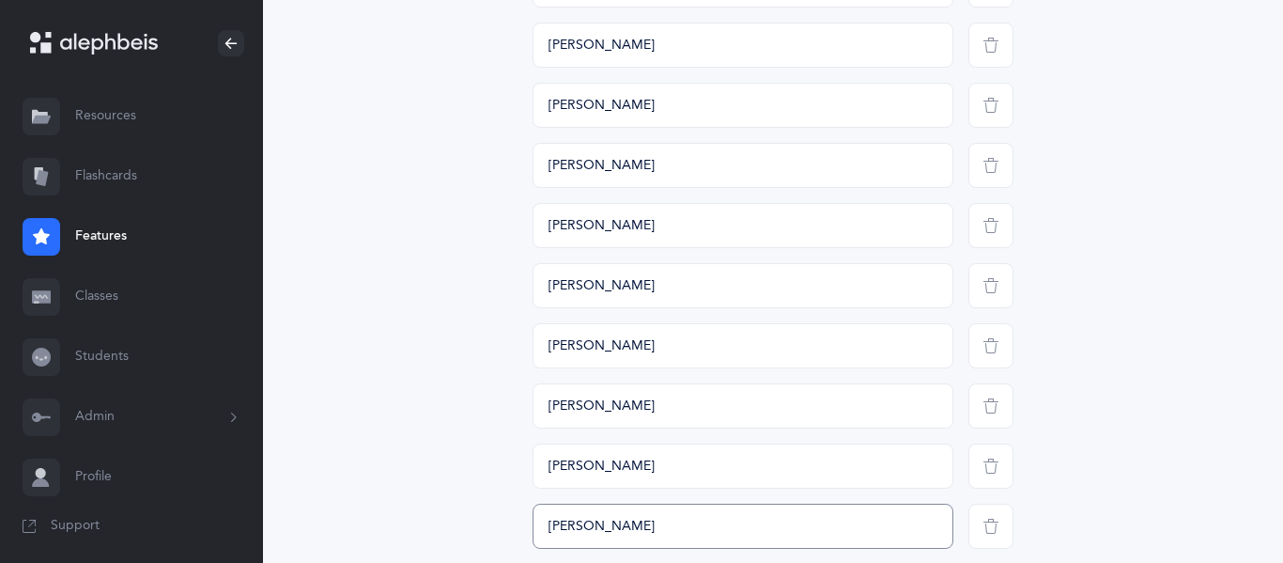
click at [633, 510] on input "מענדל לעוין" at bounding box center [743, 525] width 421 height 45
click at [565, 533] on input "מענדל לעוין" at bounding box center [743, 525] width 421 height 45
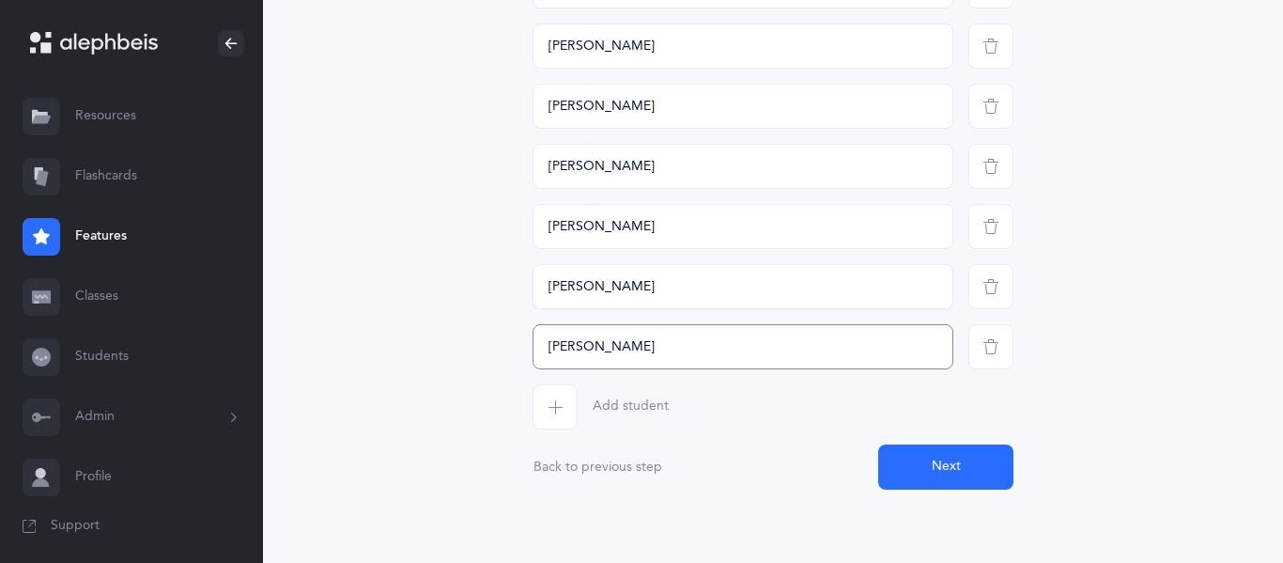
scroll to position [766, 0]
click at [564, 344] on input "מענדל לוטין" at bounding box center [743, 345] width 421 height 45
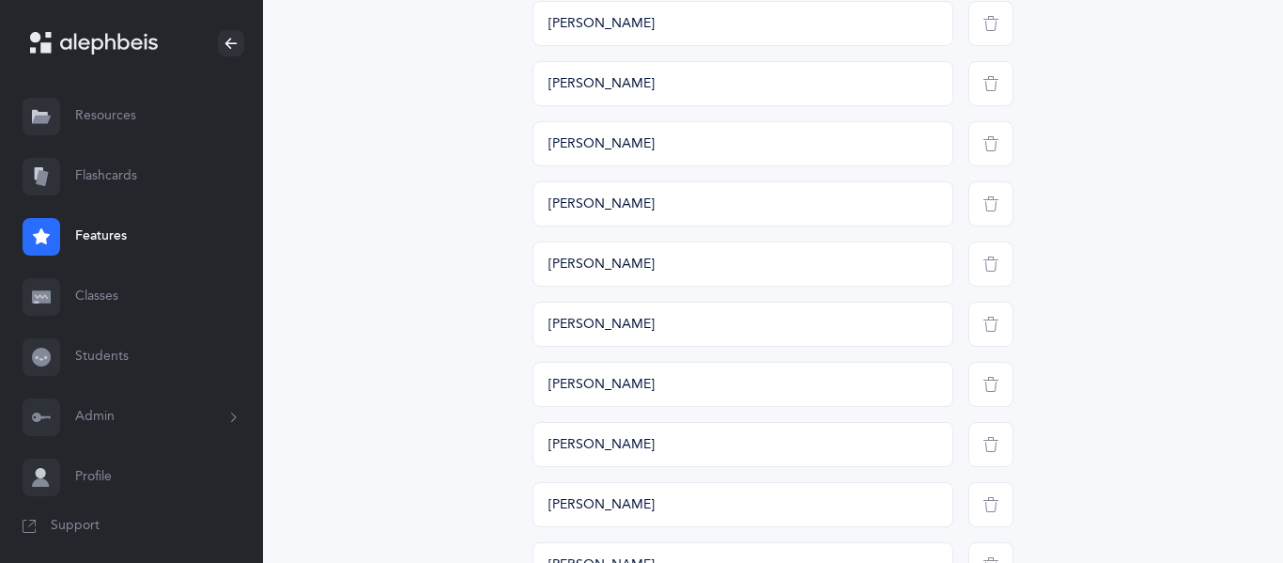
scroll to position [486, 0]
type input "מענדל לויטין"
click at [565, 199] on input "יהושוע לוטין" at bounding box center [743, 204] width 421 height 45
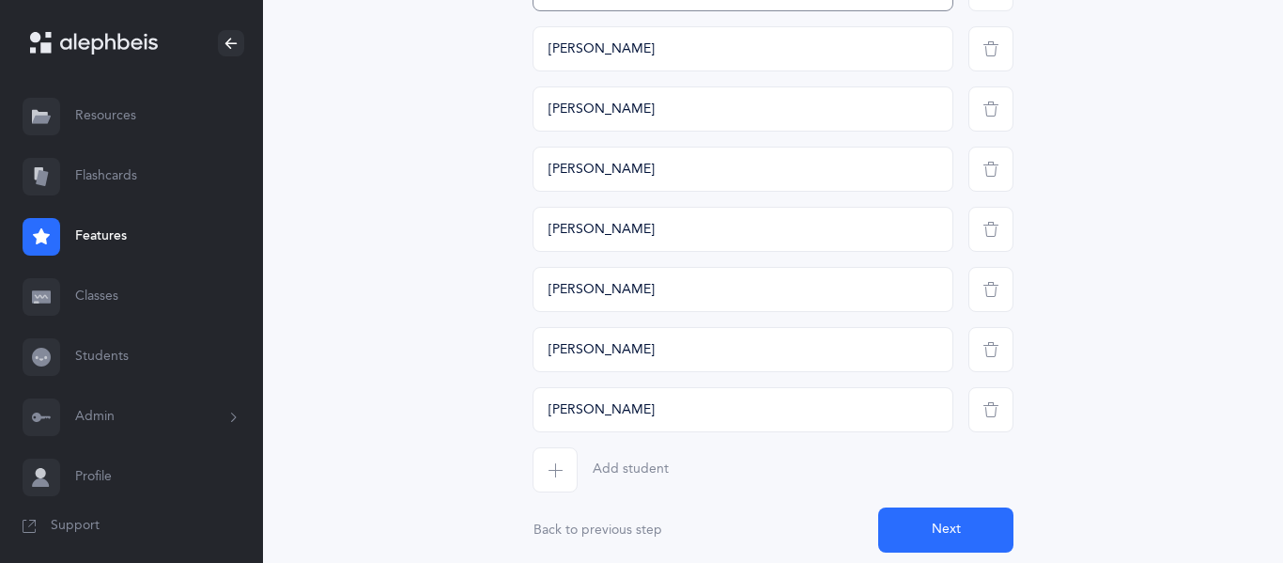
scroll to position [766, 0]
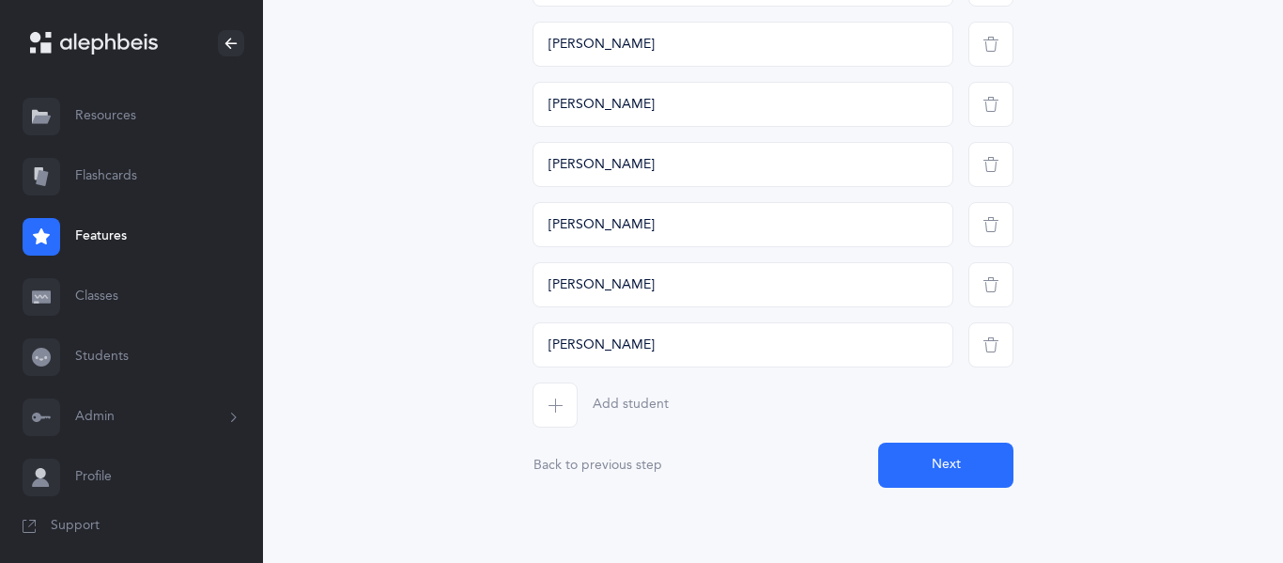
type input "יהושוע לויטין"
click at [927, 453] on button "Next" at bounding box center [945, 464] width 135 height 45
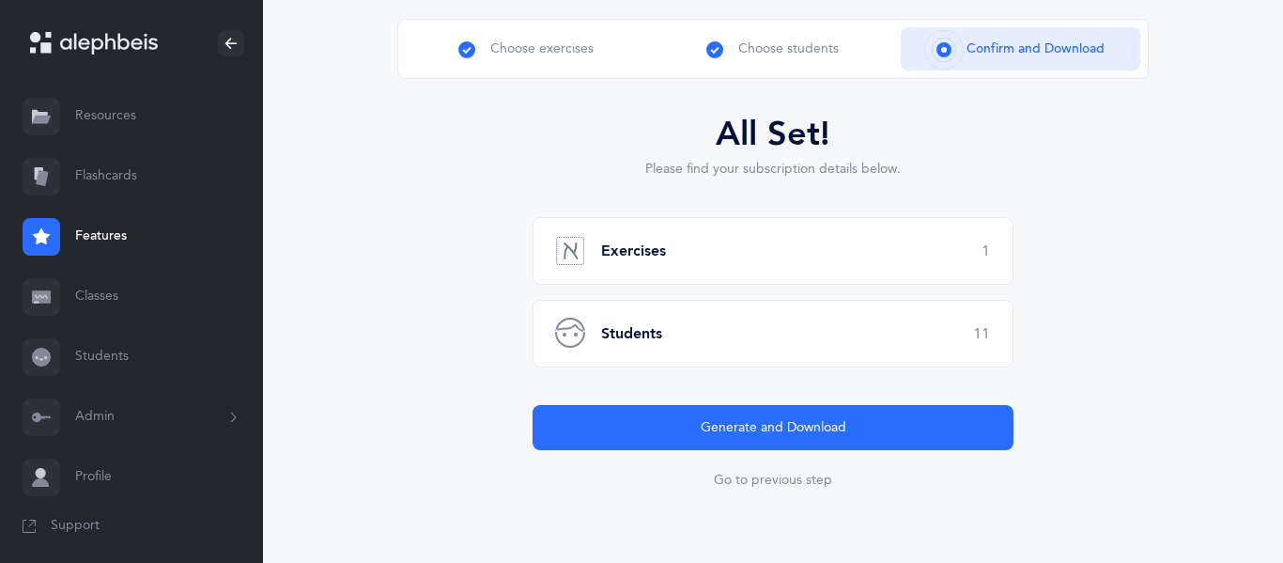
scroll to position [109, 0]
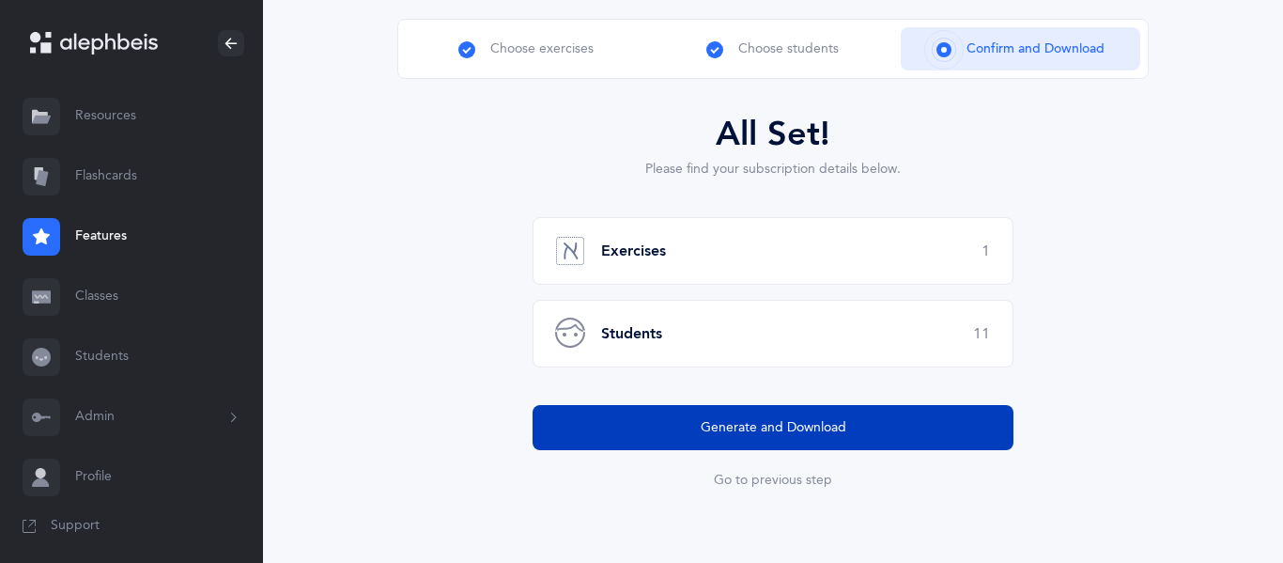
click at [780, 444] on button "Generate and Download" at bounding box center [773, 427] width 481 height 45
